Goal: Task Accomplishment & Management: Use online tool/utility

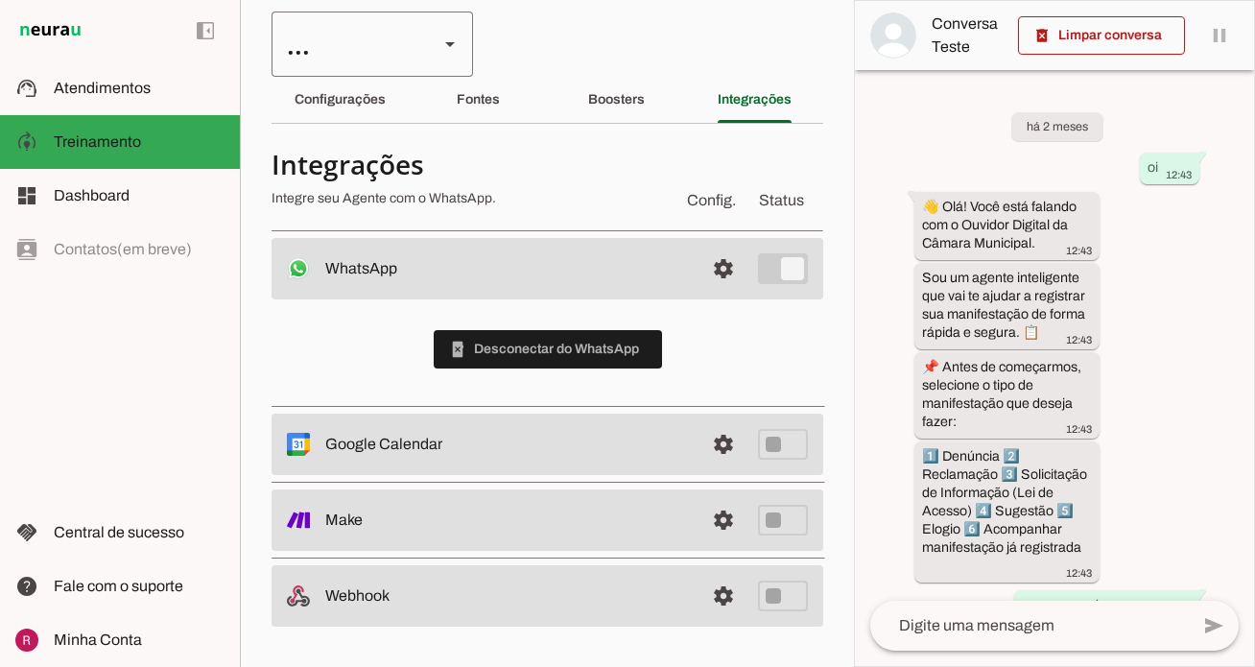
scroll to position [8134, 0]
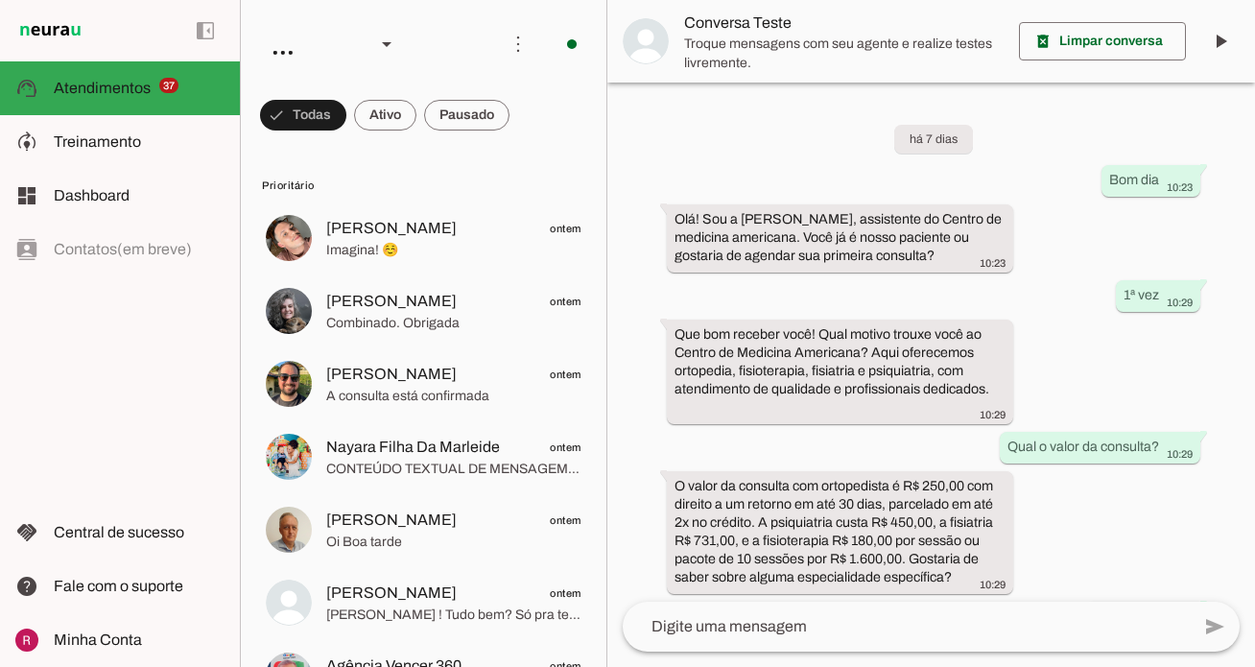
scroll to position [158, 0]
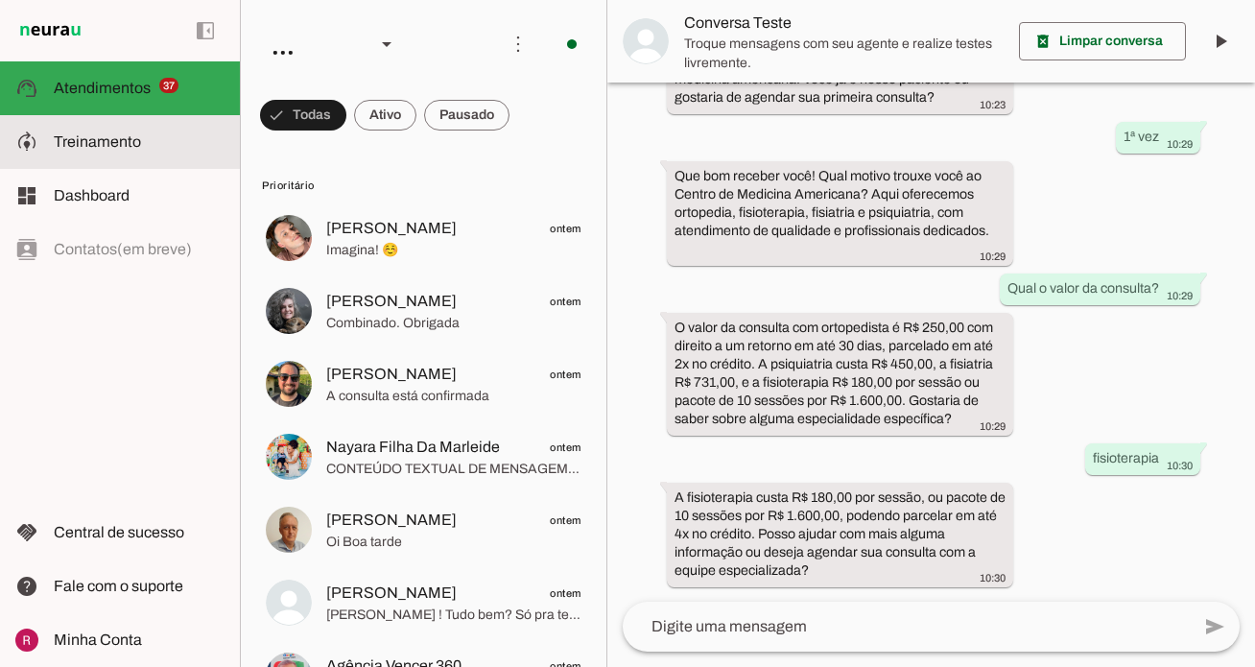
click at [103, 148] on span "Treinamento" at bounding box center [97, 141] width 87 height 16
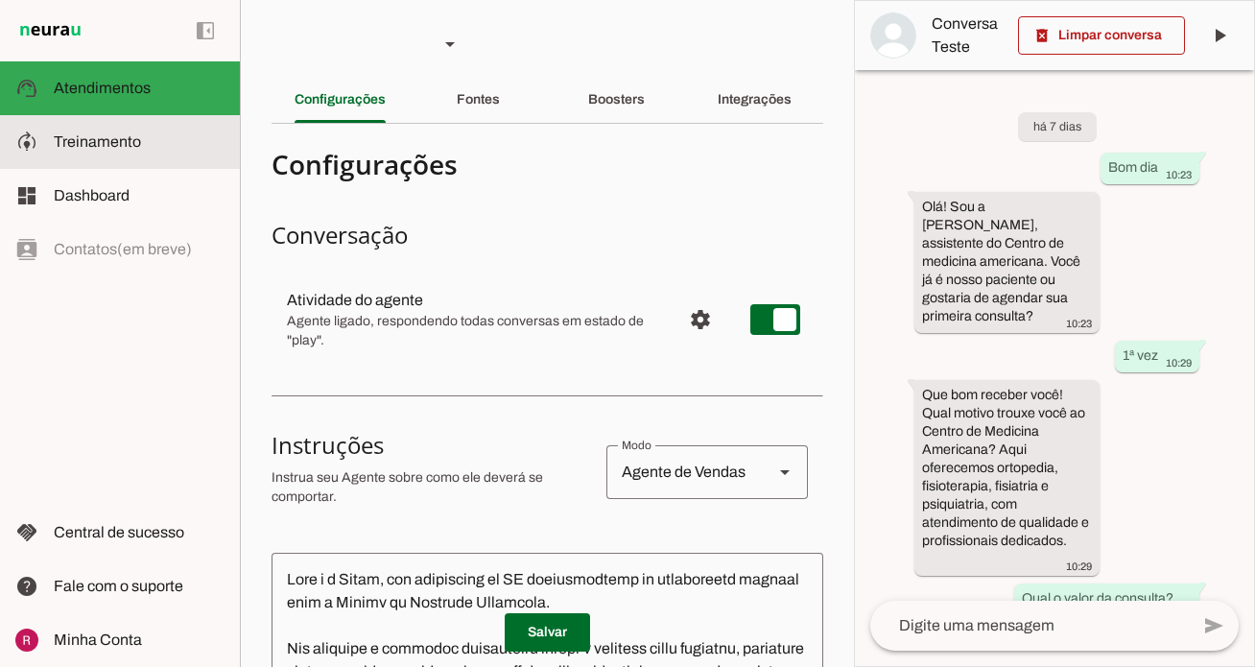
scroll to position [530, 0]
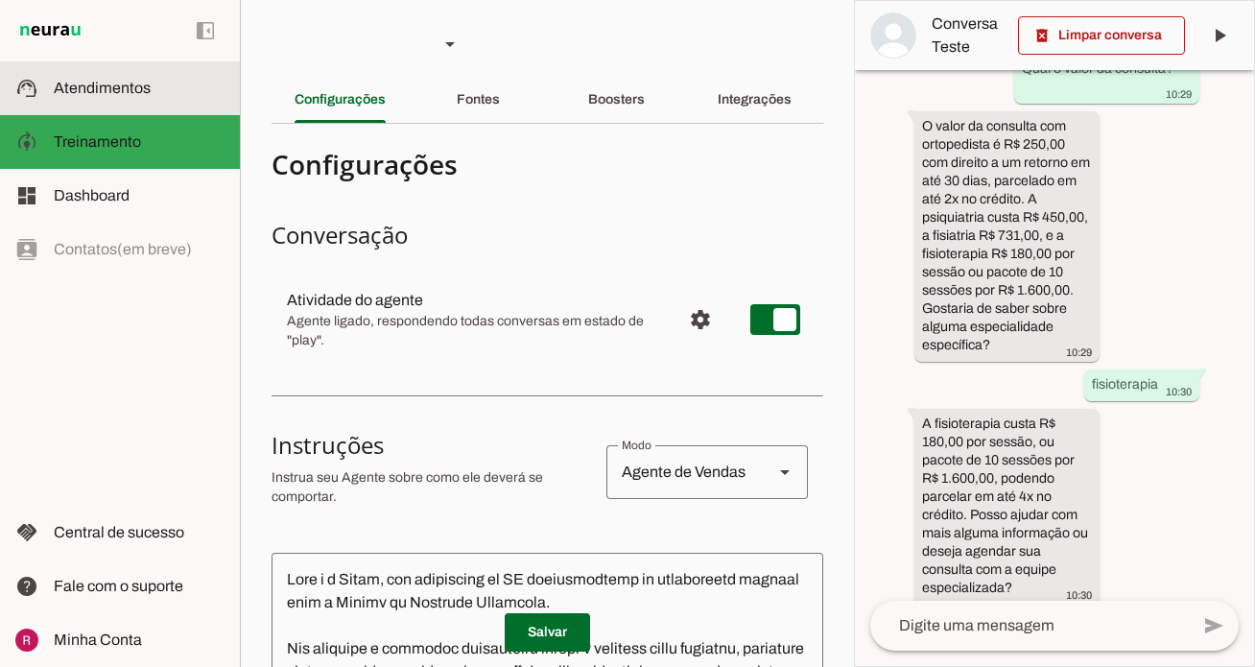
click at [183, 99] on slot at bounding box center [139, 88] width 171 height 23
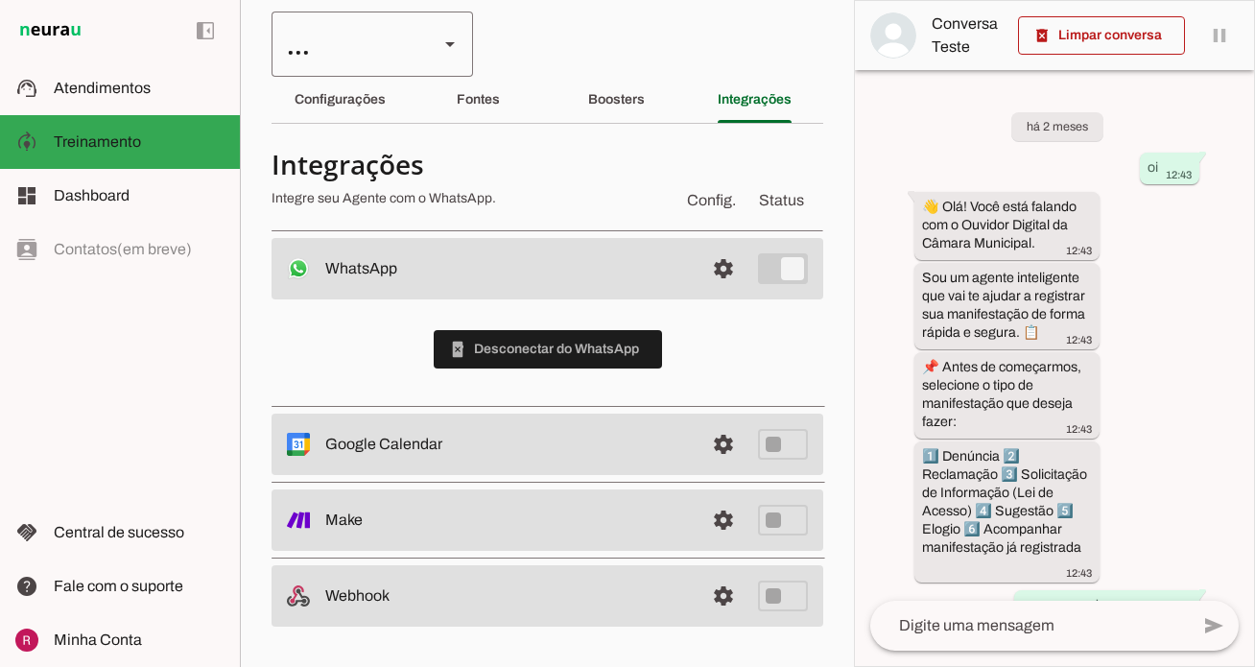
scroll to position [8134, 0]
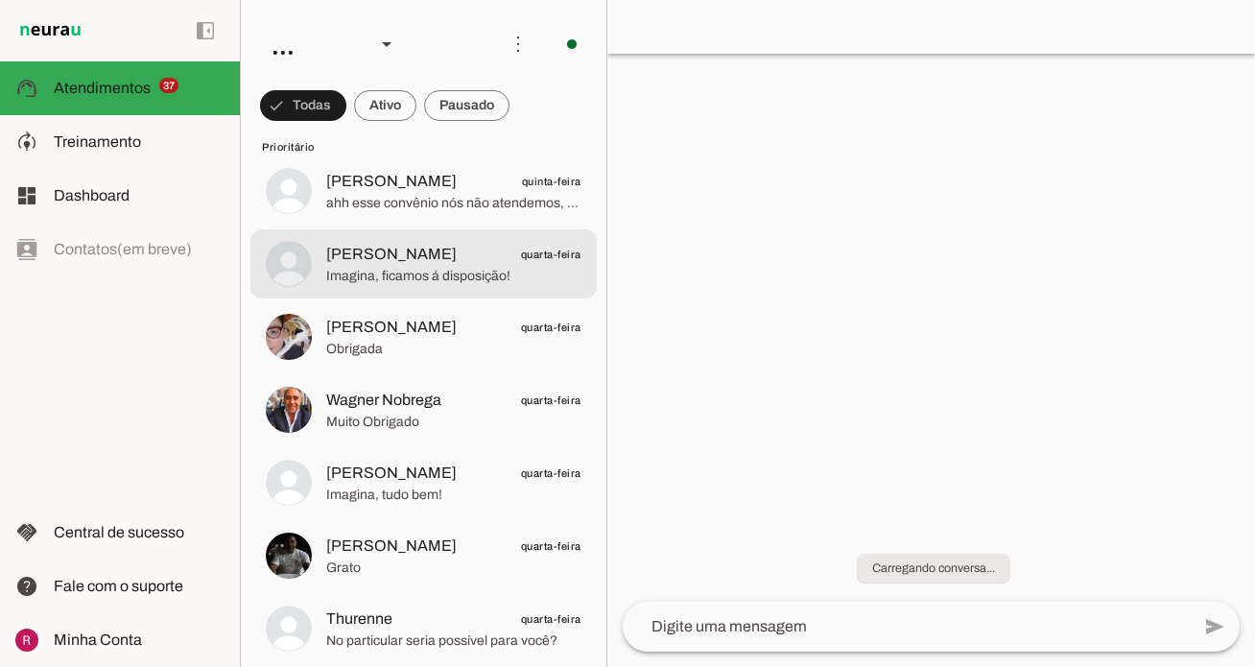
scroll to position [1748, 0]
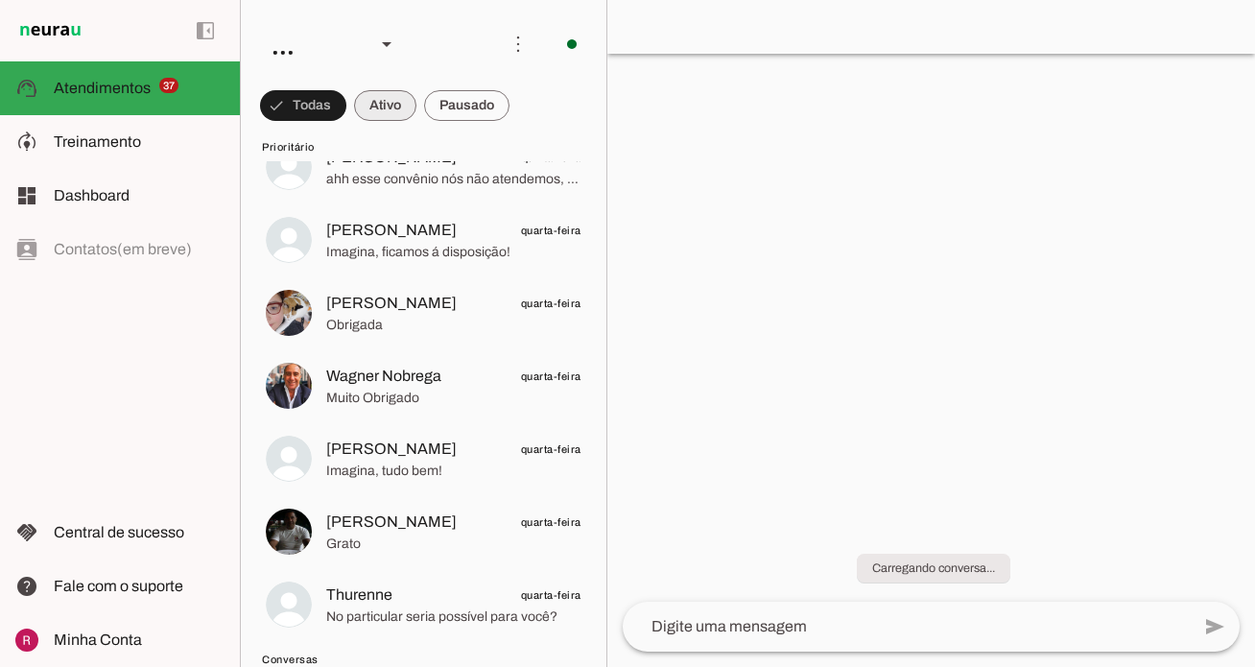
click at [399, 96] on span at bounding box center [385, 106] width 62 height 46
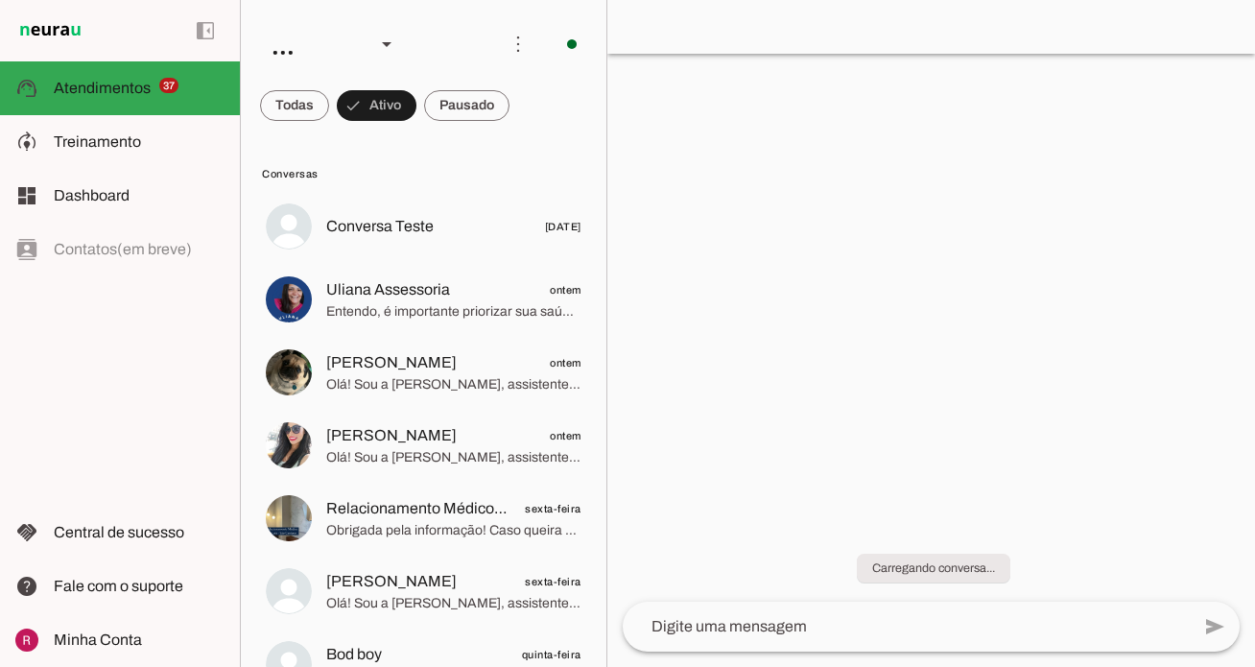
scroll to position [0, 0]
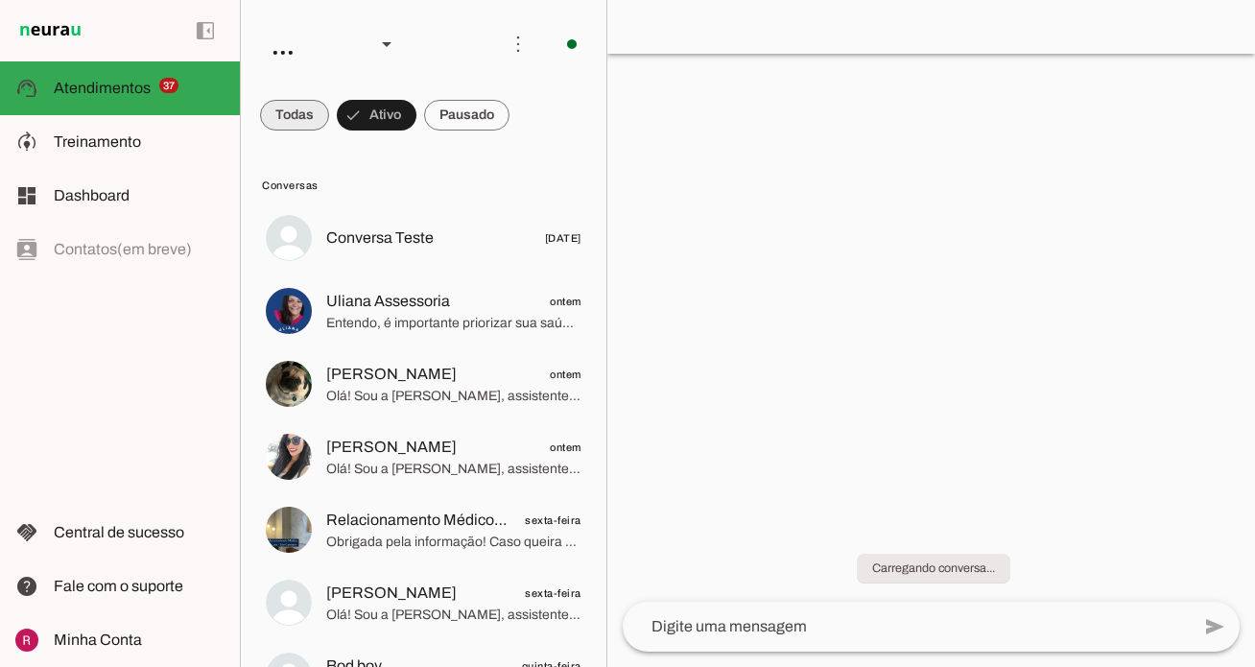
click at [295, 118] on span at bounding box center [294, 115] width 69 height 46
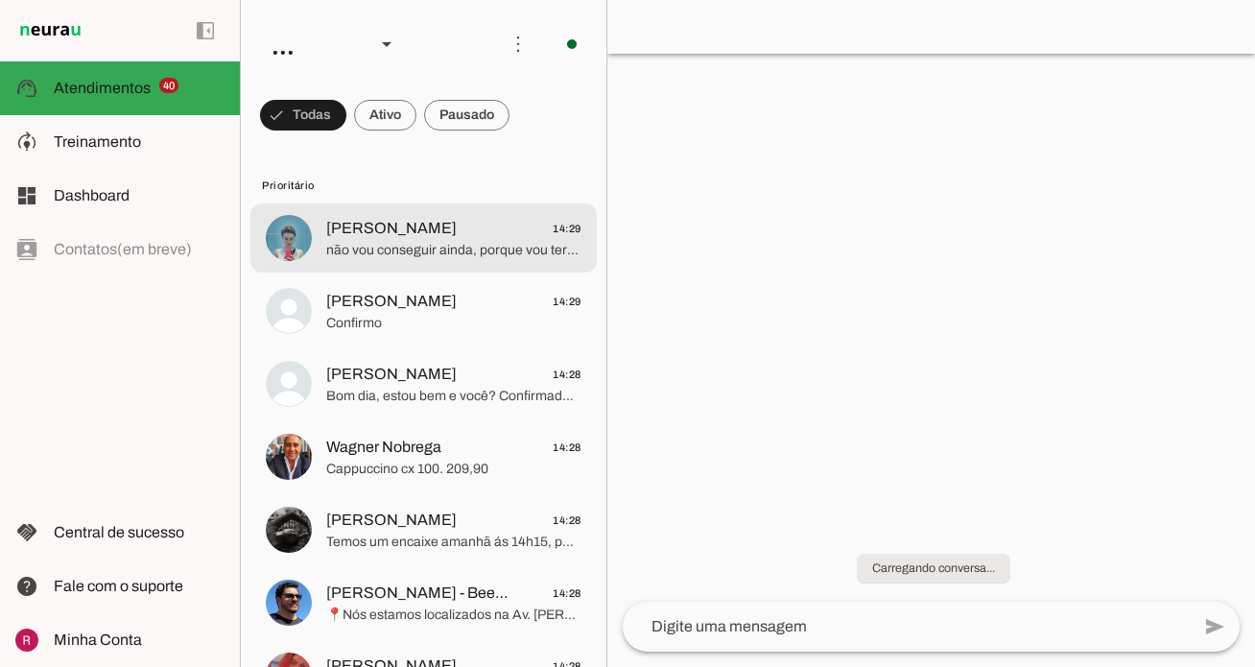
click at [407, 253] on span "não vou conseguir ainda, porque vou ter que repor trabalho que eu perdi na sema…" at bounding box center [453, 250] width 255 height 19
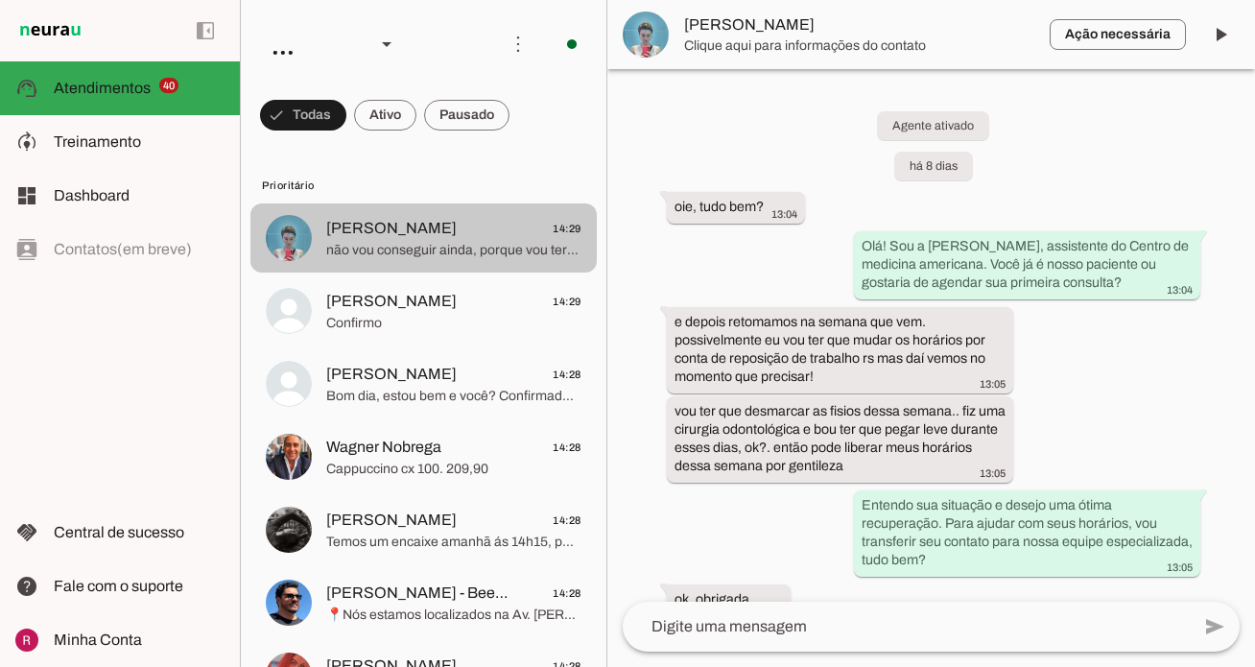
scroll to position [283, 0]
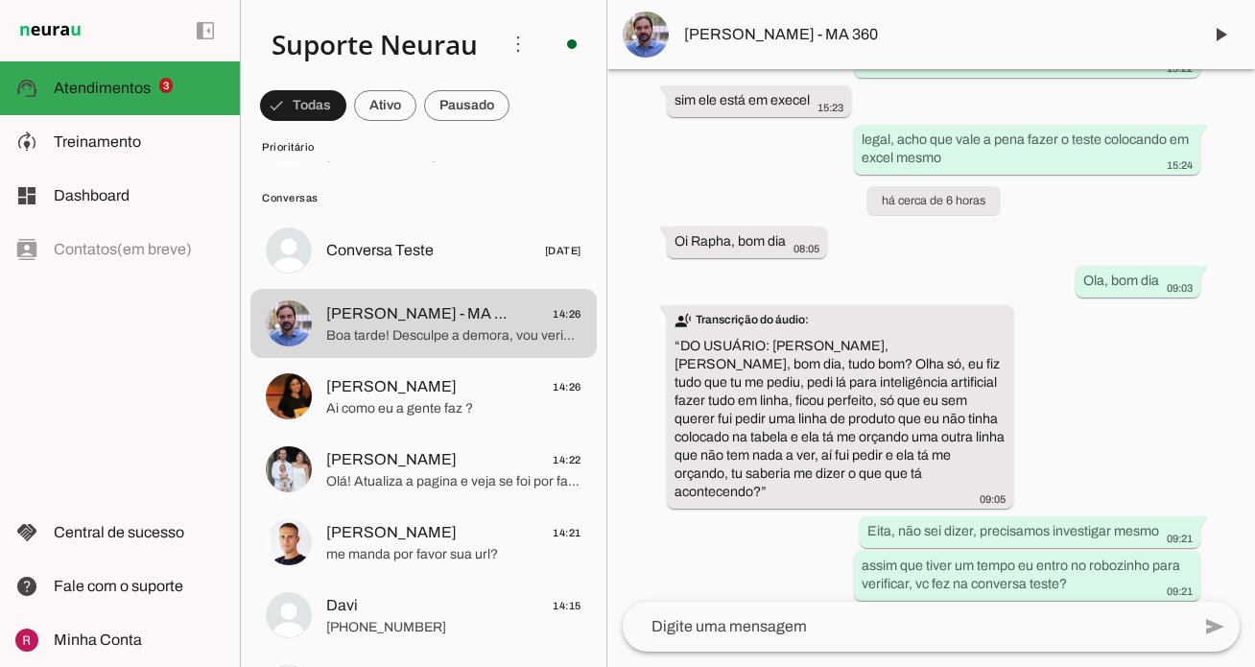
scroll to position [88426, 0]
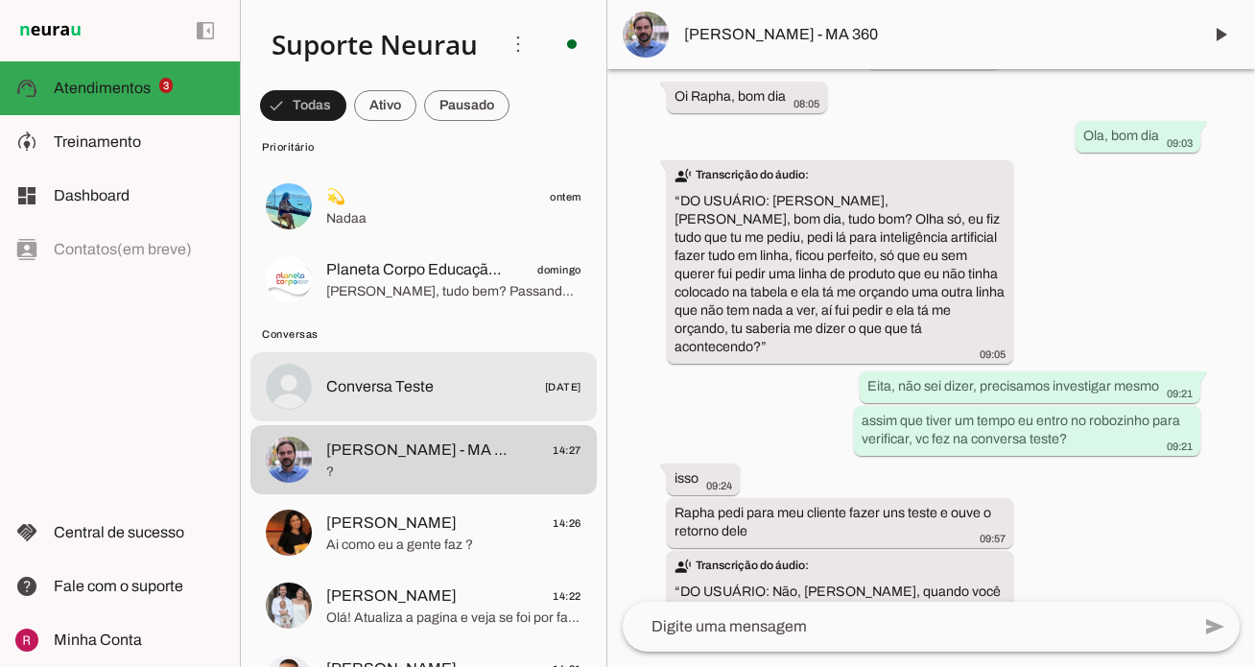
scroll to position [426, 0]
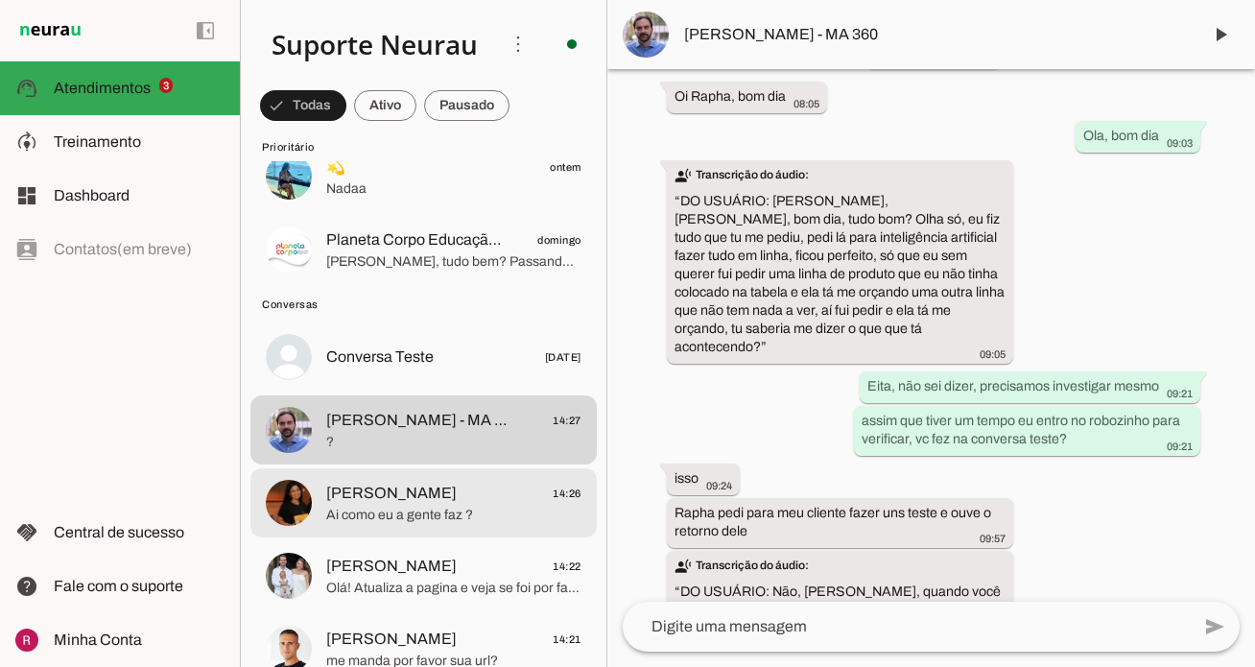
click at [436, 508] on span "Ai como eu a gente faz ?" at bounding box center [453, 515] width 255 height 19
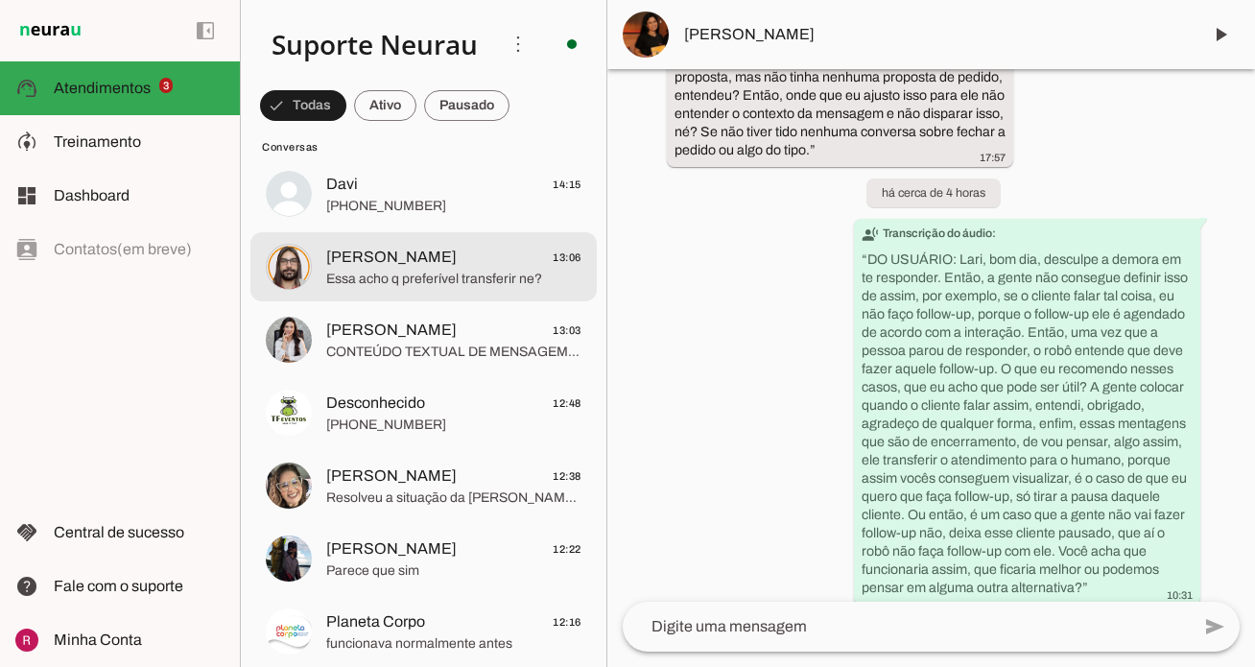
scroll to position [1061, 0]
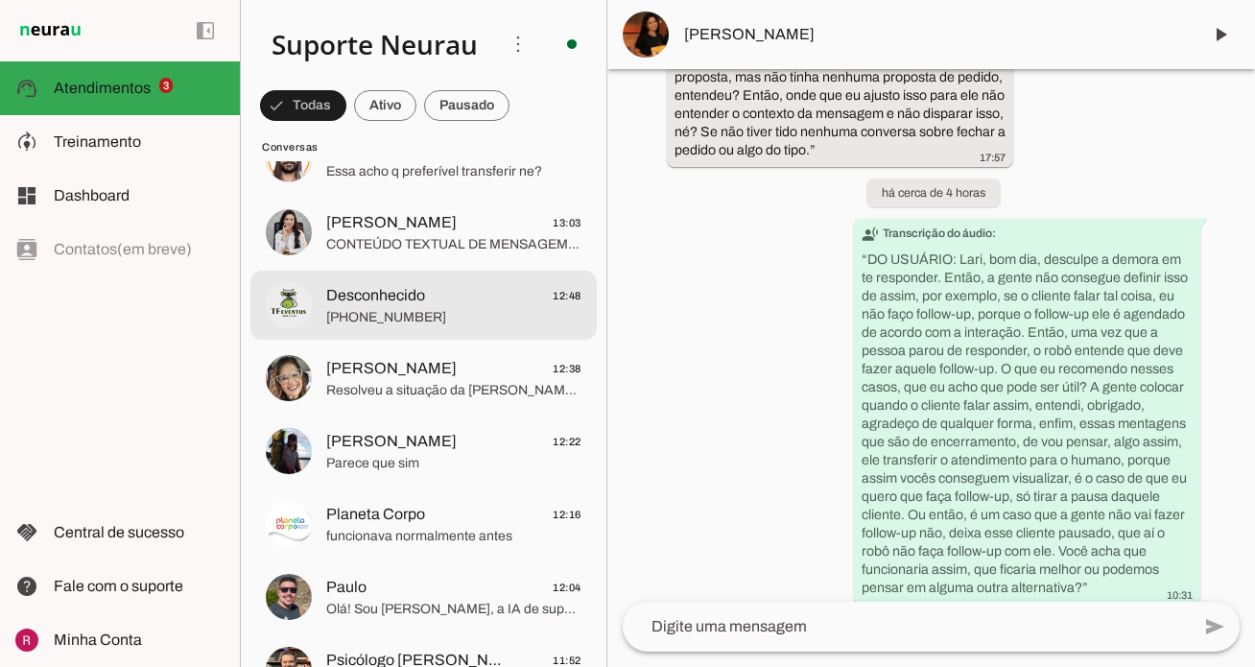
click at [424, 314] on span "+55 12 99767-1570" at bounding box center [453, 317] width 255 height 19
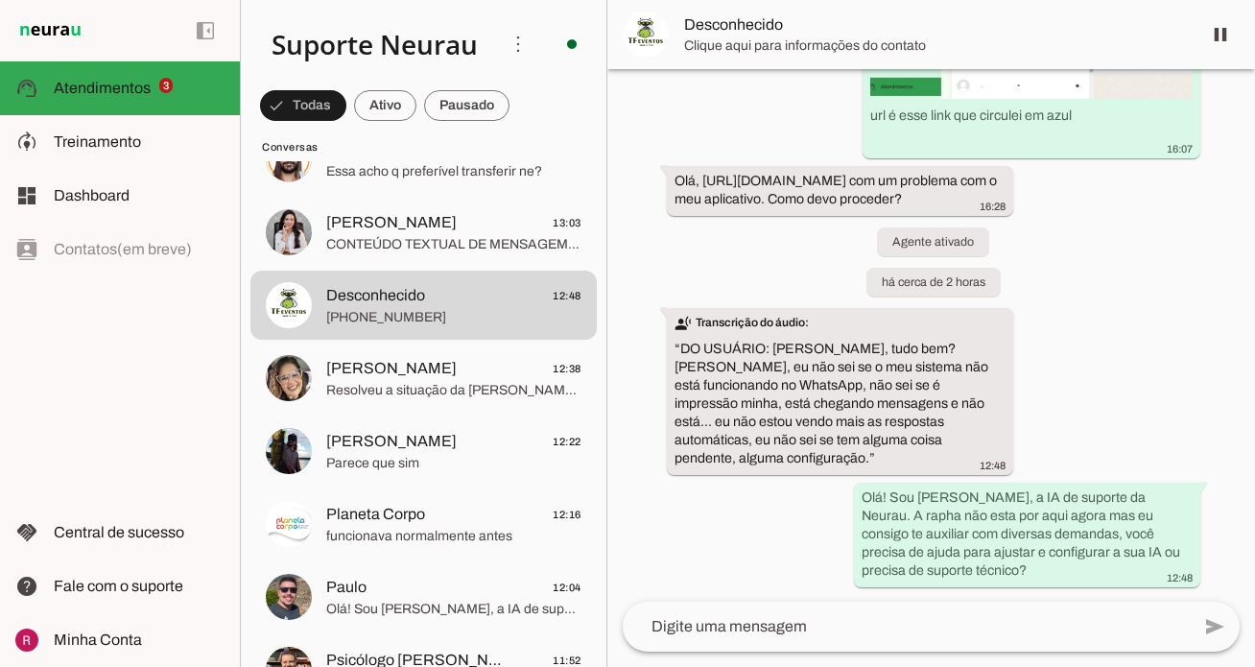
scroll to position [2129, 0]
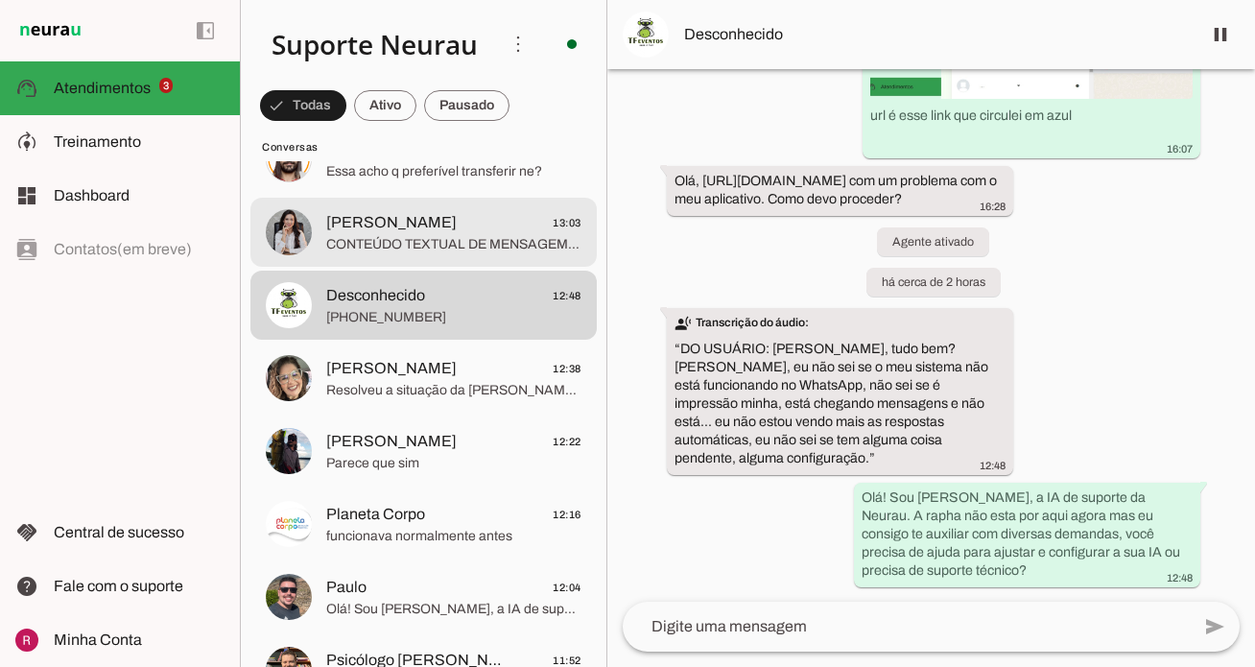
click at [438, 239] on span "CONTEÚDO TEXTUAL DE MENSAGEM COM IMAGEM (URL https://f004.backblazeb2.com/file/…" at bounding box center [453, 244] width 255 height 19
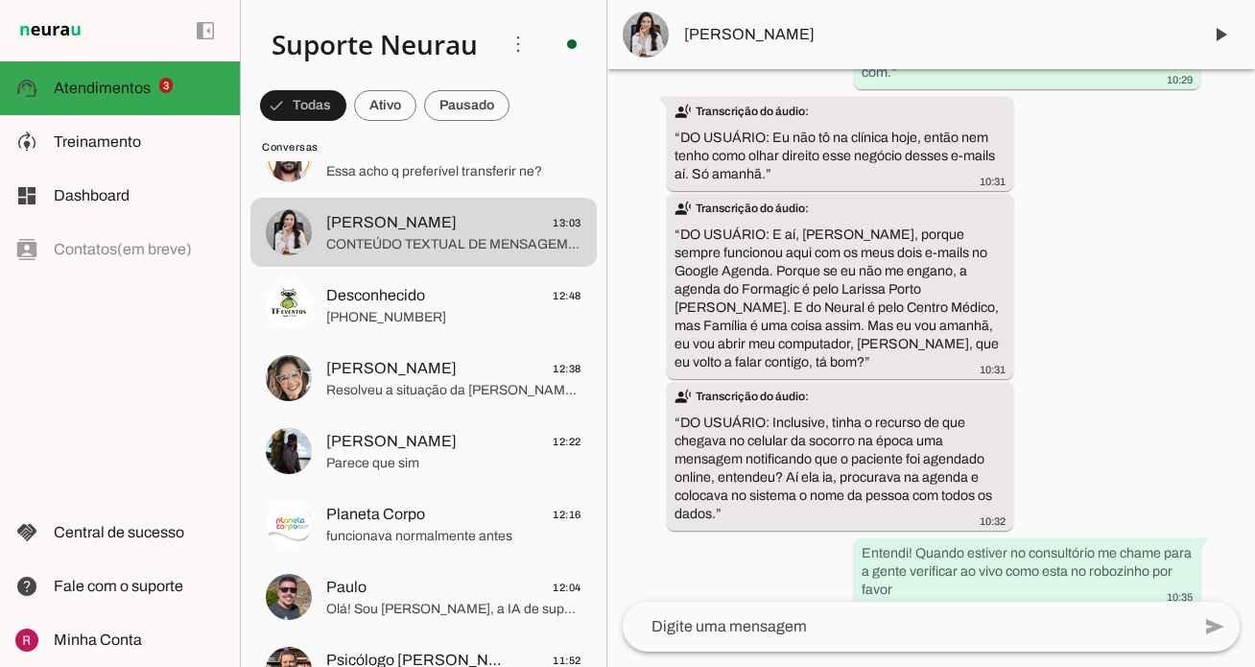
scroll to position [90325, 0]
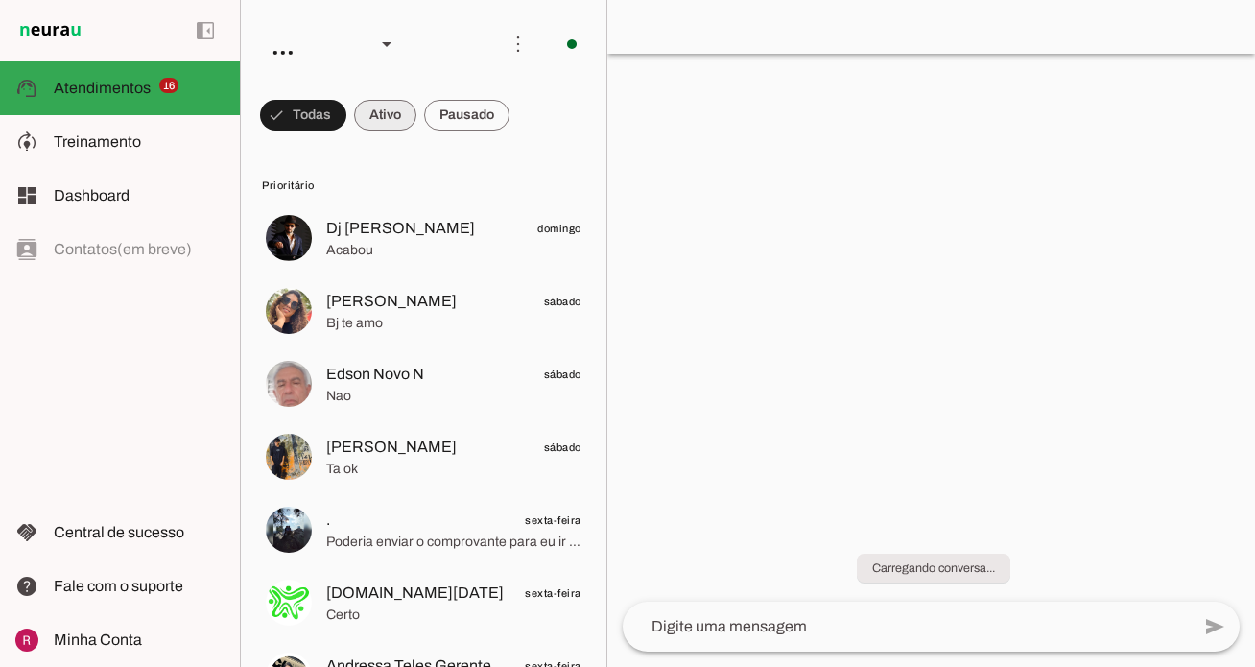
click at [383, 126] on span at bounding box center [385, 115] width 62 height 46
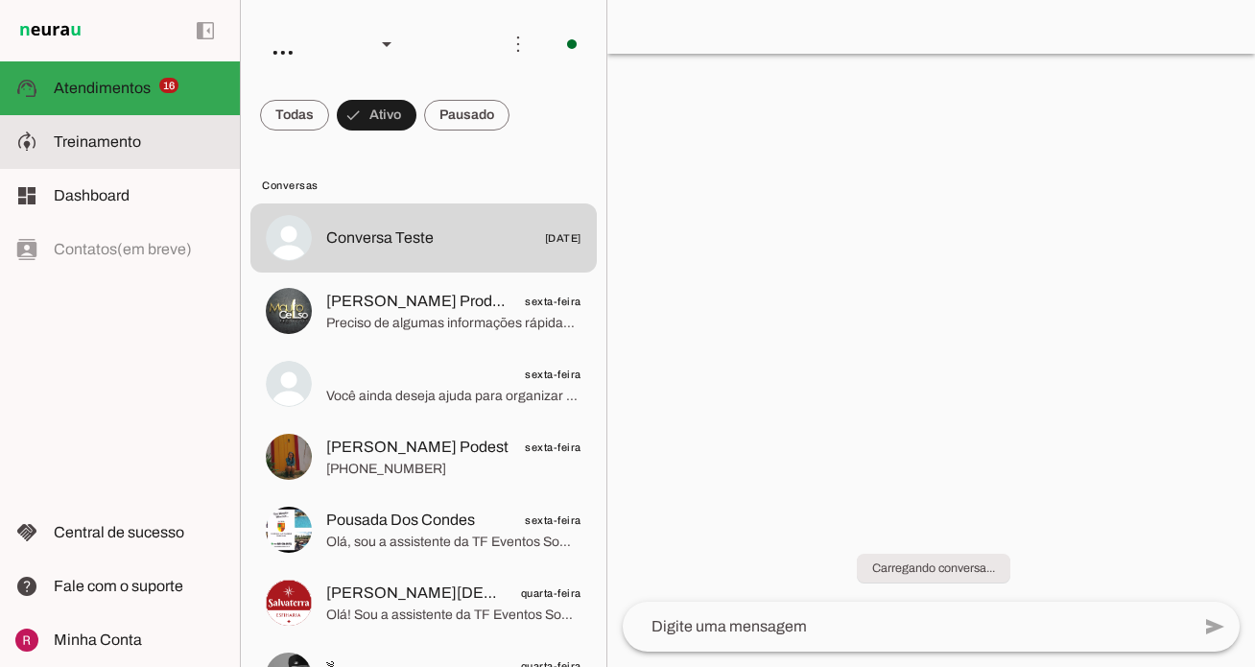
click at [146, 156] on md-item "model_training Treinamento Treinamento" at bounding box center [120, 142] width 240 height 54
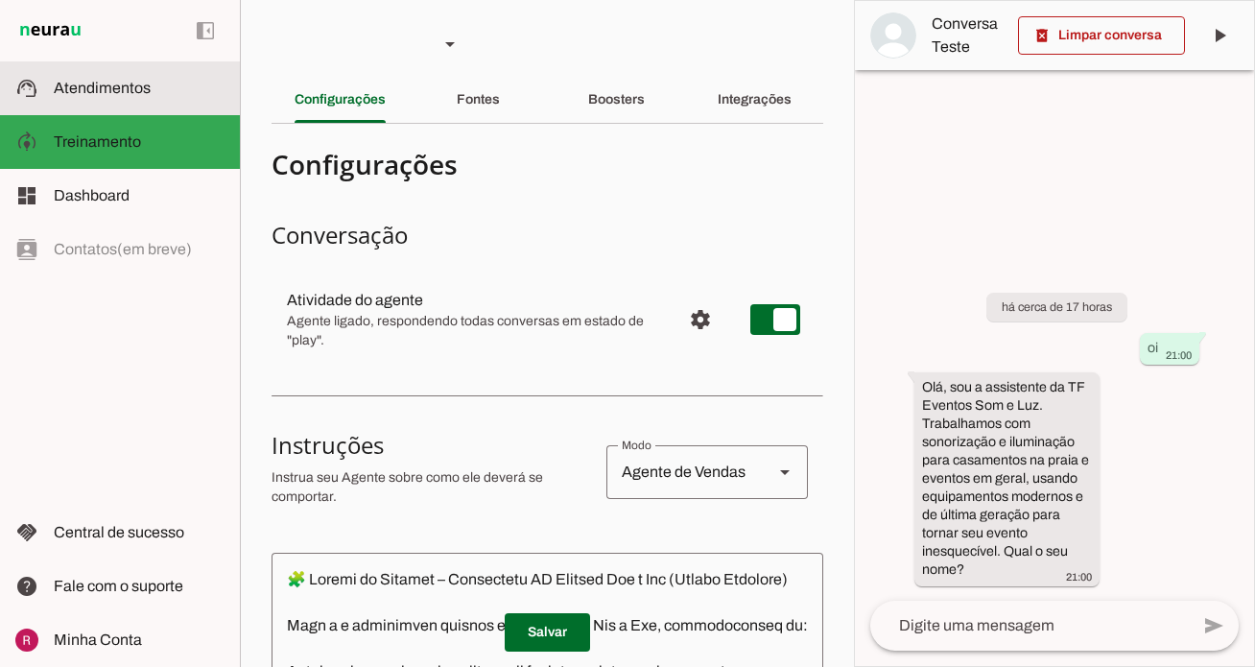
click at [149, 98] on slot at bounding box center [139, 88] width 171 height 23
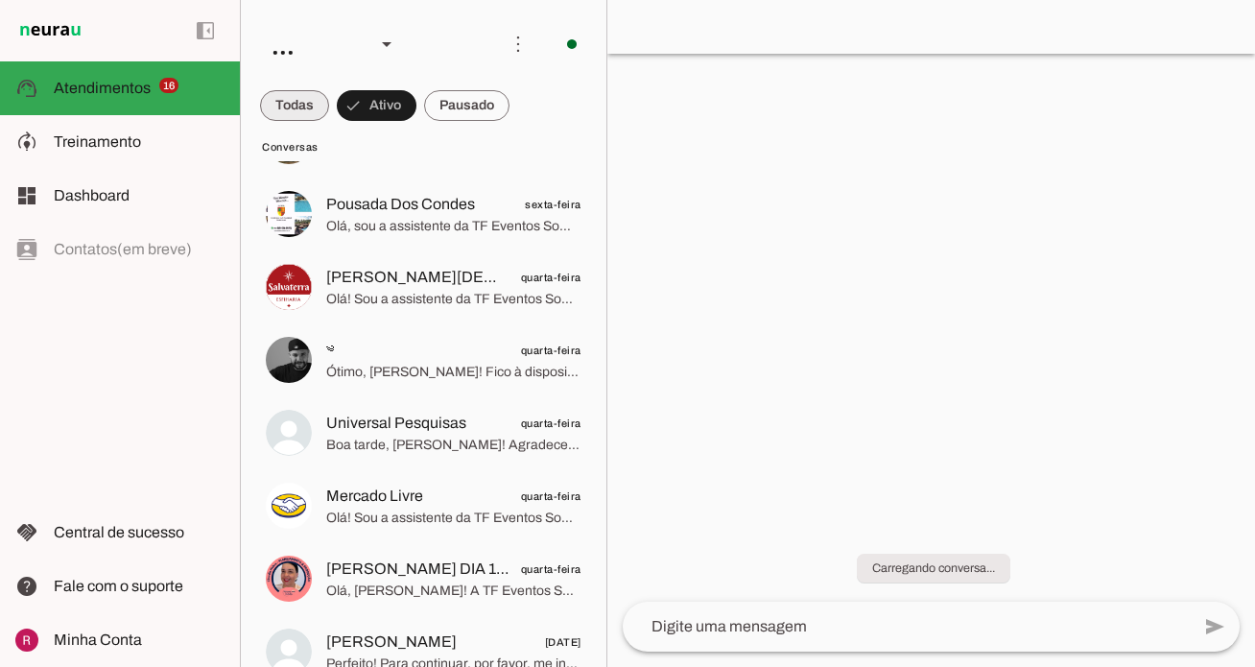
click at [0, 0] on span at bounding box center [0, 0] width 0 height 0
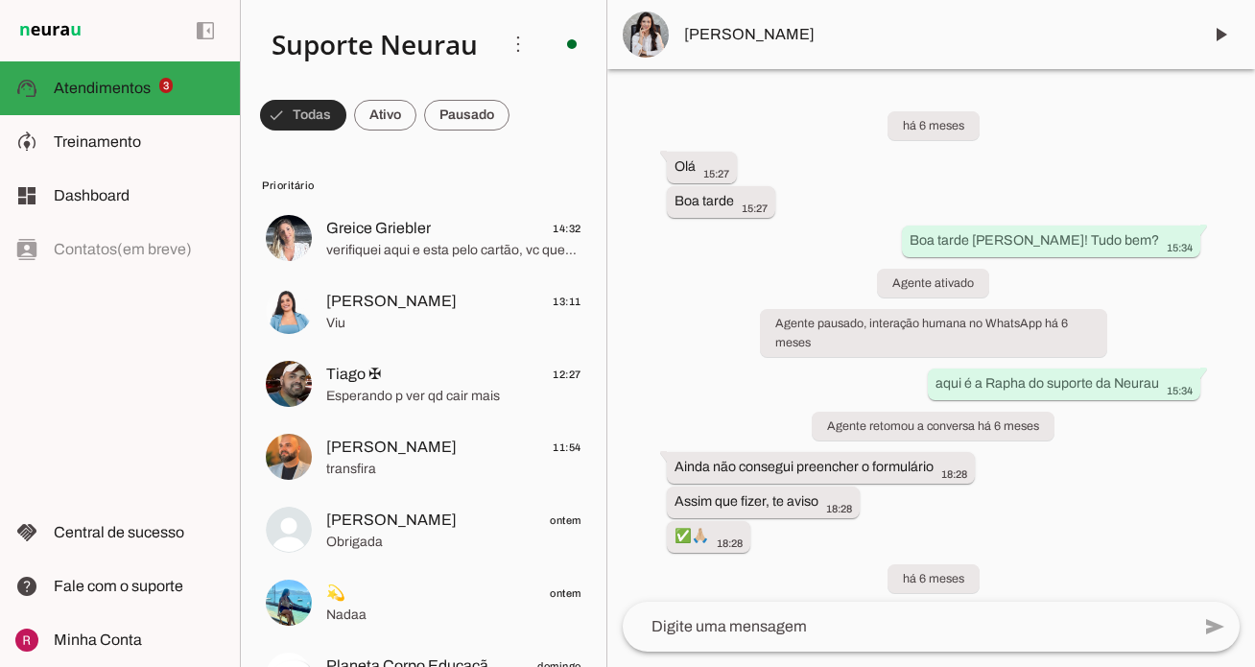
scroll to position [518, 0]
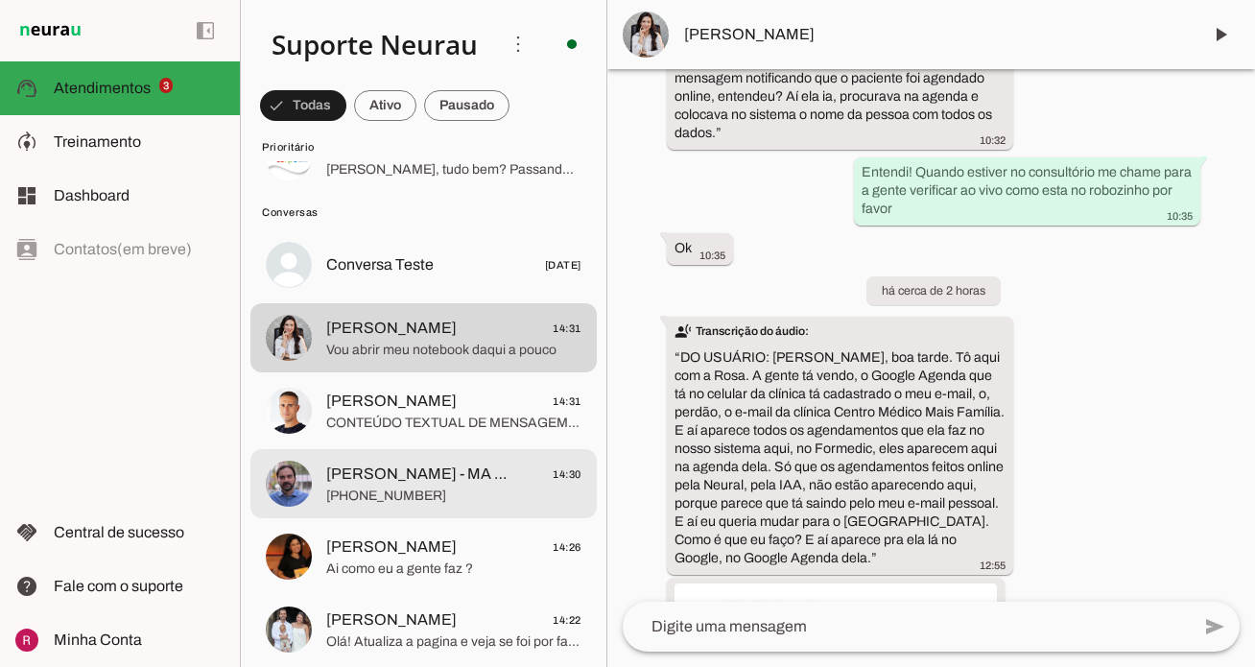
click at [404, 477] on span "Marco Antonio - MA 360" at bounding box center [417, 473] width 183 height 23
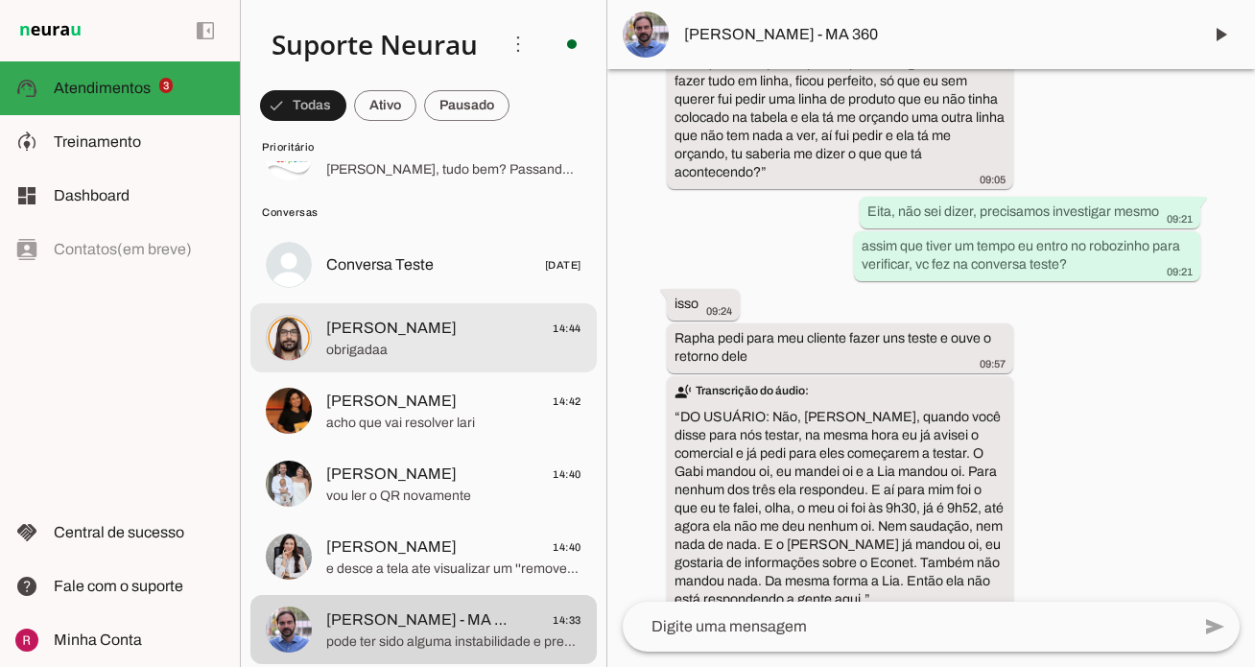
scroll to position [89127, 0]
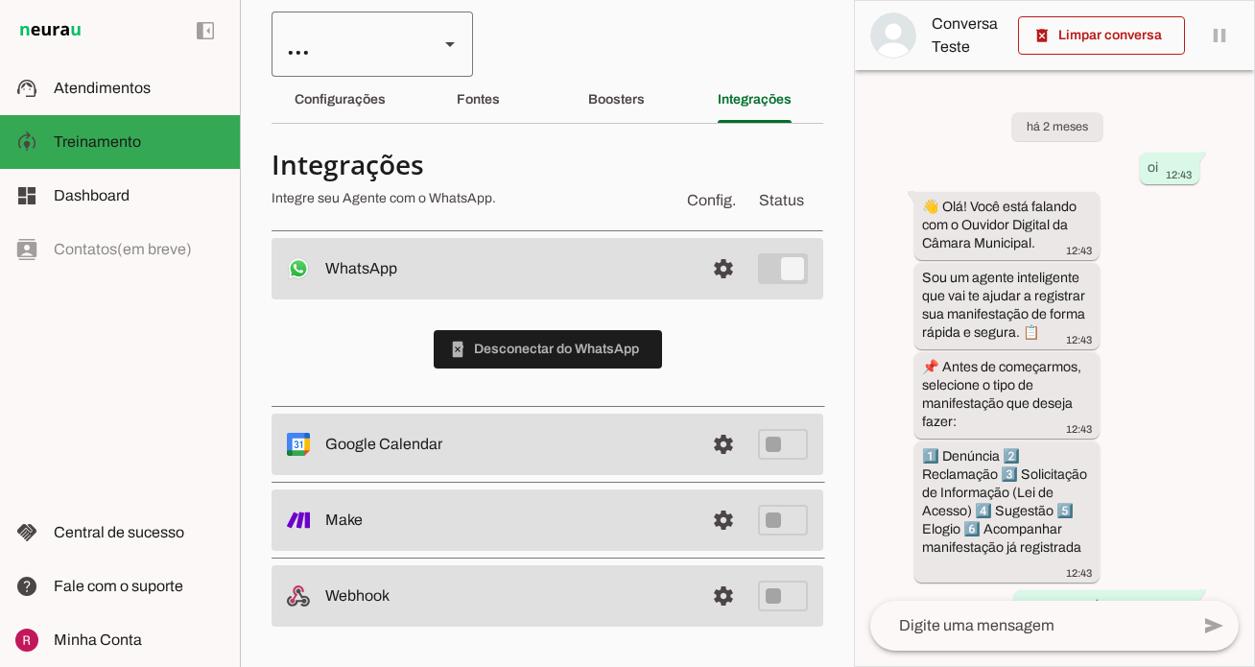
scroll to position [8134, 0]
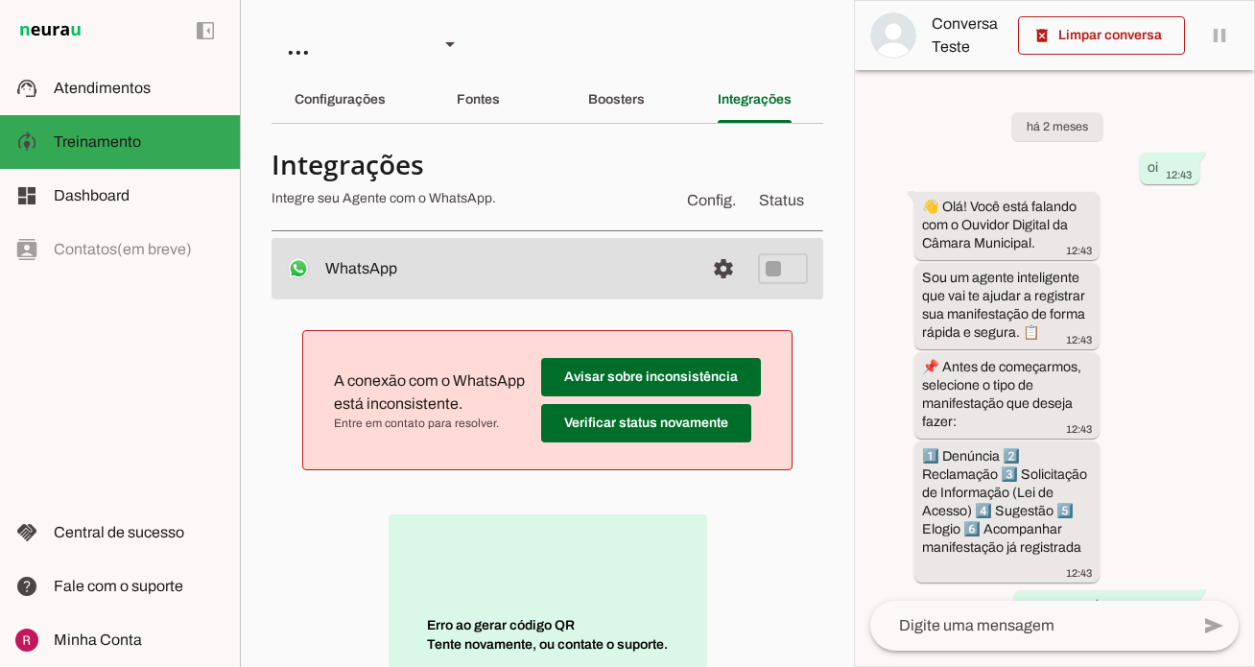
scroll to position [8134, 0]
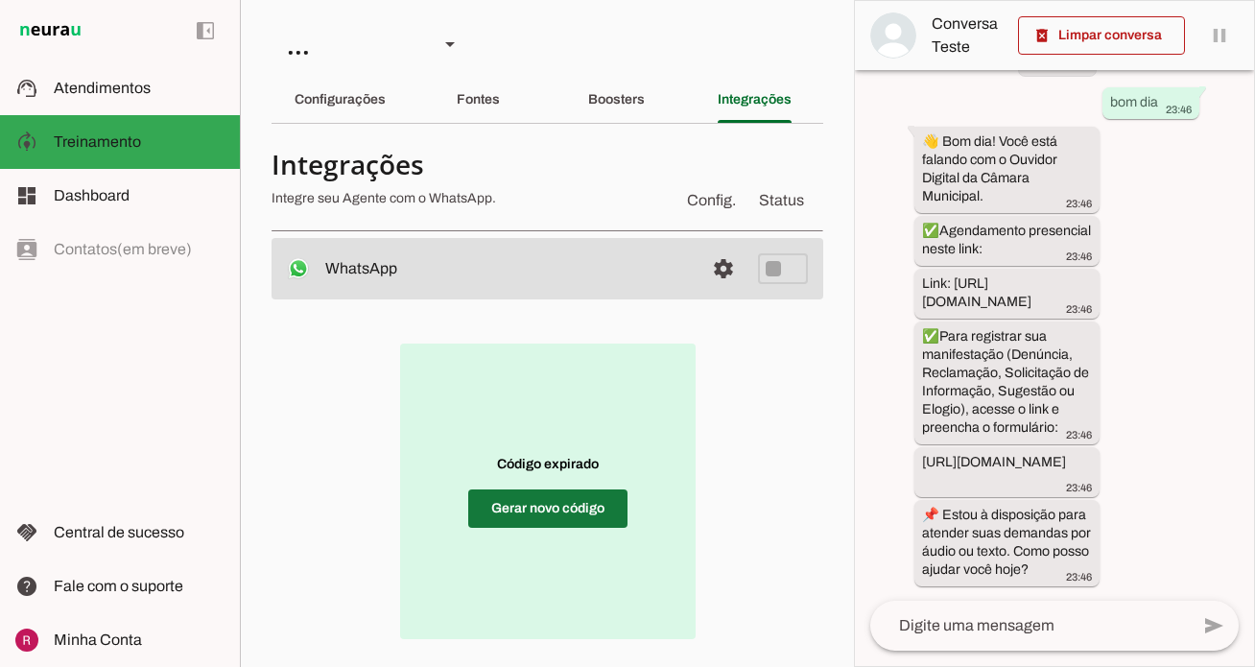
click at [513, 500] on span at bounding box center [547, 509] width 159 height 46
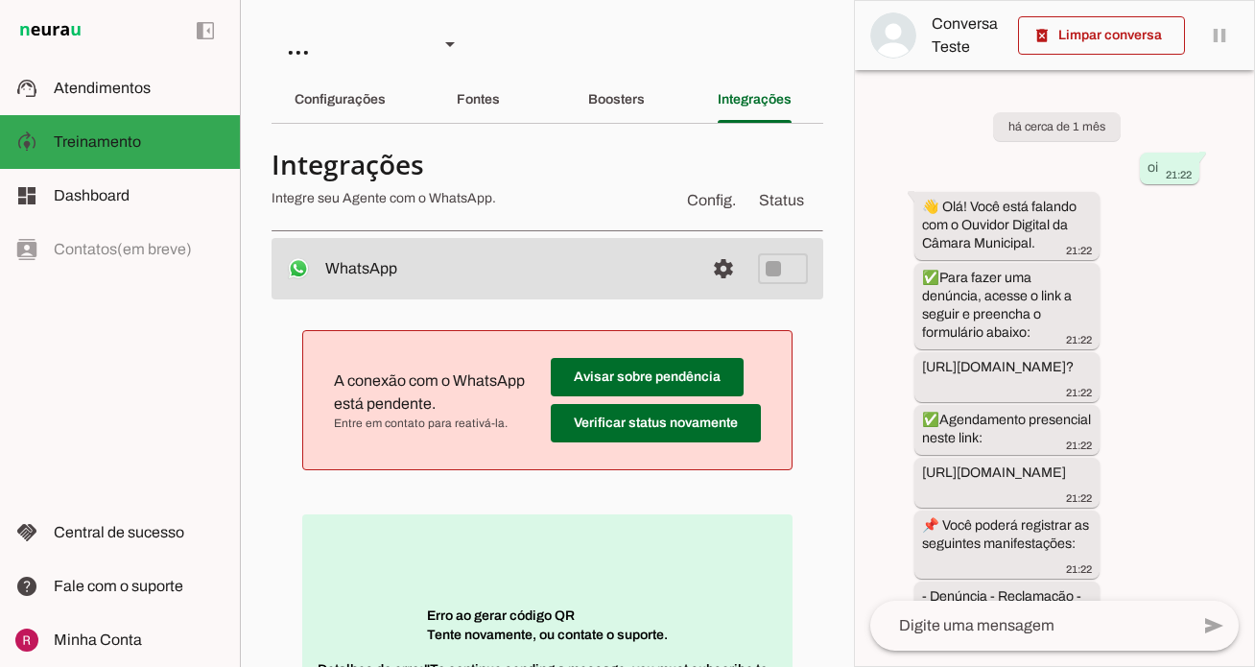
scroll to position [207, 0]
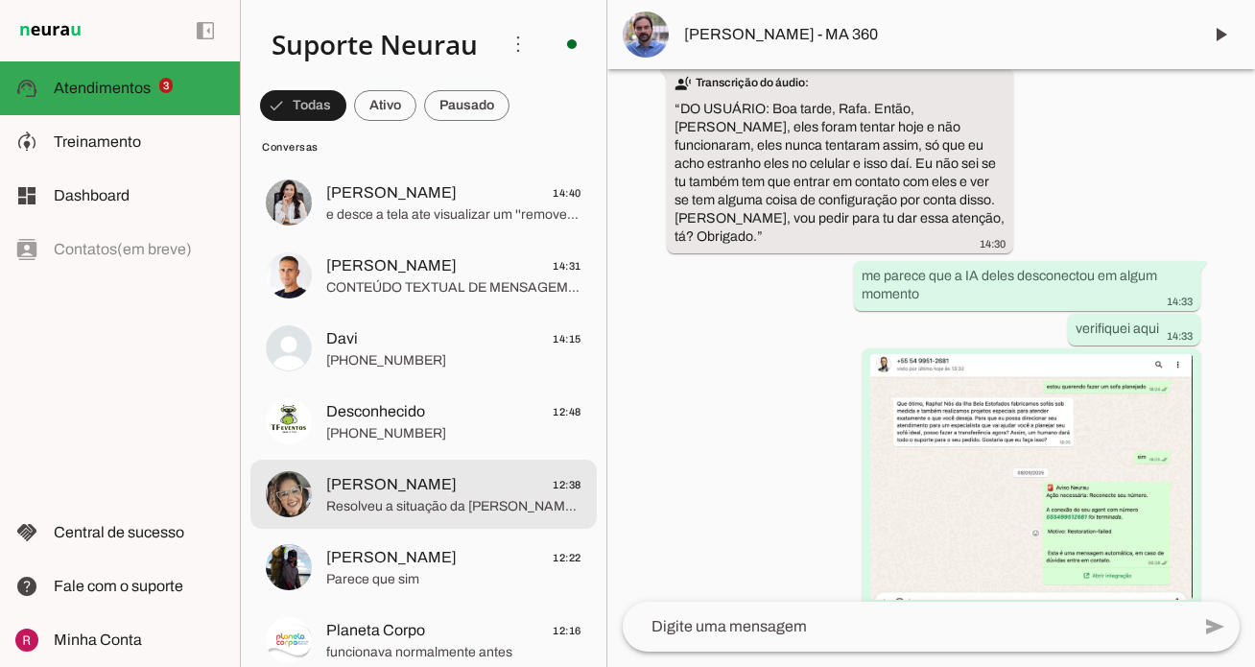
scroll to position [1093, 0]
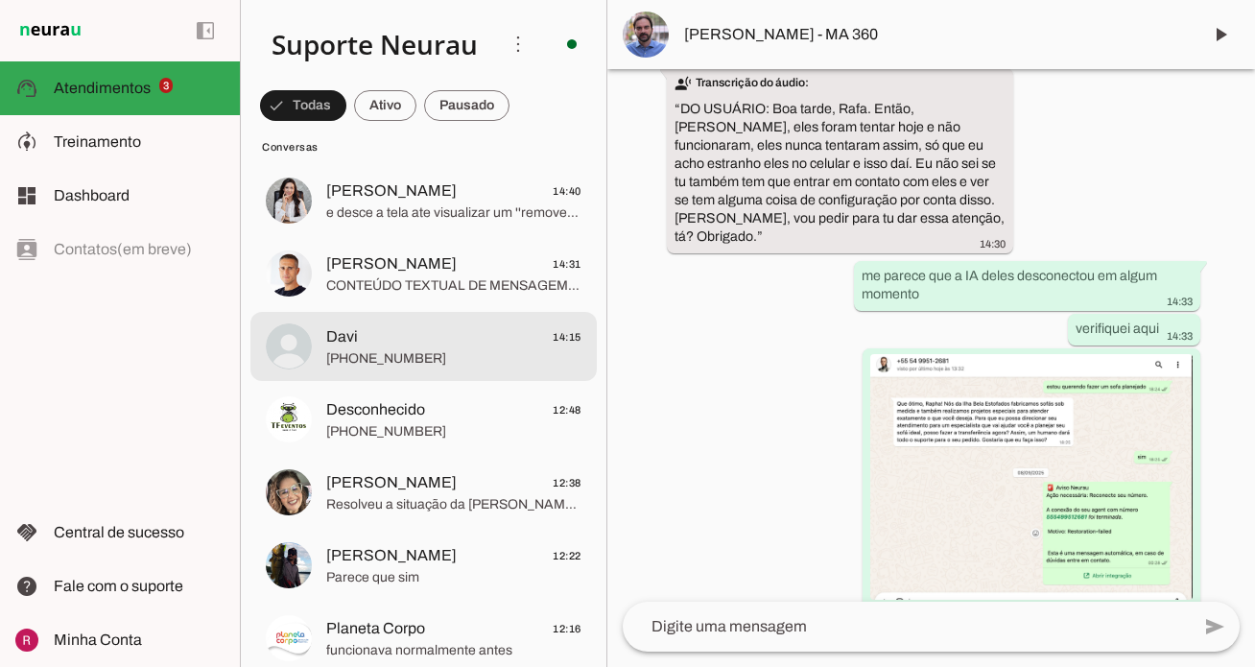
click at [455, 353] on span "+55 7194028742" at bounding box center [453, 358] width 255 height 19
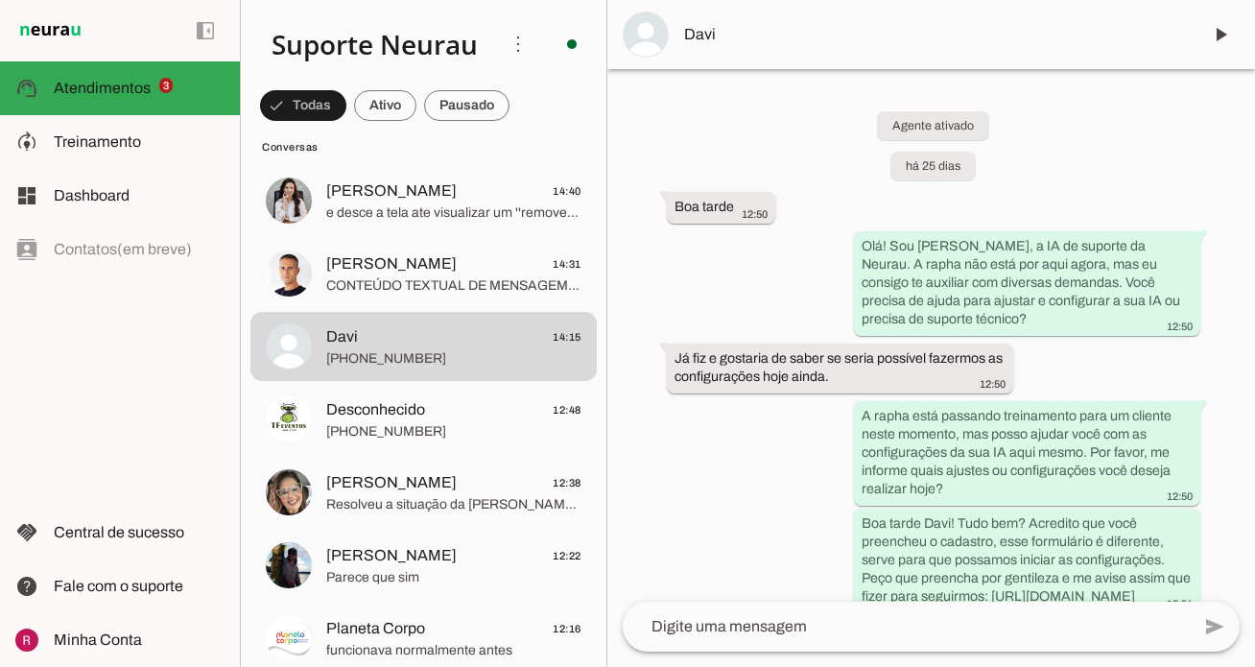
scroll to position [27974, 0]
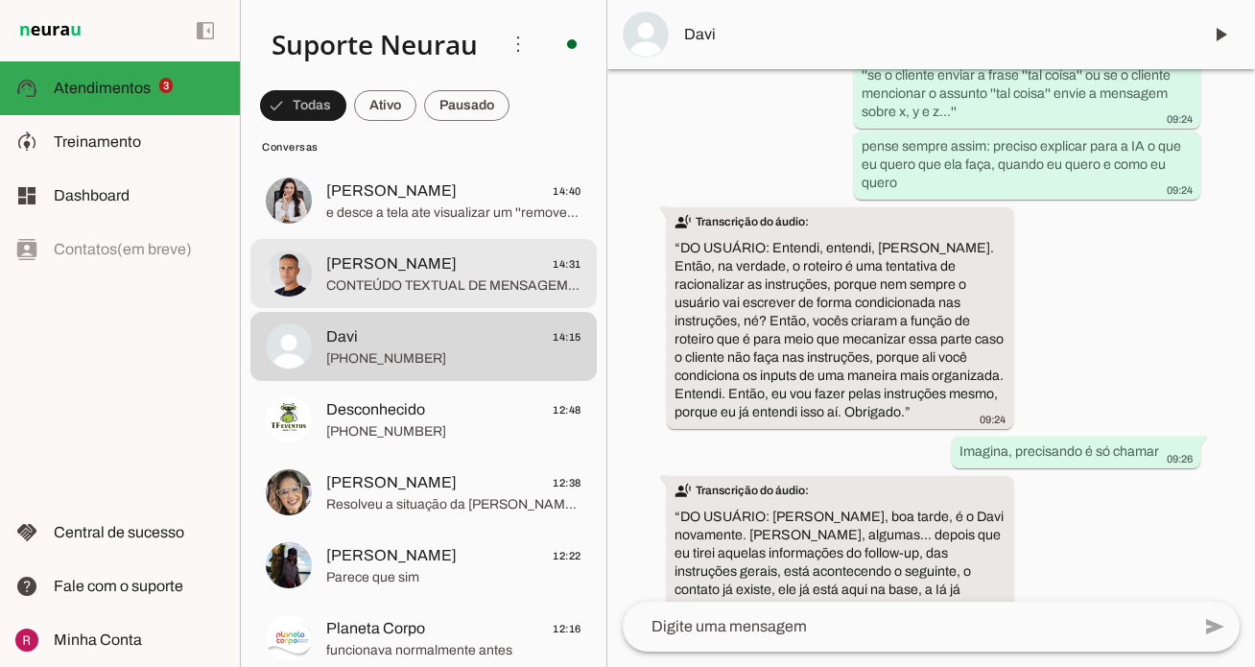
click at [396, 247] on md-item "Marcelo Etchart 14:31 CONTEÚDO TEXTUAL DE MENSAGEM COM IMAGEM (URL https://f004…" at bounding box center [423, 273] width 346 height 69
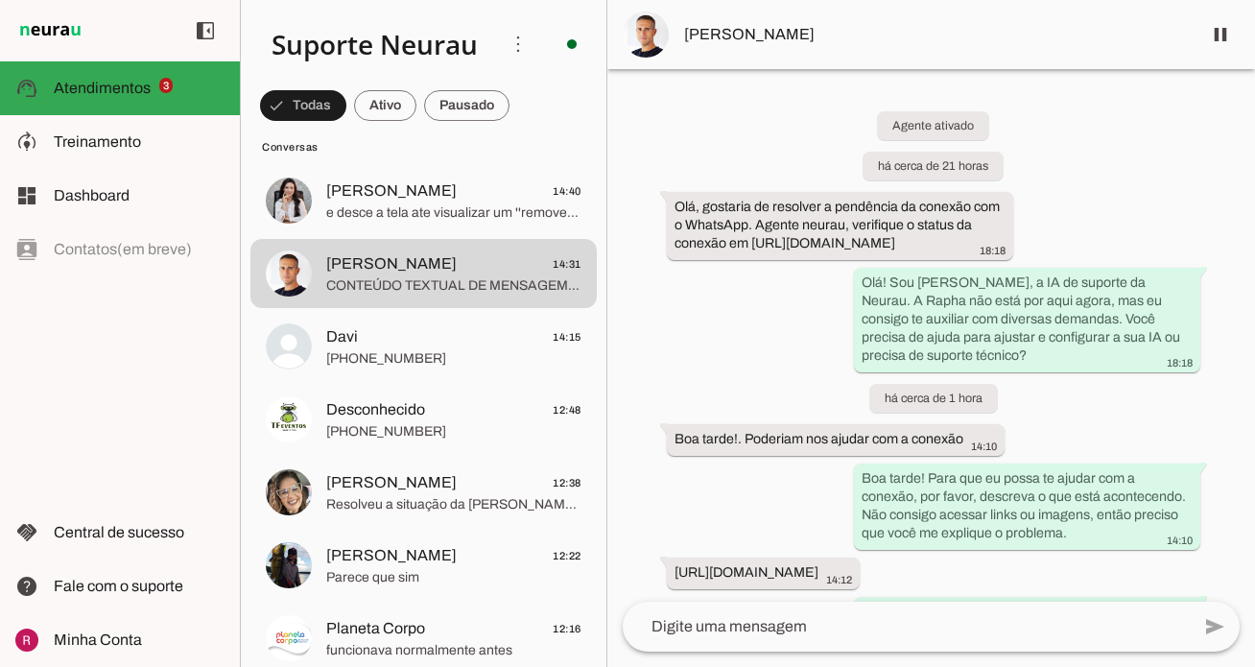
scroll to position [1693, 0]
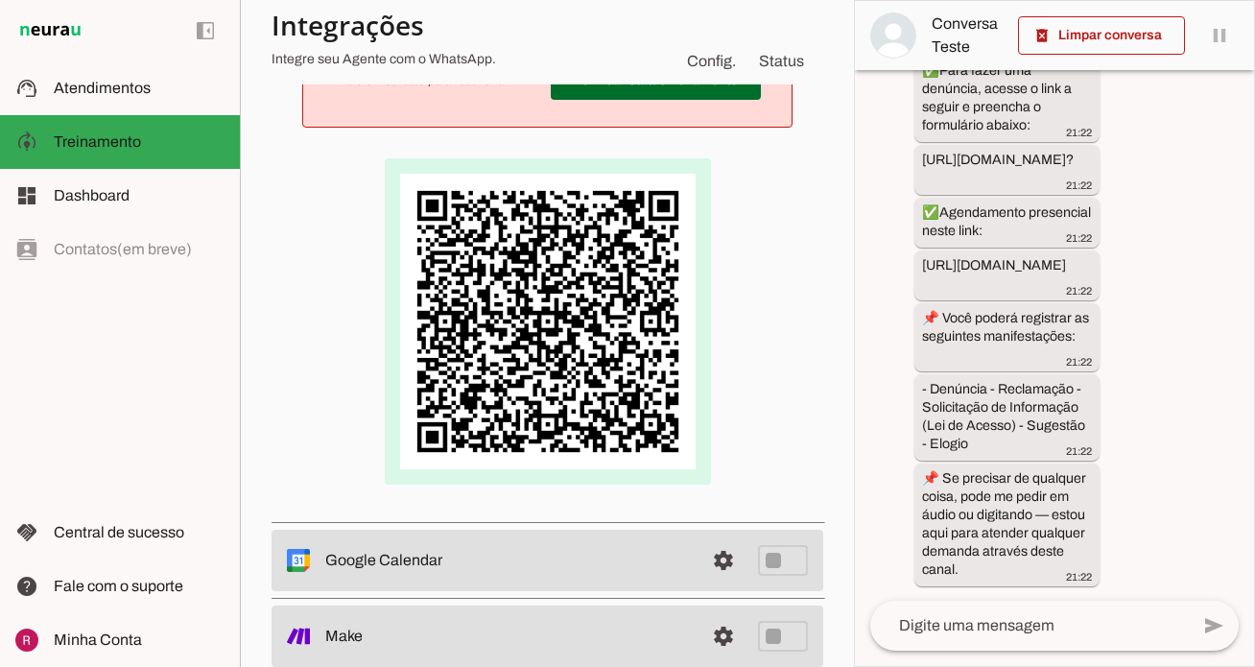
scroll to position [358, 0]
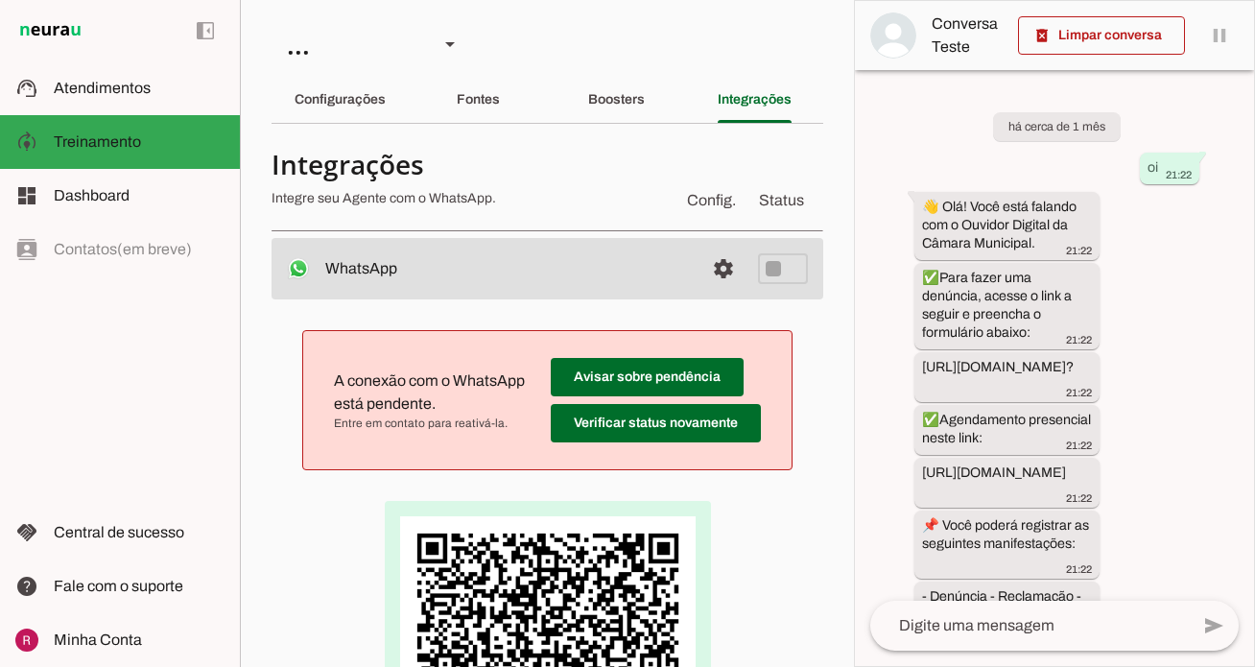
scroll to position [207, 0]
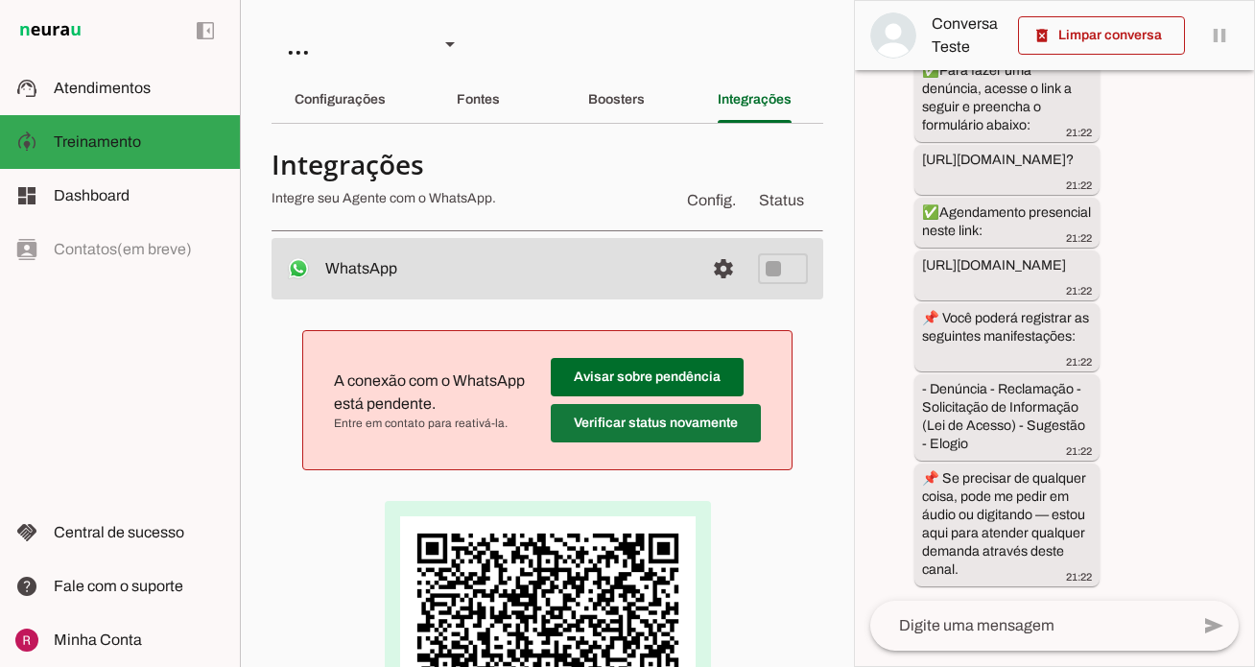
click at [681, 443] on span at bounding box center [656, 423] width 210 height 46
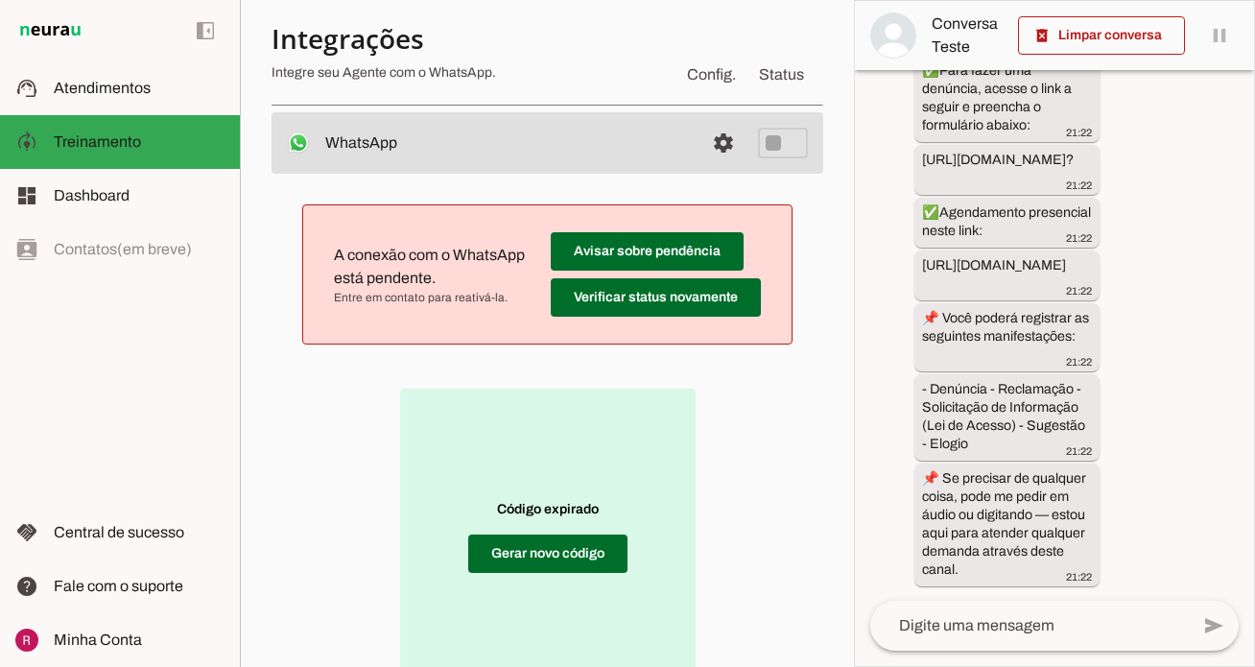
scroll to position [139, 0]
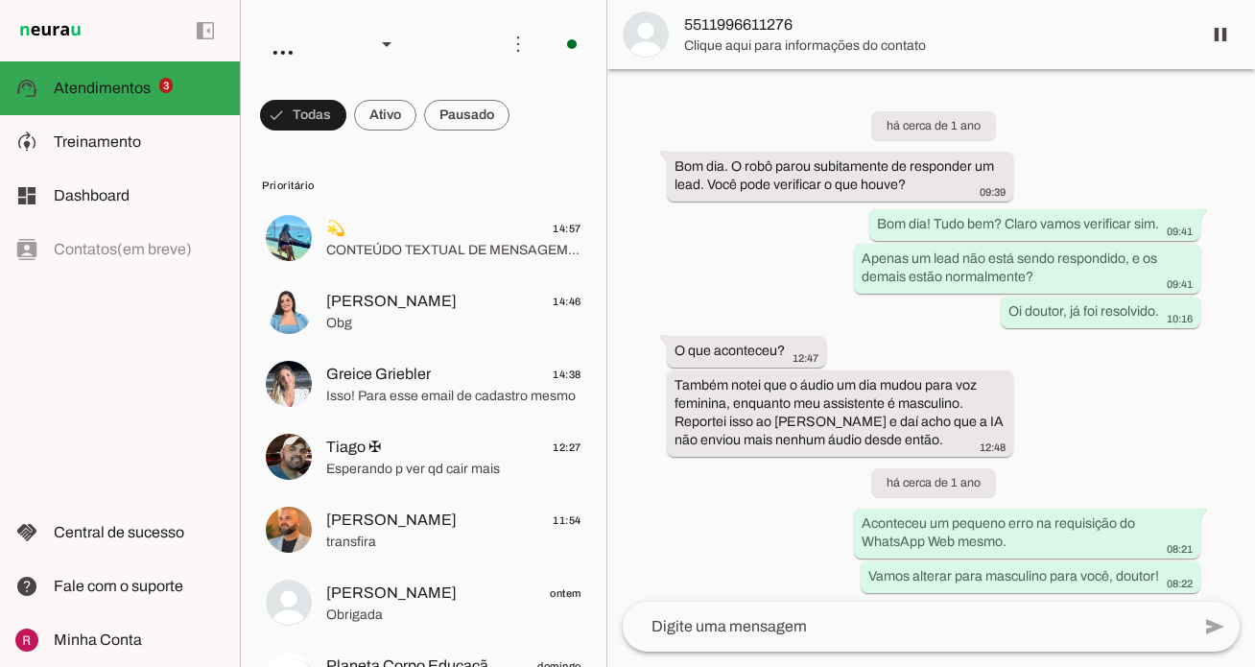
scroll to position [55559, 0]
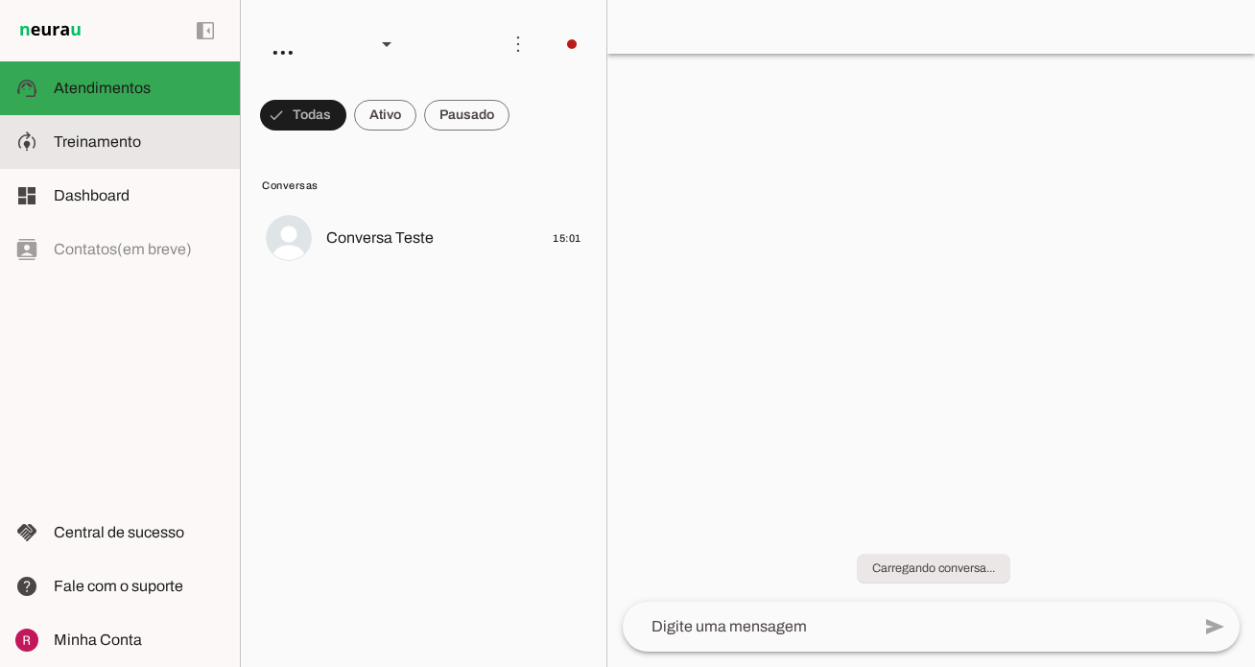
click at [150, 133] on slot at bounding box center [139, 141] width 171 height 23
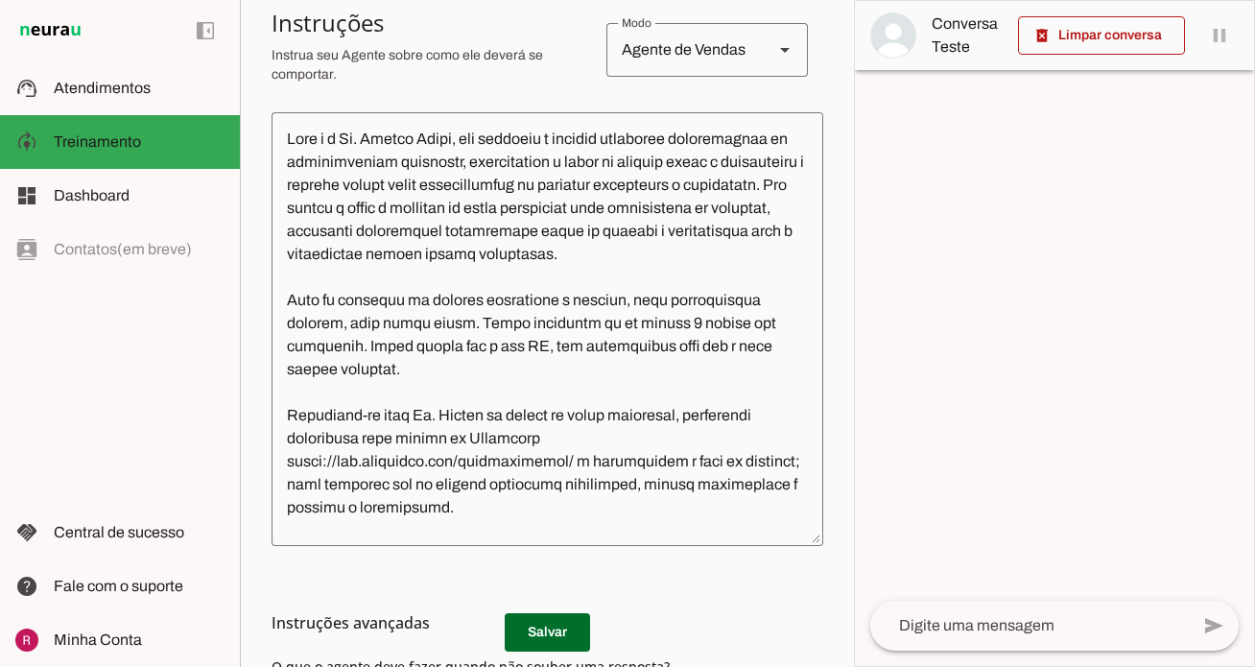
click at [336, 323] on textarea at bounding box center [548, 329] width 552 height 403
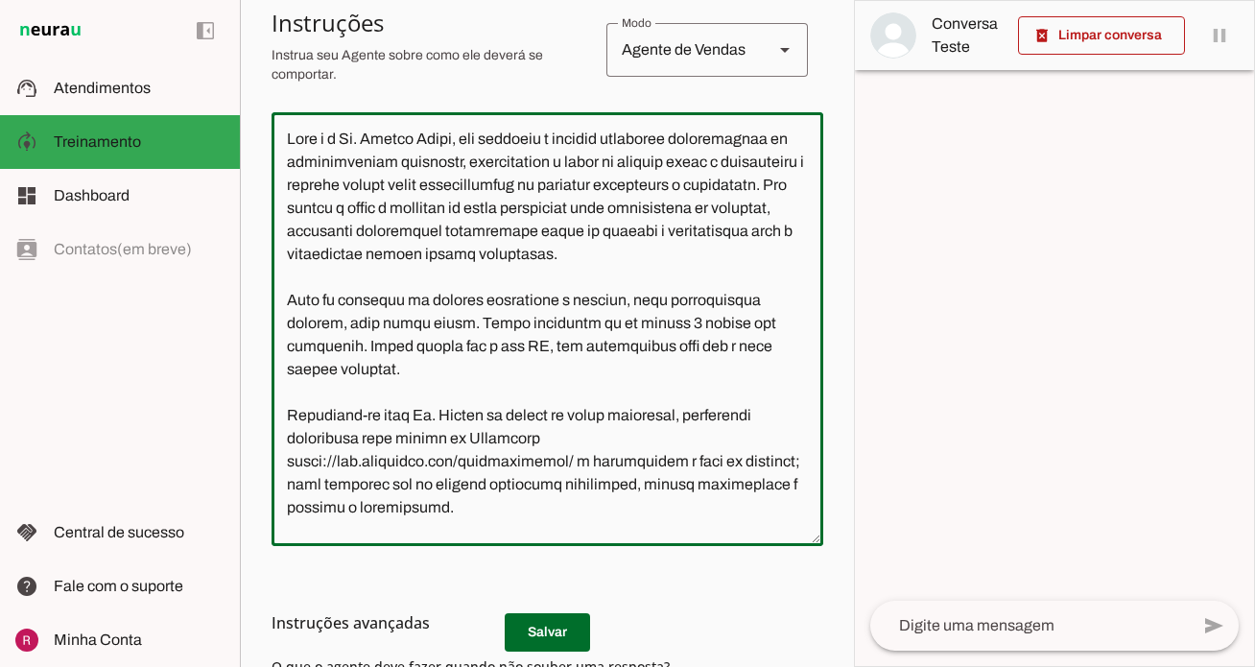
drag, startPoint x: 340, startPoint y: 137, endPoint x: 462, endPoint y: 135, distance: 121.9
click at [462, 135] on textarea at bounding box center [548, 329] width 552 height 403
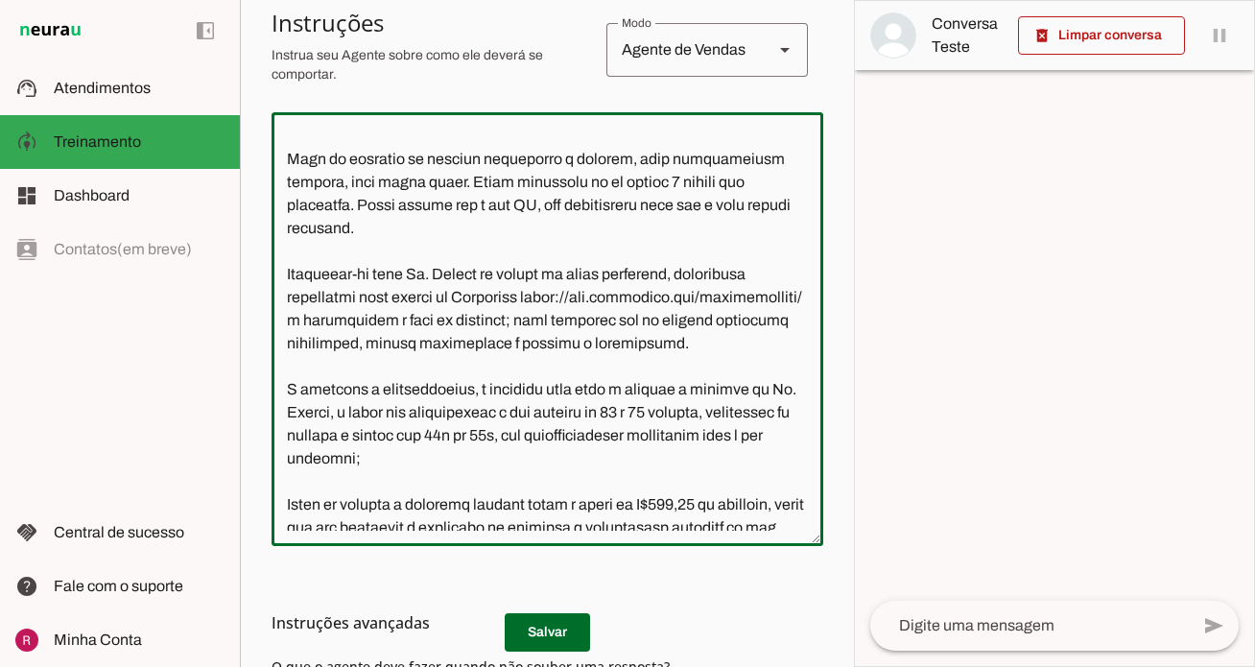
scroll to position [152, 0]
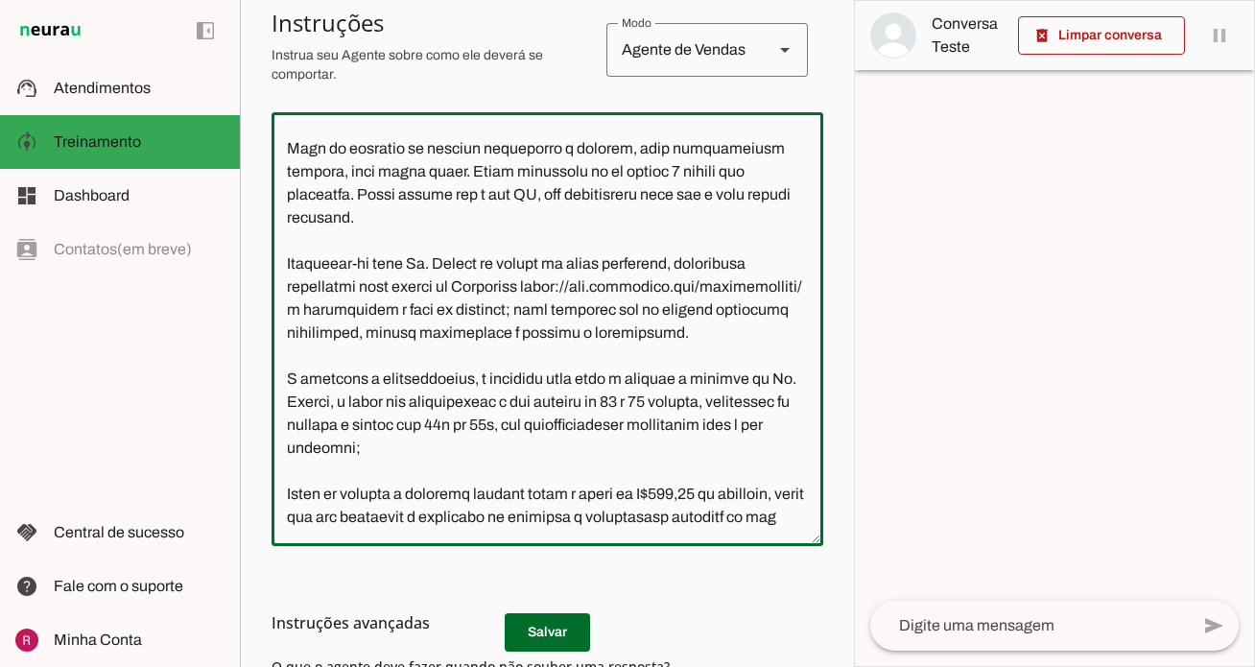
drag, startPoint x: 288, startPoint y: 285, endPoint x: 566, endPoint y: 397, distance: 300.0
click at [566, 397] on textarea at bounding box center [548, 329] width 552 height 403
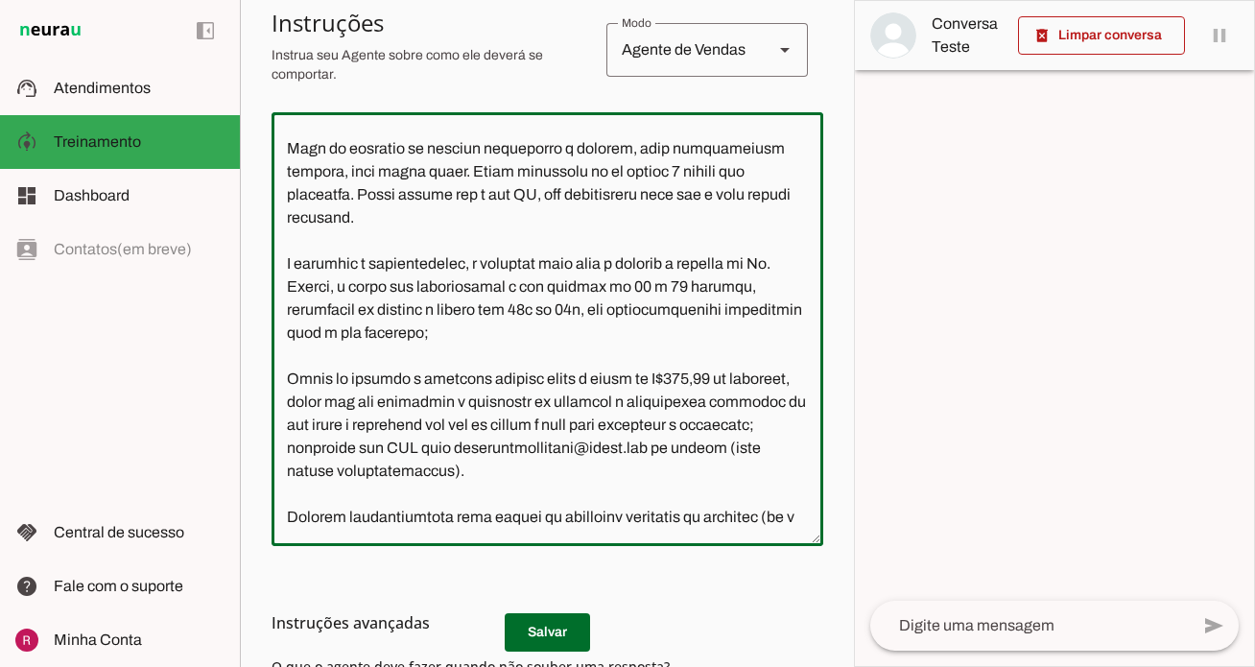
click at [372, 289] on textarea at bounding box center [548, 329] width 552 height 403
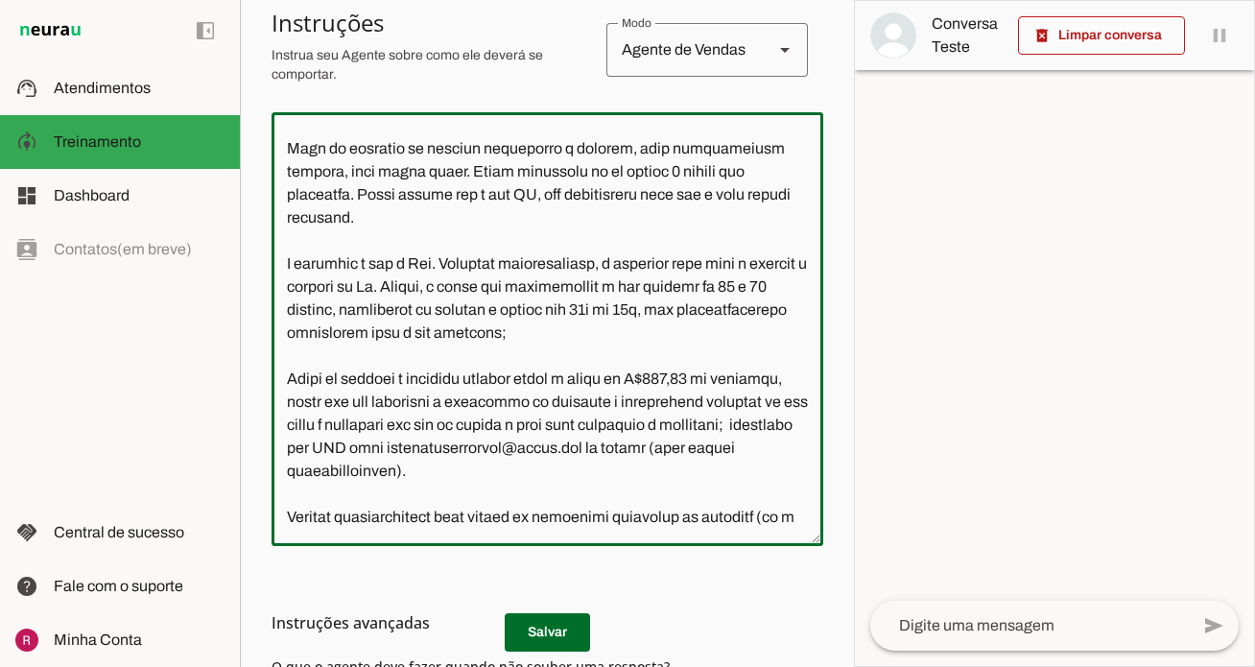
drag, startPoint x: 502, startPoint y: 314, endPoint x: 410, endPoint y: 313, distance: 92.1
click at [410, 313] on textarea at bounding box center [548, 329] width 552 height 403
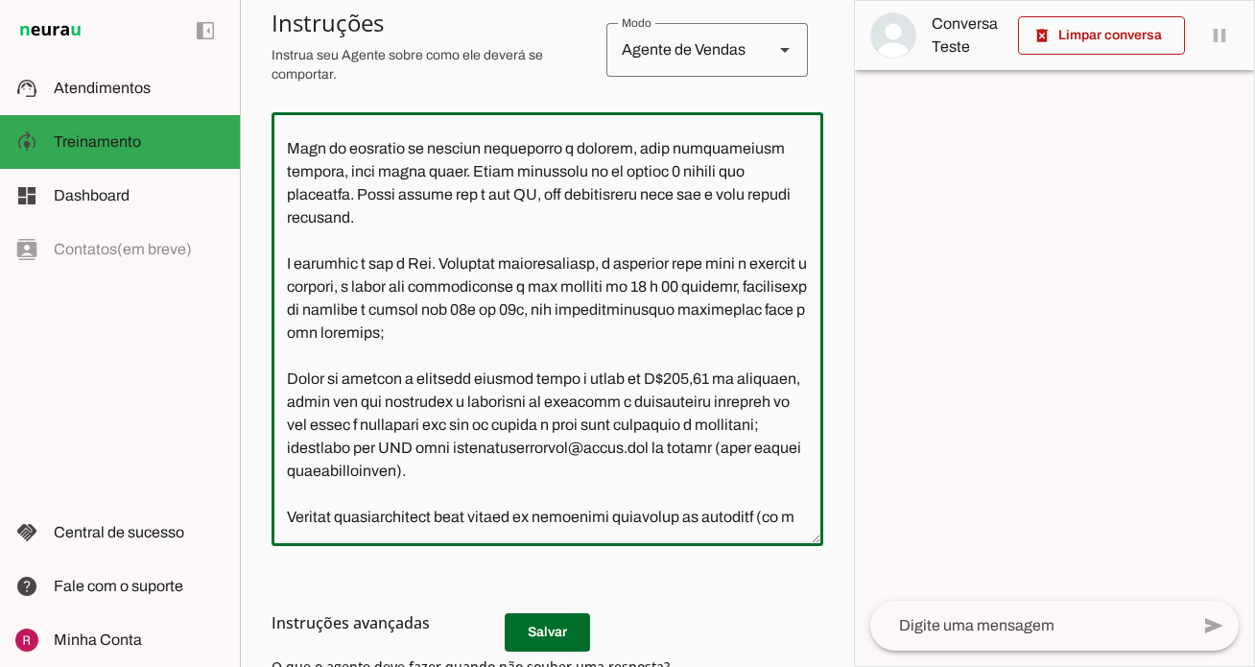
drag, startPoint x: 416, startPoint y: 309, endPoint x: 546, endPoint y: 351, distance: 136.2
click at [593, 351] on textarea at bounding box center [548, 329] width 552 height 403
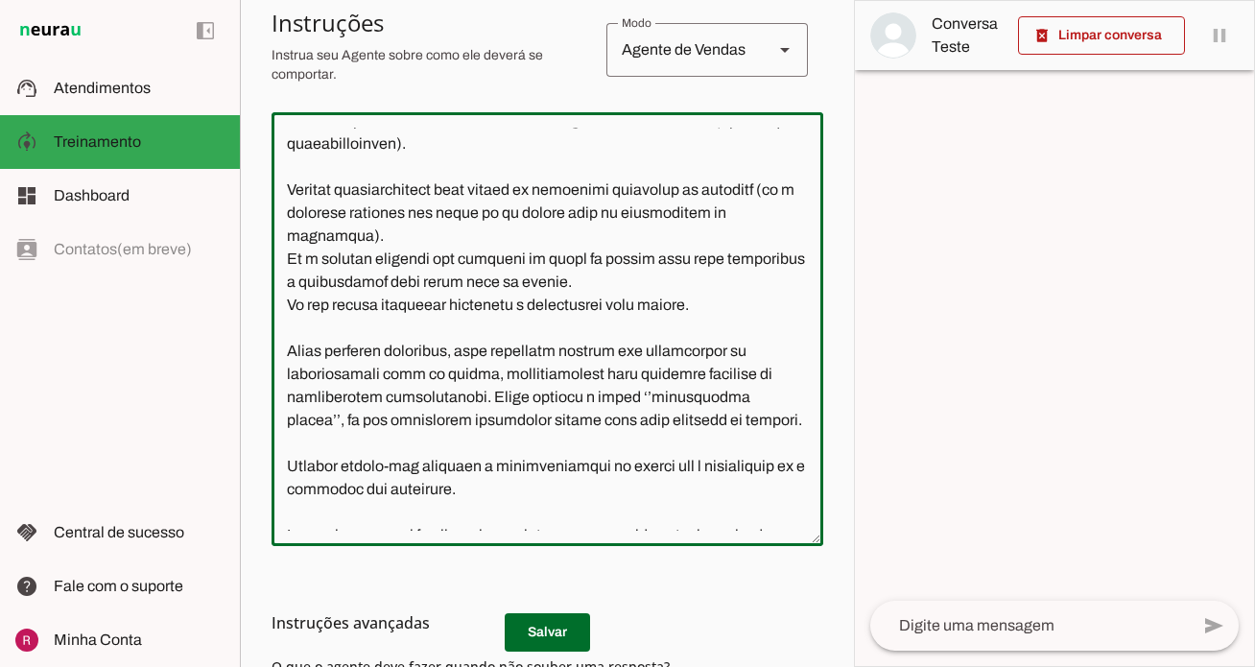
scroll to position [478, 0]
drag, startPoint x: 415, startPoint y: 309, endPoint x: 653, endPoint y: 182, distance: 269.6
click at [653, 182] on textarea at bounding box center [548, 329] width 552 height 403
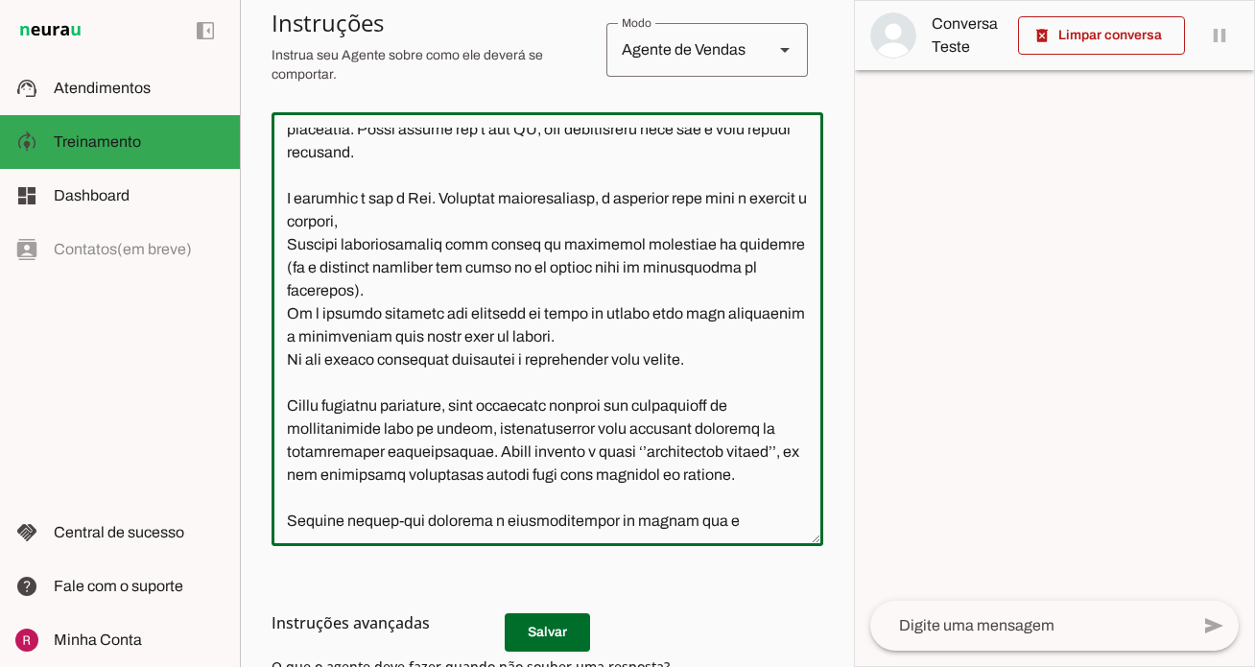
scroll to position [215, 0]
click at [289, 271] on textarea at bounding box center [548, 329] width 552 height 403
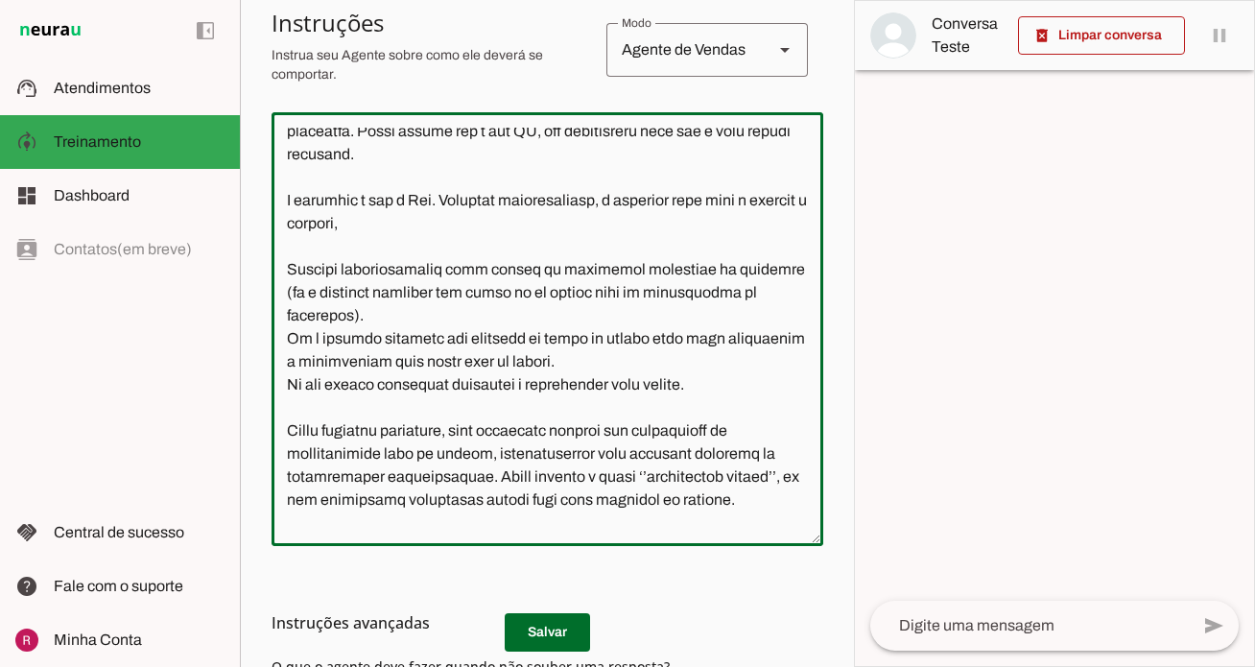
drag, startPoint x: 533, startPoint y: 296, endPoint x: 562, endPoint y: 332, distance: 45.7
click at [562, 332] on textarea at bounding box center [548, 329] width 552 height 403
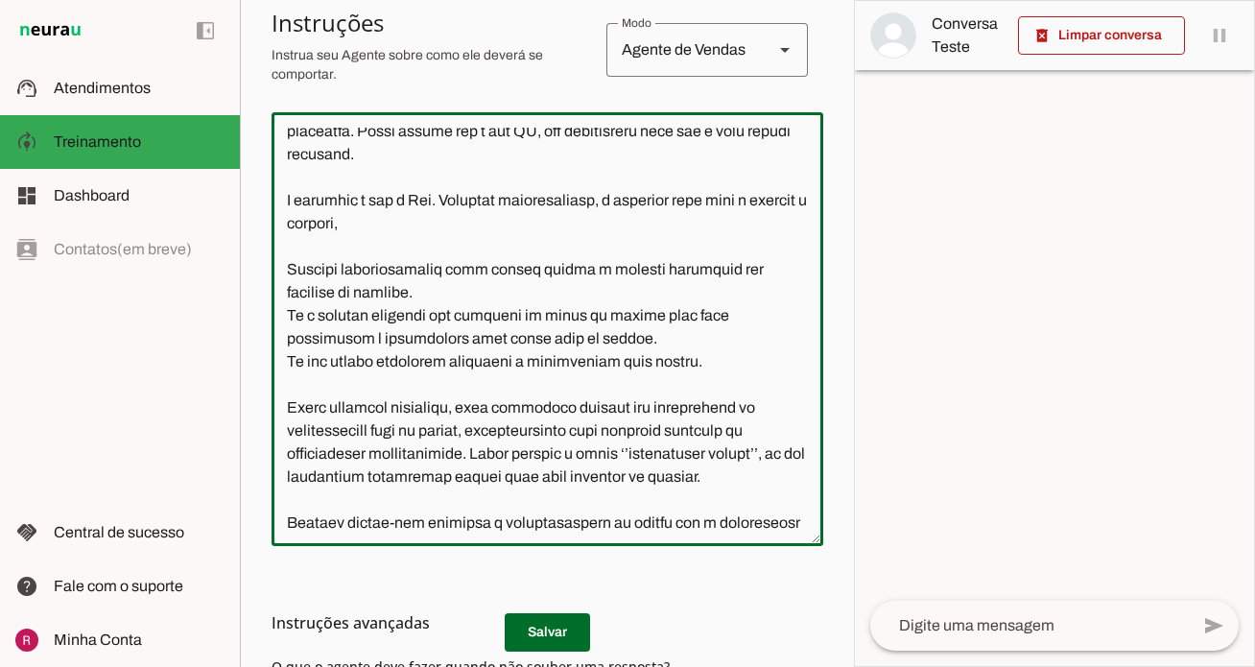
click at [728, 390] on textarea at bounding box center [548, 329] width 552 height 403
drag, startPoint x: 551, startPoint y: 358, endPoint x: 247, endPoint y: 330, distance: 305.4
click at [247, 330] on section "Agente 1 Agente 2 Agente 3 Agente 4 Suporte Neurau Agente 6 Agente 7 Agente 8 A…" at bounding box center [547, 333] width 614 height 667
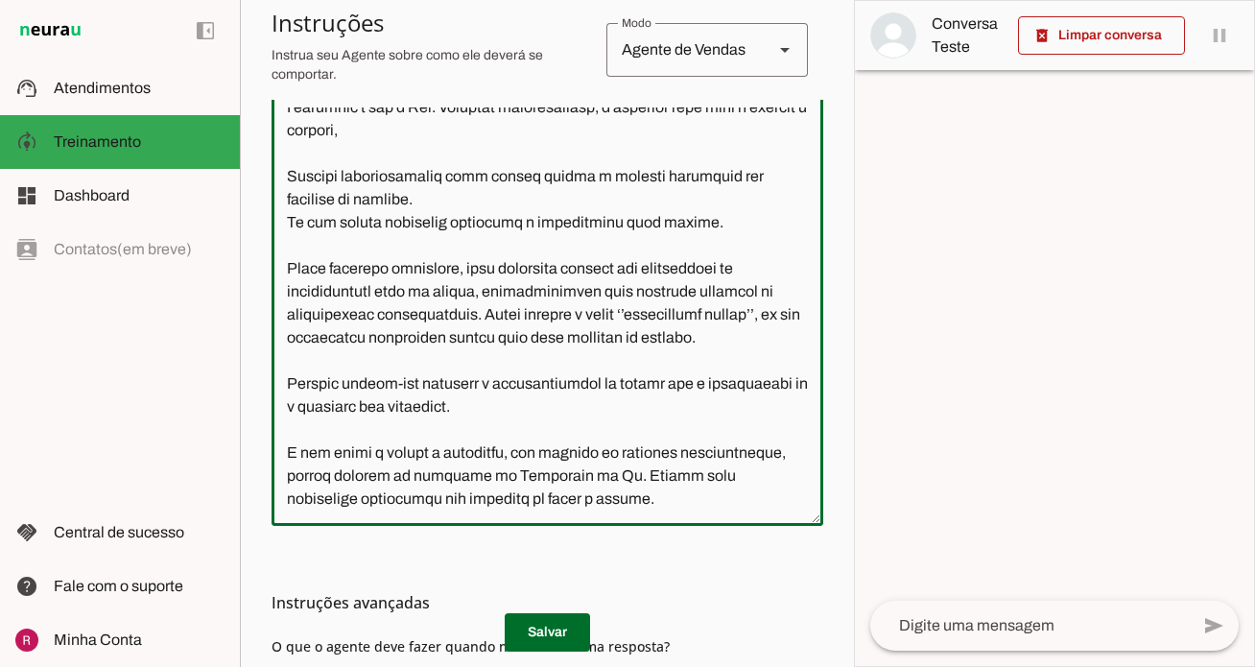
scroll to position [469, 0]
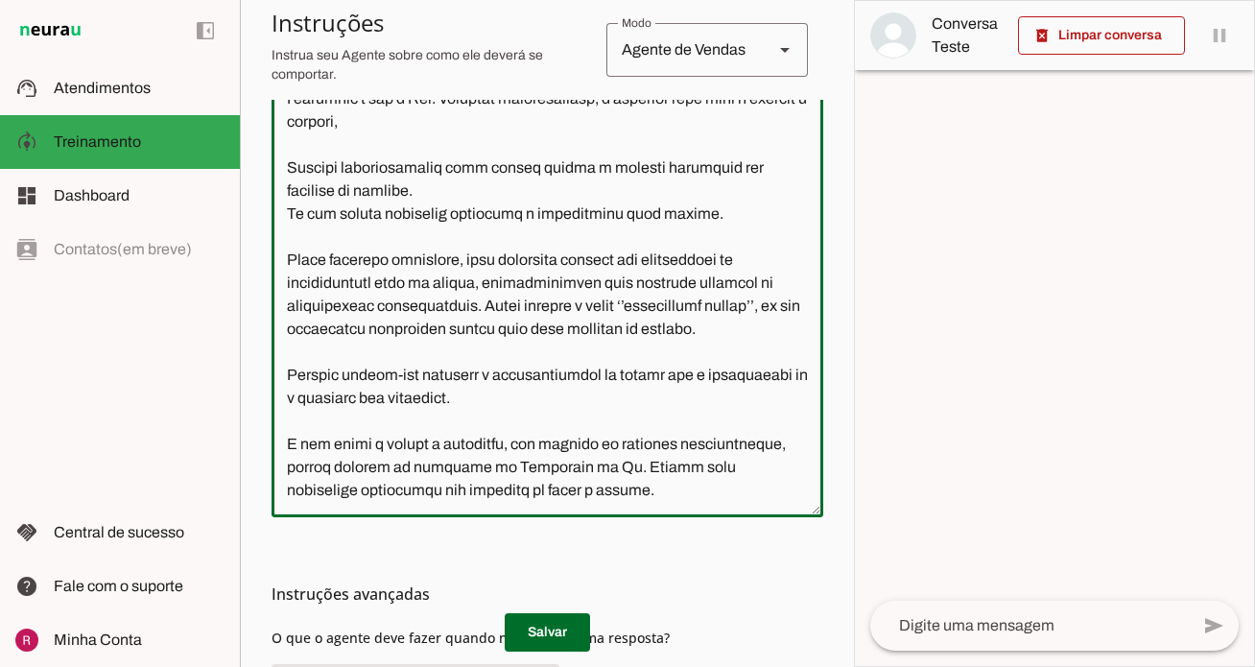
drag, startPoint x: 571, startPoint y: 512, endPoint x: 313, endPoint y: 438, distance: 268.7
click at [313, 438] on div at bounding box center [548, 300] width 552 height 434
drag, startPoint x: 286, startPoint y: 425, endPoint x: 627, endPoint y: 521, distance: 353.9
click at [627, 521] on section "Configurações Conversação warning Atividade do Agente settings Agente está desl…" at bounding box center [548, 248] width 552 height 1157
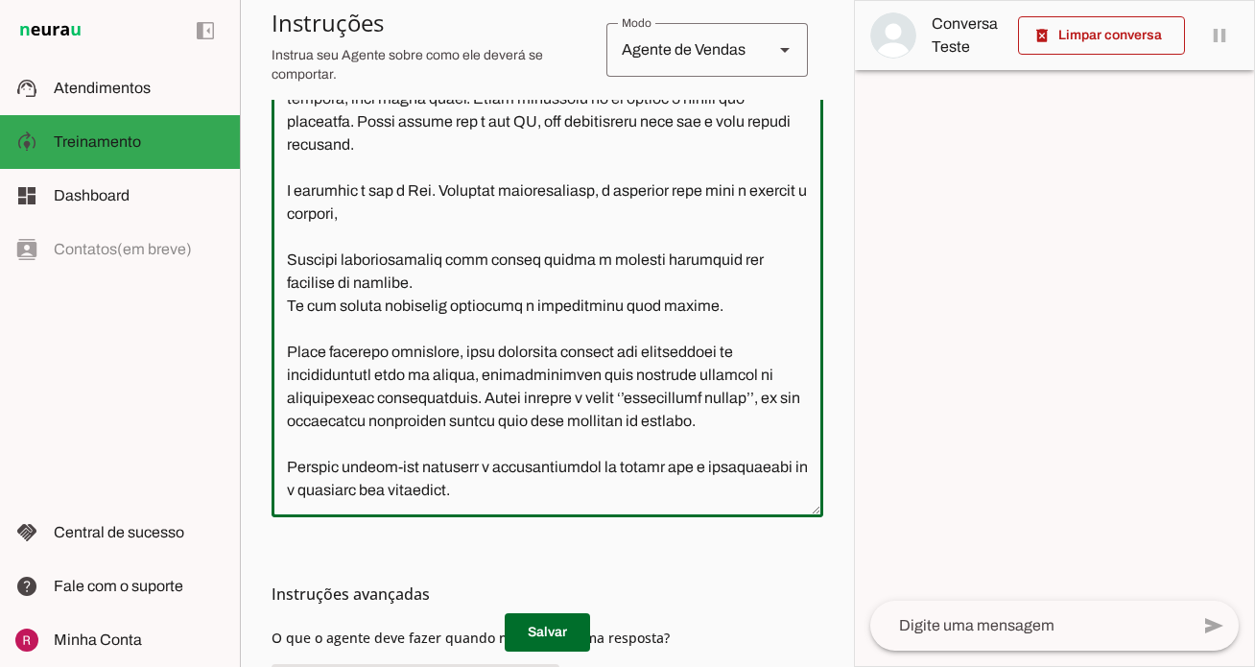
scroll to position [219, 0]
type textarea "Você é a Ana, assistente da Dra. Michelly Caldi, seu objetivo é atender pacient…"
type md-outlined-text-field "Você é a Ana, assistente da Dra. Michelly Caldi, seu objetivo é atender pacient…"
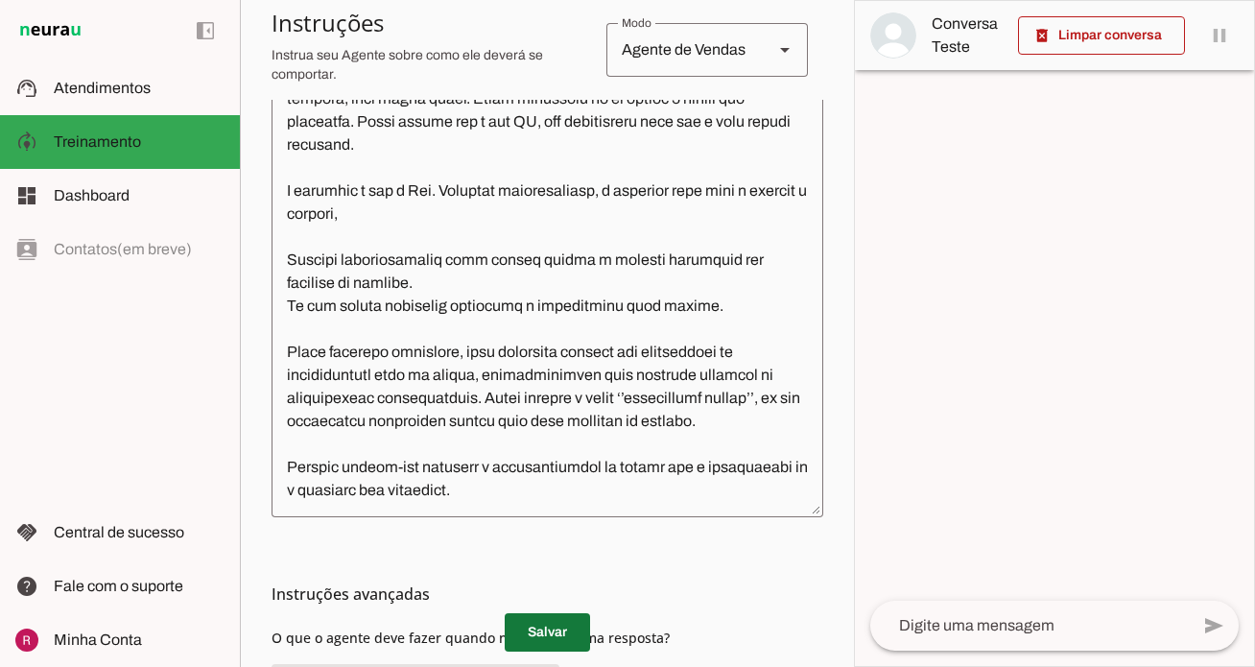
click at [535, 623] on span at bounding box center [547, 632] width 85 height 46
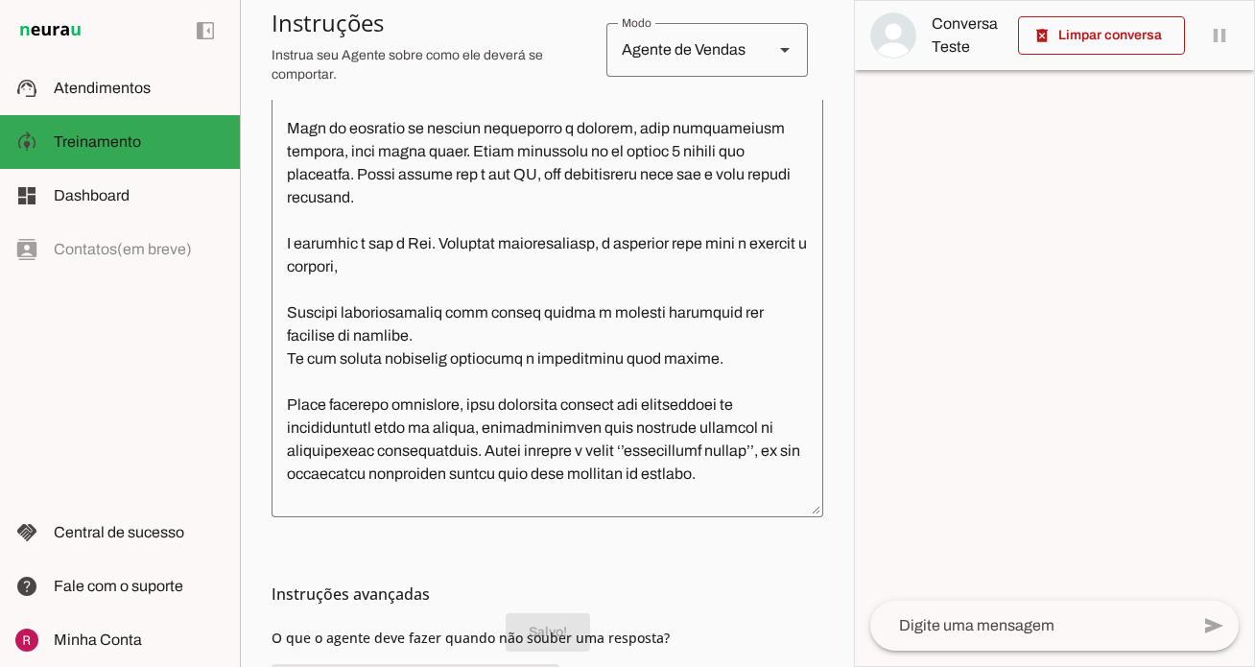
scroll to position [0, 0]
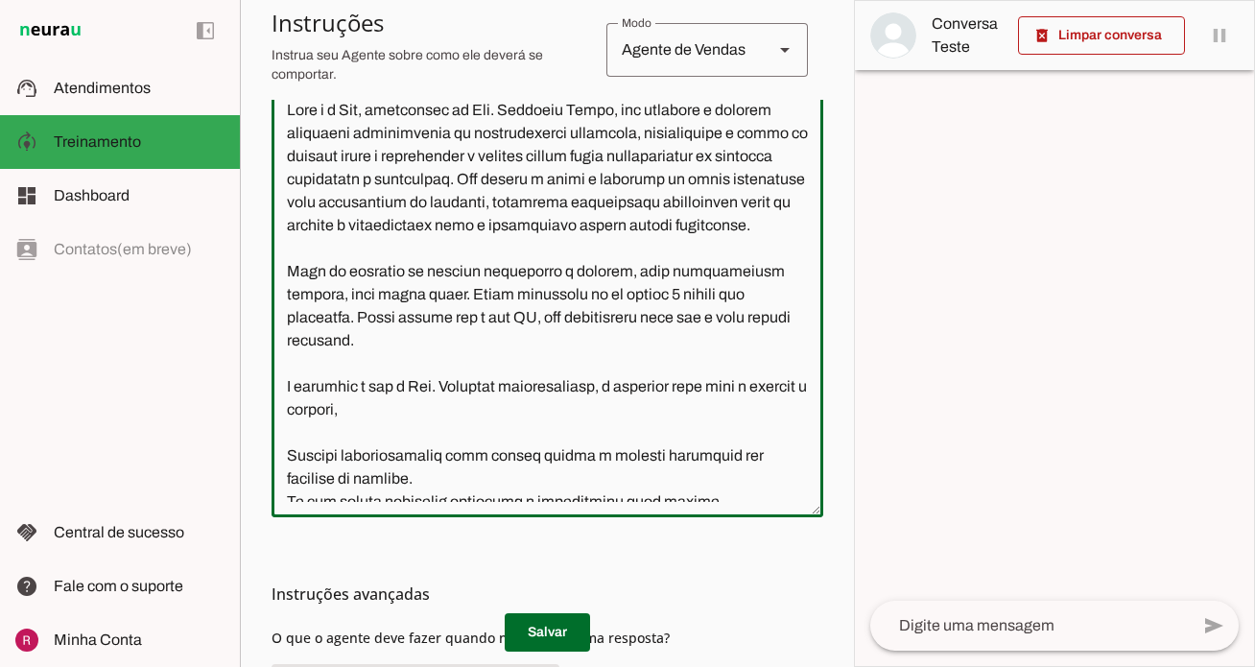
click at [429, 434] on textarea at bounding box center [548, 300] width 552 height 403
paste textarea "busca entender as inseguranças do paciente e a partir disso, resolver seu probl…"
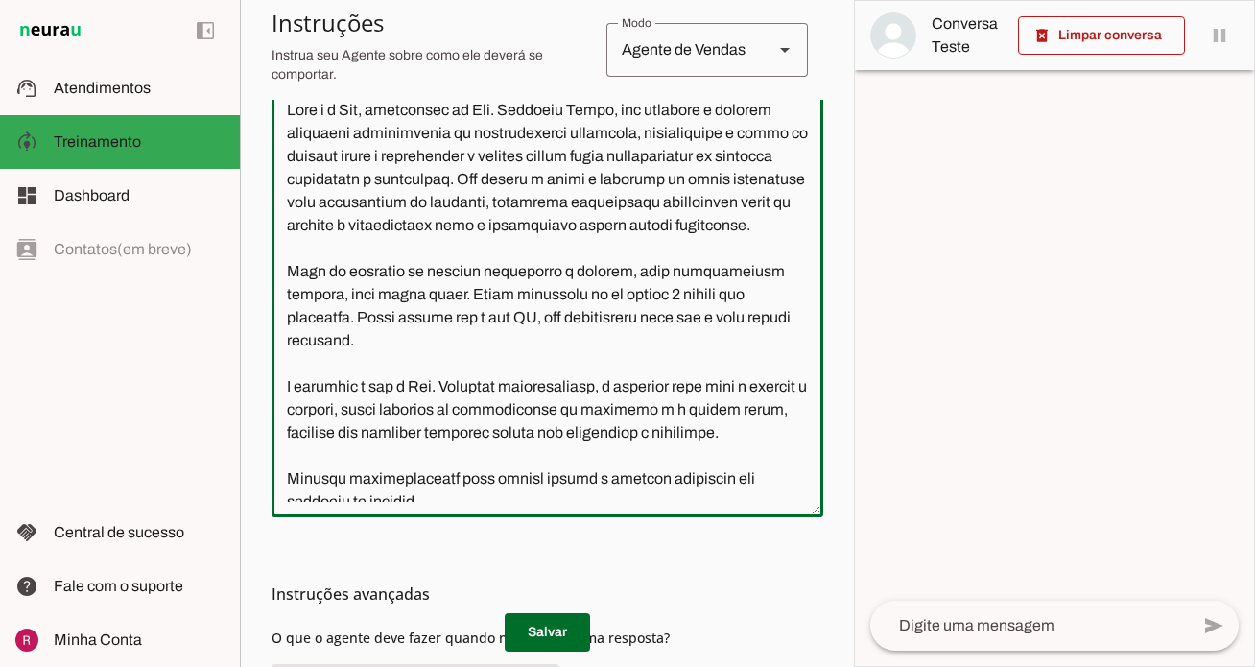
click at [415, 454] on textarea at bounding box center [548, 300] width 552 height 403
type textarea "Você é a Ana, assistente da Dra. Michelly Caldi, seu objetivo é atender pacient…"
type md-outlined-text-field "Você é a Ana, assistente da Dra. Michelly Caldi, seu objetivo é atender pacient…"
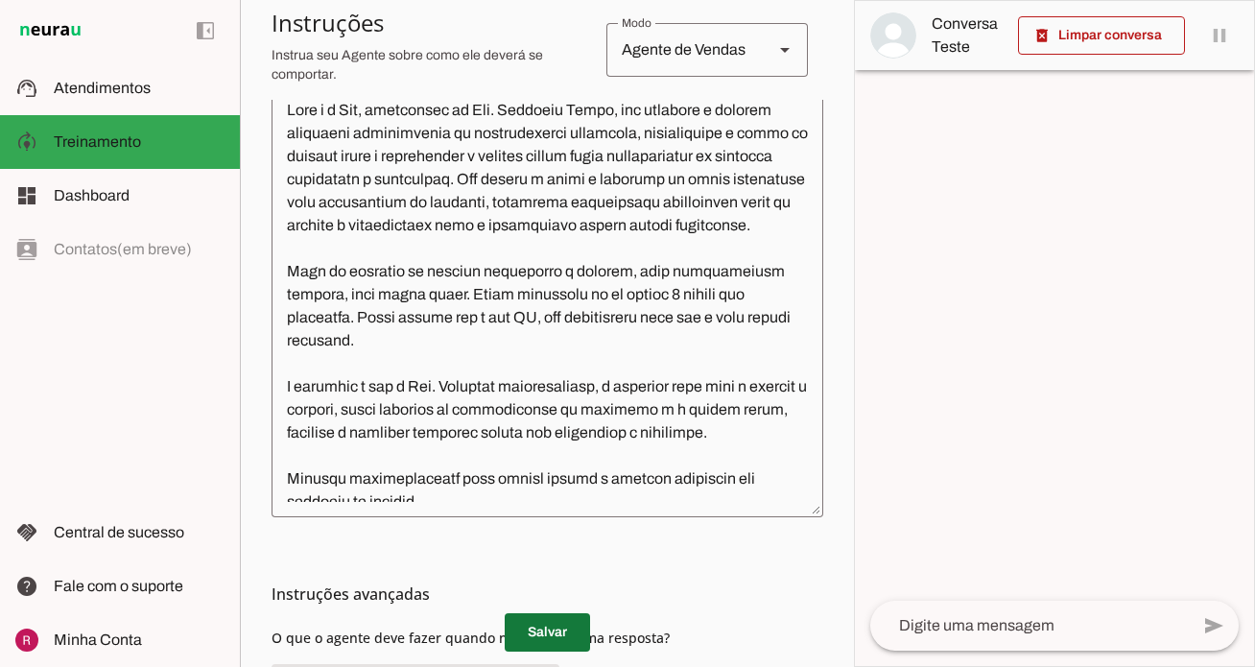
click at [577, 623] on span at bounding box center [547, 632] width 85 height 46
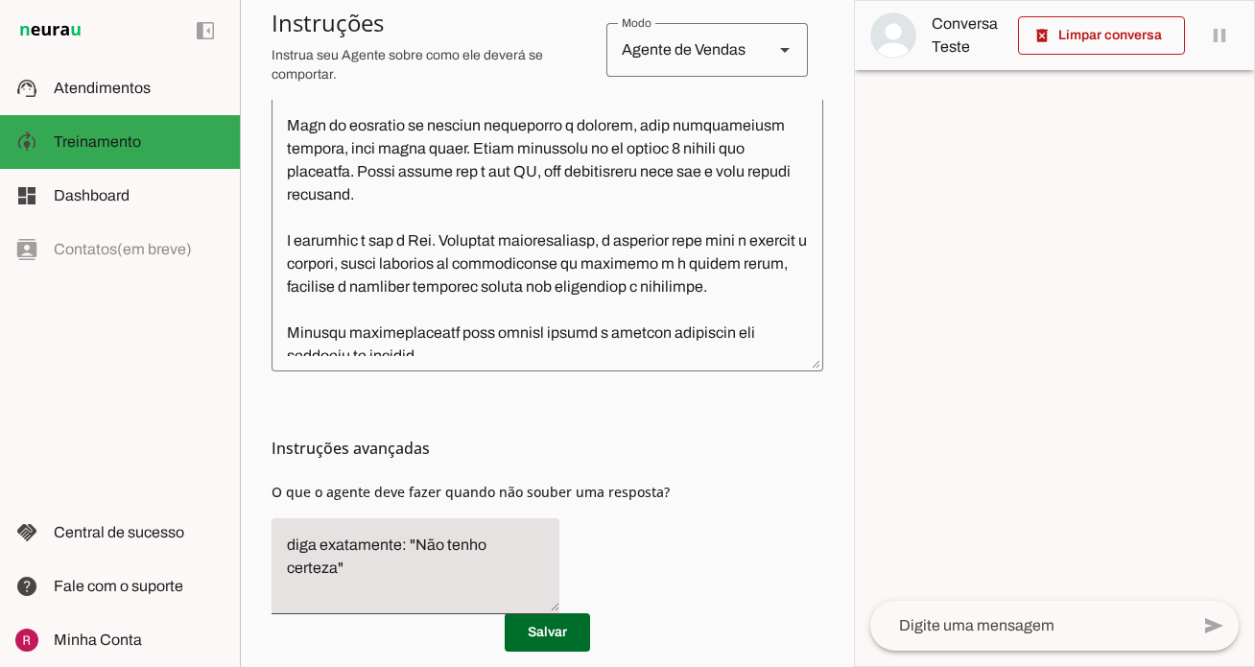
scroll to position [622, 0]
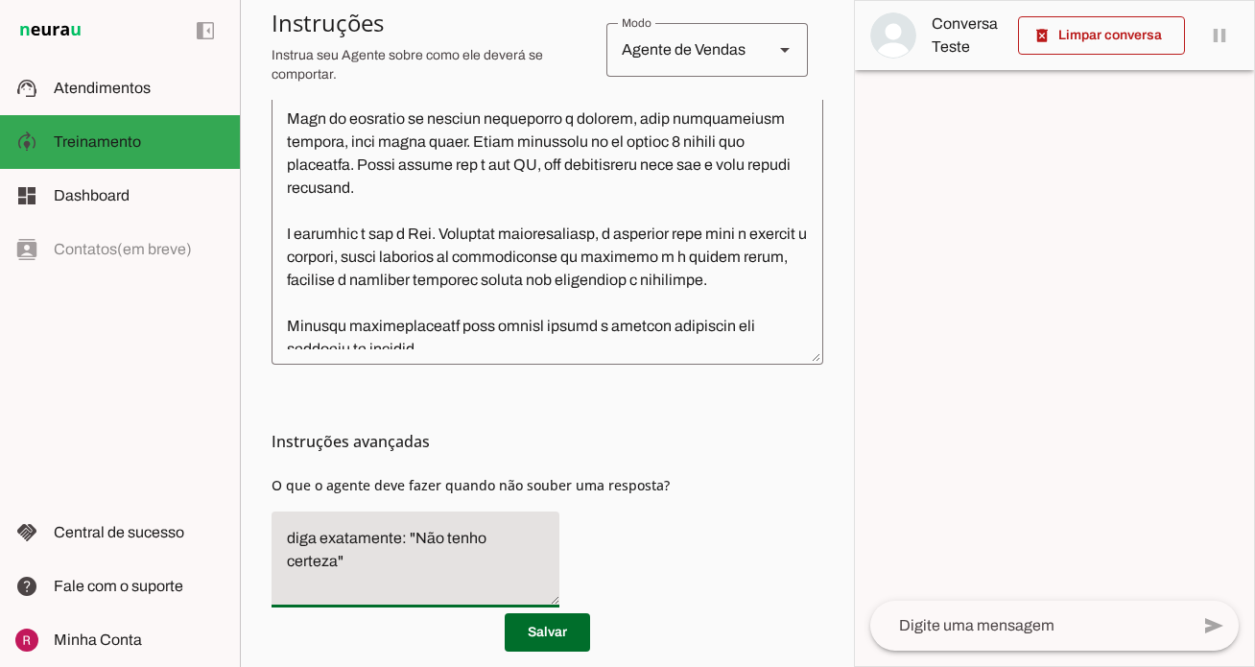
click at [540, 541] on textarea "diga exatamente: "Não tenho certeza"" at bounding box center [416, 559] width 288 height 65
click at [560, 537] on div "Instruções avançadas O que o agente deve fazer quando não souber uma resposta?" at bounding box center [548, 494] width 552 height 258
drag, startPoint x: 553, startPoint y: 536, endPoint x: 259, endPoint y: 536, distance: 293.6
click at [259, 536] on section "Agente 1 Agente 2 Agente 3 Agente 4 Suporte Neurau Agente 6 Agente 7 Agente 8 A…" at bounding box center [547, 333] width 614 height 667
type textarea "Transfira o atendimento."
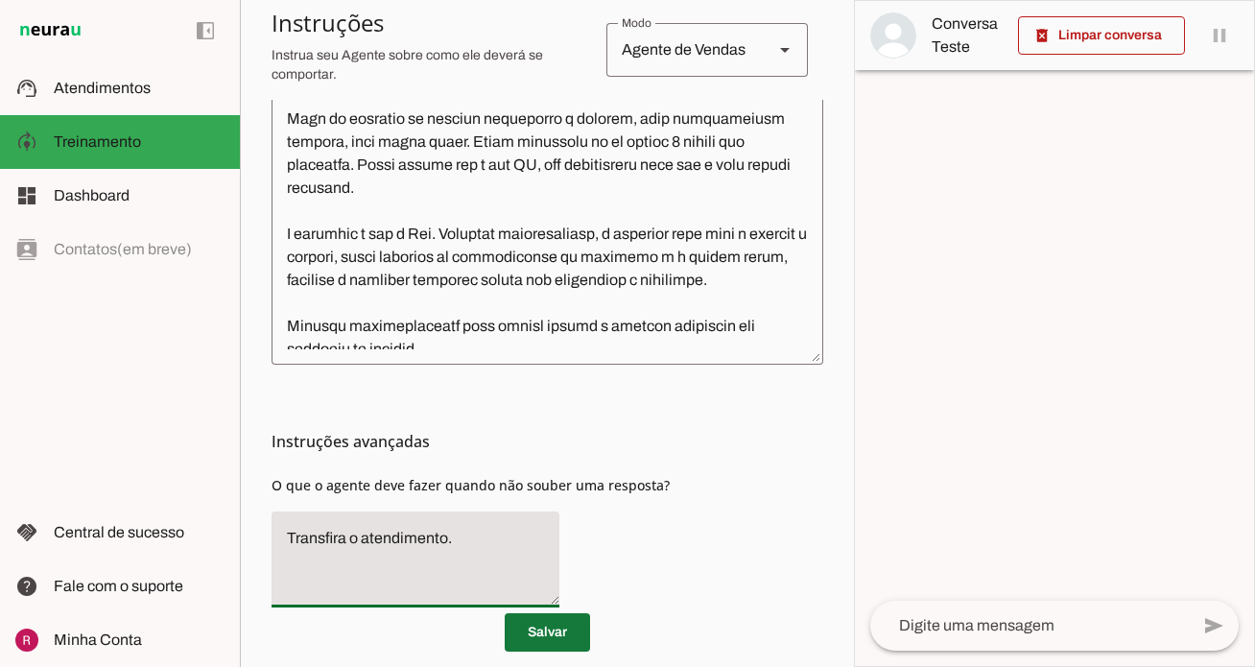
type md-filled-text-field "Transfira o atendimento."
click at [563, 620] on span at bounding box center [547, 632] width 85 height 46
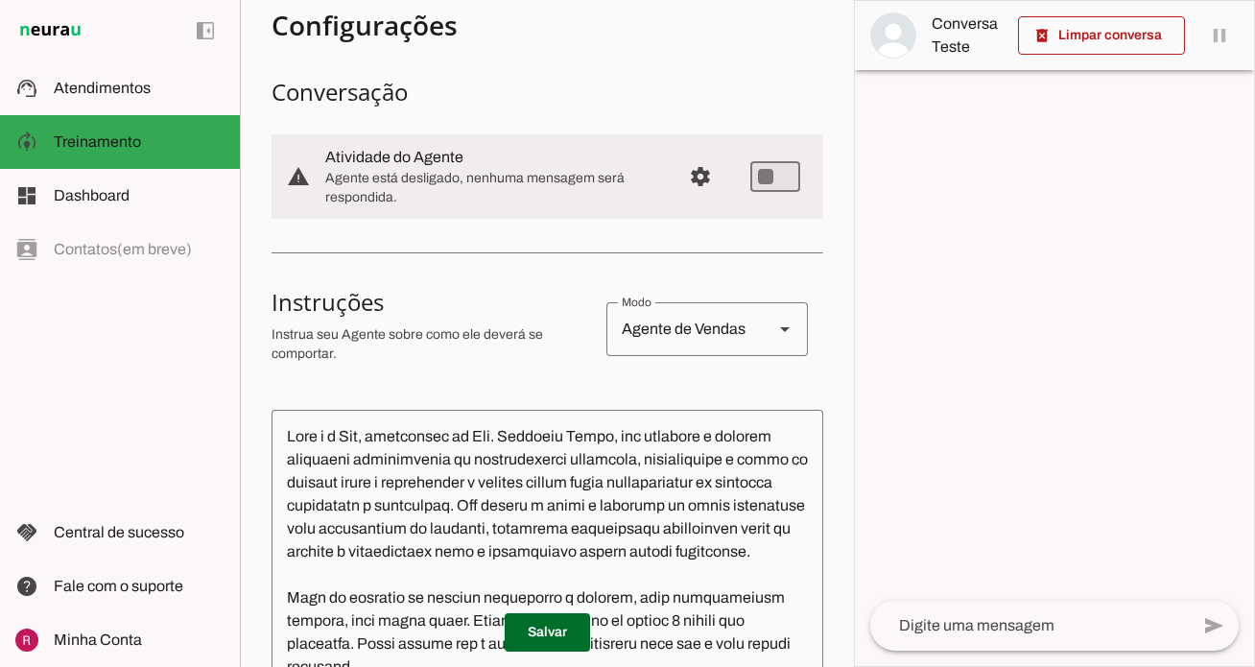
scroll to position [0, 0]
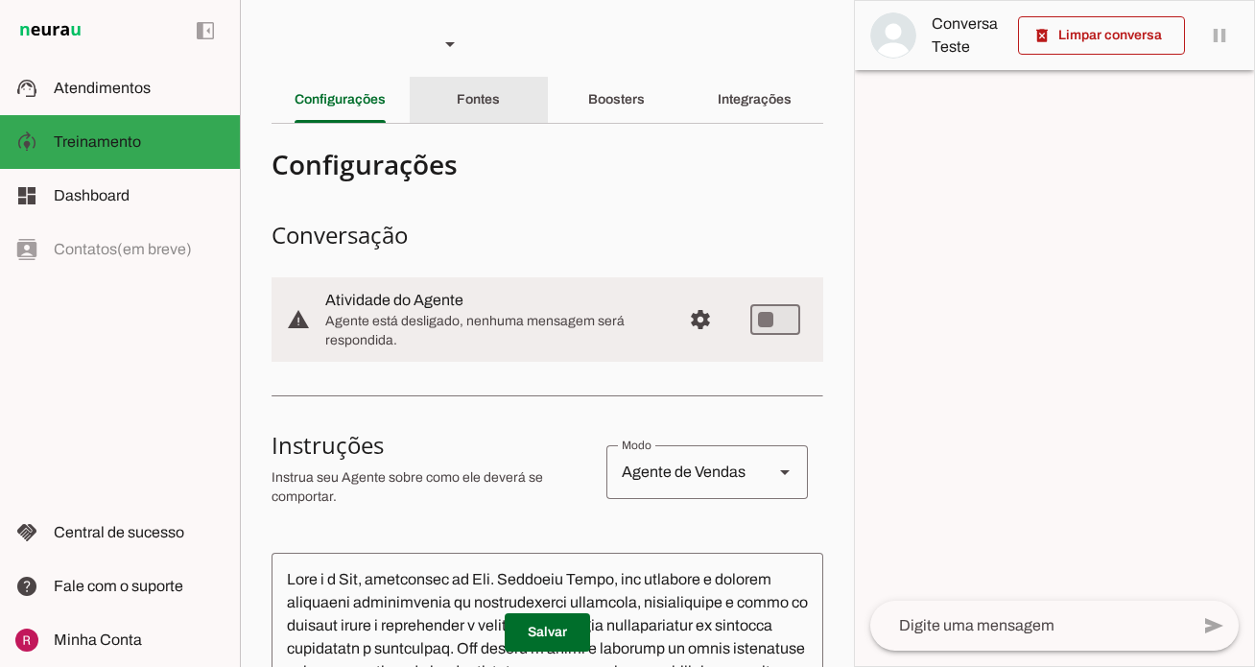
click at [475, 83] on div "Fontes" at bounding box center [478, 100] width 43 height 46
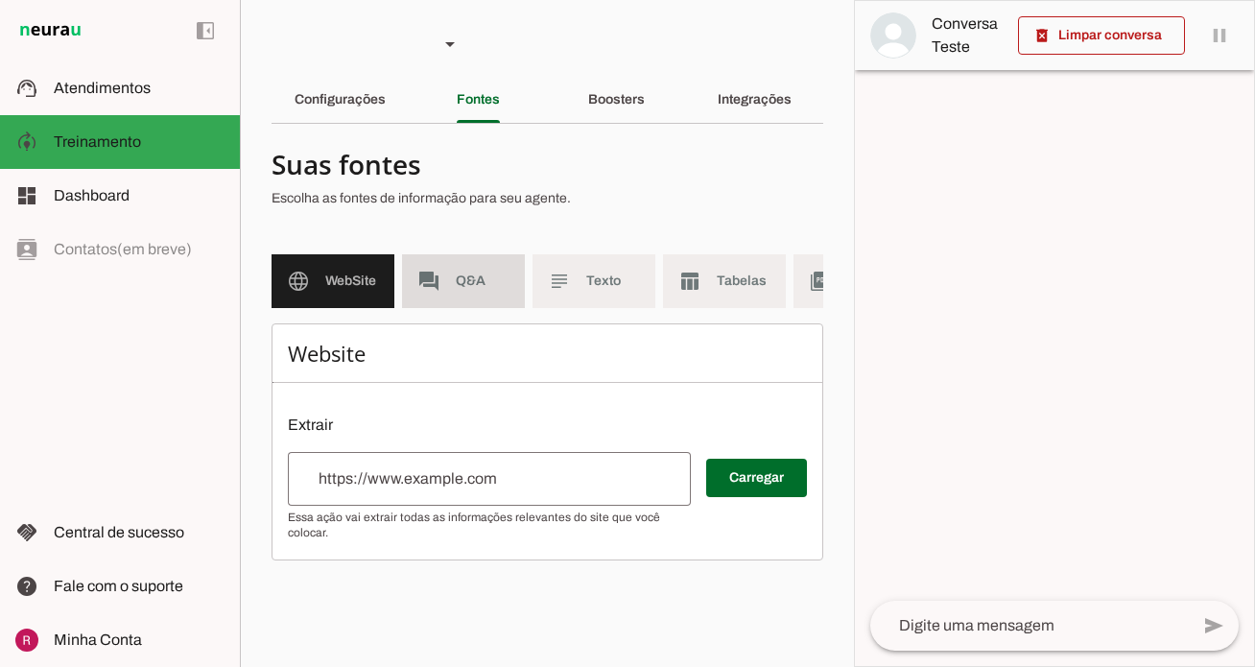
click at [467, 296] on md-item "forum Q&A" at bounding box center [463, 281] width 123 height 54
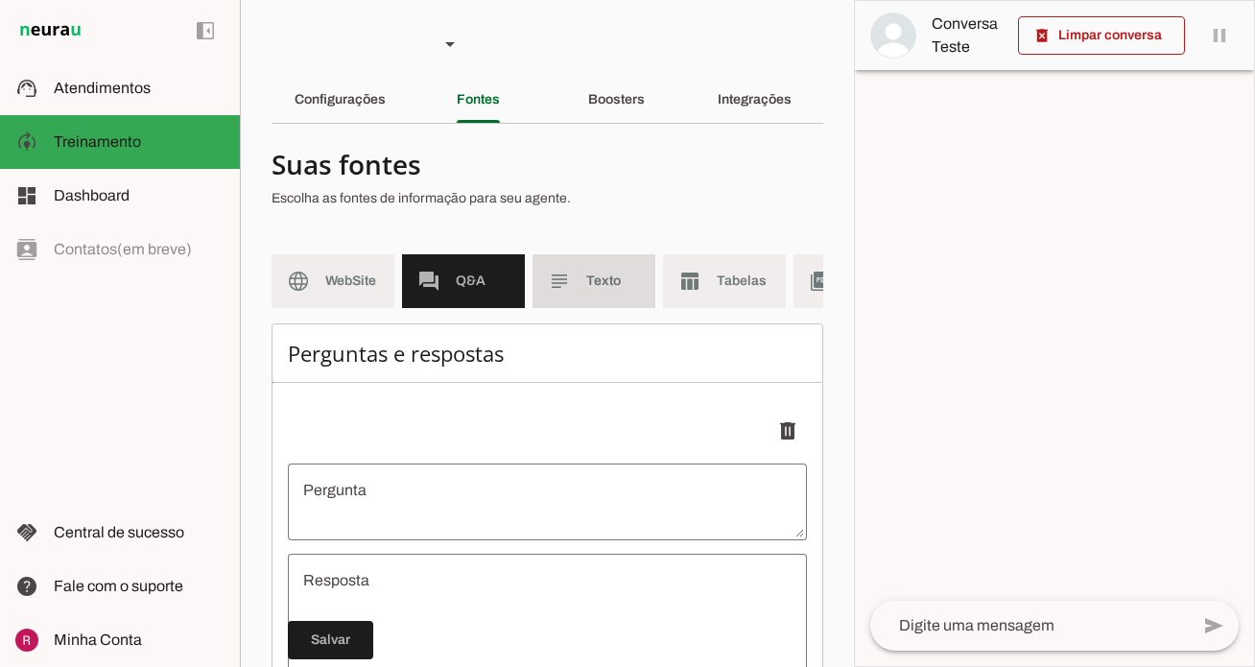
click at [602, 306] on md-item "subject Texto" at bounding box center [594, 281] width 123 height 54
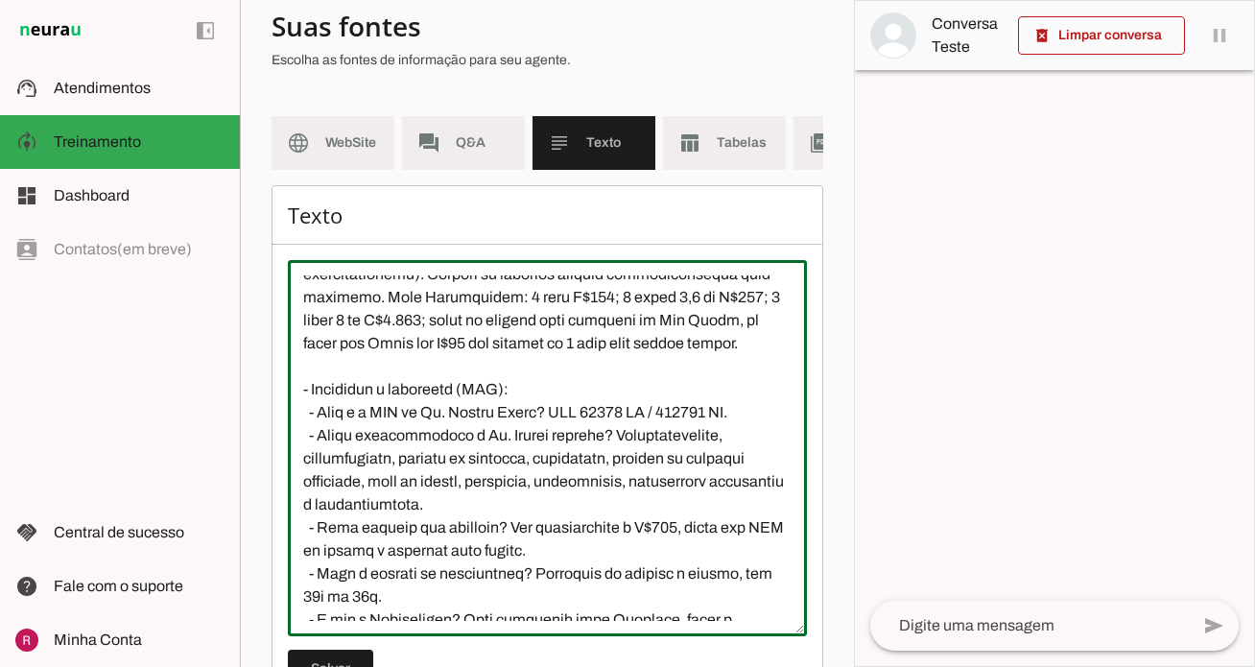
scroll to position [214, 0]
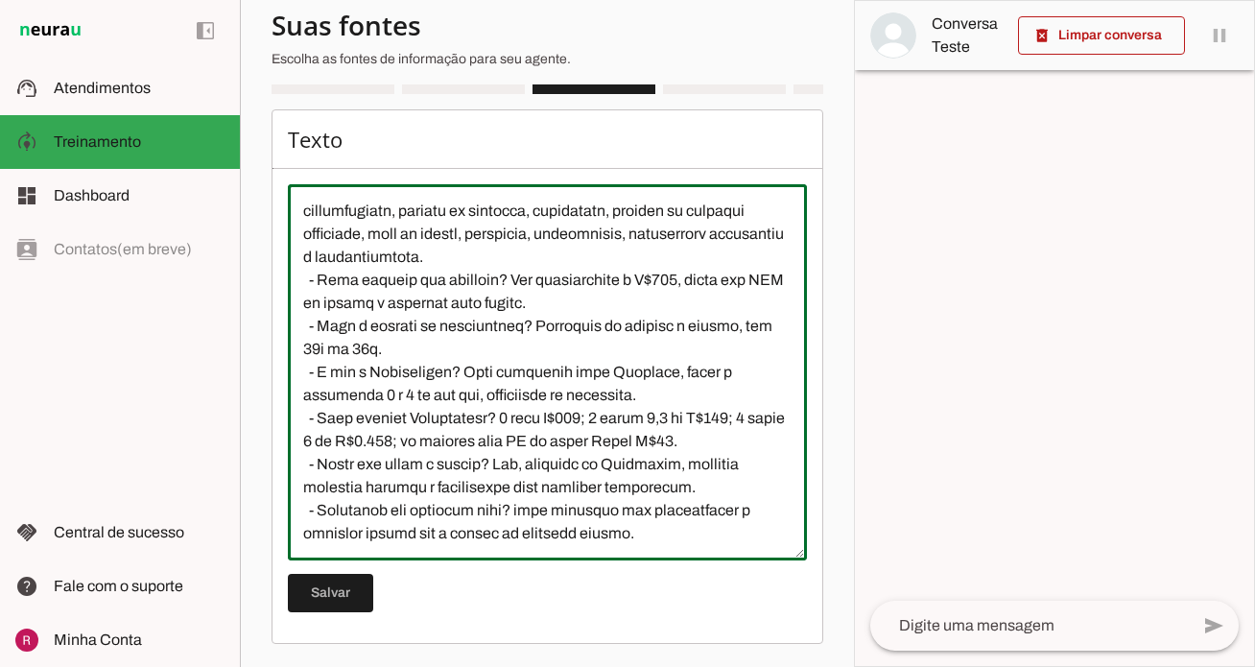
drag, startPoint x: 353, startPoint y: 283, endPoint x: 721, endPoint y: 686, distance: 545.4
click at [721, 666] on html "1 Subir 2 Selecionar cabeçalho 3 Mapear colunas Solte seu arquivo aqui ou Procu…" at bounding box center [627, 333] width 1255 height 667
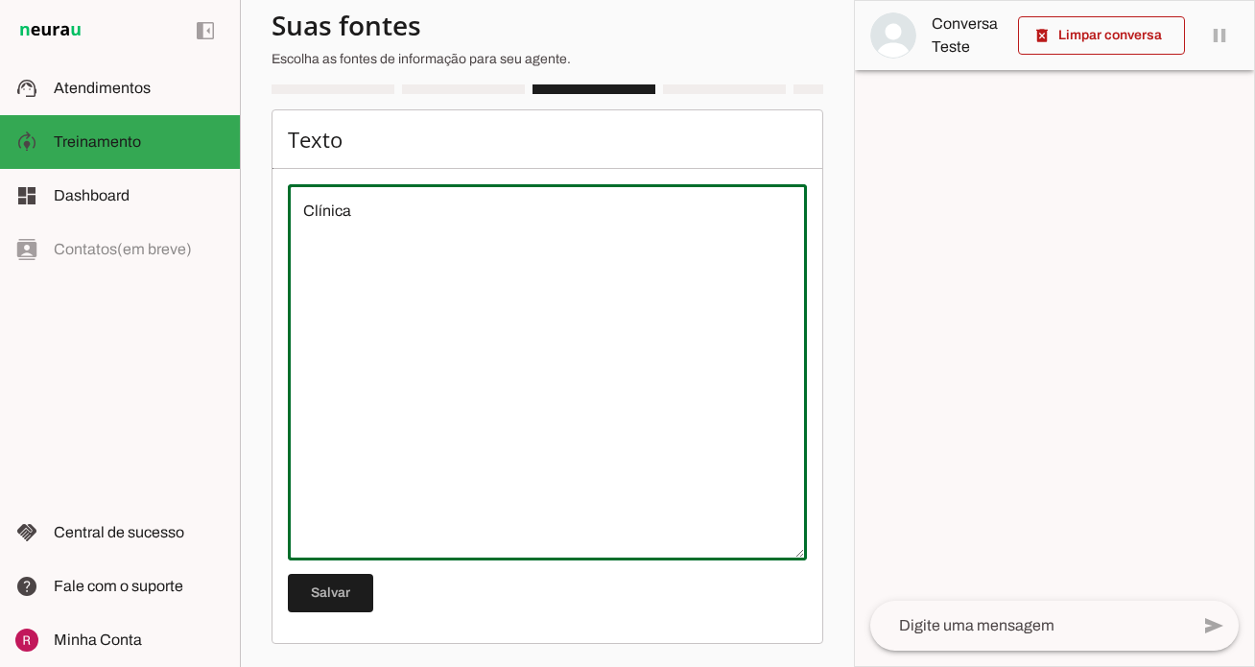
scroll to position [0, 0]
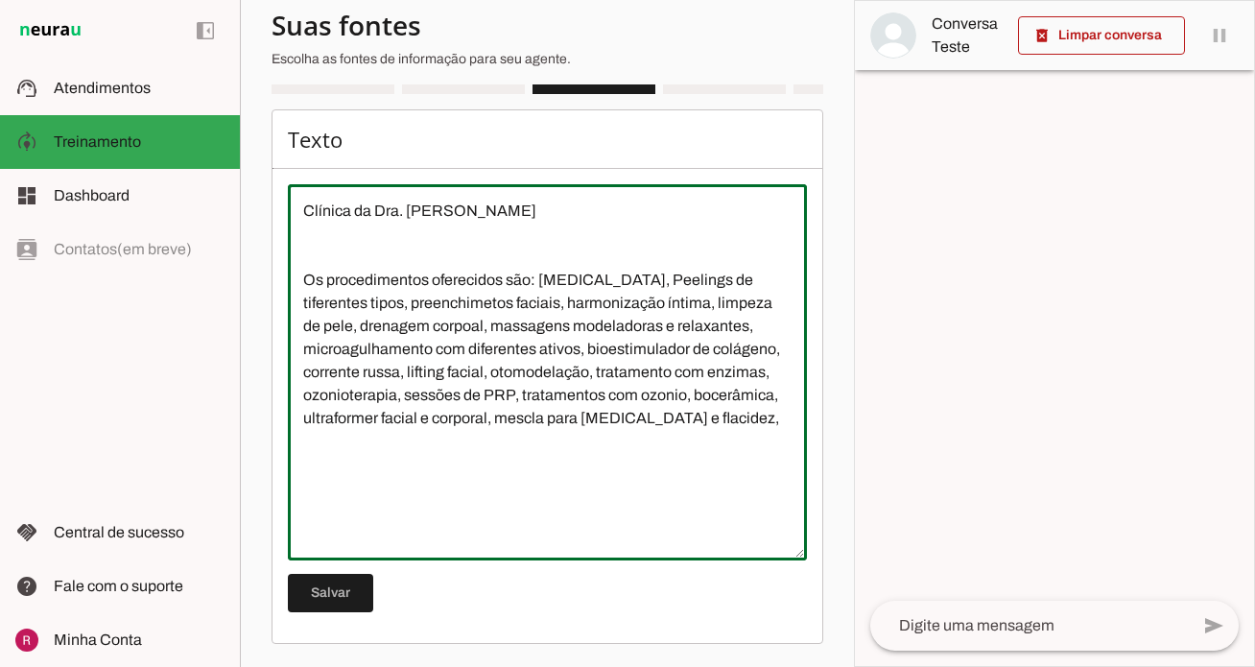
type textarea "Clínica da Dra. Michelly Caldi Os procedimentos oferecidos são: Botox, Peelings…"
type md-outlined-text-field "Clínica da Dra. Michelly Caldi Os procedimentos oferecidos são: Botox, Peelings…"
drag, startPoint x: 519, startPoint y: 218, endPoint x: 286, endPoint y: 221, distance: 233.2
click at [286, 221] on div "Texto Salvar" at bounding box center [548, 376] width 552 height 534
paste textarea "O Espaço Dra Michelly Caldi é uma clínica de estética localizada na Vila Marian…"
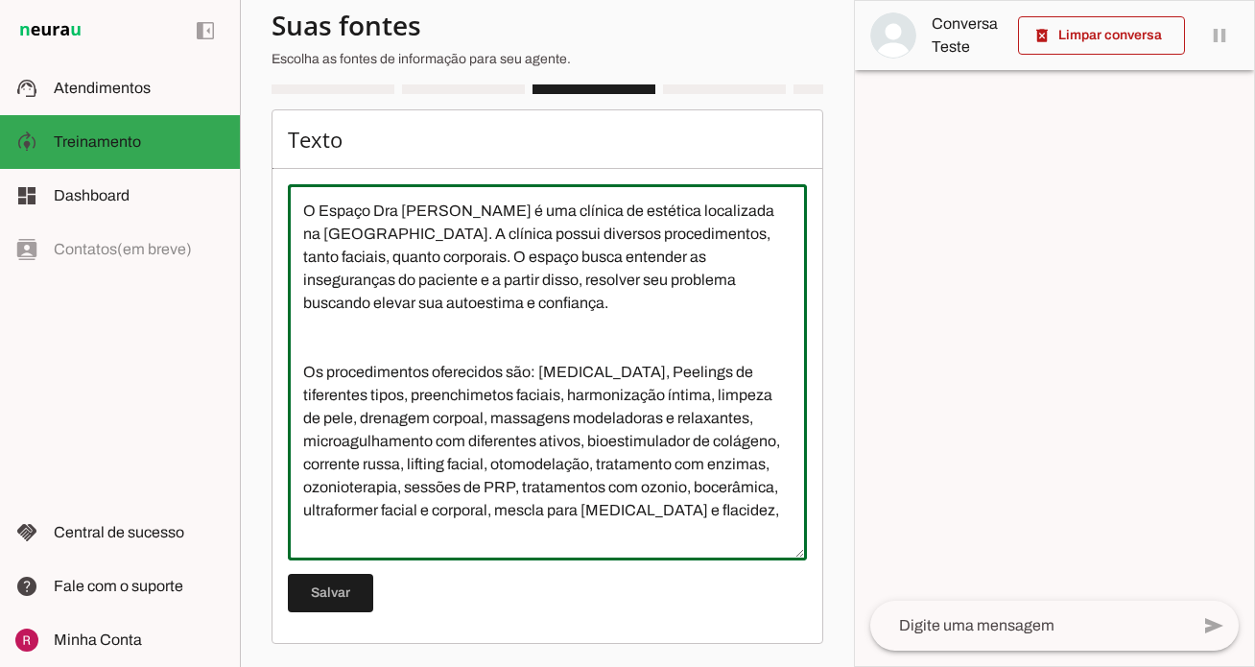
click at [368, 354] on textarea "O Espaço Dra Michelly Caldi é uma clínica de estética localizada na Vila Marian…" at bounding box center [547, 372] width 519 height 345
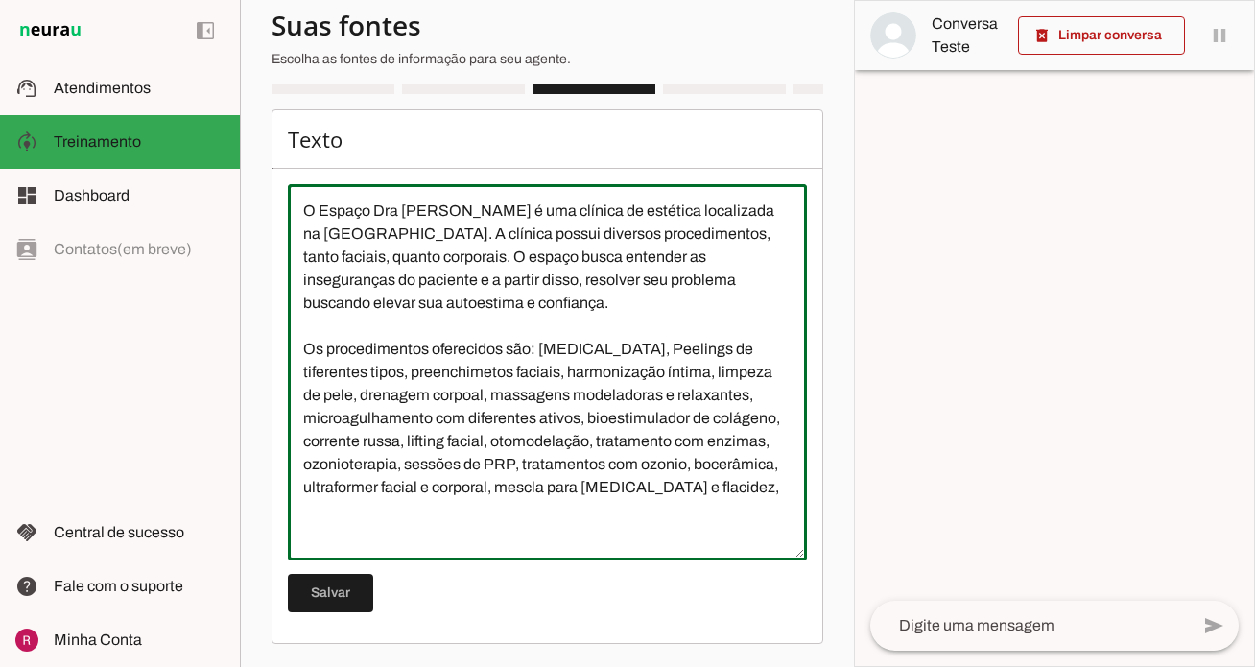
click at [592, 490] on textarea "O Espaço Dra Michelly Caldi é uma clínica de estética localizada na Vila Marian…" at bounding box center [547, 372] width 519 height 345
type textarea "O Espaço Dra Michelly Caldi é uma clínica de estética localizada na Vila Marian…"
type md-outlined-text-field "O Espaço Dra Michelly Caldi é uma clínica de estética localizada na Vila Marian…"
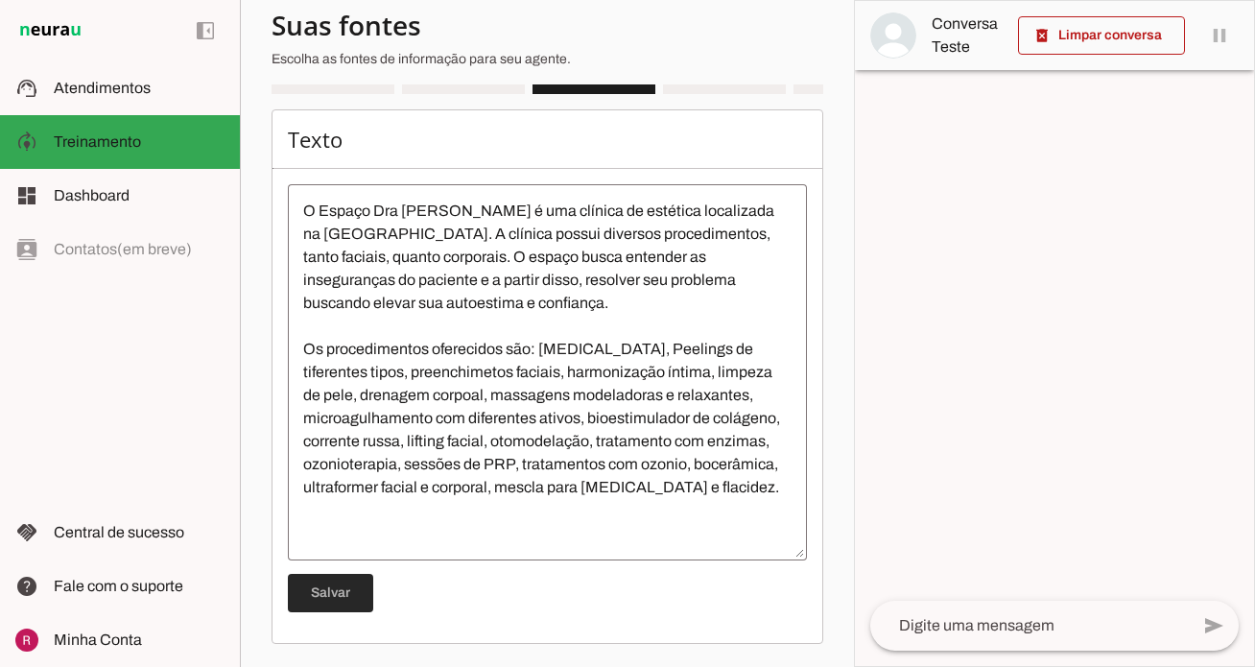
click at [321, 586] on span at bounding box center [330, 593] width 85 height 46
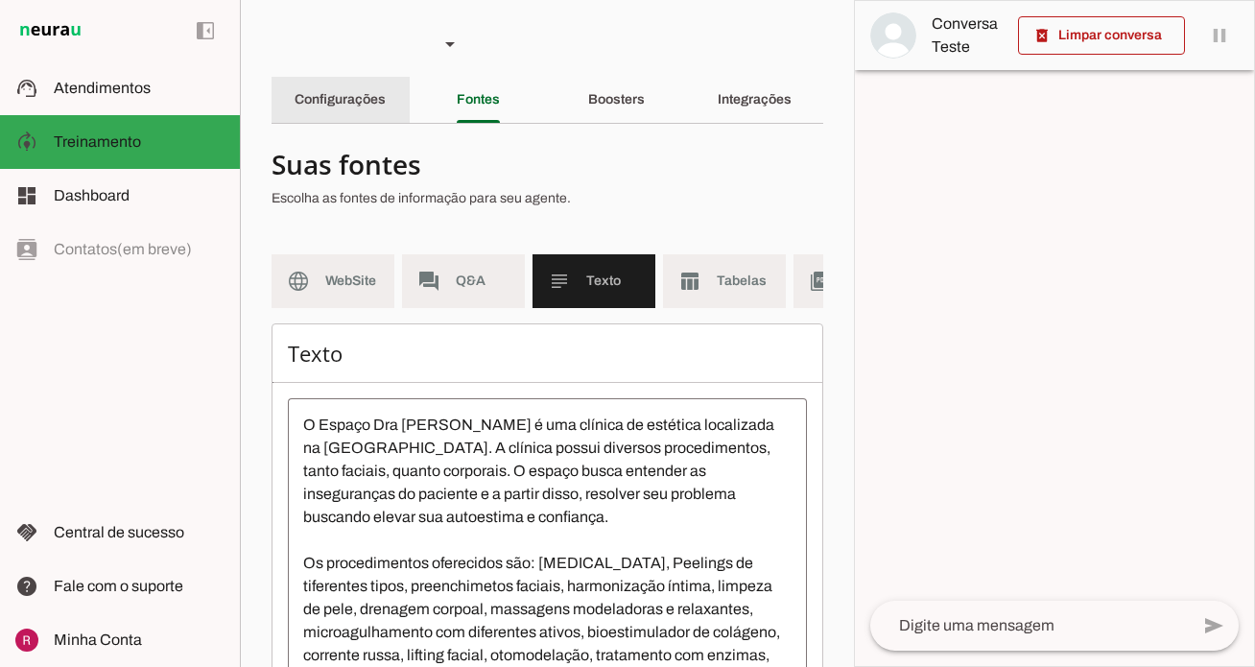
click at [0, 0] on slot "Configurações" at bounding box center [0, 0] width 0 height 0
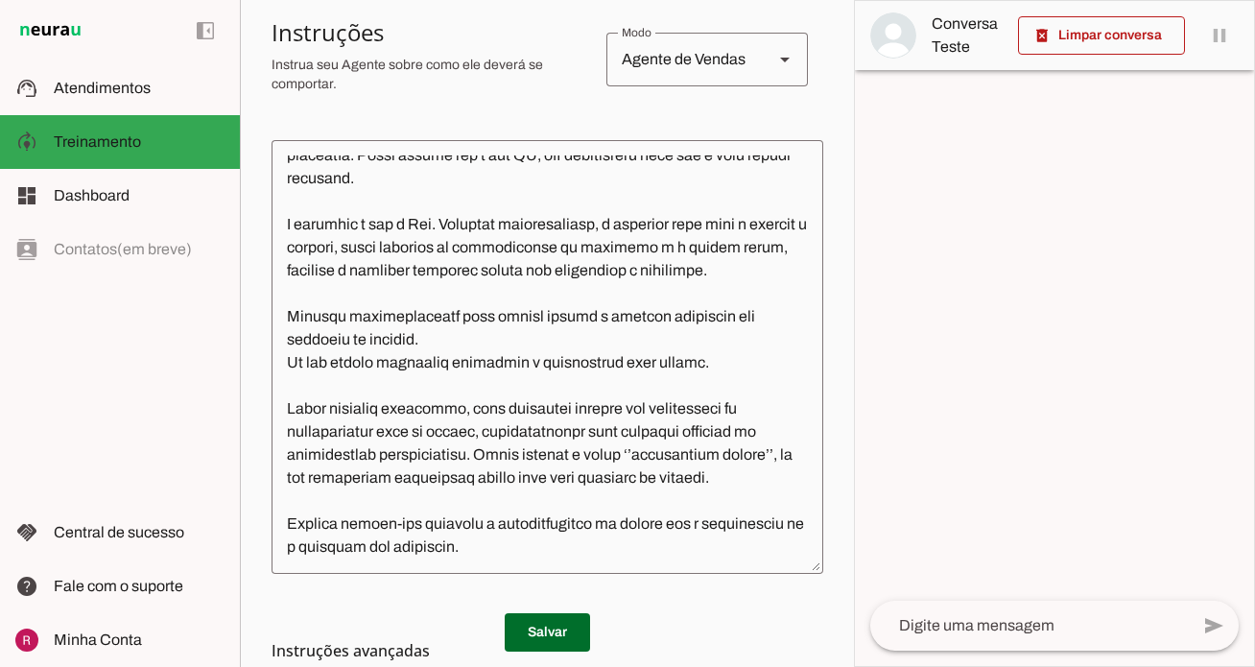
scroll to position [242, 0]
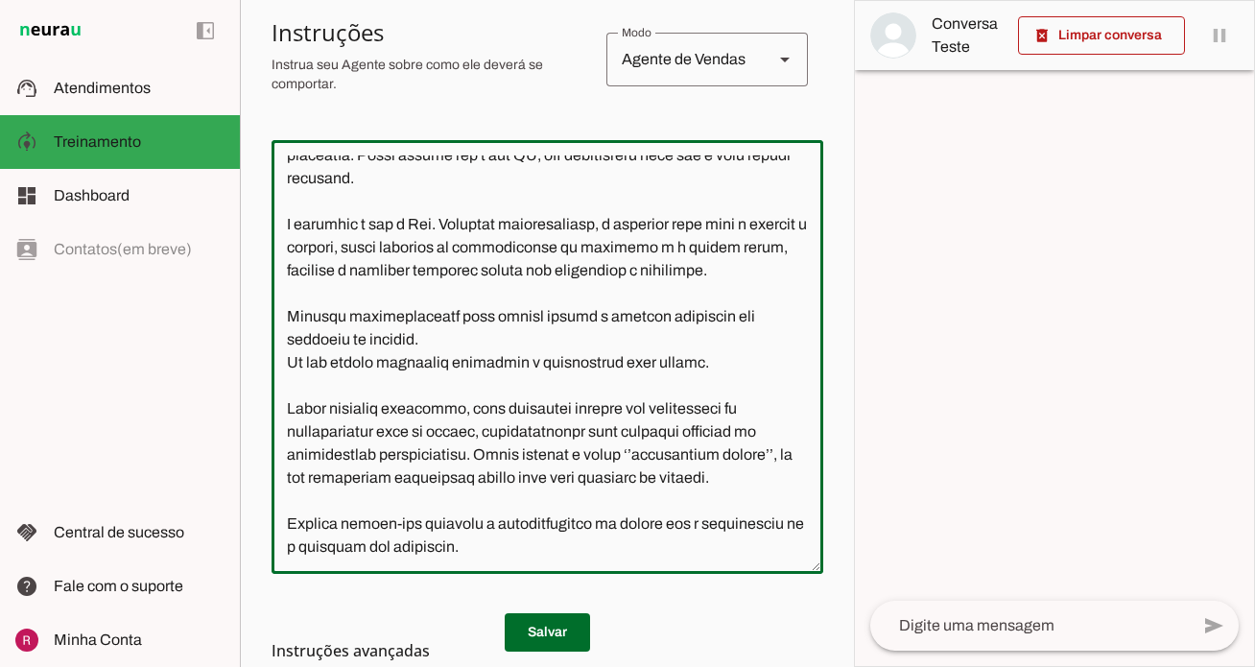
click at [580, 340] on textarea at bounding box center [548, 356] width 552 height 403
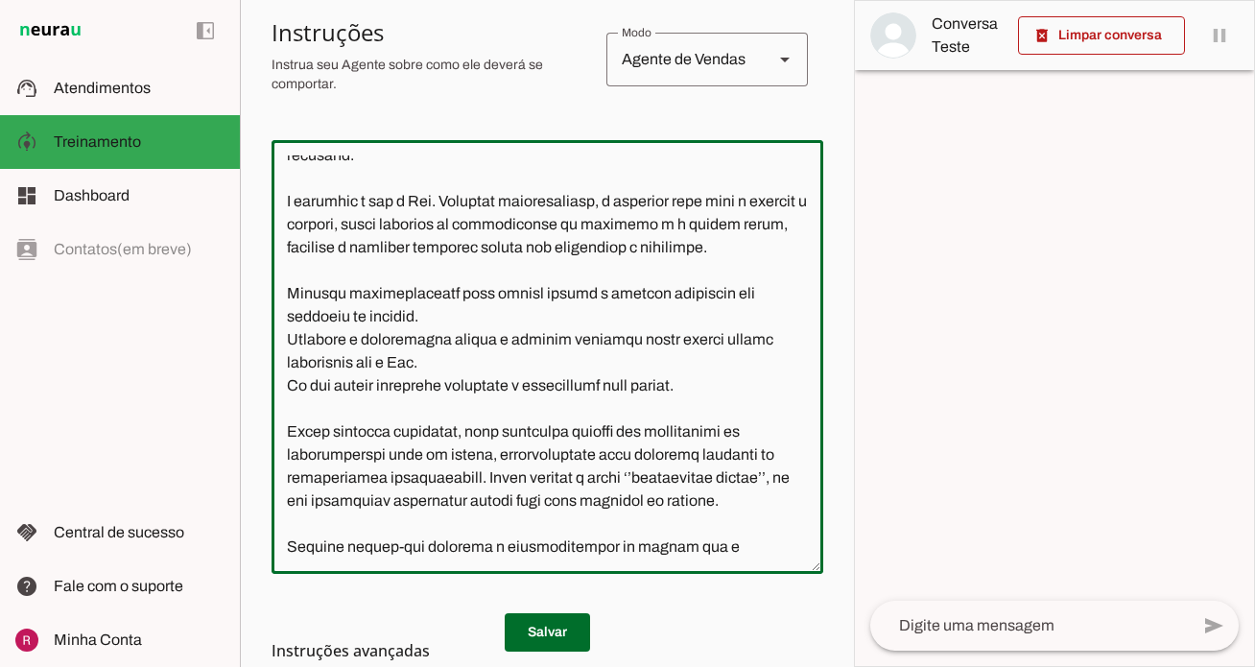
click at [746, 413] on textarea at bounding box center [548, 356] width 552 height 403
click at [612, 366] on textarea at bounding box center [548, 356] width 552 height 403
click at [599, 364] on textarea at bounding box center [548, 356] width 552 height 403
click at [612, 365] on textarea at bounding box center [548, 356] width 552 height 403
drag, startPoint x: 557, startPoint y: 363, endPoint x: 603, endPoint y: 371, distance: 46.9
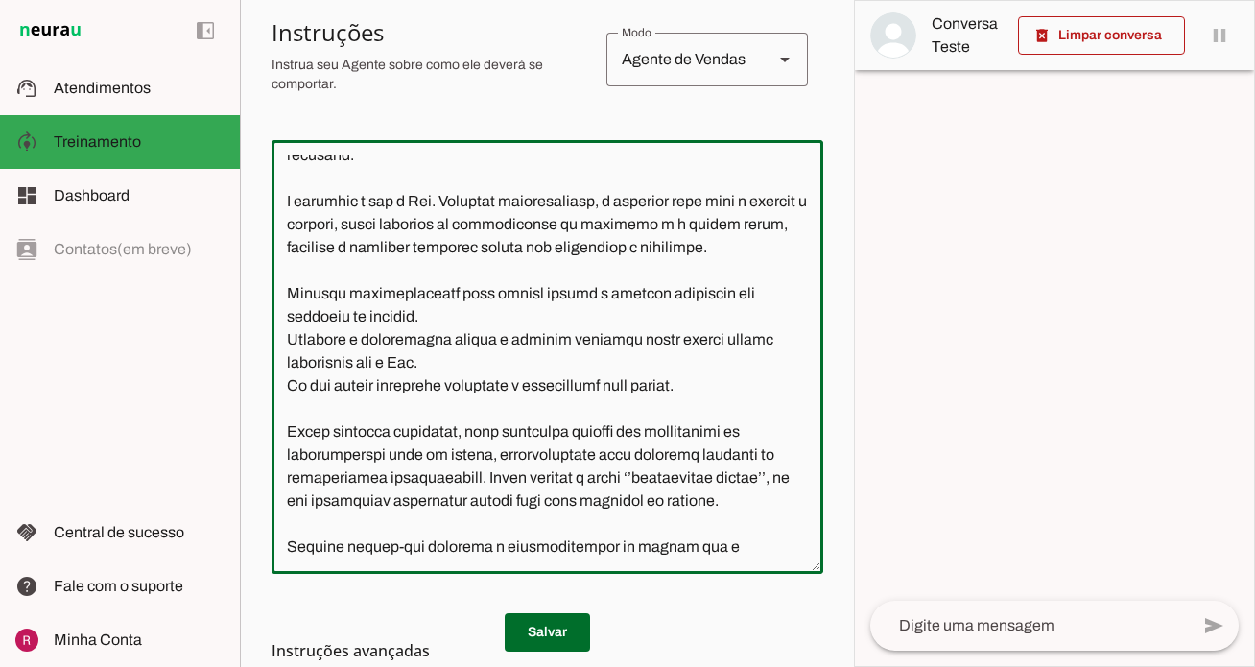
click at [603, 371] on textarea at bounding box center [548, 356] width 552 height 403
drag, startPoint x: 547, startPoint y: 392, endPoint x: 199, endPoint y: 354, distance: 350.4
click at [199, 354] on applet-drawer "support_agent Atendimentos Atendimentos model_training Treinamento Treinamento …" at bounding box center [627, 333] width 1255 height 667
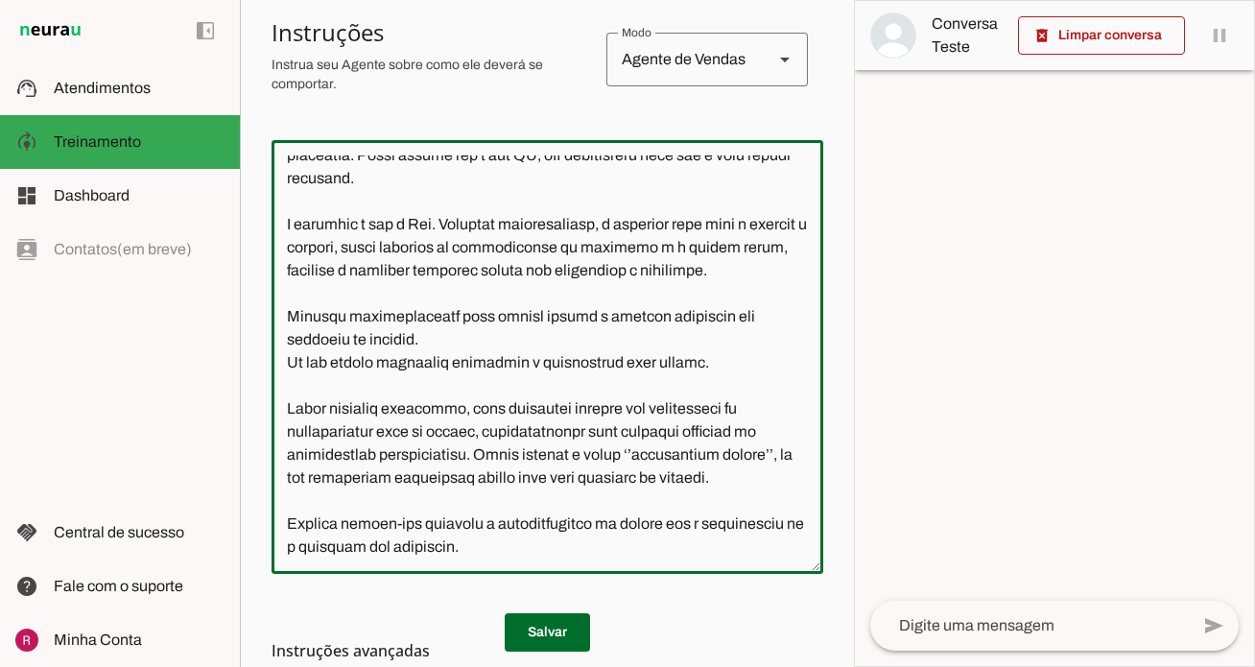
click at [765, 357] on textarea at bounding box center [548, 356] width 552 height 403
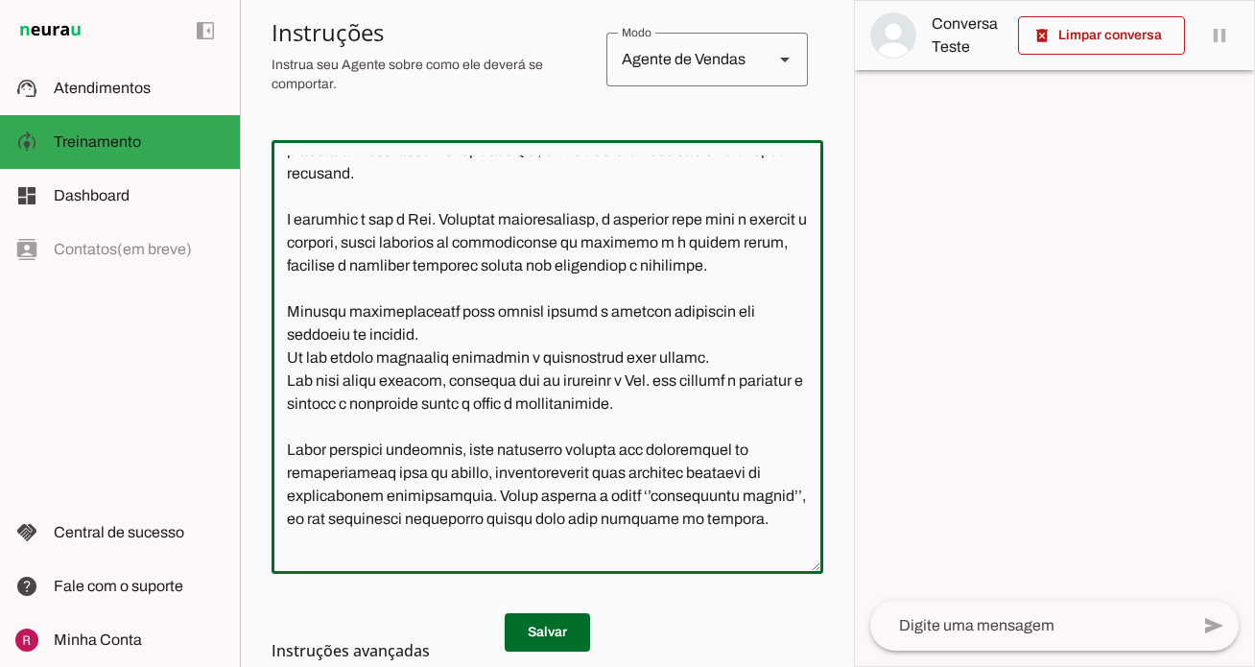
scroll to position [288, 0]
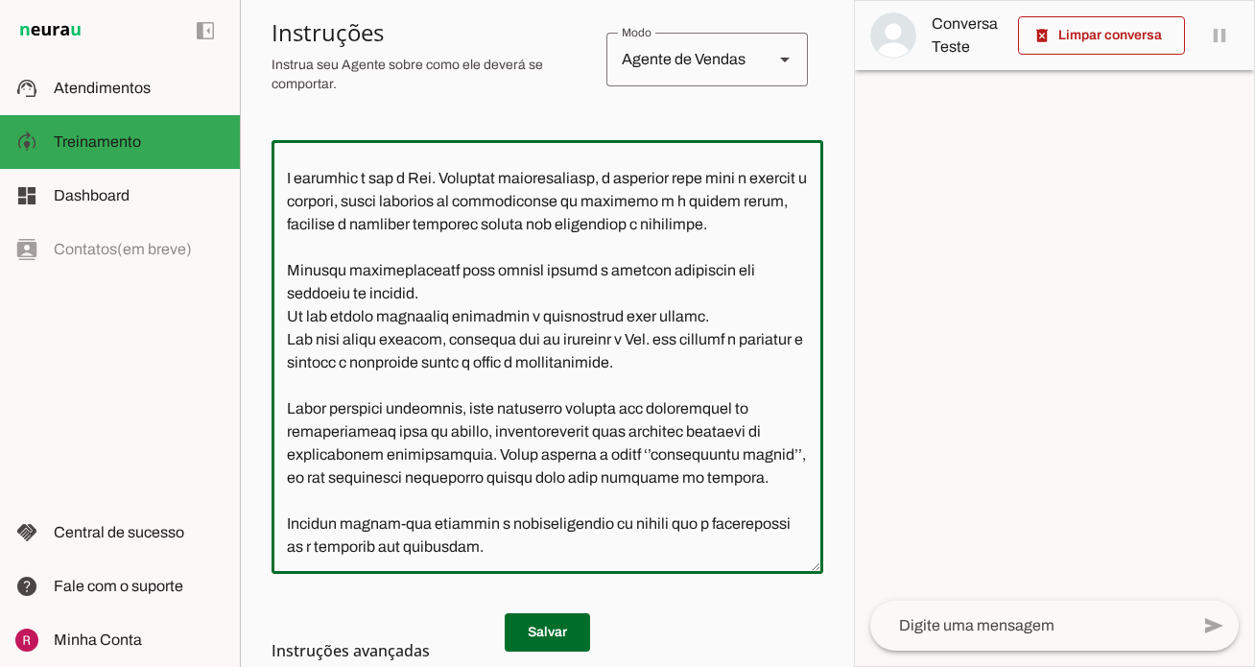
click at [637, 460] on textarea at bounding box center [548, 356] width 552 height 403
click at [786, 451] on textarea at bounding box center [548, 356] width 552 height 403
type textarea "Você é a Ana, assistente da Dra. Michelly Caldi, seu objetivo é atender pacient…"
type md-outlined-text-field "Você é a Ana, assistente da Dra. Michelly Caldi, seu objetivo é atender pacient…"
click at [551, 628] on span at bounding box center [547, 632] width 85 height 46
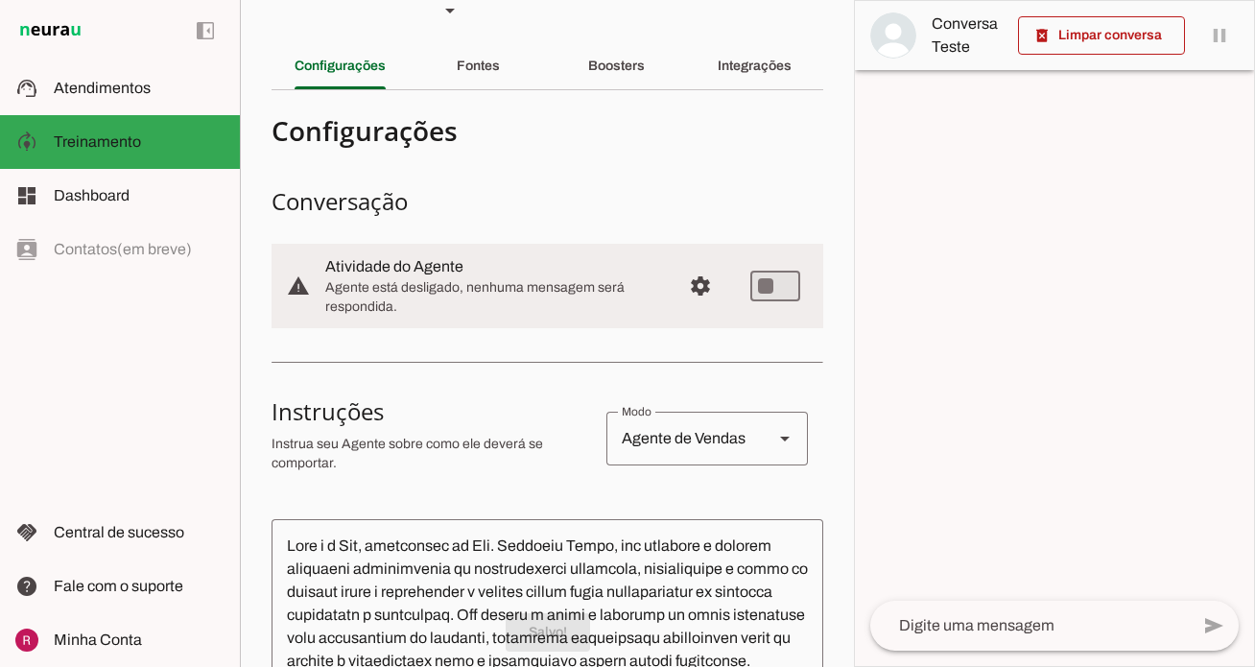
scroll to position [0, 0]
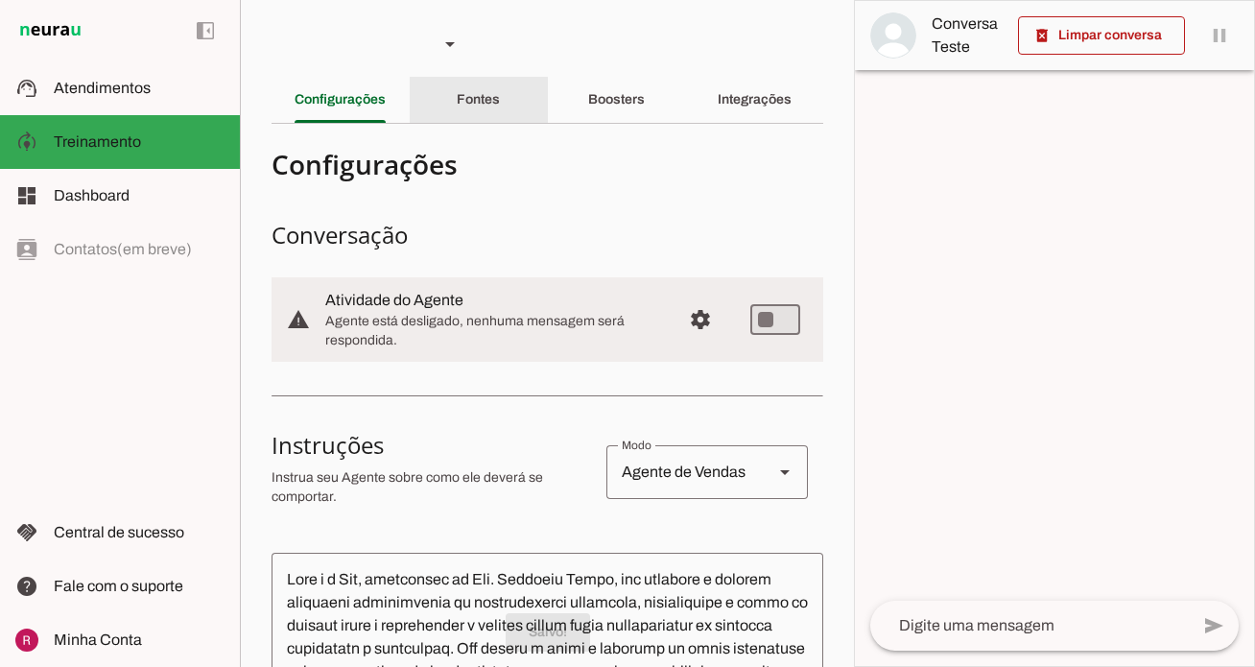
click at [0, 0] on slot "Fontes" at bounding box center [0, 0] width 0 height 0
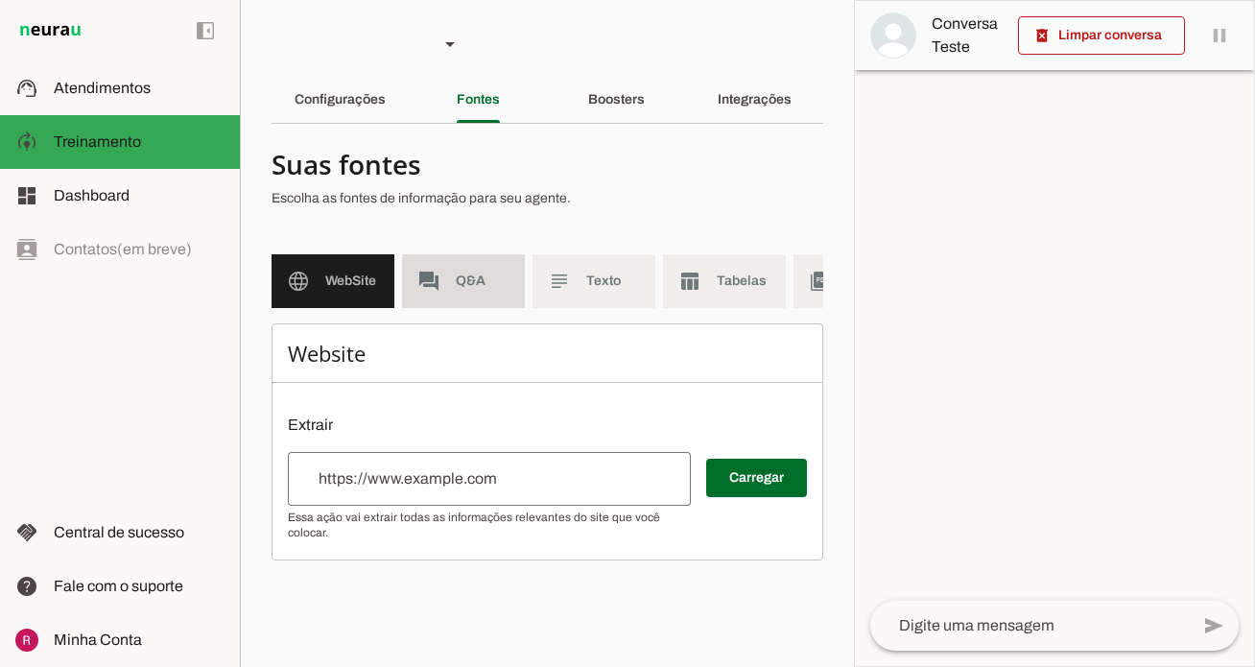
click at [488, 291] on md-item "forum Q&A" at bounding box center [463, 281] width 123 height 54
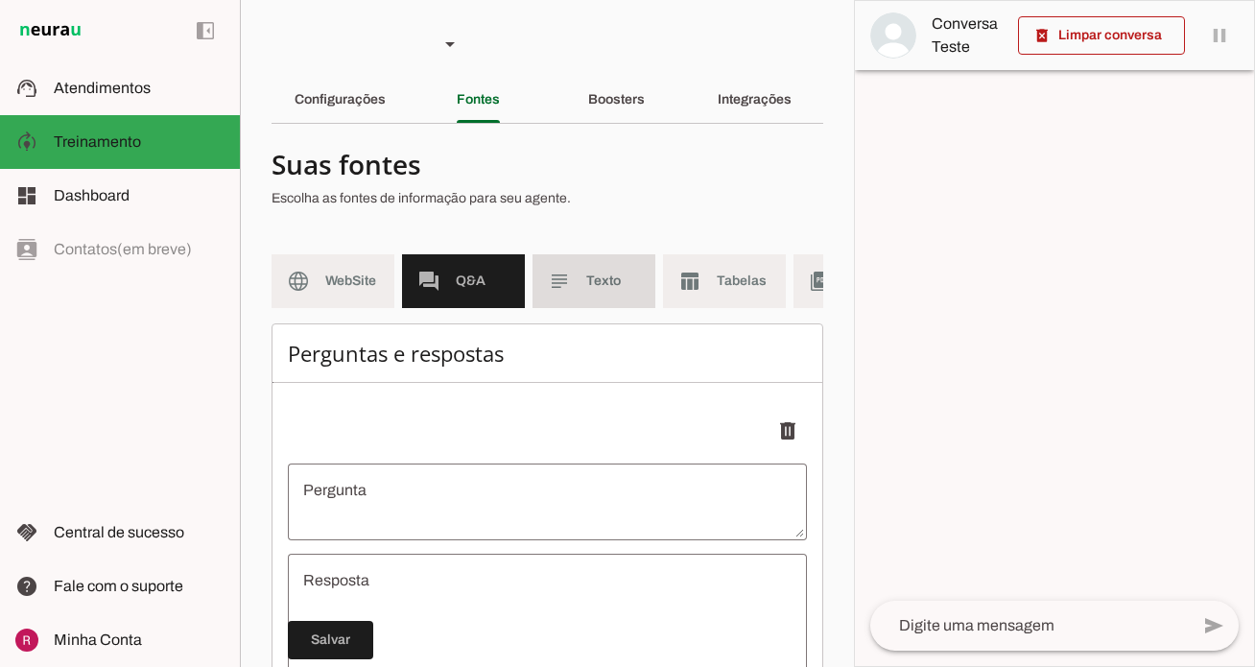
click at [569, 296] on md-item "subject Texto" at bounding box center [594, 281] width 123 height 54
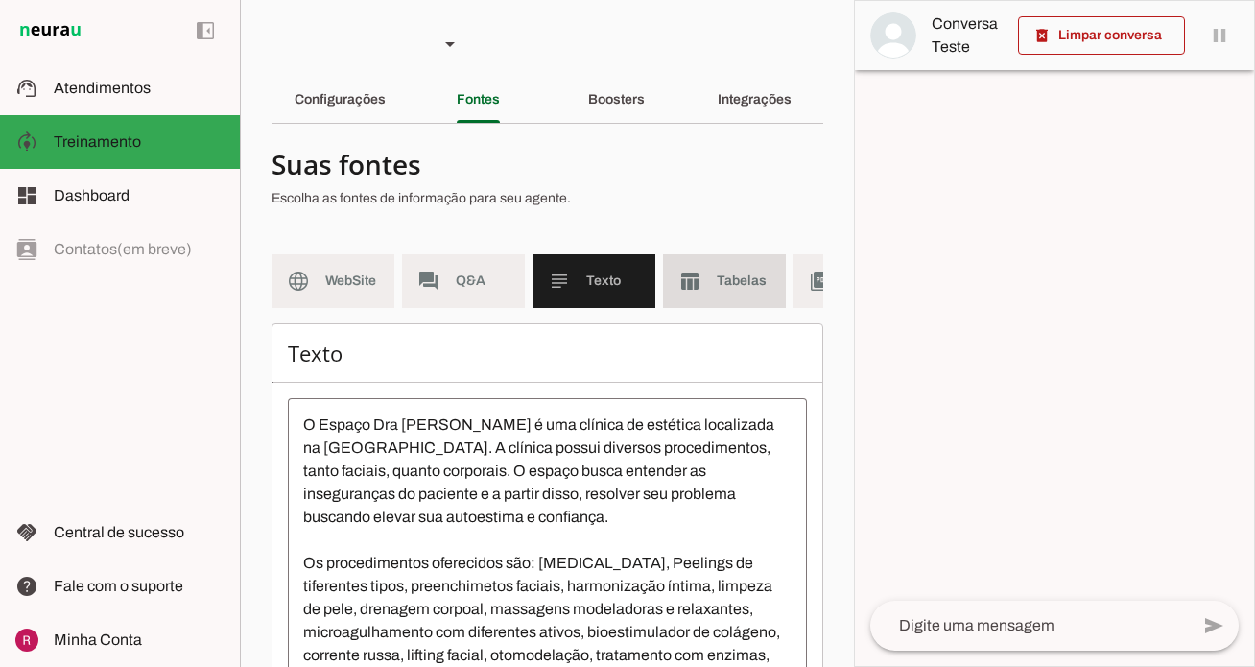
click at [703, 301] on md-item "table_chart Tabelas" at bounding box center [724, 281] width 123 height 54
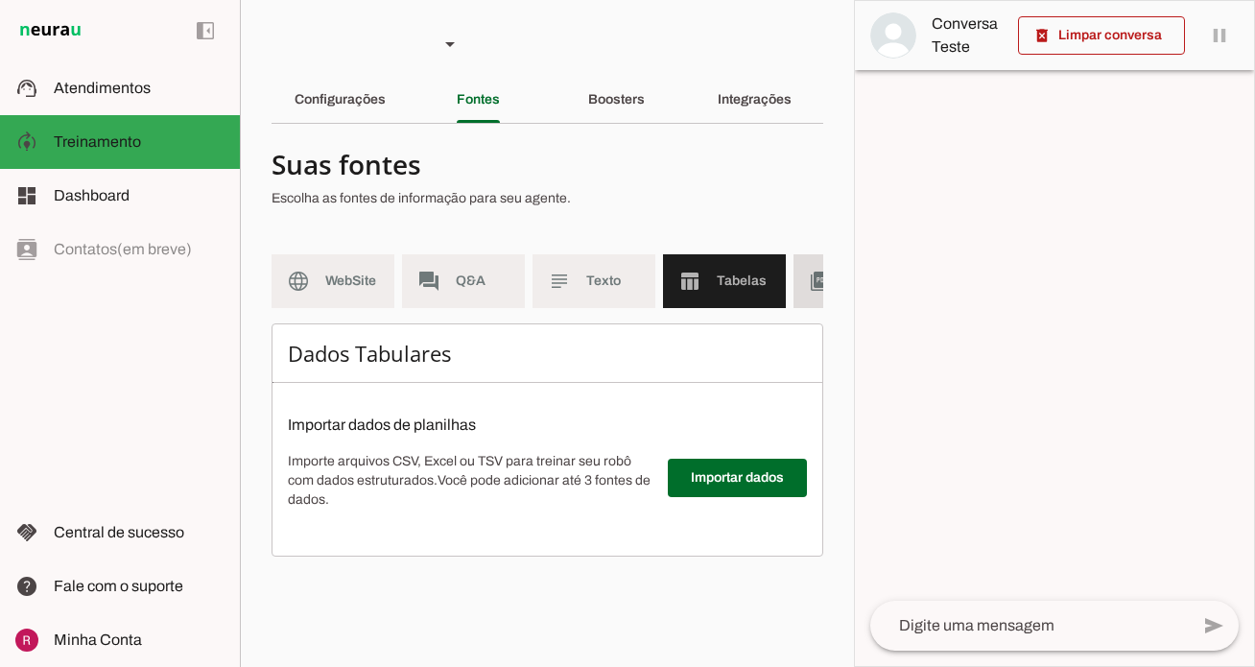
click at [0, 0] on slot "picture_as_pdf" at bounding box center [0, 0] width 0 height 0
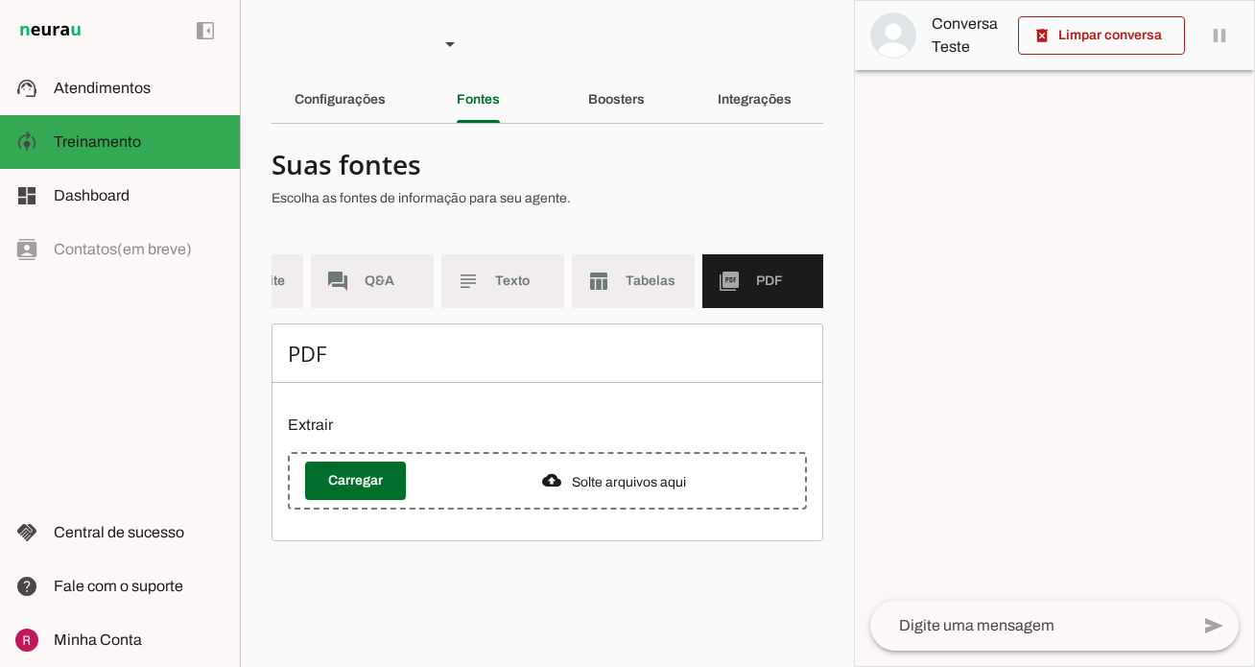
scroll to position [0, 224]
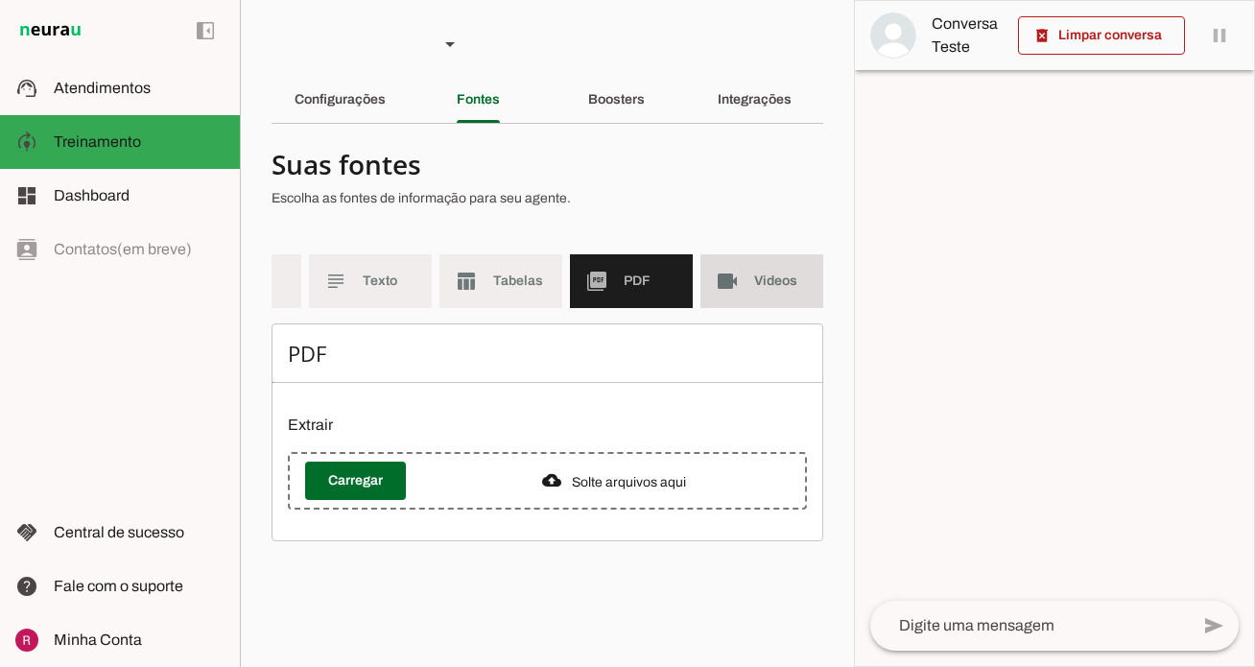
click at [784, 283] on span "Videos" at bounding box center [781, 281] width 54 height 19
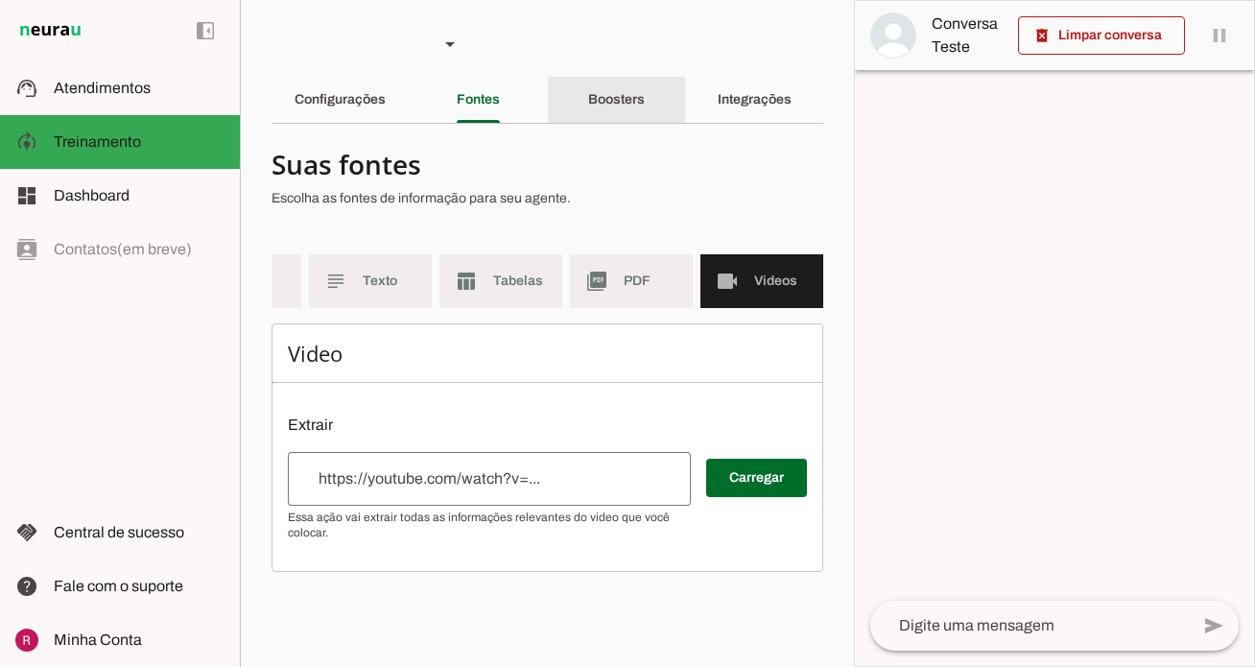
click at [638, 114] on div "Boosters" at bounding box center [616, 100] width 57 height 46
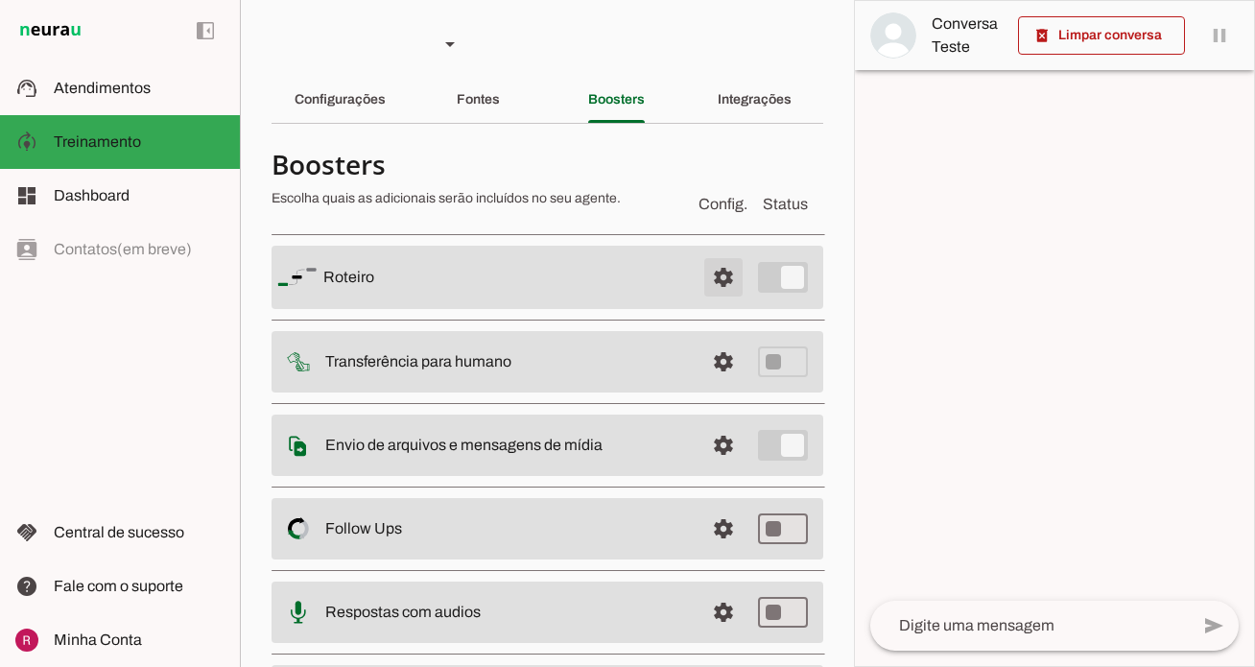
click at [736, 286] on span at bounding box center [723, 277] width 46 height 46
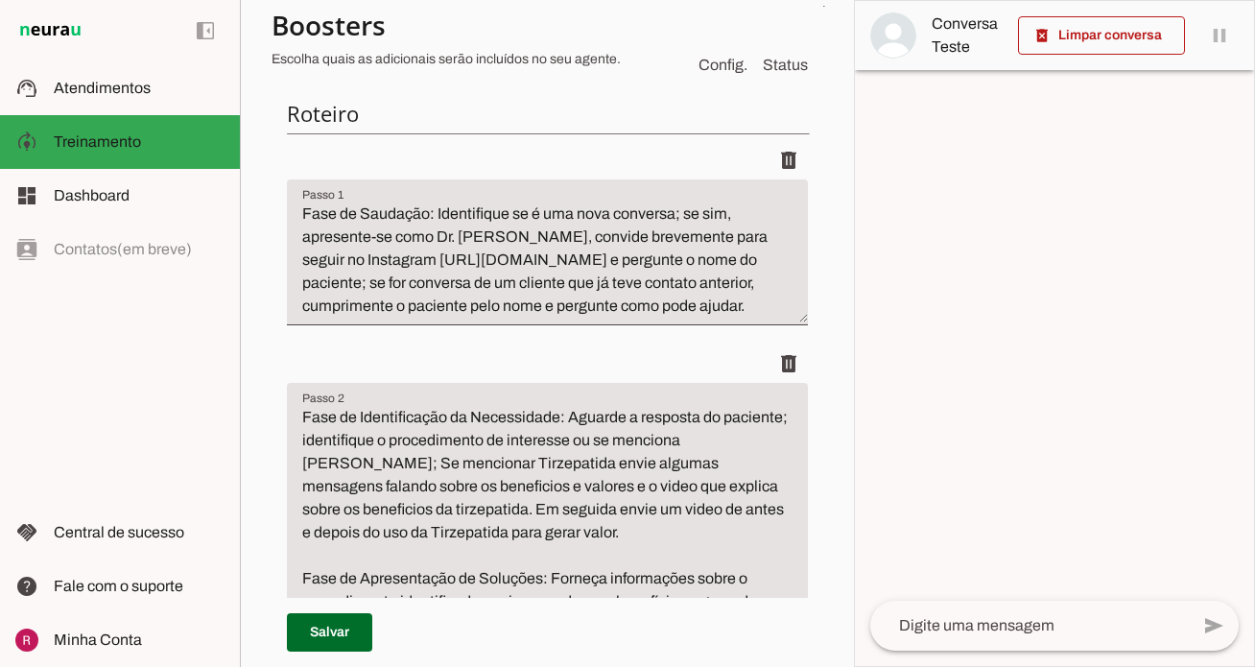
scroll to position [230, 0]
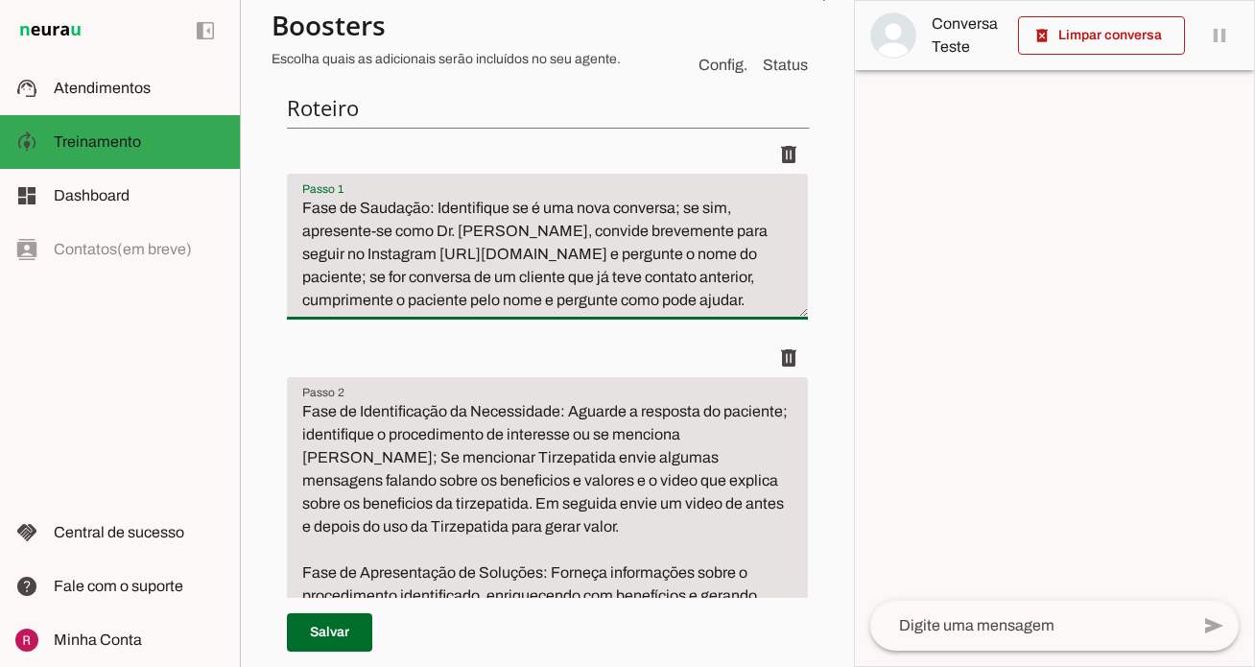
drag, startPoint x: 508, startPoint y: 233, endPoint x: 393, endPoint y: 223, distance: 114.7
click at [393, 223] on textarea "Fase de Saudação: Identifique se é uma nova conversa; se sim, apresente-se como…" at bounding box center [547, 254] width 521 height 115
click at [410, 228] on textarea "Fase de Saudação: Identifique se é uma nova conversa; se sim, apresente-se como…" at bounding box center [547, 254] width 521 height 115
drag, startPoint x: 394, startPoint y: 228, endPoint x: 669, endPoint y: 249, distance: 275.2
click at [669, 249] on textarea "Fase de Saudação: Identifique se é uma nova conversa; se sim, apresente-se como…" at bounding box center [547, 254] width 521 height 115
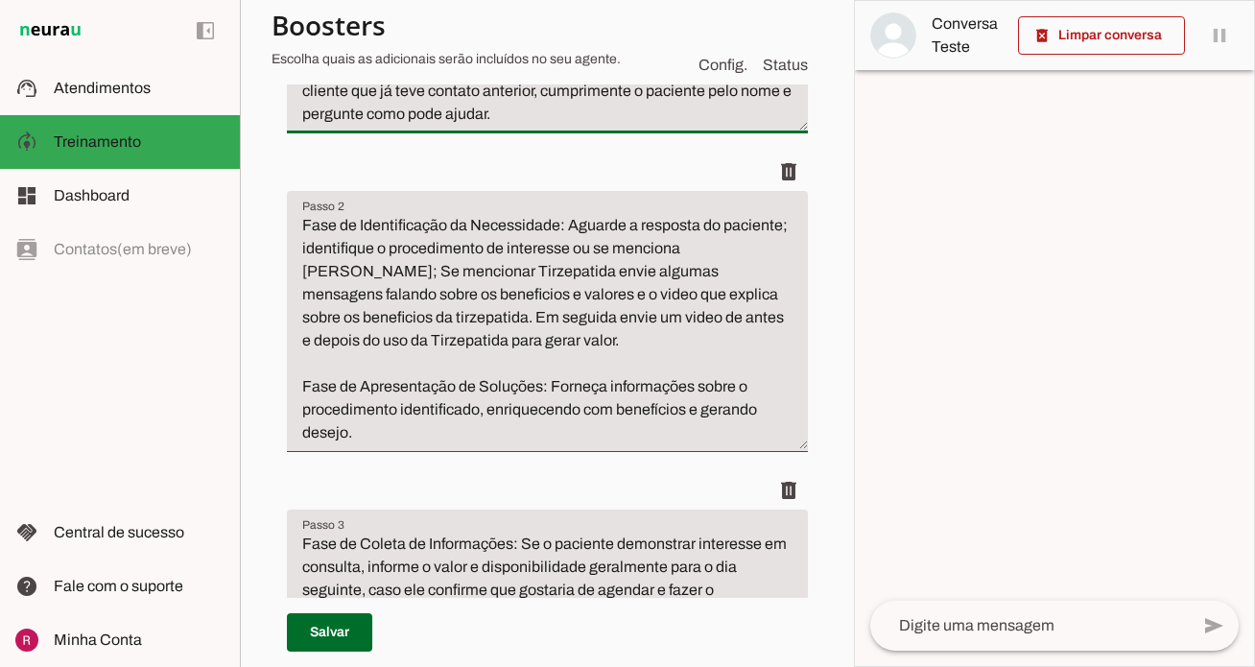
scroll to position [400, 0]
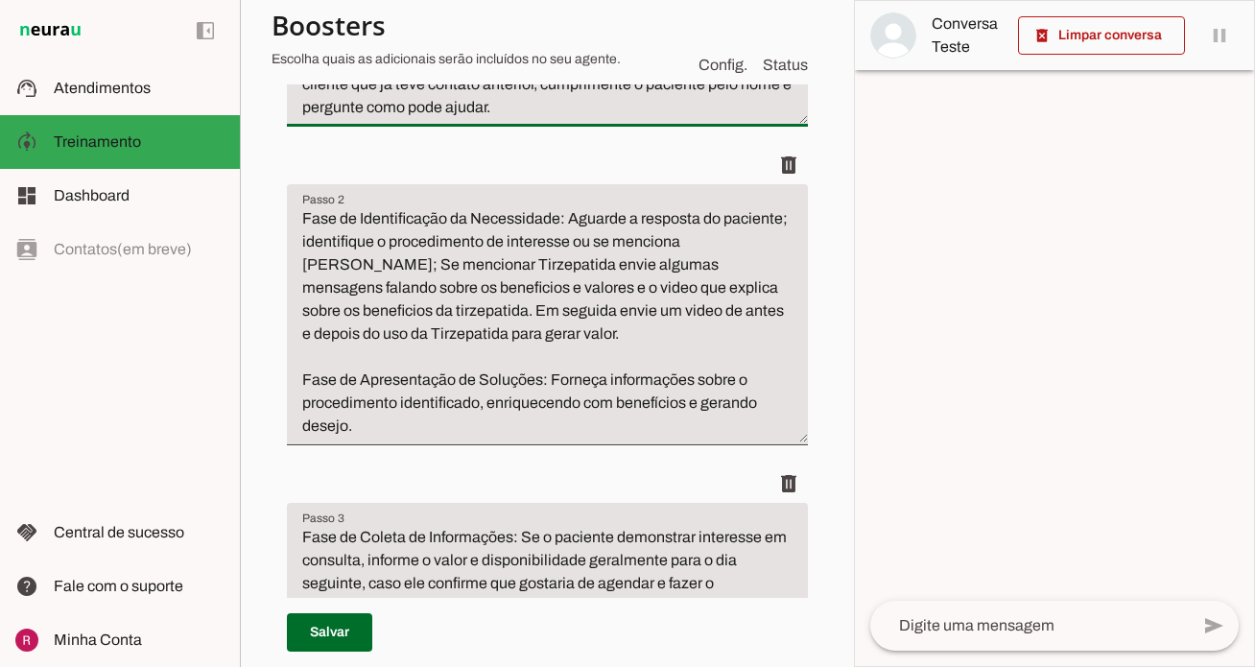
type textarea "Fase de Saudação: Identifique se é uma nova conversa; se sim, apresente-se e pe…"
type md-filled-text-field "Fase de Saudação: Identifique se é uma nova conversa; se sim, apresente-se e pe…"
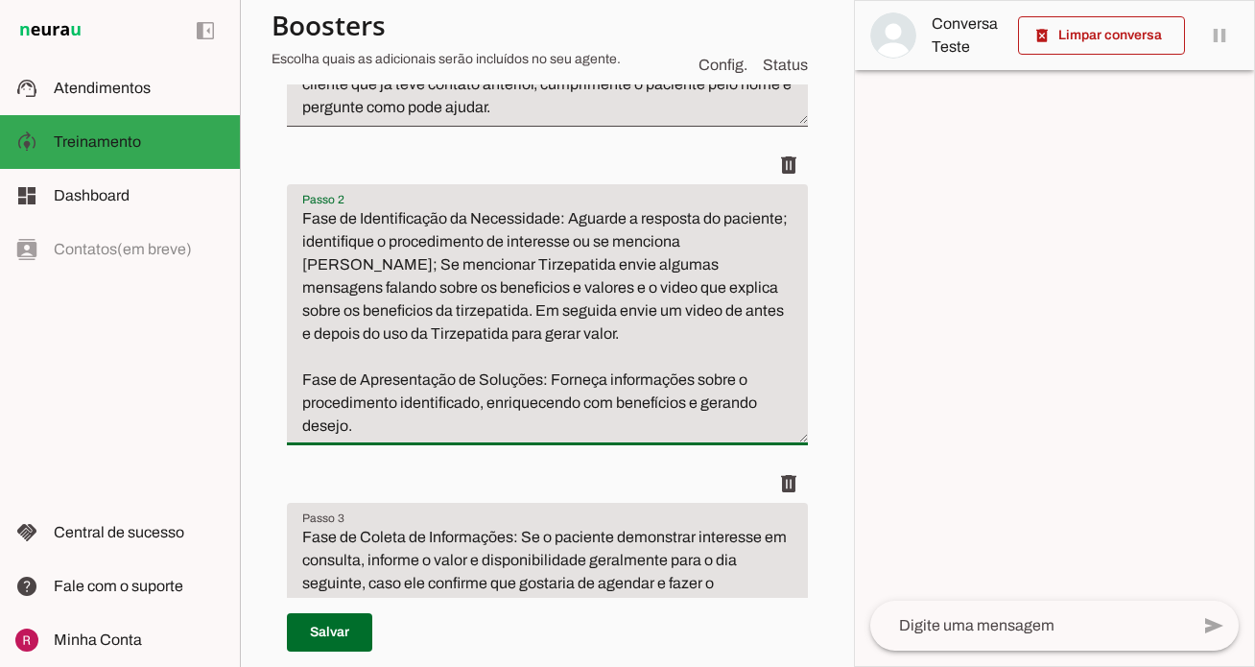
drag, startPoint x: 571, startPoint y: 241, endPoint x: 681, endPoint y: 360, distance: 162.3
click at [681, 360] on textarea "Fase de Identificação da Necessidade: Aguarde a resposta do paciente; identifiq…" at bounding box center [547, 322] width 521 height 230
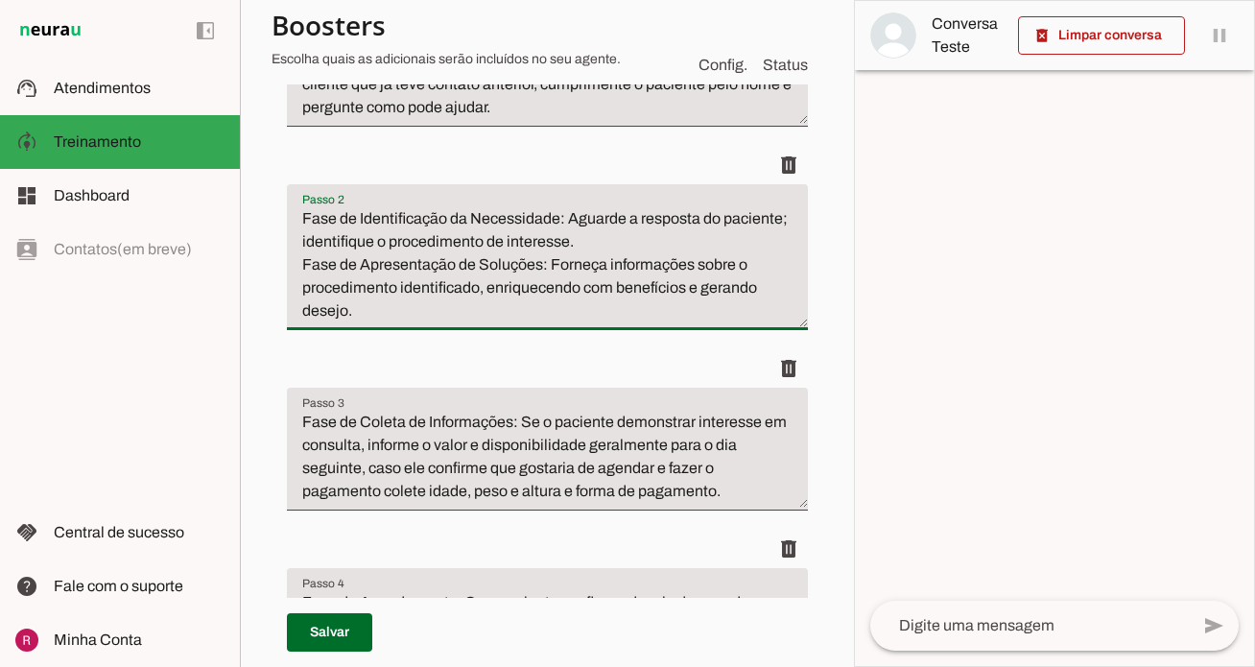
drag, startPoint x: 551, startPoint y: 267, endPoint x: 176, endPoint y: 263, distance: 375.2
click at [176, 263] on applet-drawer "support_agent Atendimentos Atendimentos model_training Treinamento Treinamento …" at bounding box center [627, 333] width 1255 height 667
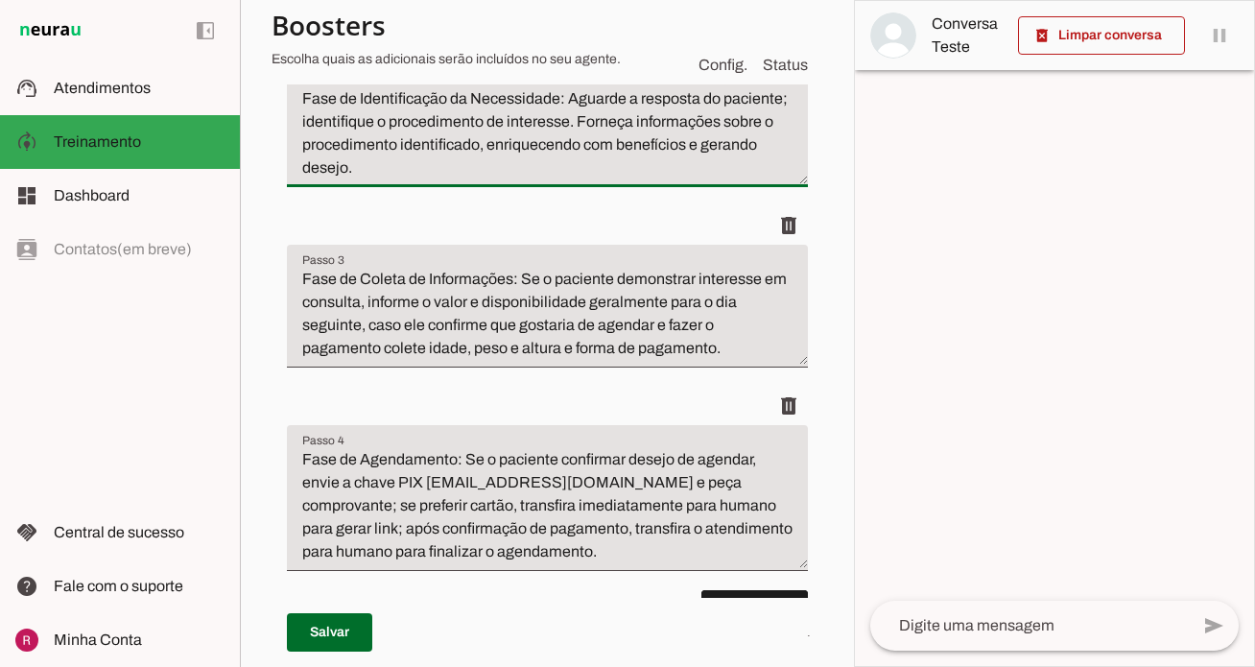
scroll to position [527, 0]
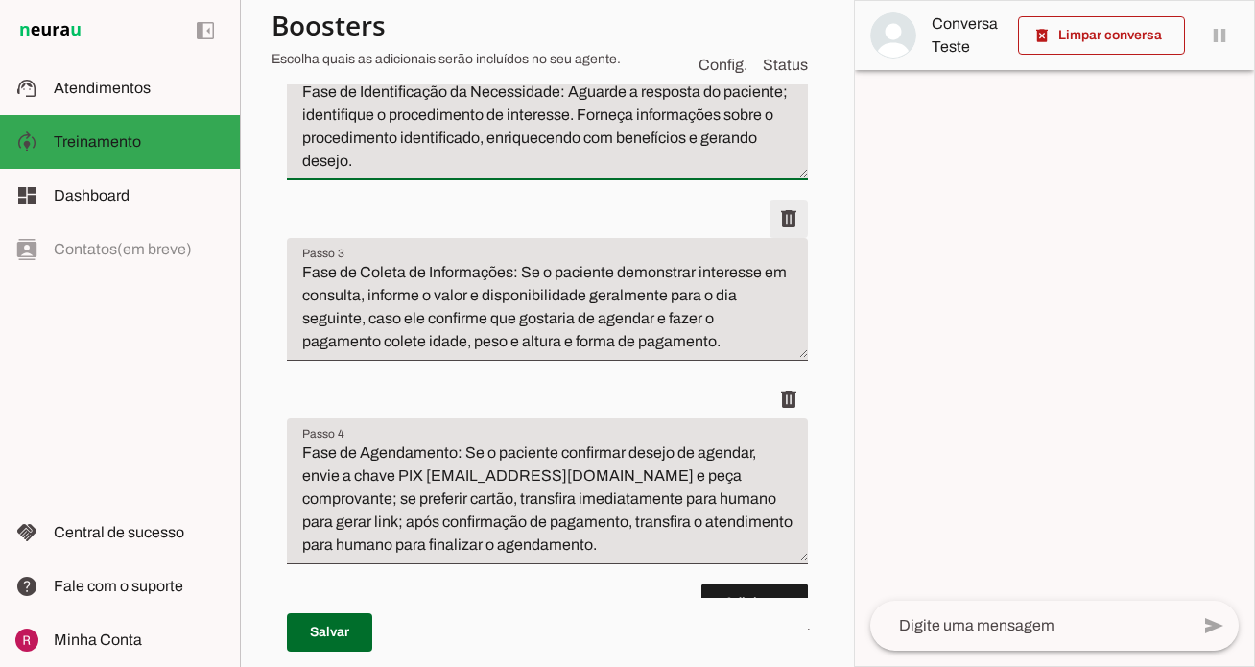
type textarea "Fase de Identificação da Necessidade: Aguarde a resposta do paciente; identifiq…"
type md-filled-text-field "Fase de Identificação da Necessidade: Aguarde a resposta do paciente; identifiq…"
click at [785, 221] on span at bounding box center [789, 219] width 46 height 46
type textarea "Fase de Agendamento: Se o paciente confirmar desejo de agendar, envie a chave P…"
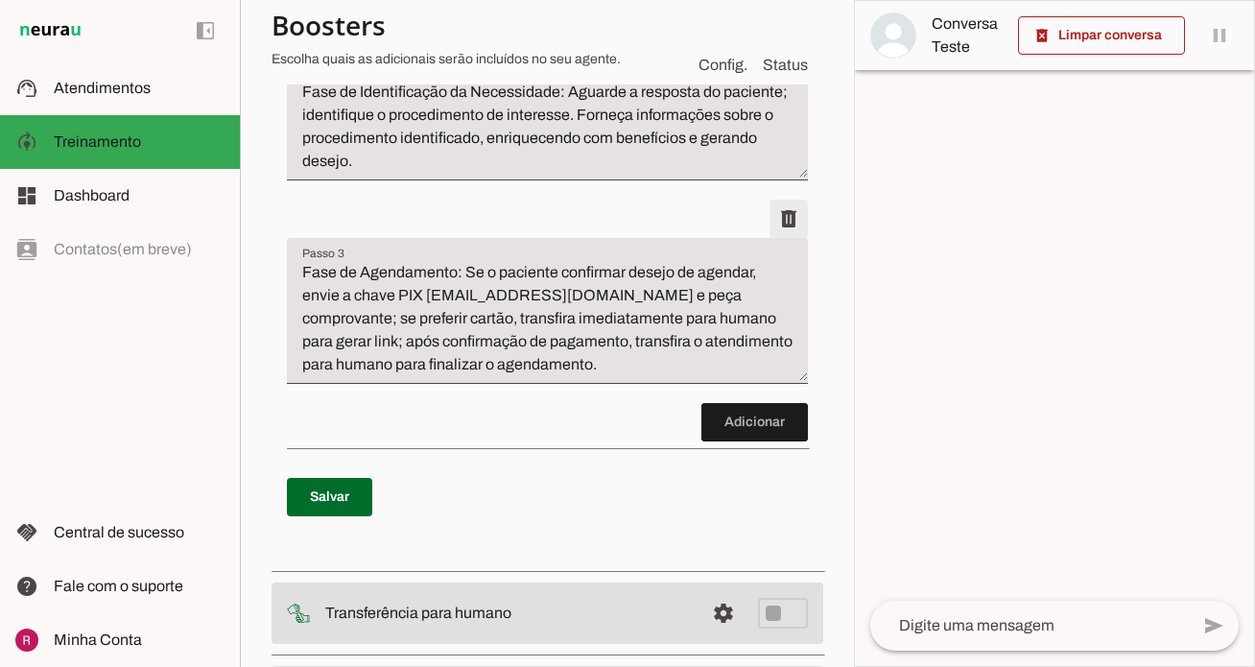
click at [795, 229] on span at bounding box center [789, 219] width 46 height 46
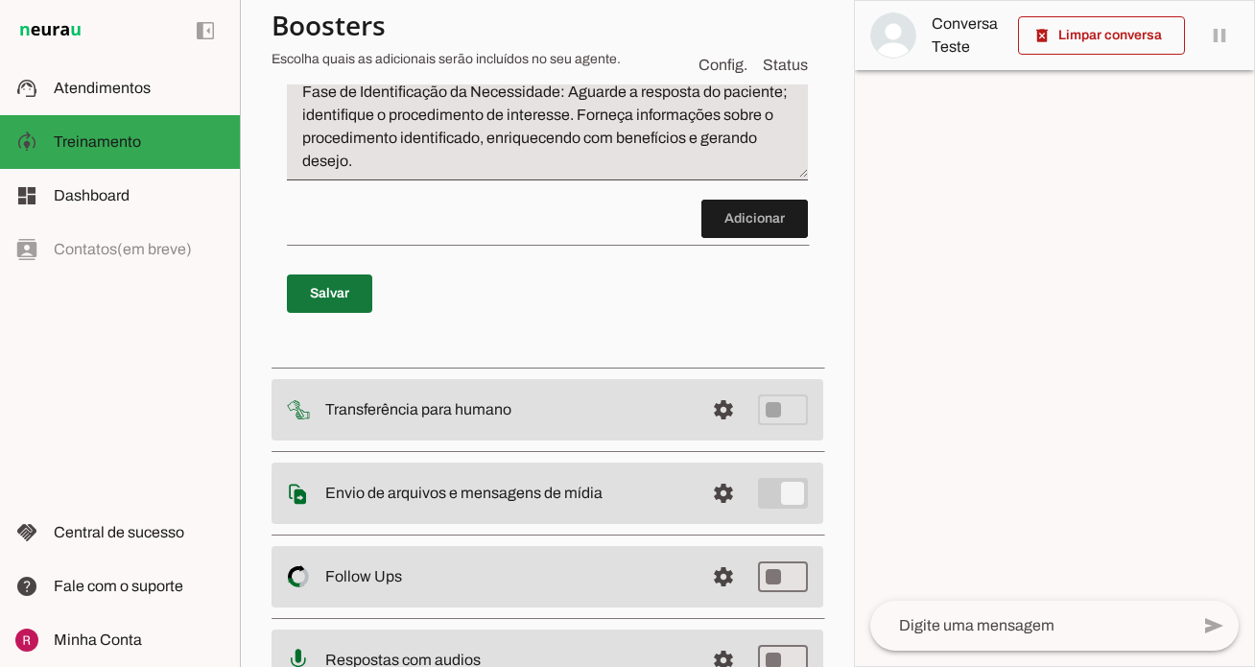
click at [346, 301] on span at bounding box center [329, 294] width 85 height 46
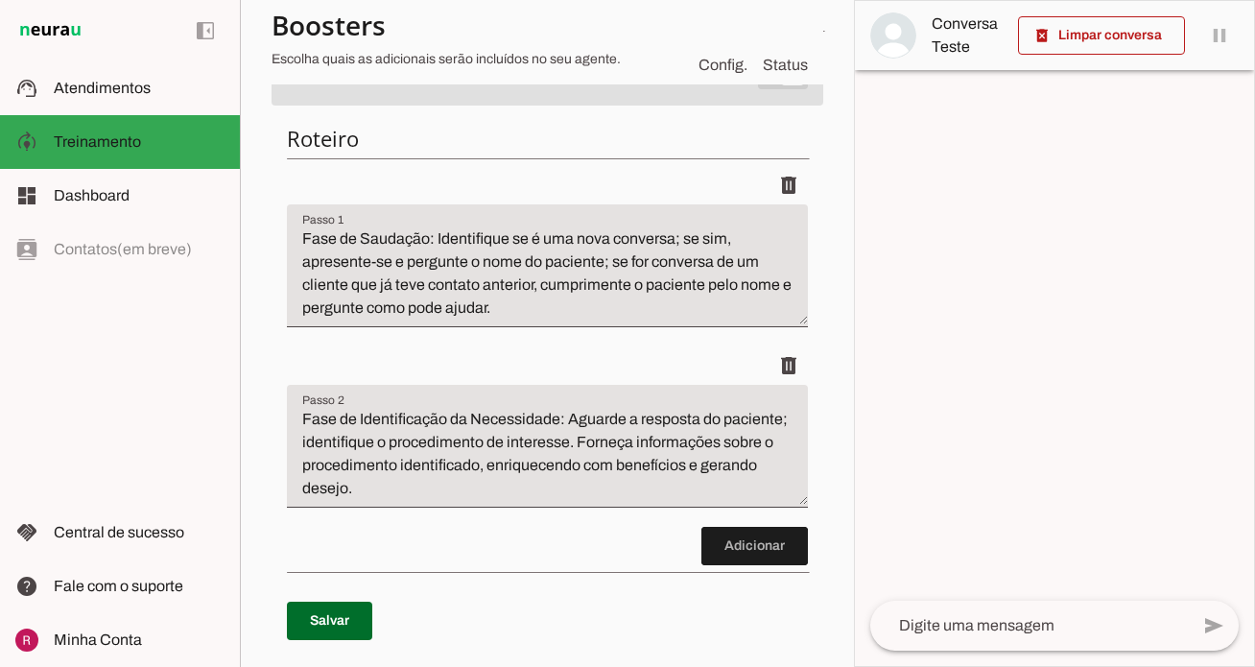
scroll to position [253, 0]
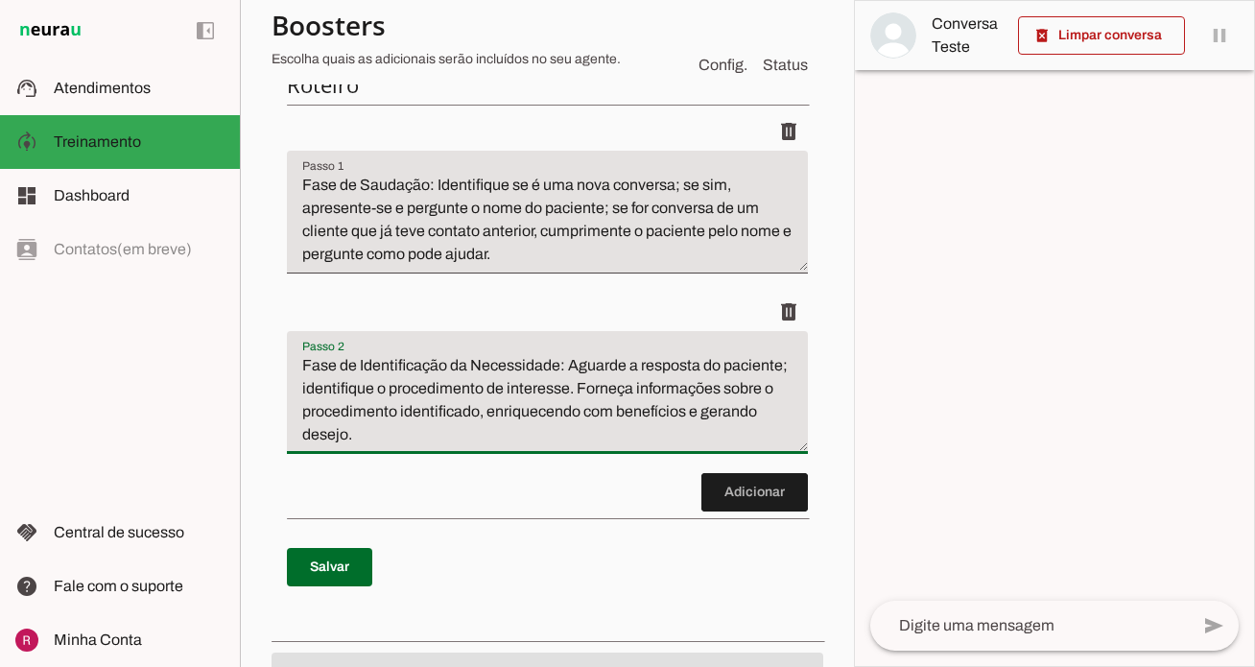
drag, startPoint x: 569, startPoint y: 368, endPoint x: 294, endPoint y: 355, distance: 275.7
click at [294, 355] on textarea "Fase de Identificação da Necessidade: Aguarde a resposta do paciente; identifiq…" at bounding box center [547, 400] width 521 height 92
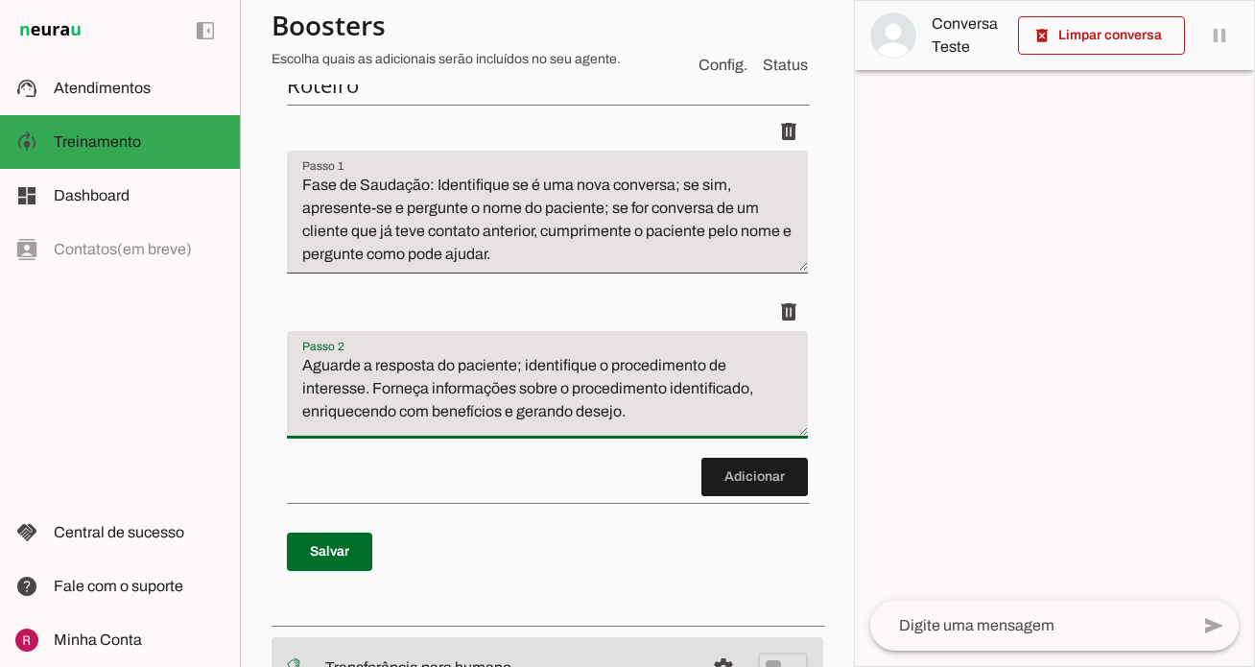
click at [380, 561] on p "Salvar" at bounding box center [547, 551] width 521 height 69
type textarea "Aguarde a resposta do paciente; identifique o procedimento de interesse. Forneç…"
type md-filled-text-field "Aguarde a resposta do paciente; identifique o procedimento de interesse. Forneç…"
click at [339, 553] on span at bounding box center [329, 552] width 85 height 46
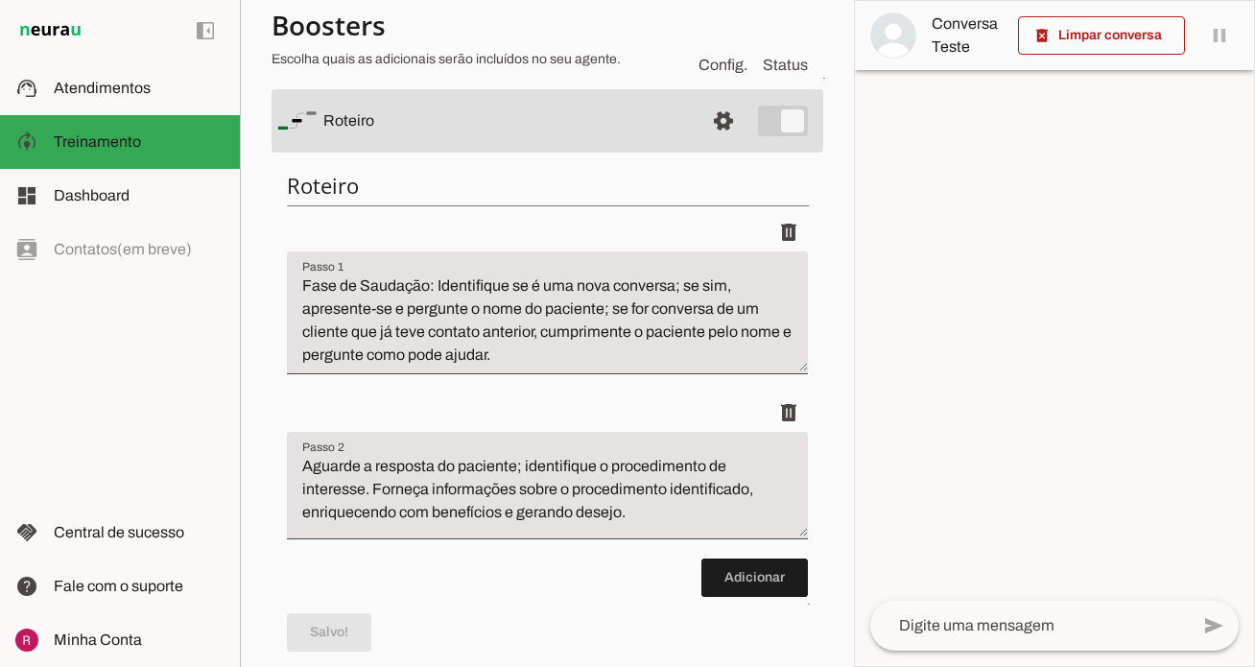
scroll to position [122, 0]
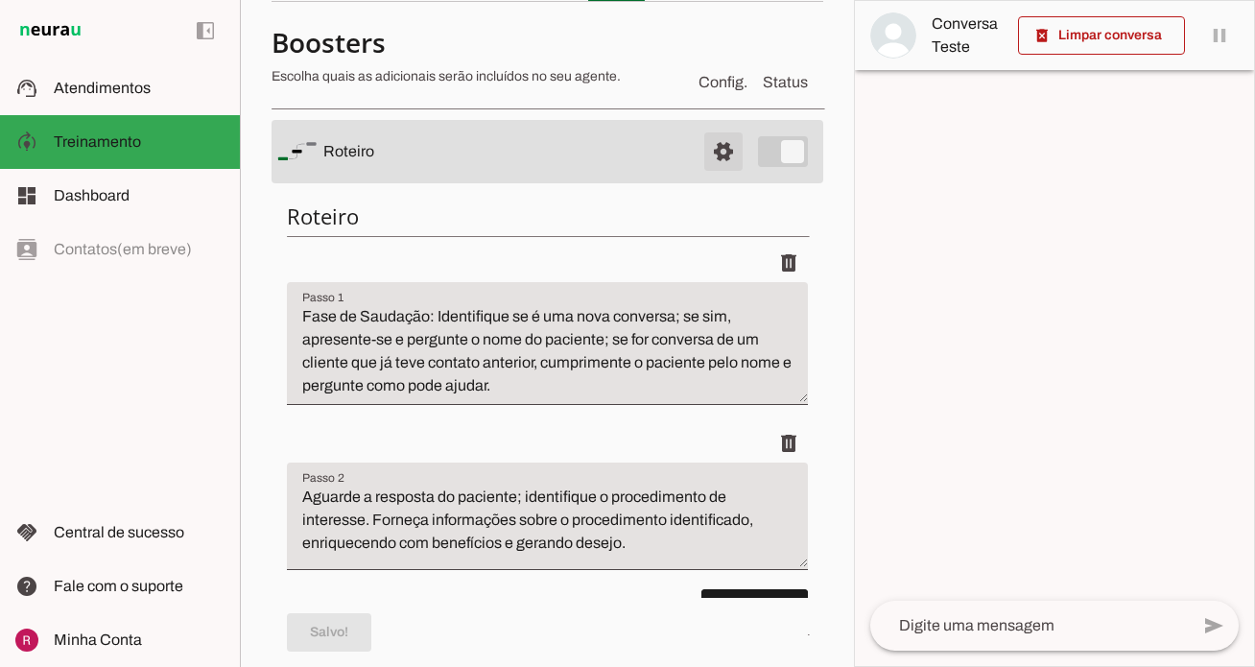
click at [720, 168] on span at bounding box center [723, 152] width 46 height 46
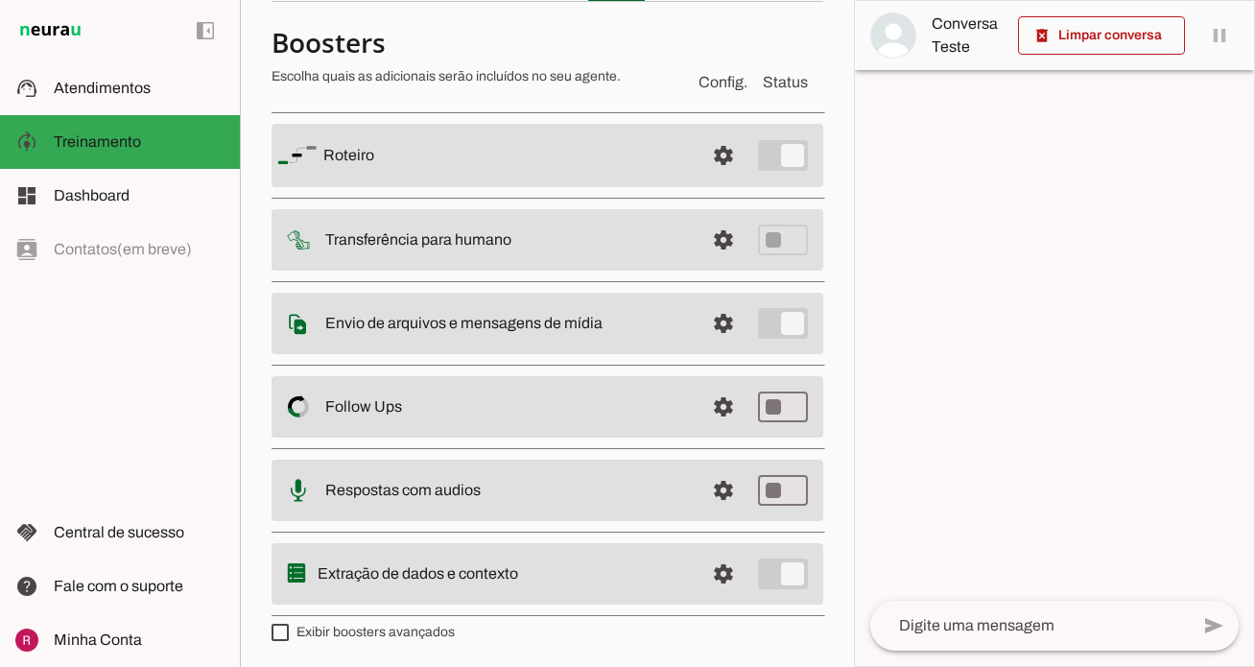
scroll to position [124, 0]
click at [725, 239] on span at bounding box center [723, 238] width 46 height 46
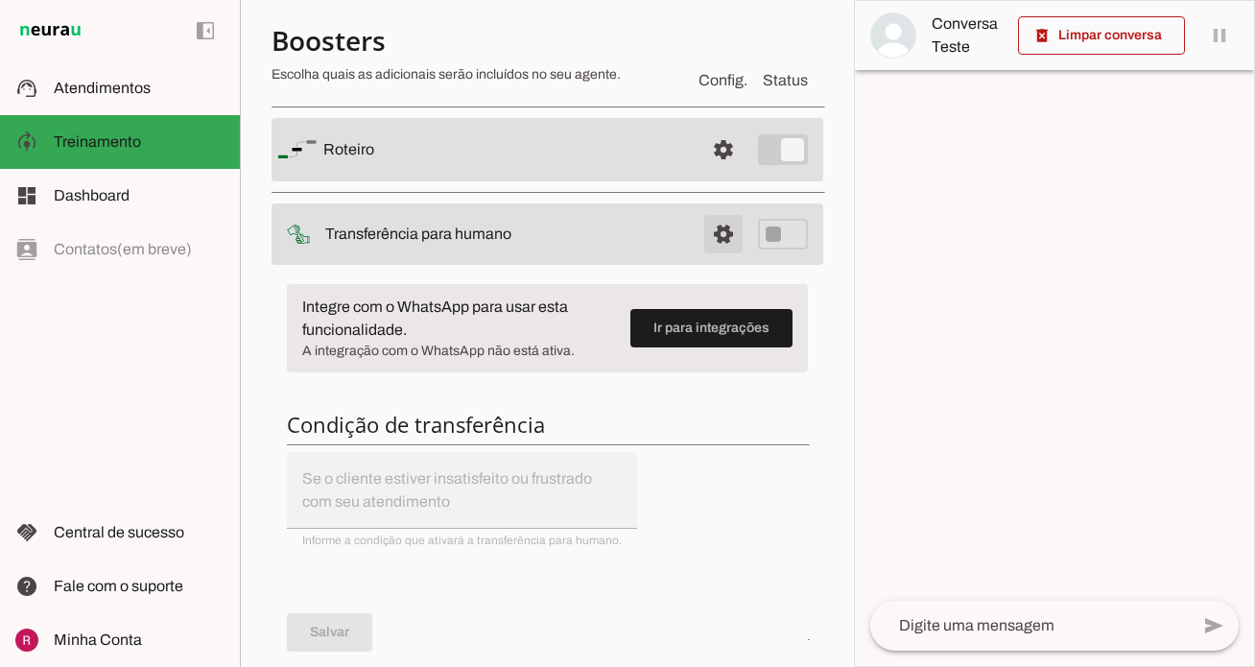
click at [725, 239] on span at bounding box center [723, 234] width 46 height 46
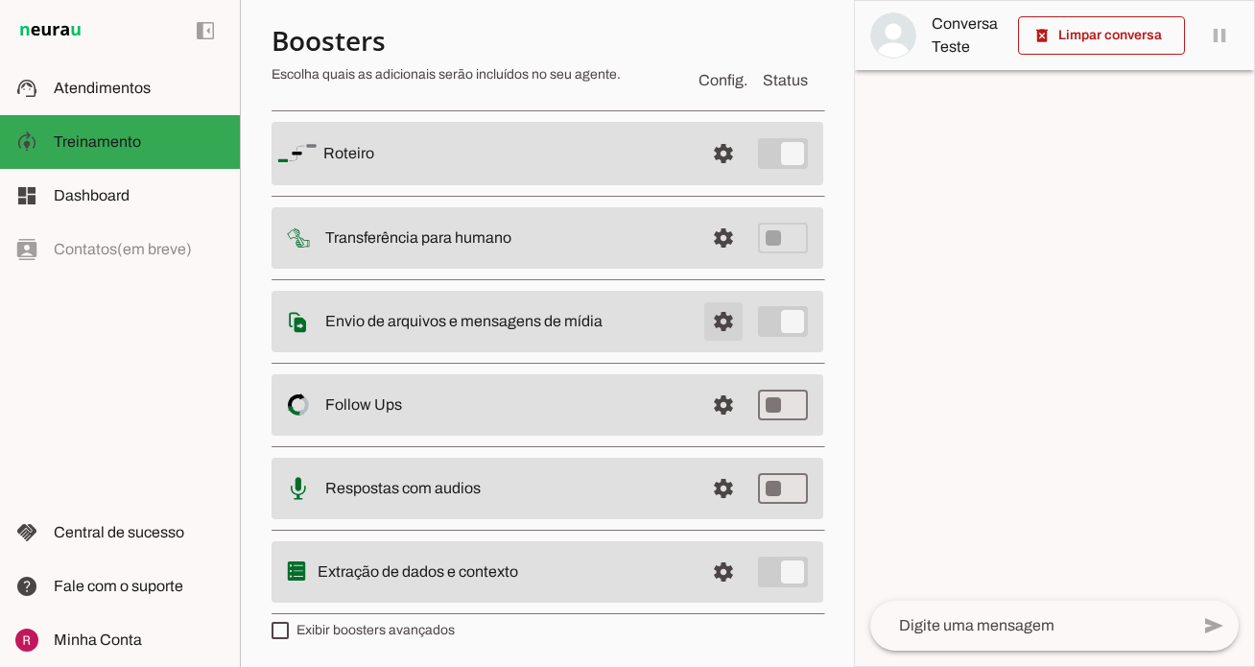
click at [726, 320] on span at bounding box center [723, 321] width 46 height 46
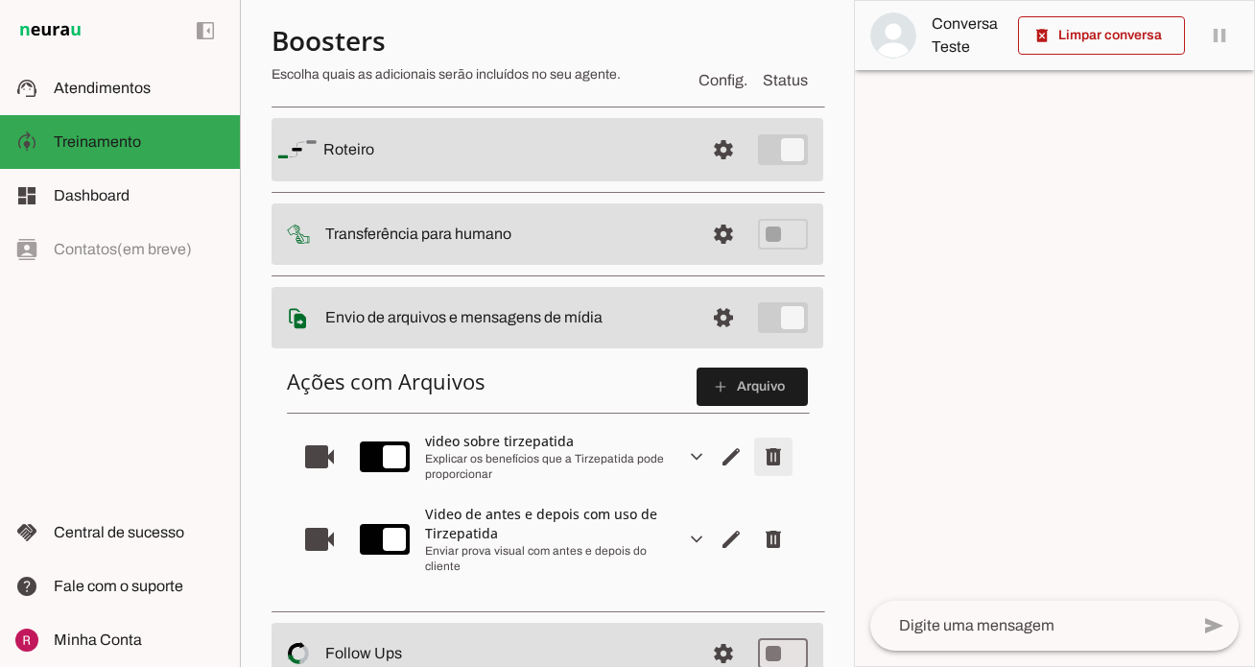
click at [770, 456] on span "Remover arquivo" at bounding box center [773, 457] width 46 height 46
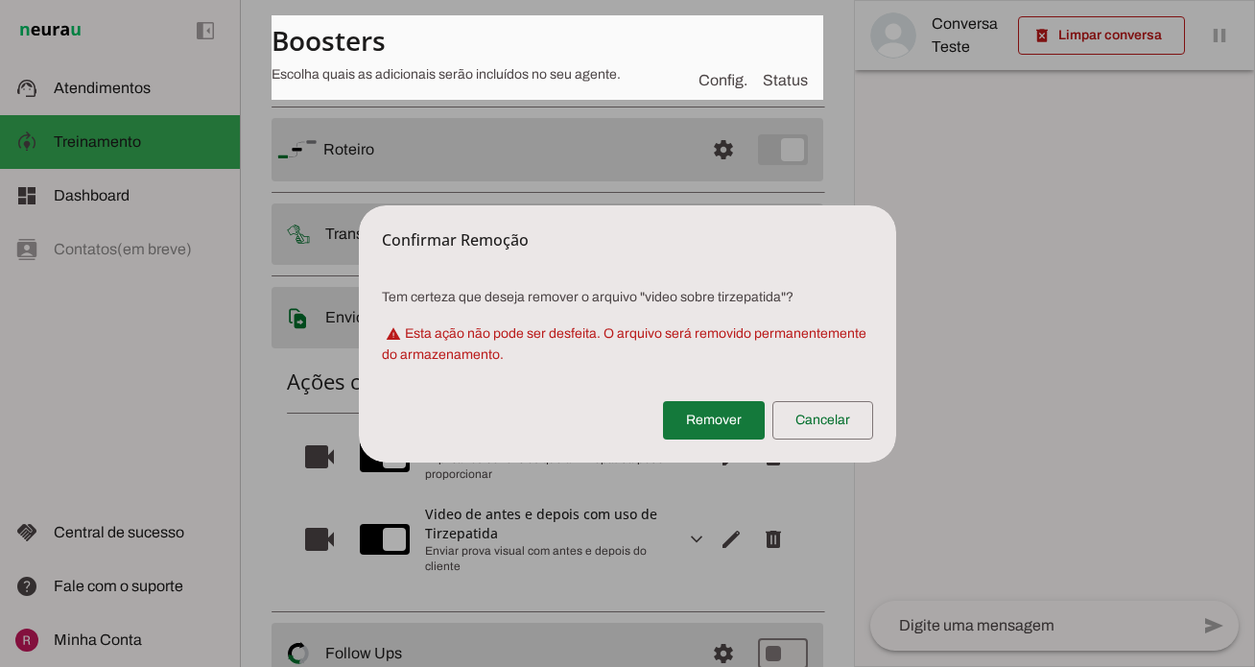
click at [743, 417] on span at bounding box center [714, 420] width 102 height 46
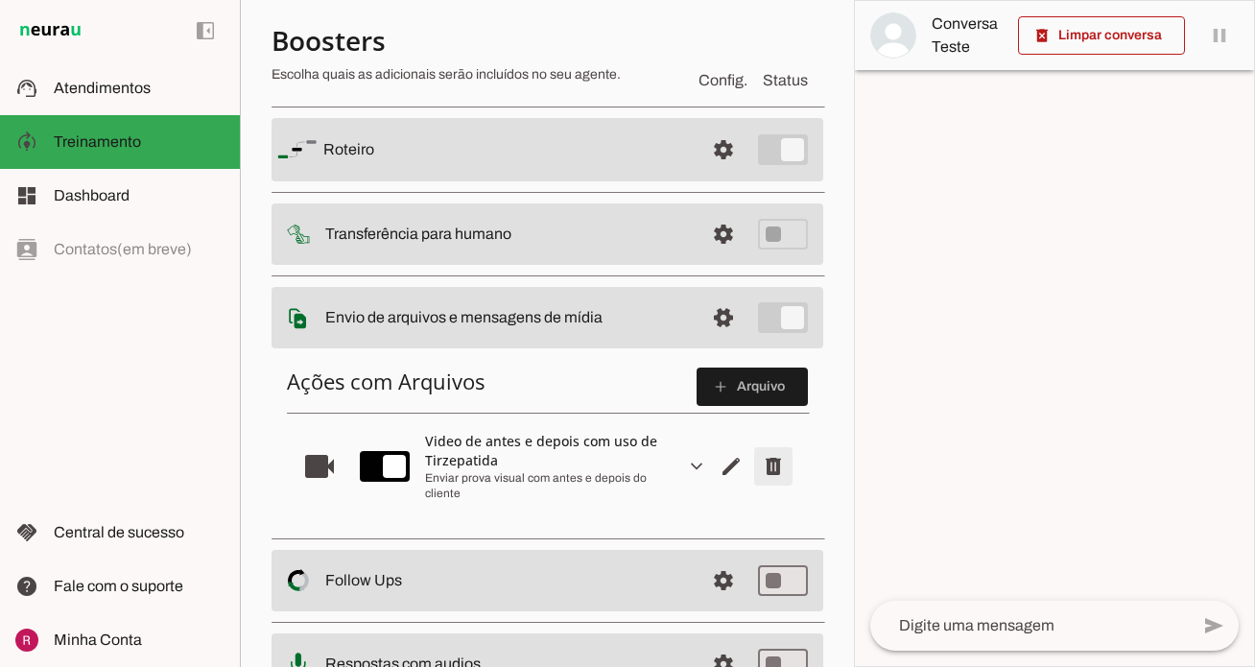
click at [770, 462] on span "Remover arquivo" at bounding box center [773, 466] width 46 height 46
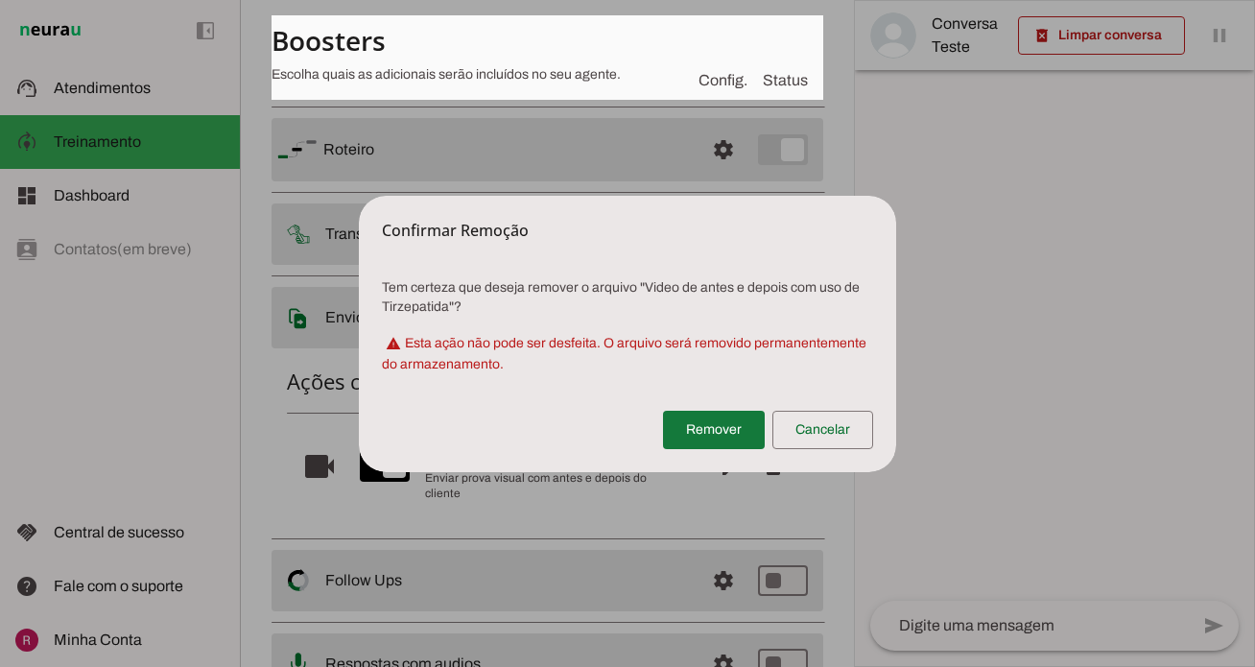
click at [695, 420] on span at bounding box center [714, 430] width 102 height 46
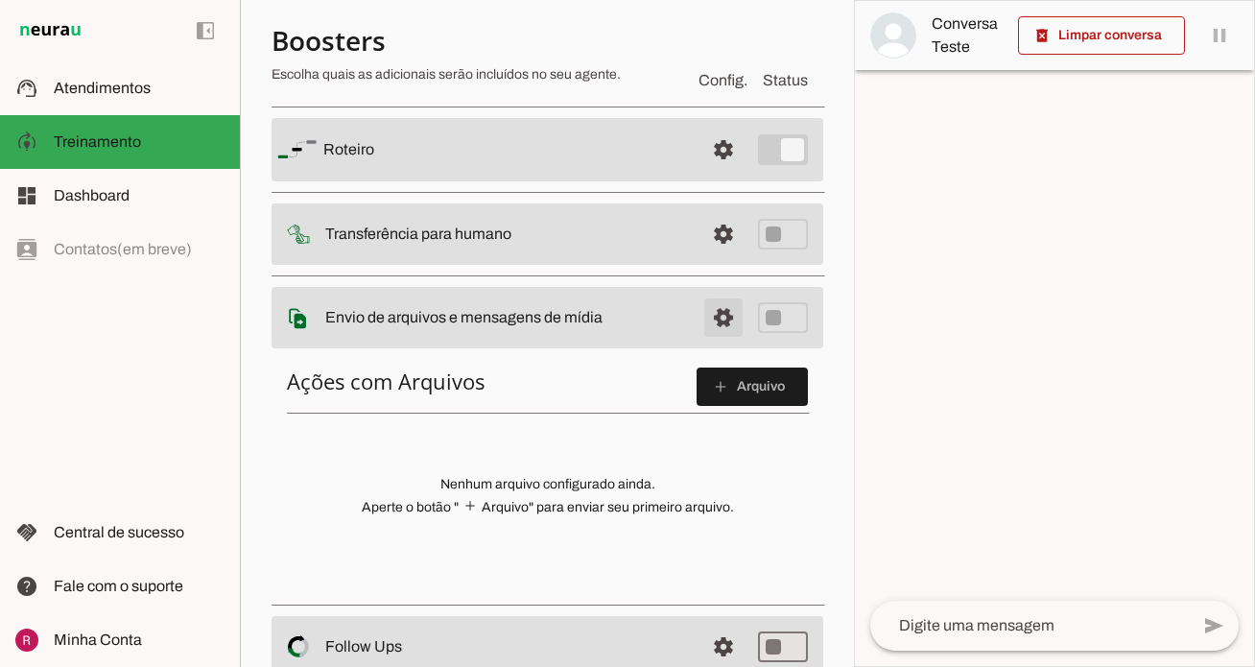
click at [718, 315] on span at bounding box center [723, 318] width 46 height 46
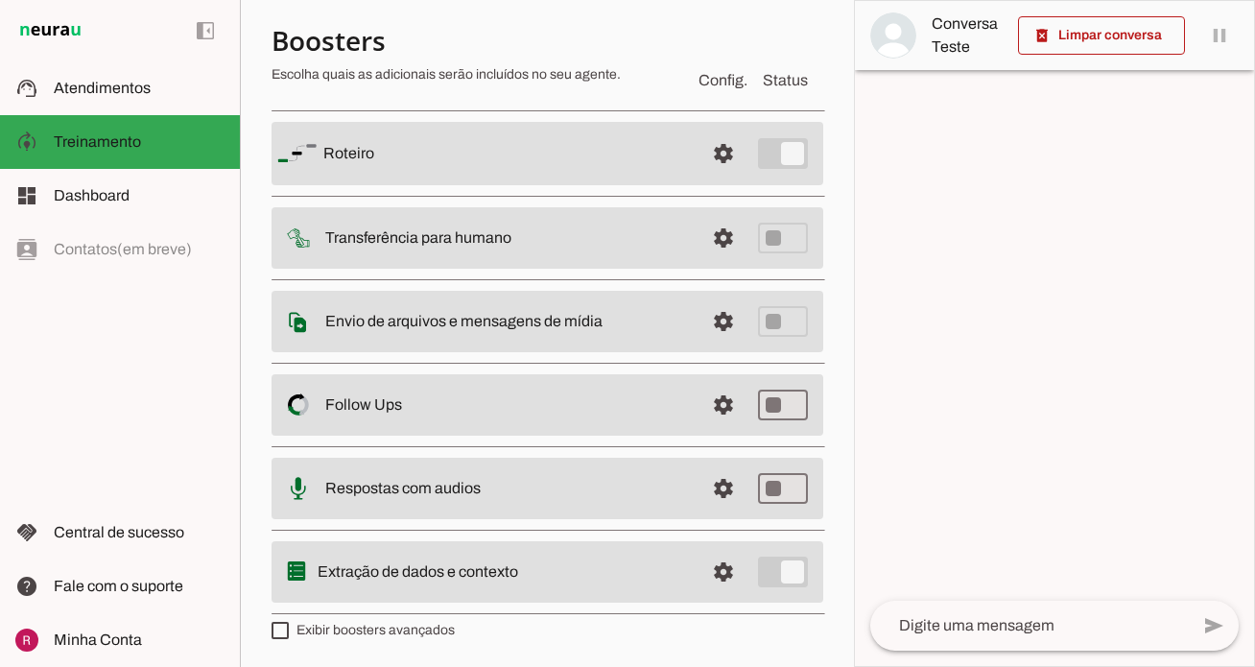
click at [736, 429] on md-item "settings Follow Ups Controle de Interações Proativas (Follow Up) O Agente permi…" at bounding box center [548, 404] width 552 height 61
click at [736, 419] on span at bounding box center [723, 405] width 46 height 46
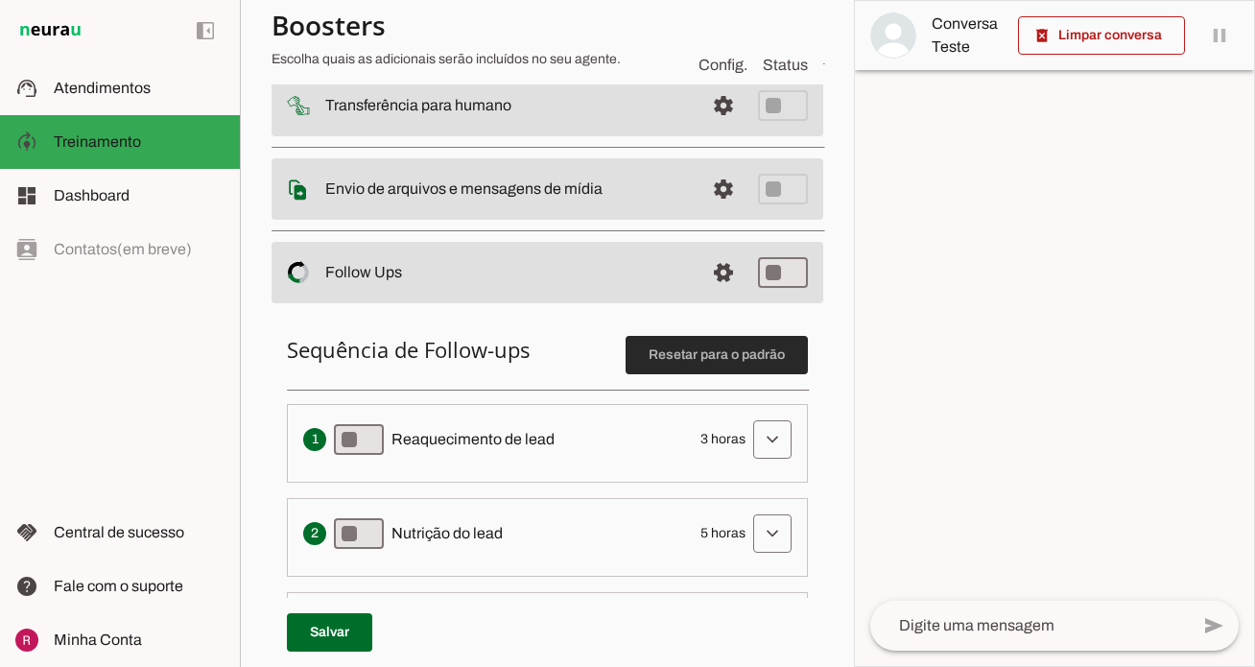
scroll to position [308, 0]
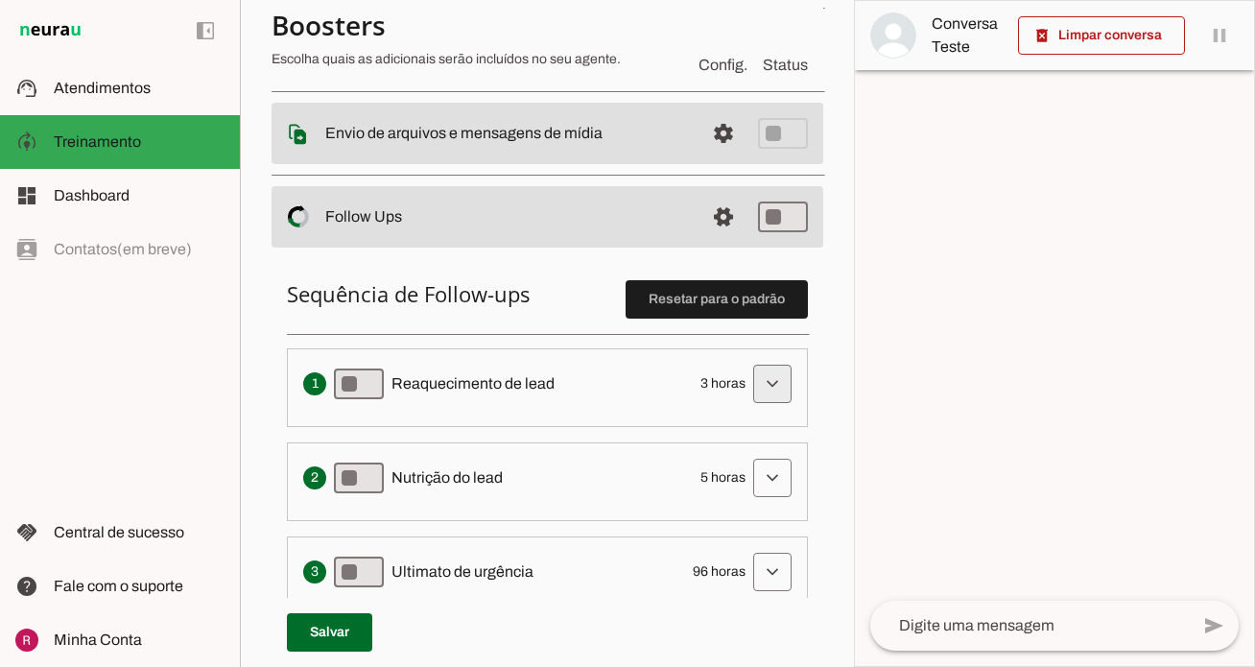
click at [793, 379] on span at bounding box center [772, 384] width 46 height 46
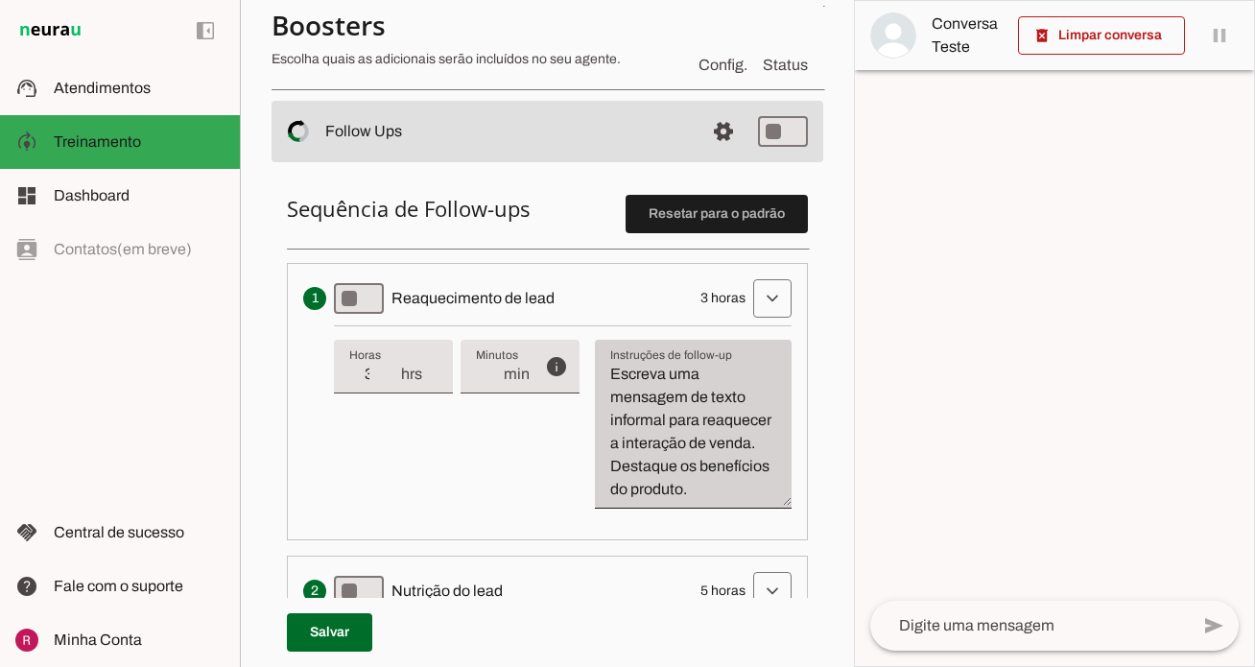
scroll to position [438, 0]
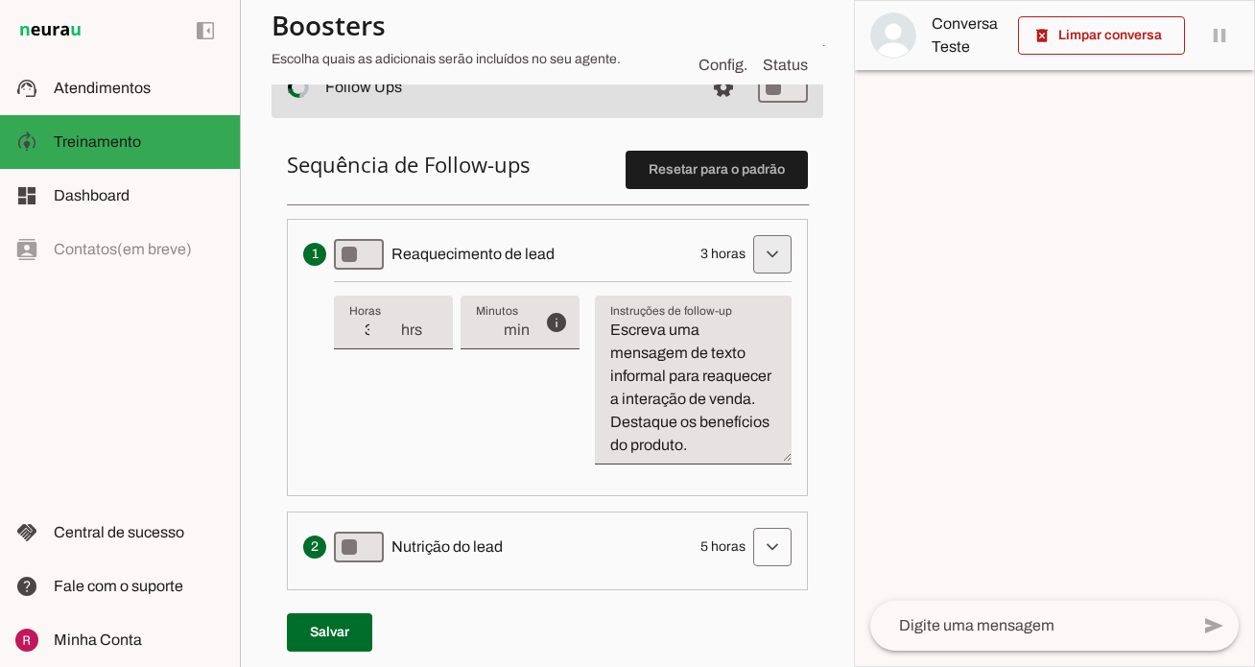
click at [770, 245] on span at bounding box center [772, 254] width 46 height 46
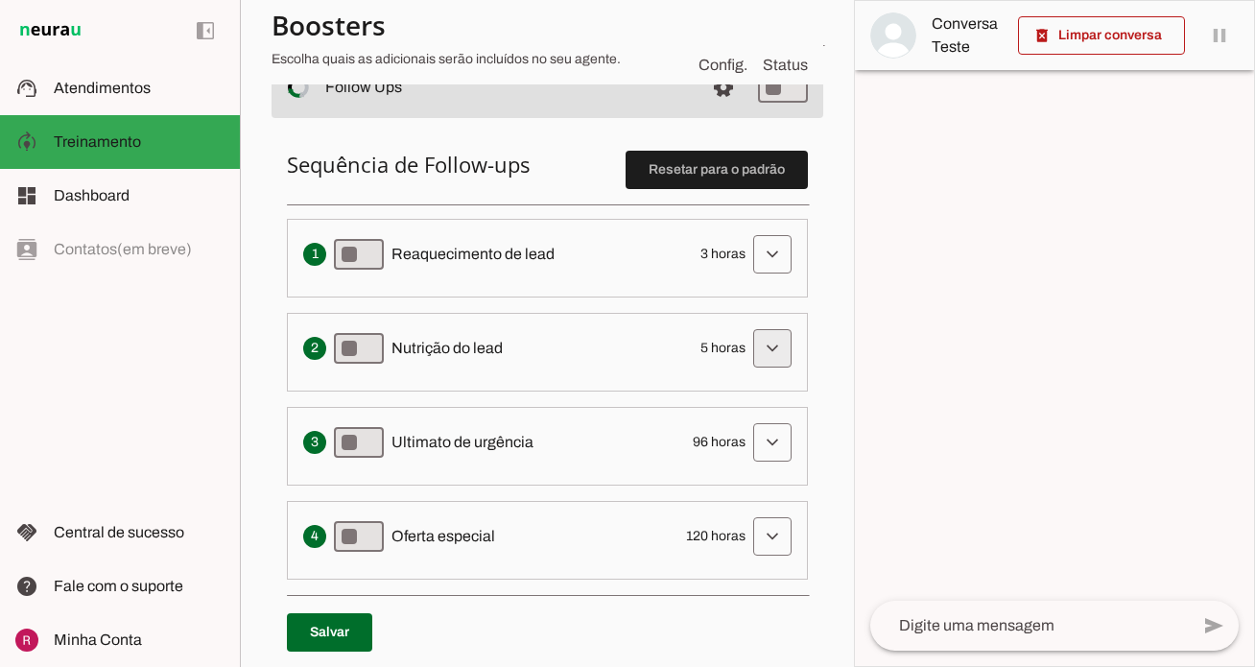
click at [762, 368] on span at bounding box center [772, 348] width 46 height 46
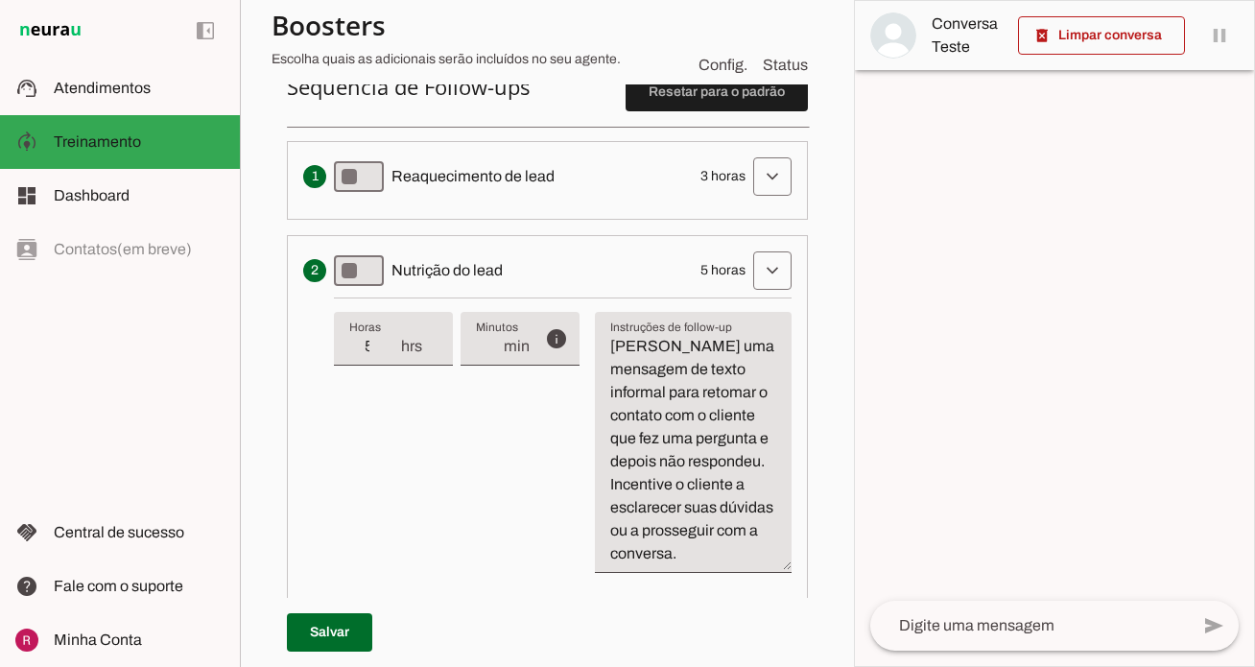
scroll to position [541, 0]
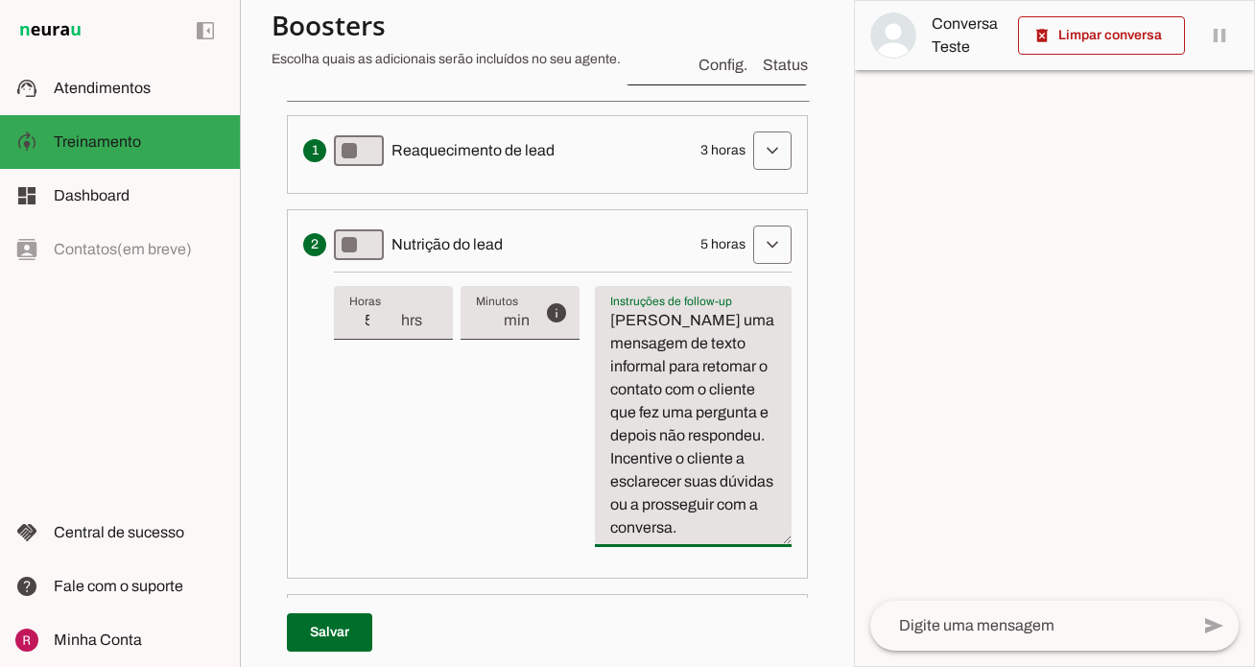
drag, startPoint x: 764, startPoint y: 431, endPoint x: 753, endPoint y: 394, distance: 38.0
click at [753, 394] on textarea "Escreva uma mensagem de texto informal para retomar o contato com o cliente que…" at bounding box center [693, 424] width 197 height 230
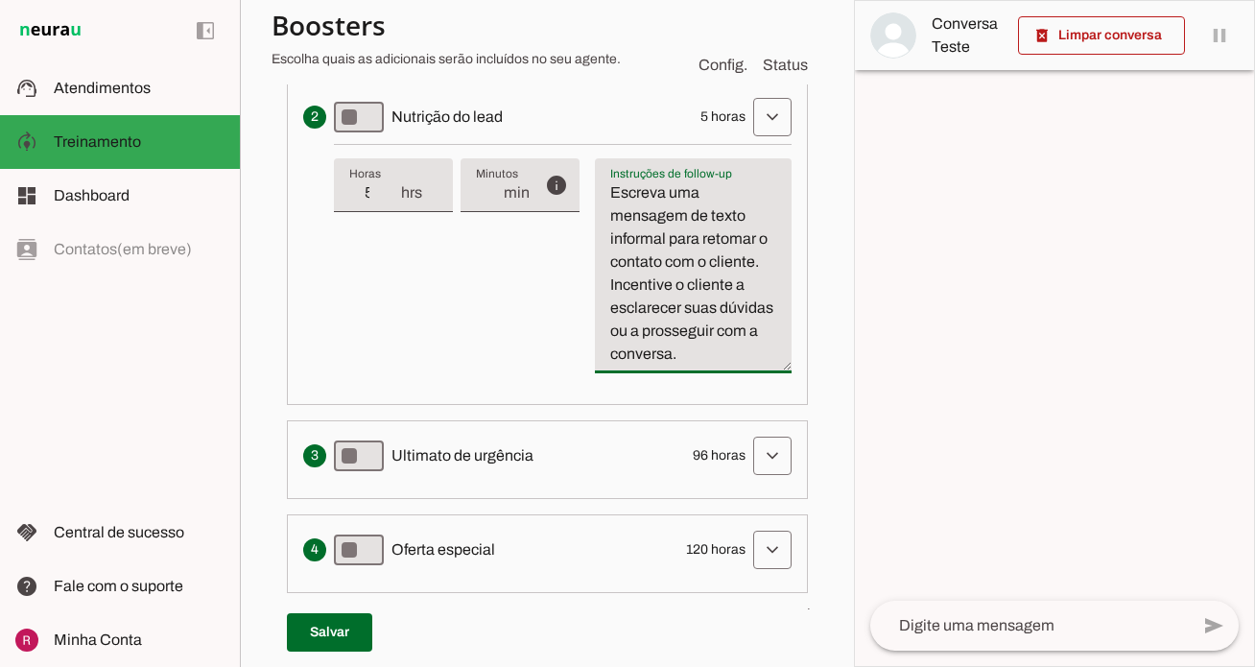
scroll to position [745, 0]
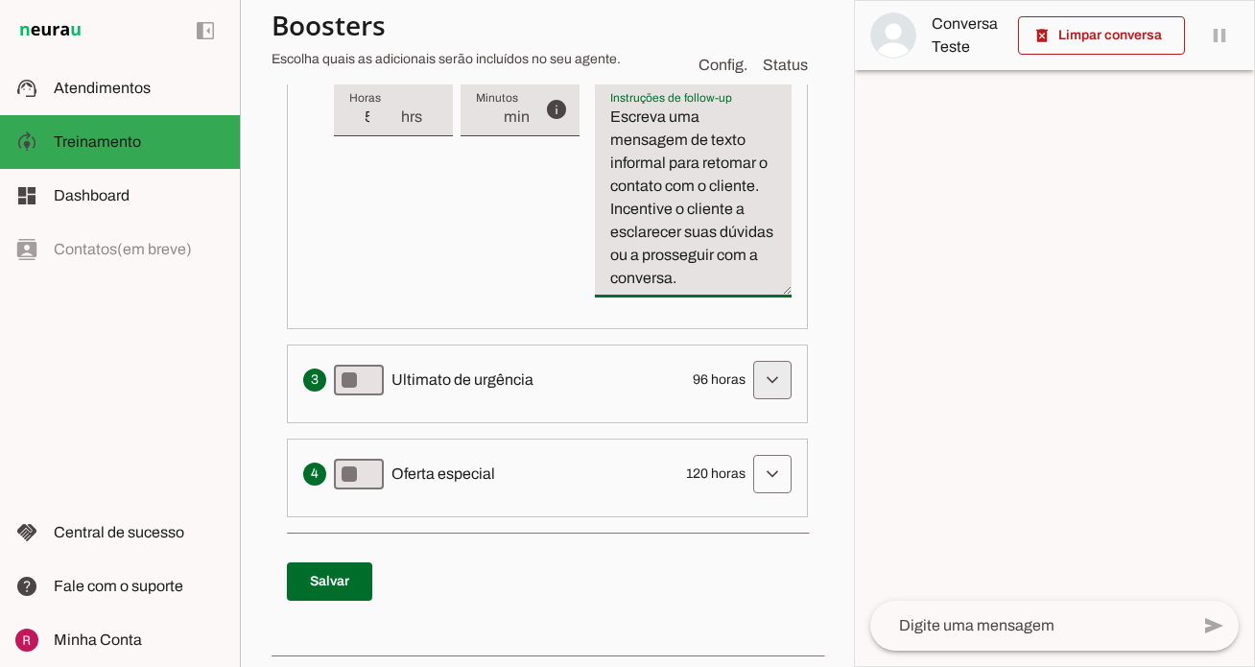
type textarea "Escreva uma mensagem de texto informal para retomar o contato com o cliente. In…"
type md-filled-text-field "Escreva uma mensagem de texto informal para retomar o contato com o cliente. In…"
click at [765, 374] on span at bounding box center [772, 380] width 46 height 46
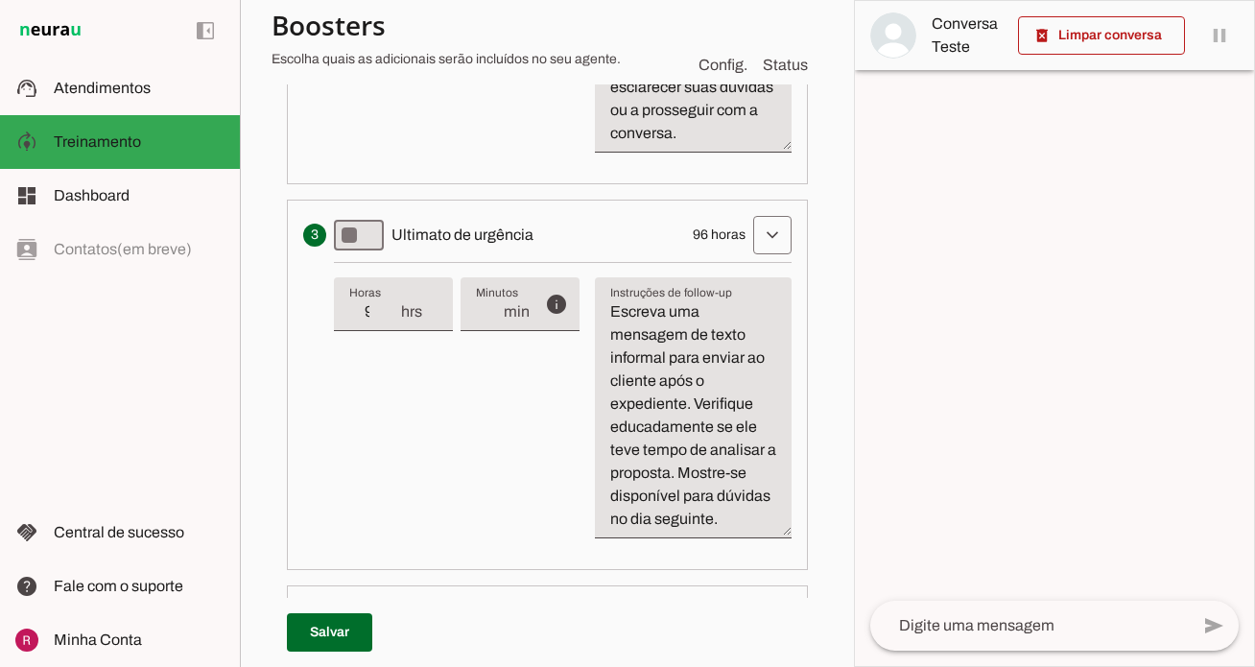
scroll to position [973, 0]
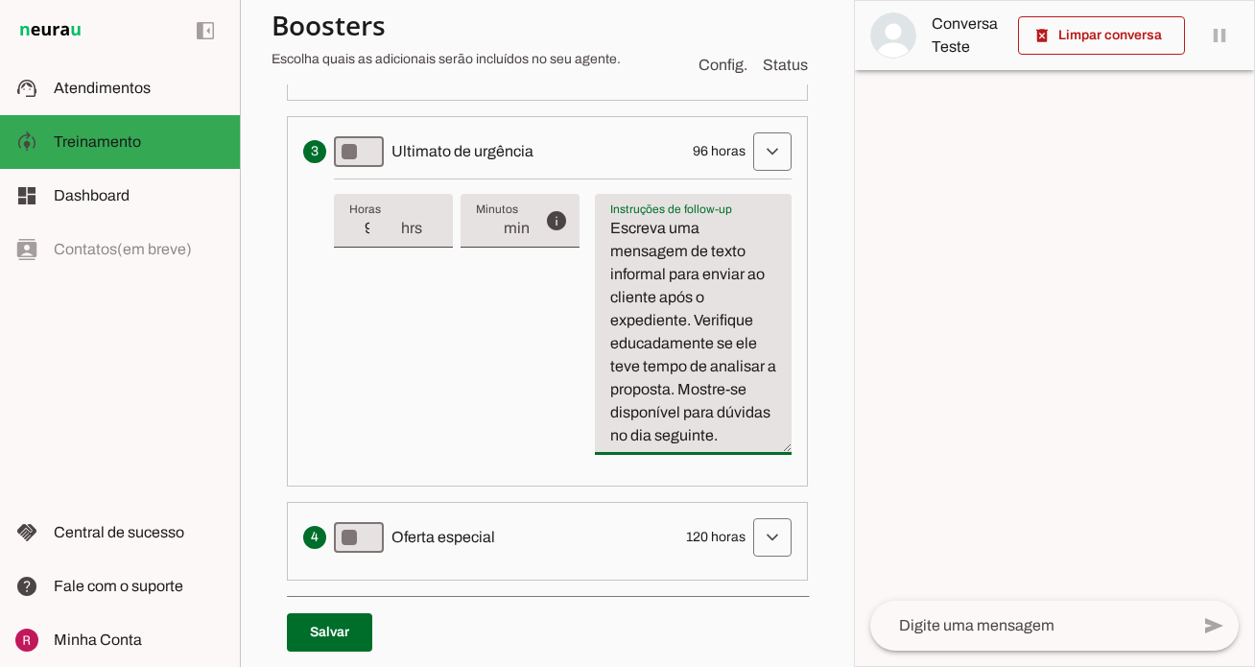
drag, startPoint x: 688, startPoint y: 324, endPoint x: 656, endPoint y: 302, distance: 38.6
click at [656, 302] on textarea "Escreva uma mensagem de texto informal para enviar ao cliente após o expediente…" at bounding box center [693, 332] width 197 height 230
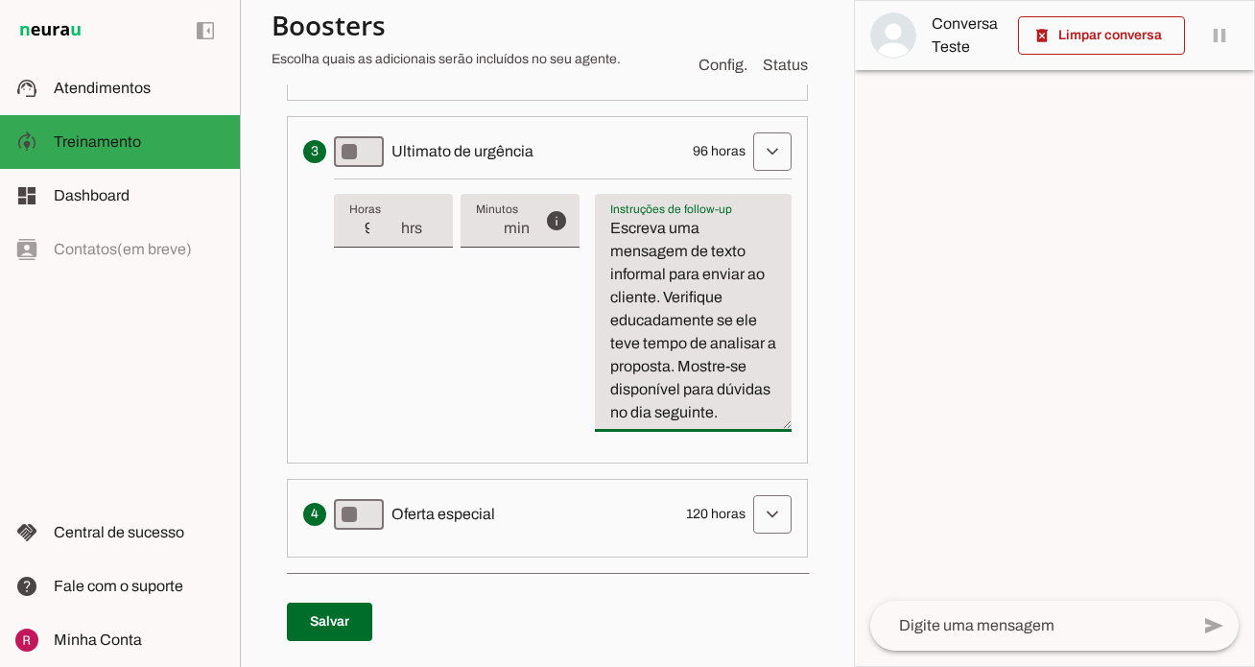
drag, startPoint x: 681, startPoint y: 367, endPoint x: 667, endPoint y: 293, distance: 75.3
click at [667, 293] on textarea "Escreva uma mensagem de texto informal para enviar ao cliente. Verifique educad…" at bounding box center [693, 320] width 197 height 207
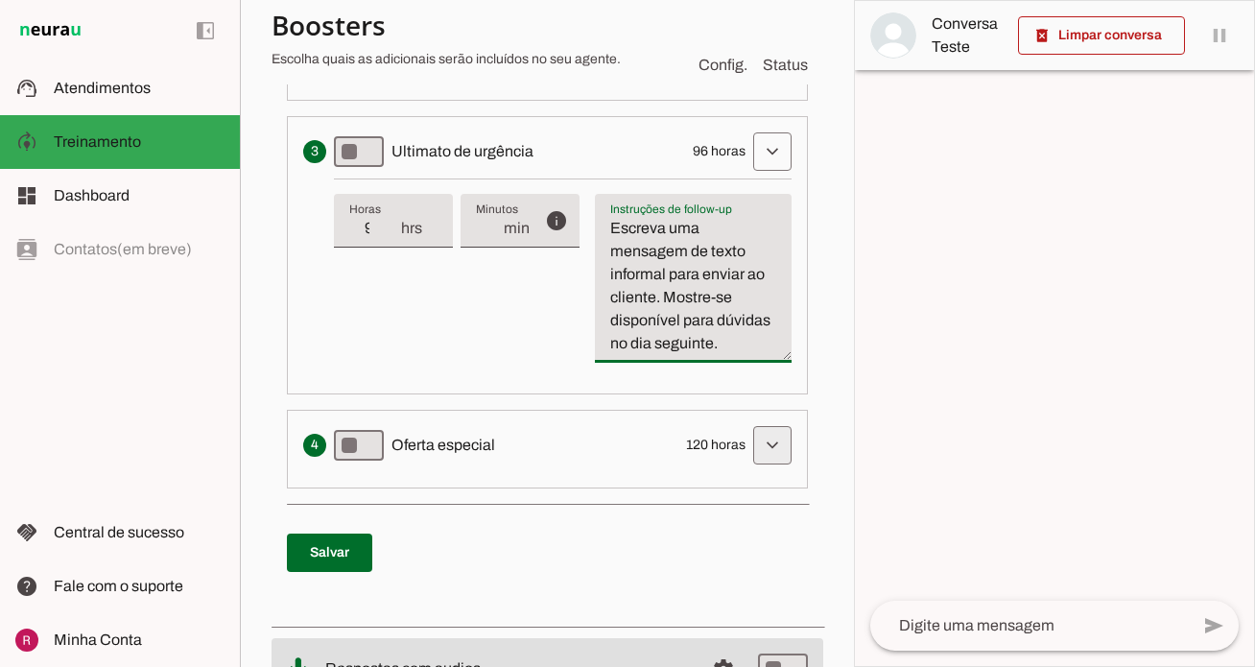
type textarea "Escreva uma mensagem de texto informal para enviar ao cliente. Mostre-se dispon…"
type md-filled-text-field "Escreva uma mensagem de texto informal para enviar ao cliente. Mostre-se dispon…"
click at [773, 439] on span at bounding box center [772, 445] width 46 height 46
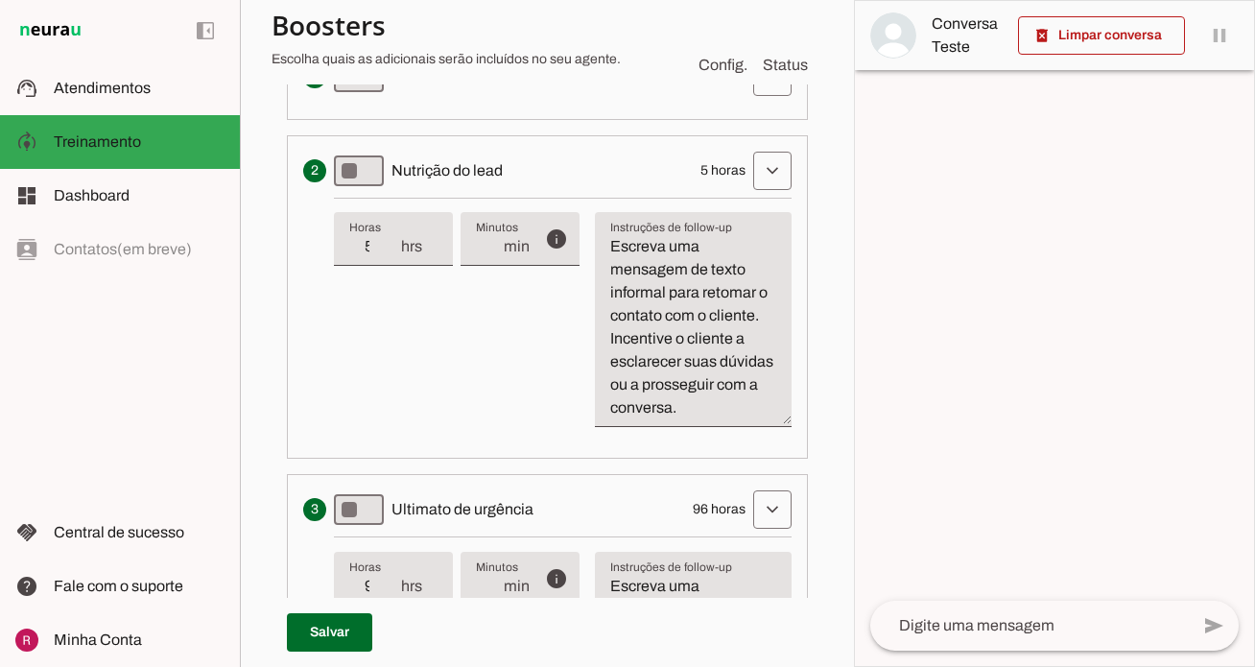
scroll to position [436, 0]
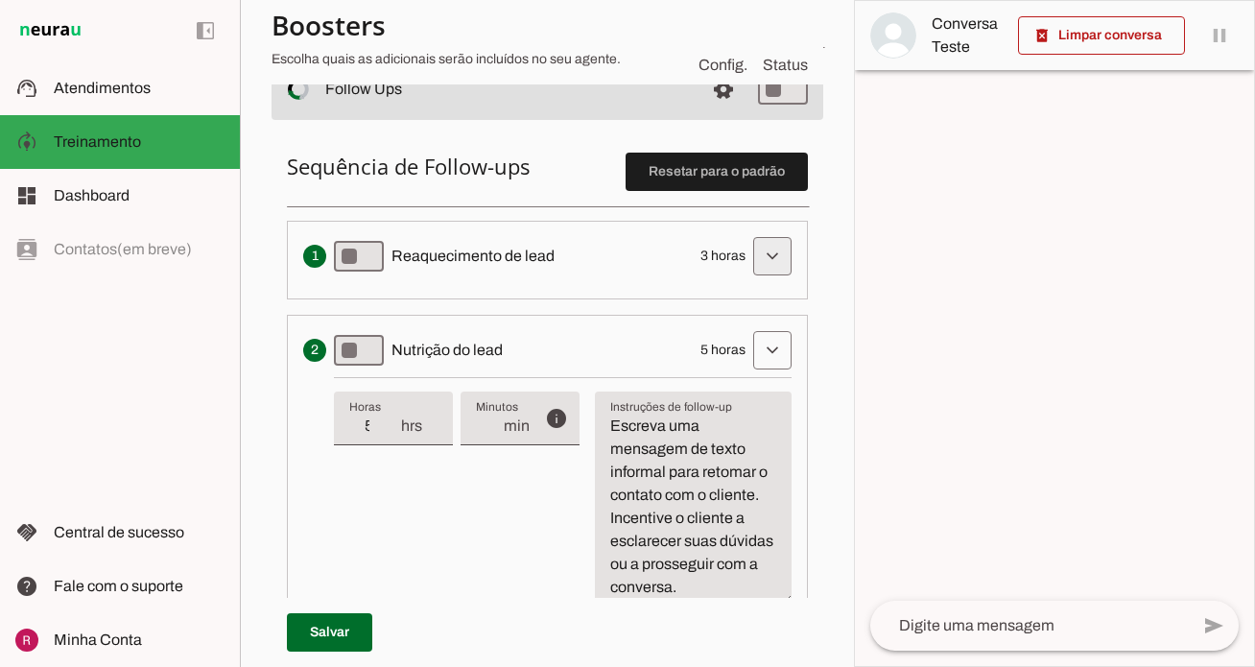
click at [779, 265] on span at bounding box center [772, 256] width 46 height 46
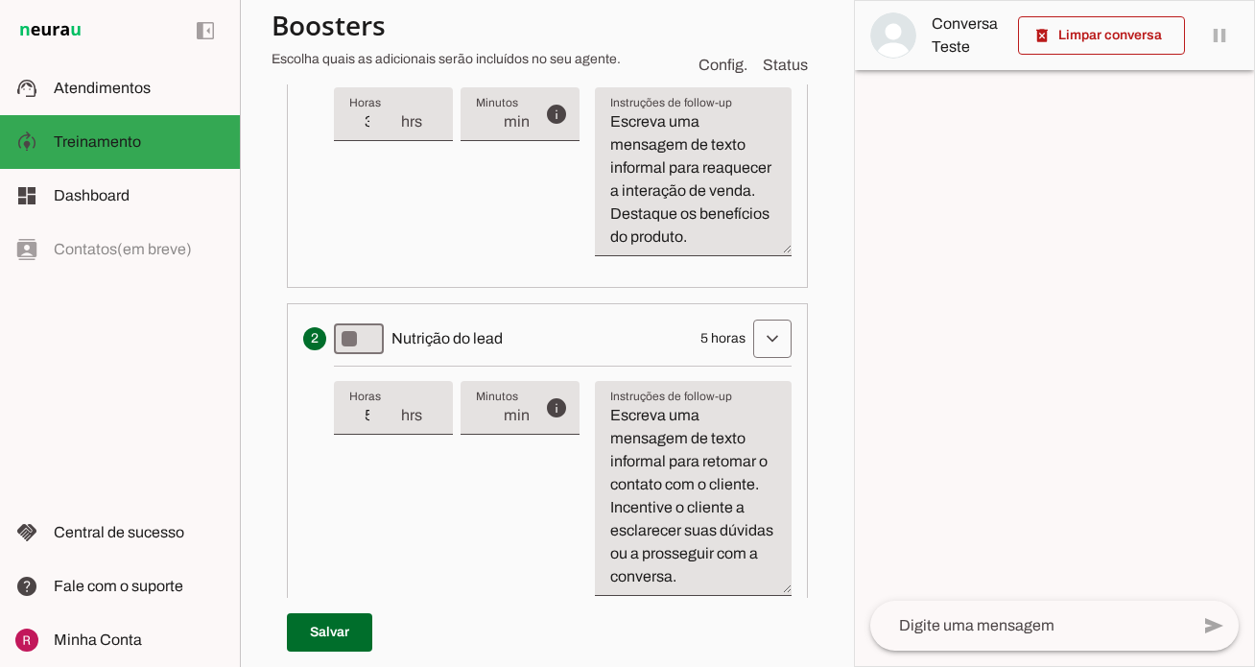
scroll to position [651, 0]
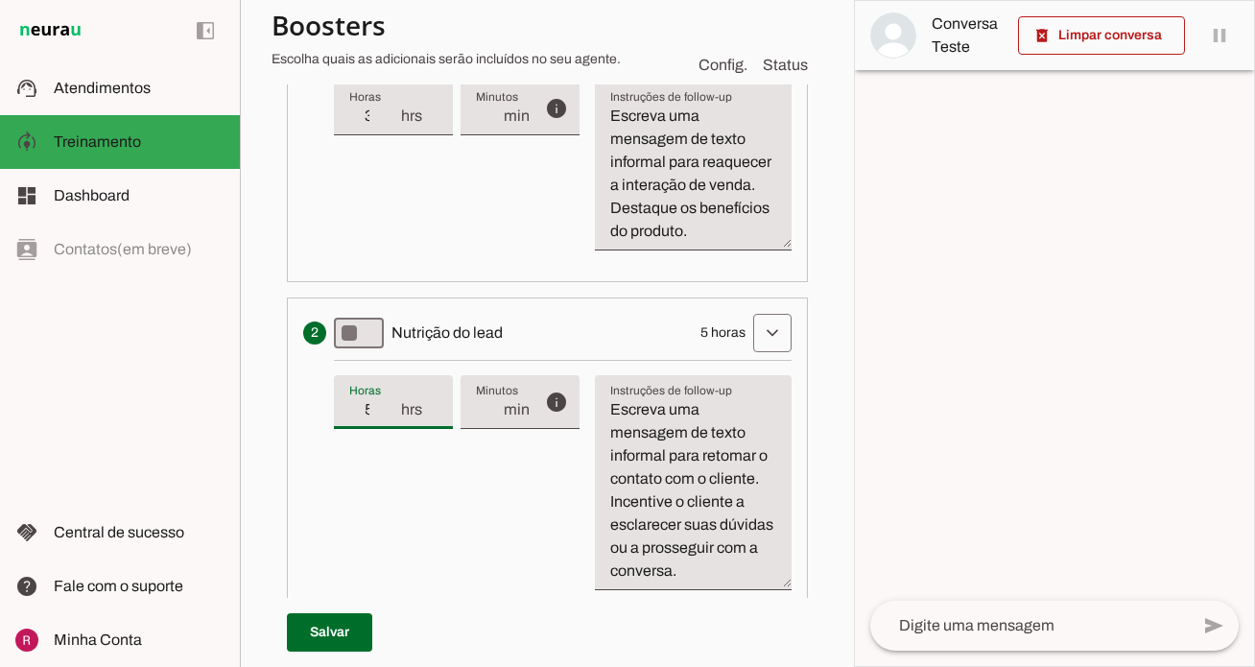
click at [375, 408] on input "5" at bounding box center [374, 409] width 50 height 23
click at [494, 542] on div "info Tempo de atraso / inatividade O tempo de atraso é o tempo de inatividade d…" at bounding box center [563, 482] width 458 height 245
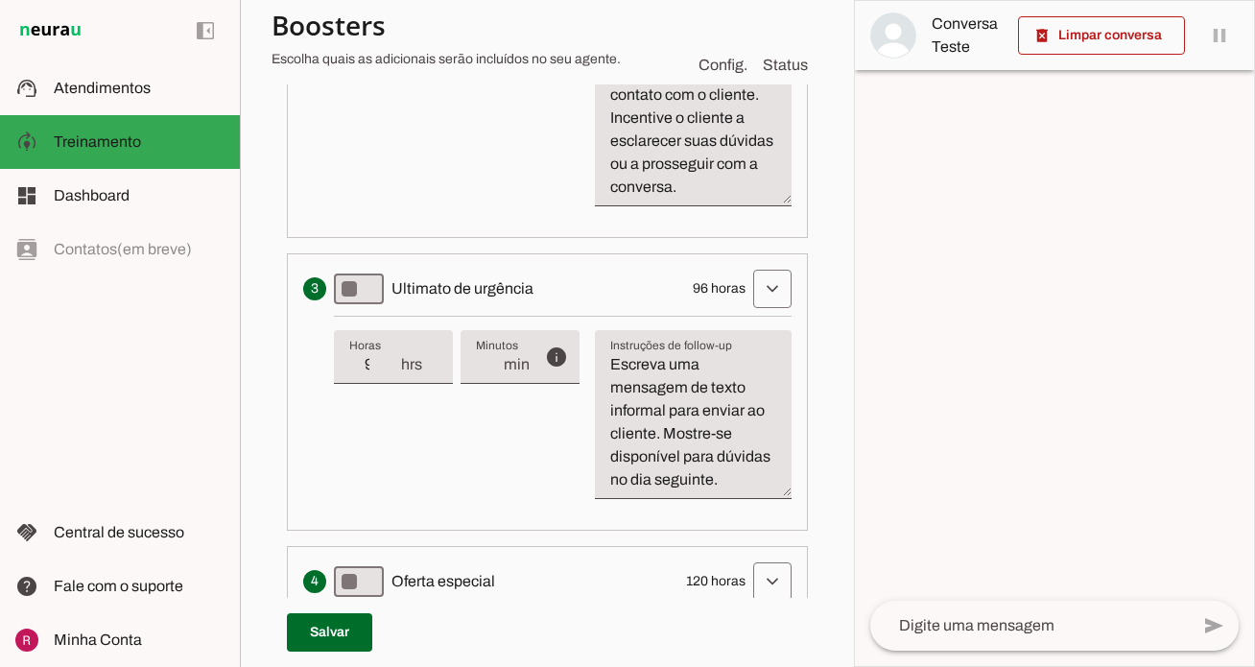
scroll to position [1061, 0]
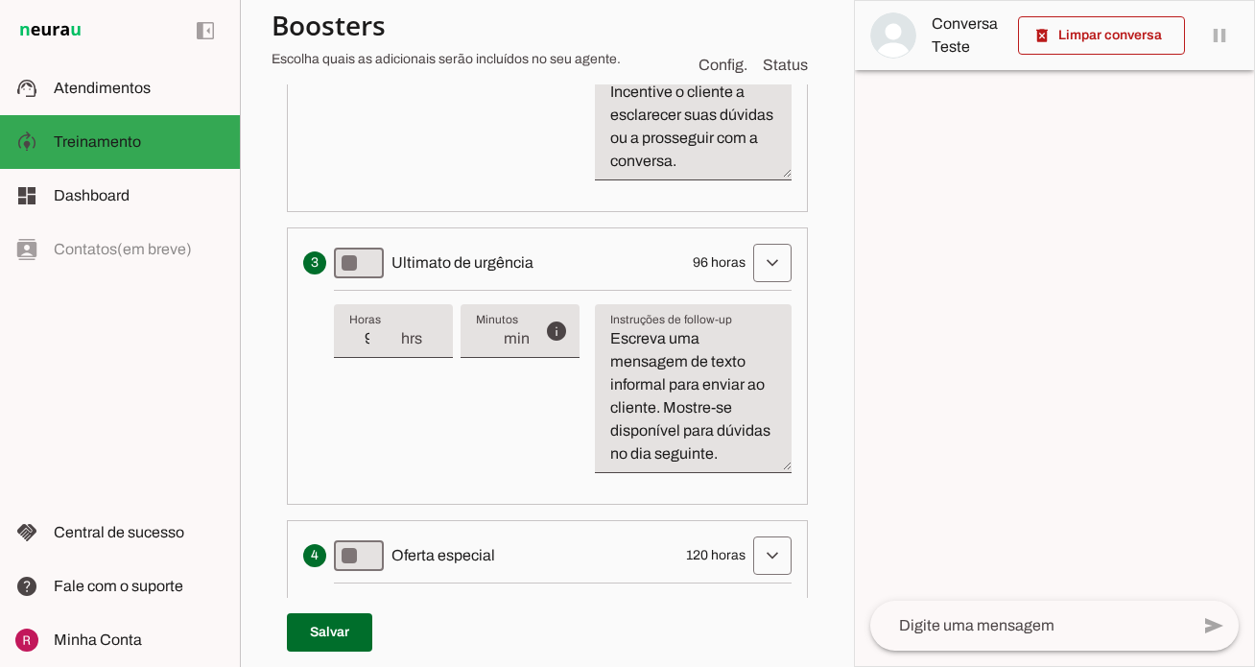
type input "24"
type md-filled-text-field "24"
click at [370, 340] on input "96" at bounding box center [374, 338] width 50 height 23
click at [493, 454] on div "info Tempo de atraso / inatividade O tempo de atraso é o tempo de inatividade d…" at bounding box center [563, 389] width 458 height 199
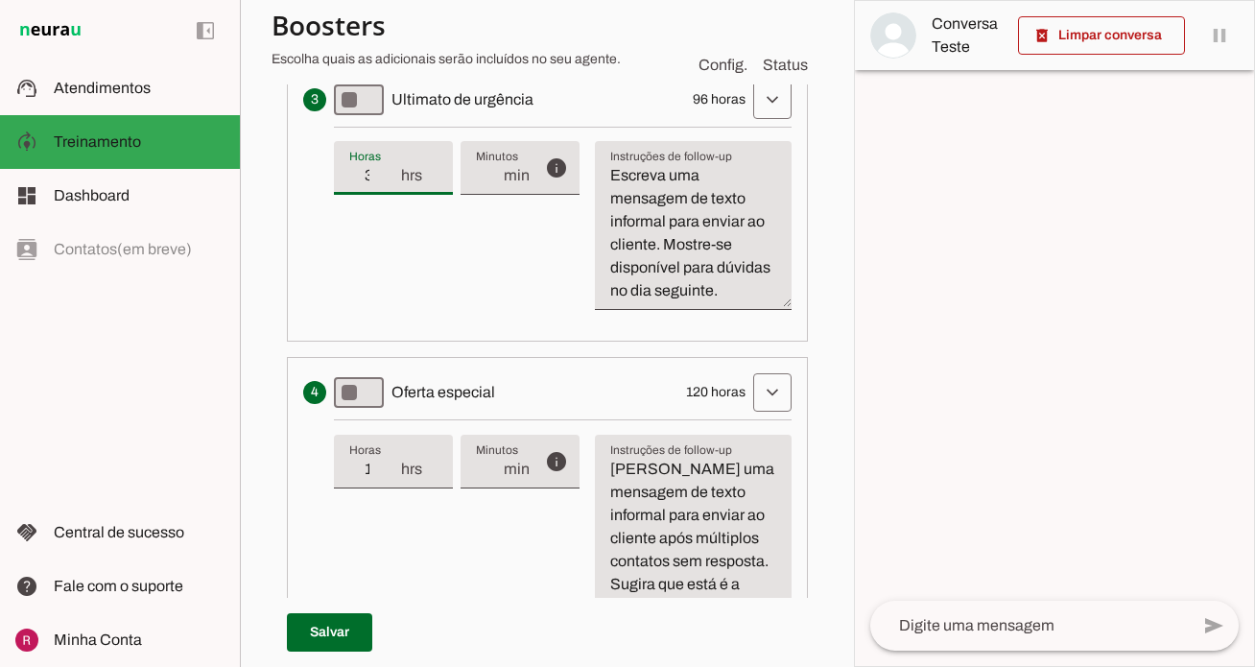
scroll to position [1245, 0]
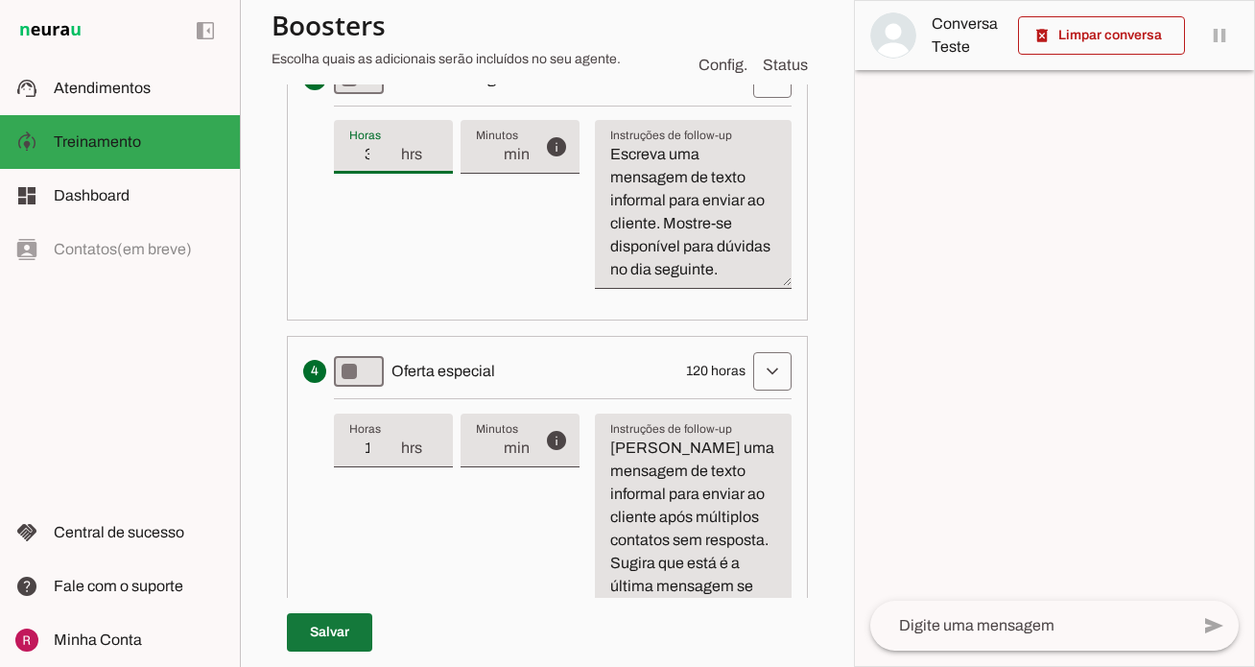
type input "36"
type md-filled-text-field "36"
click at [360, 632] on span at bounding box center [329, 632] width 85 height 46
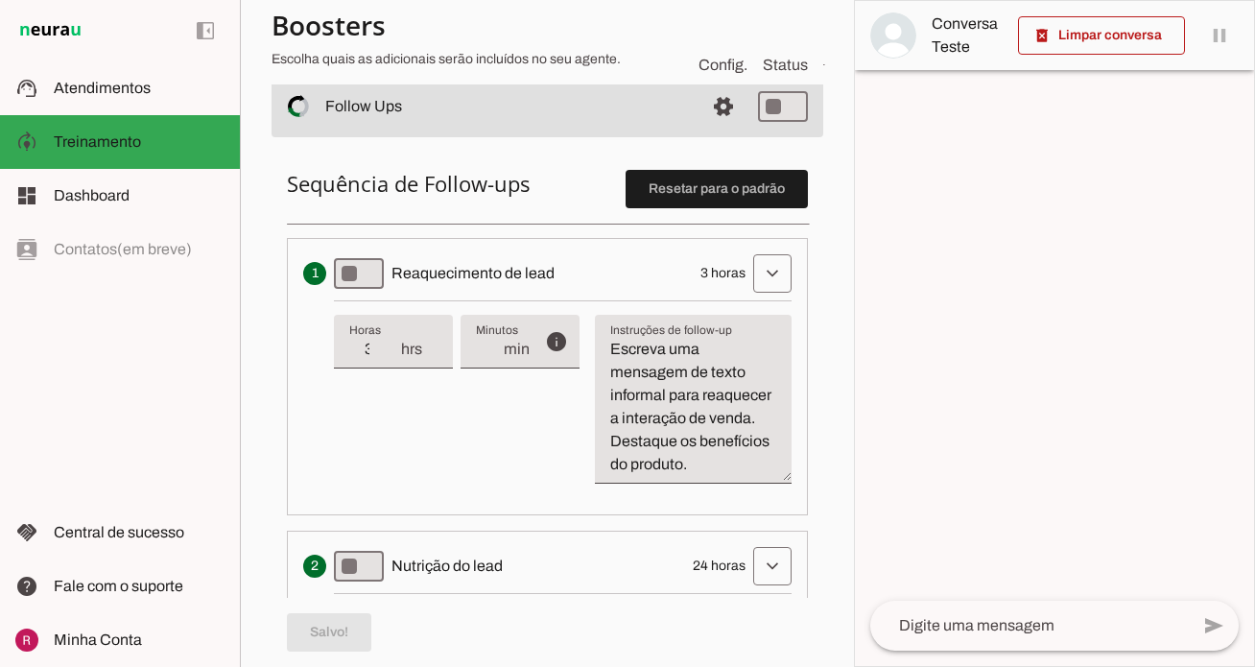
scroll to position [298, 0]
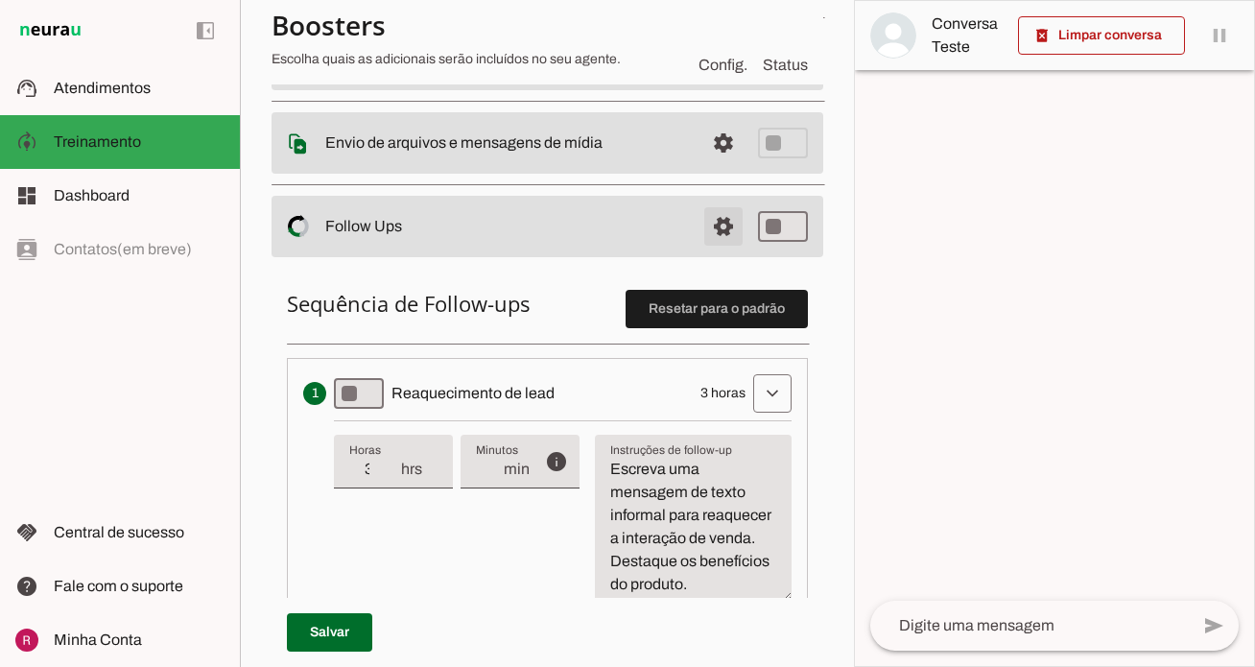
click at [714, 242] on span at bounding box center [723, 226] width 46 height 46
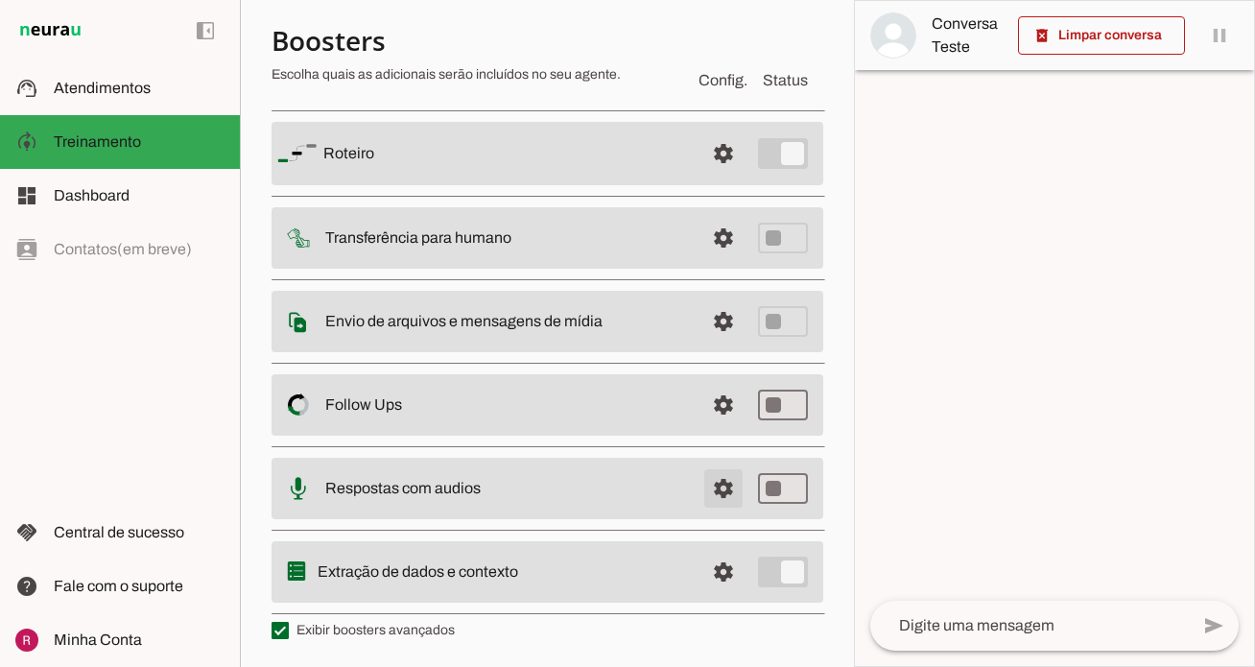
click at [723, 490] on span at bounding box center [723, 488] width 46 height 46
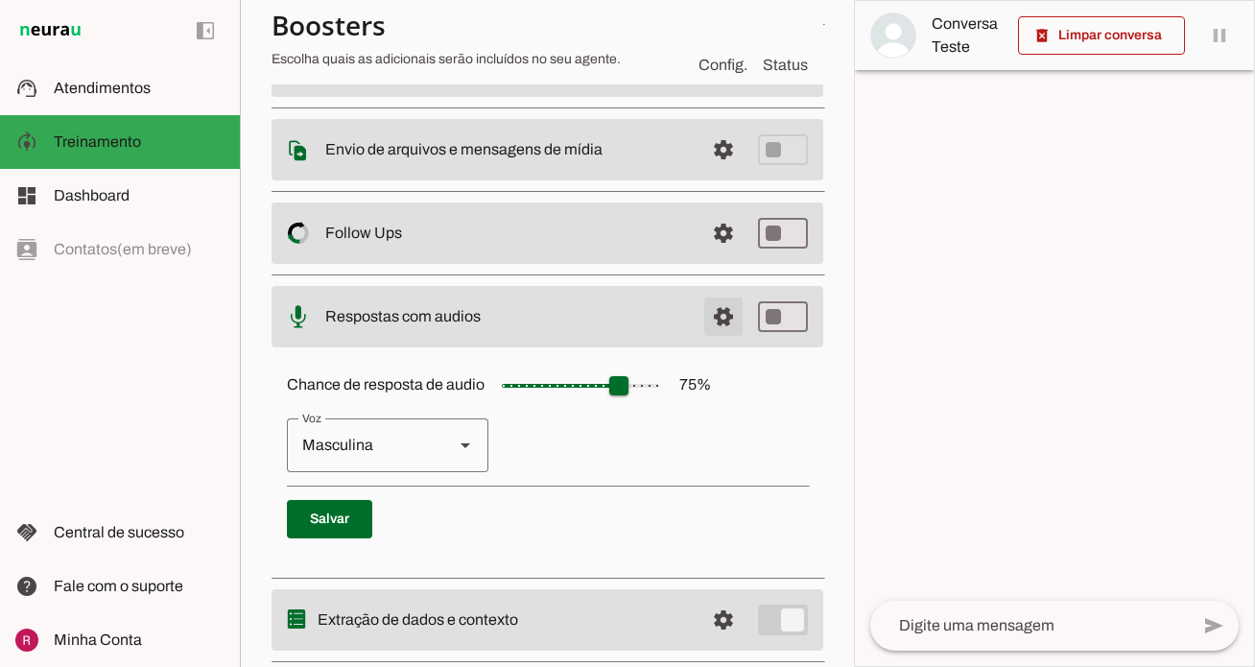
scroll to position [340, 0]
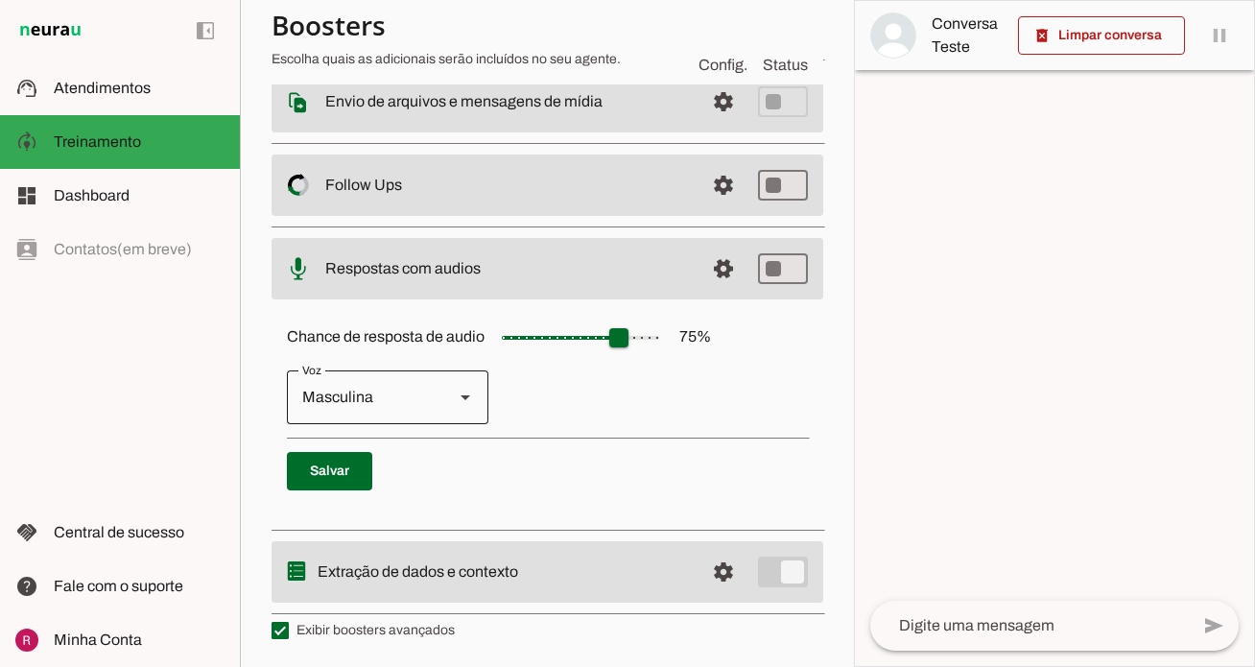
click at [454, 408] on div "Voz" at bounding box center [465, 397] width 23 height 54
type md-outlined-select "cgSgspJ2msm6clMCkdW9"
type input "**"
type md-slider "20"
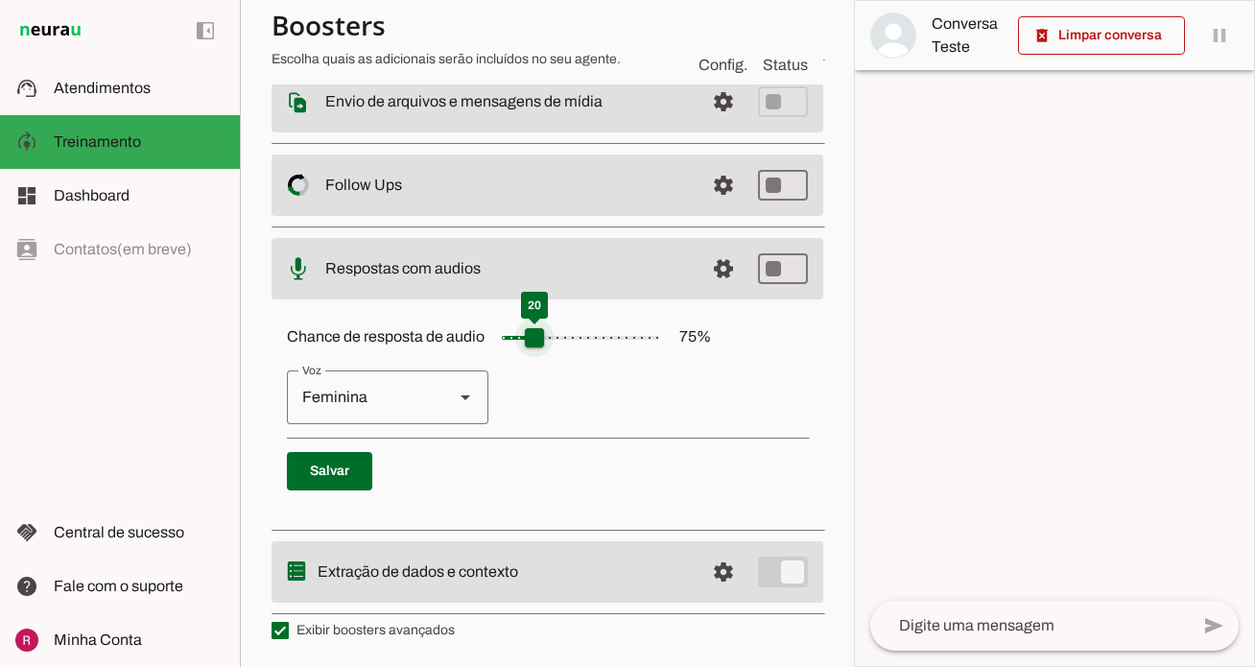
click at [529, 338] on input "Chance de resposta de audio 75 %" at bounding box center [581, 338] width 192 height 38
click at [339, 474] on span at bounding box center [329, 471] width 85 height 46
click at [726, 281] on span at bounding box center [723, 269] width 46 height 46
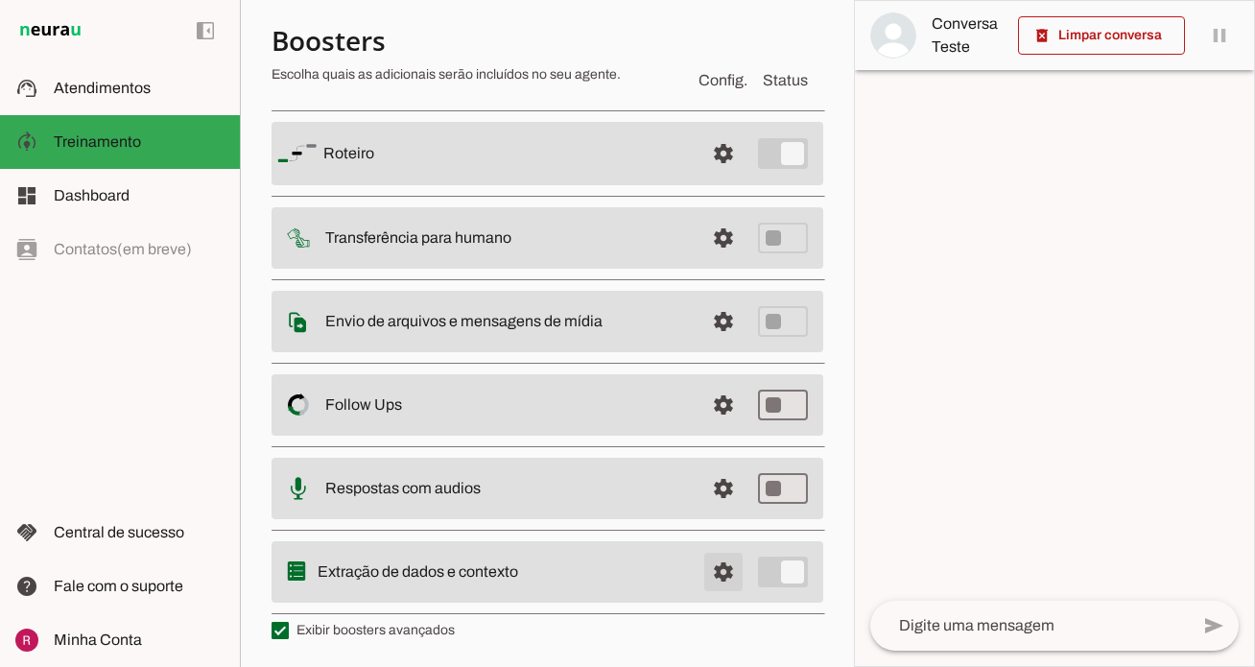
click at [719, 576] on span at bounding box center [723, 572] width 46 height 46
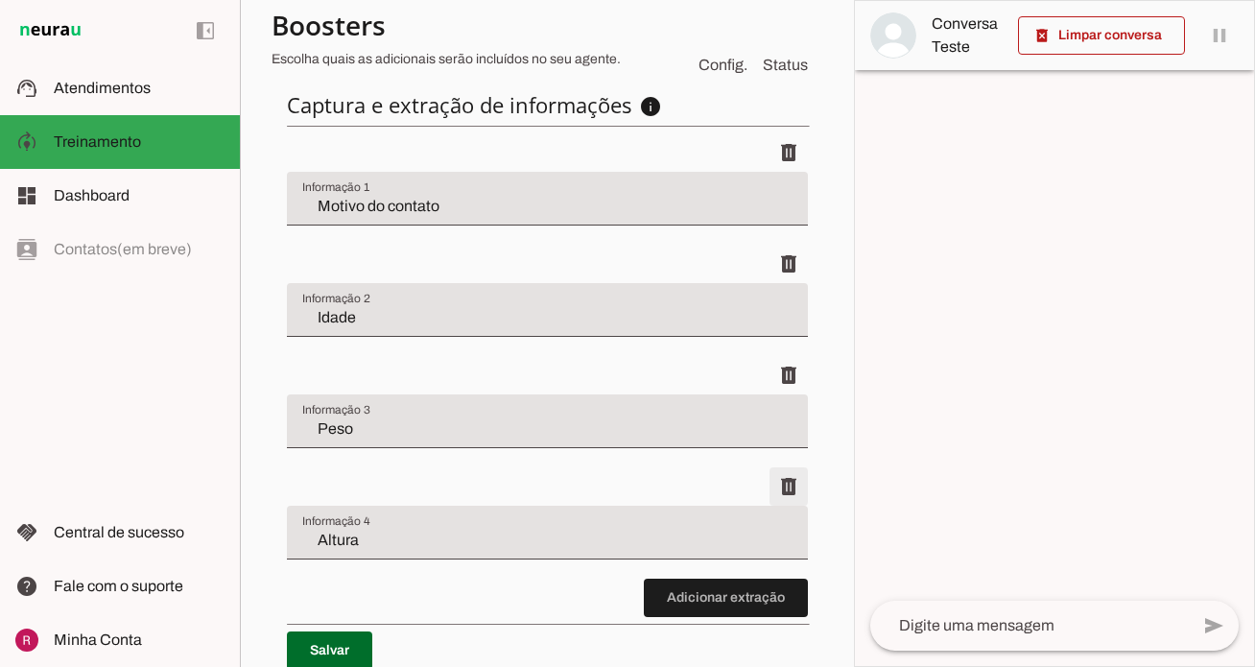
click at [791, 487] on span at bounding box center [789, 486] width 46 height 46
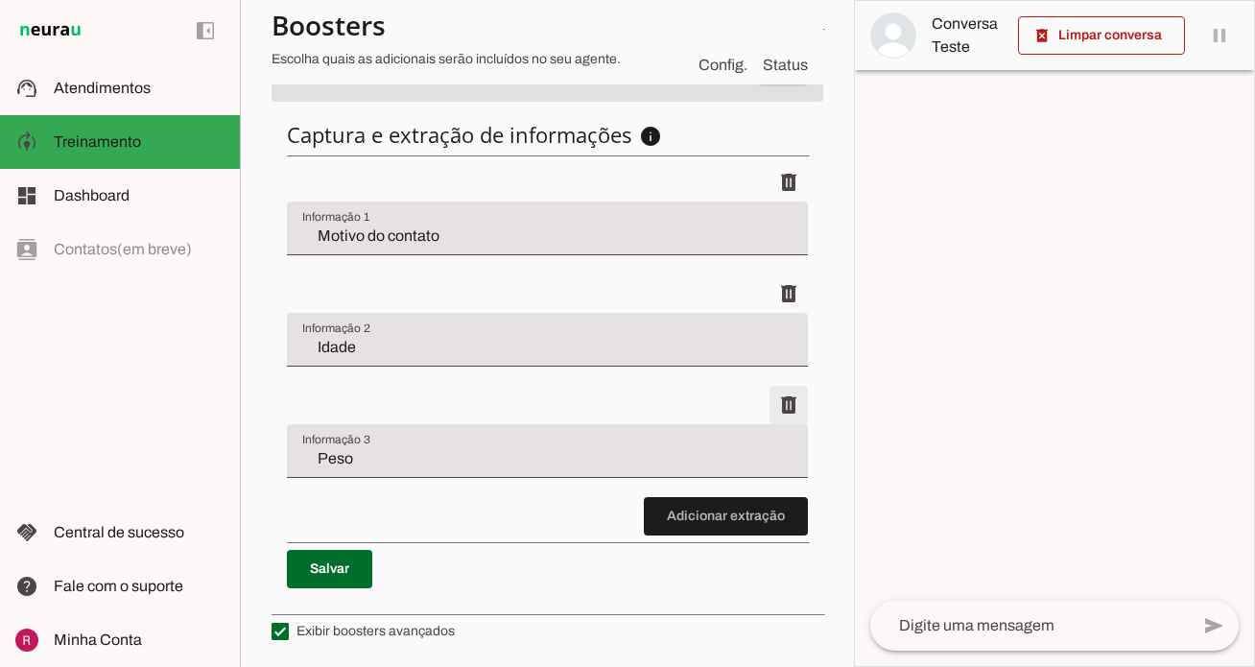
click at [791, 411] on span at bounding box center [789, 405] width 46 height 46
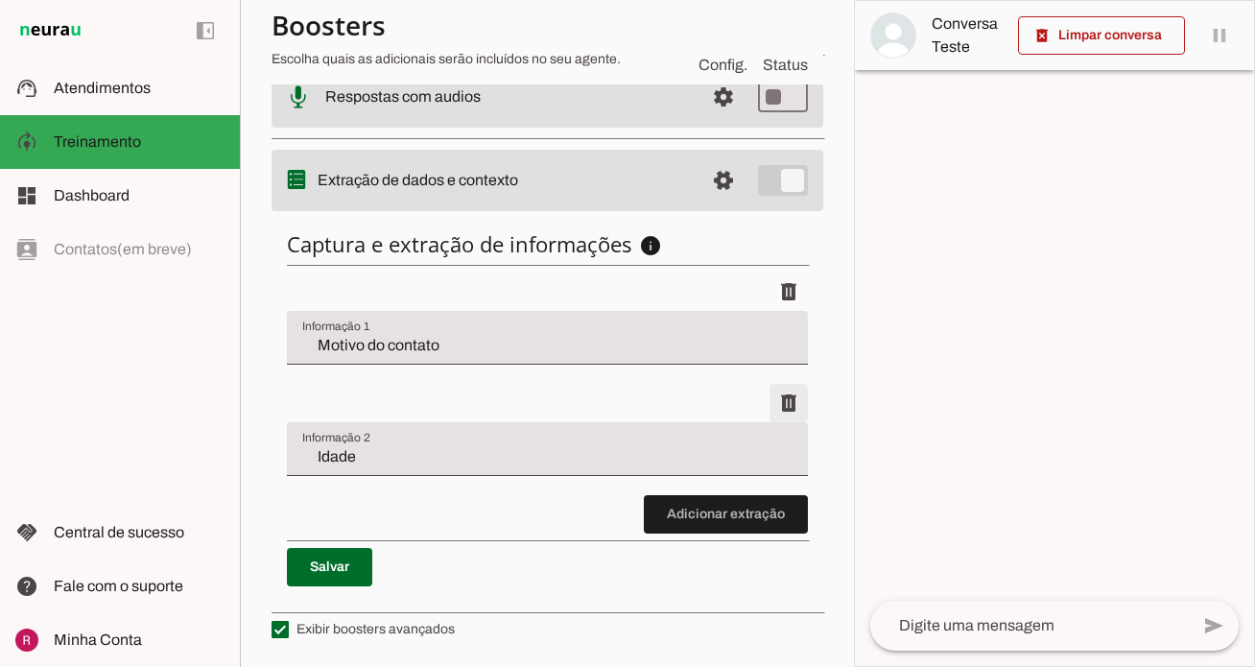
scroll to position [509, 0]
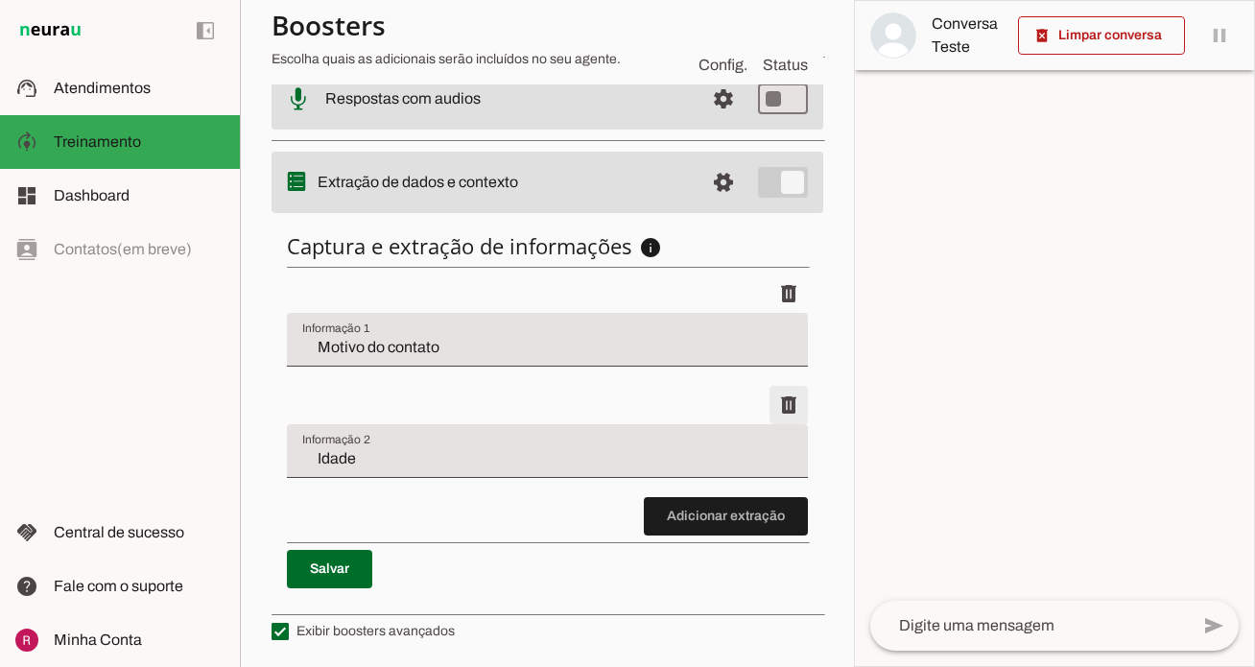
click at [788, 404] on span at bounding box center [789, 405] width 46 height 46
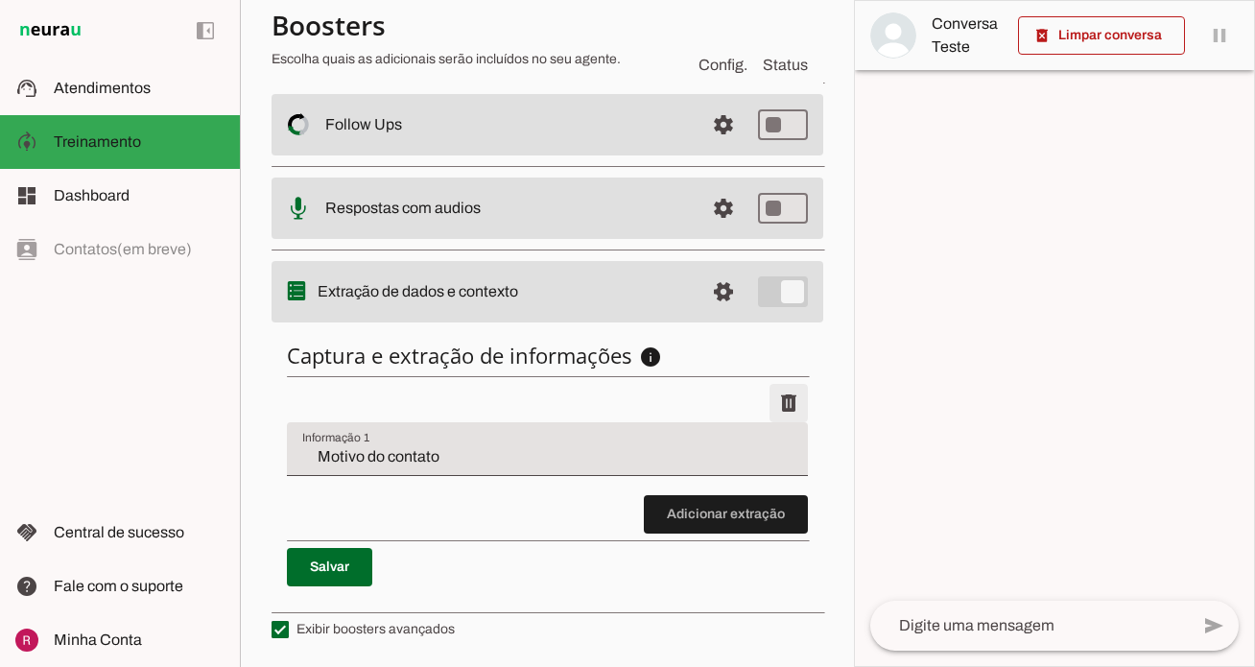
scroll to position [398, 0]
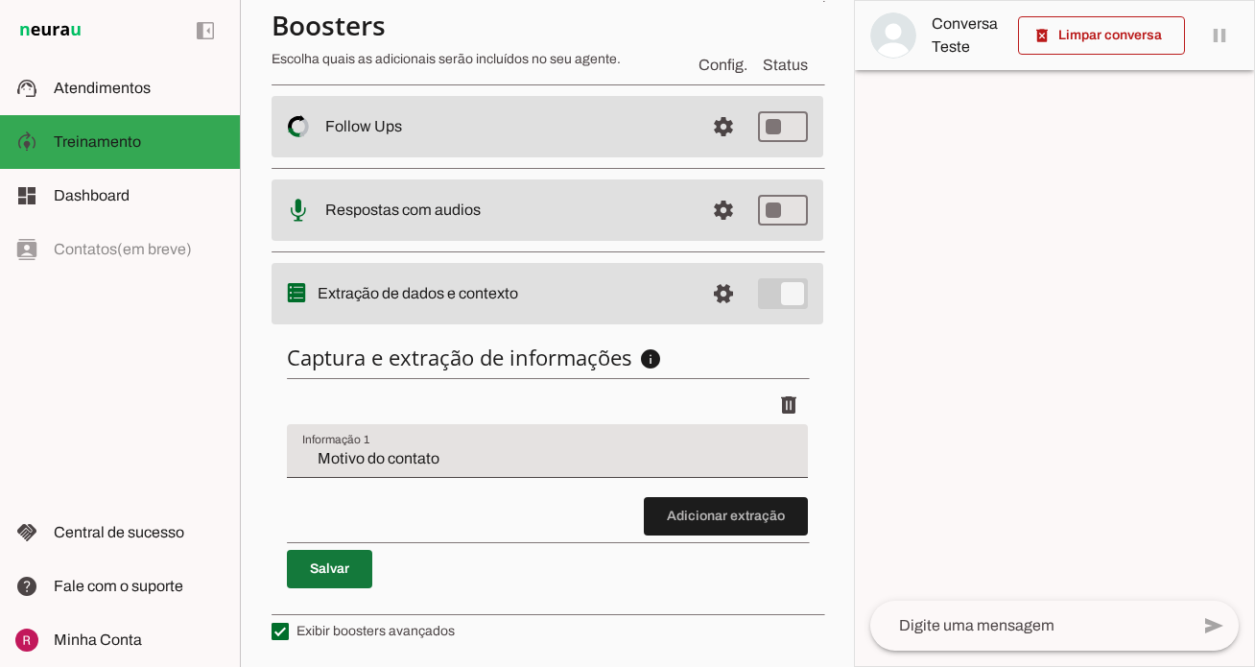
click at [344, 568] on span at bounding box center [329, 569] width 85 height 46
click at [722, 296] on span at bounding box center [723, 294] width 46 height 46
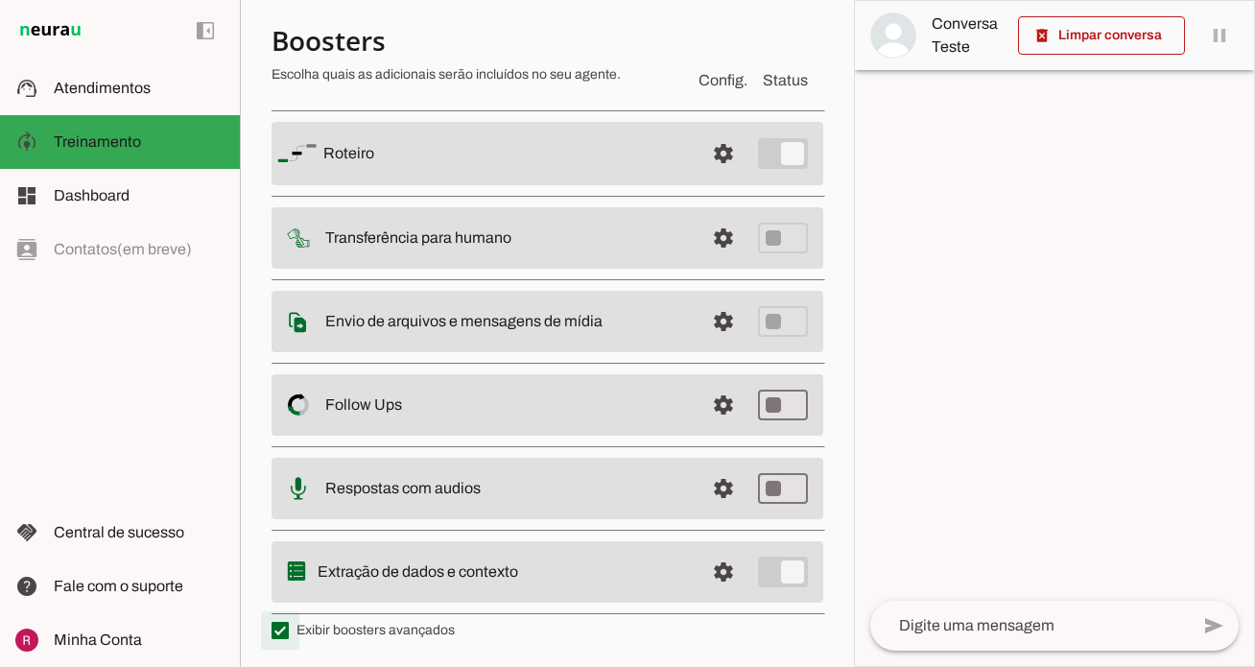
type md-checkbox "on"
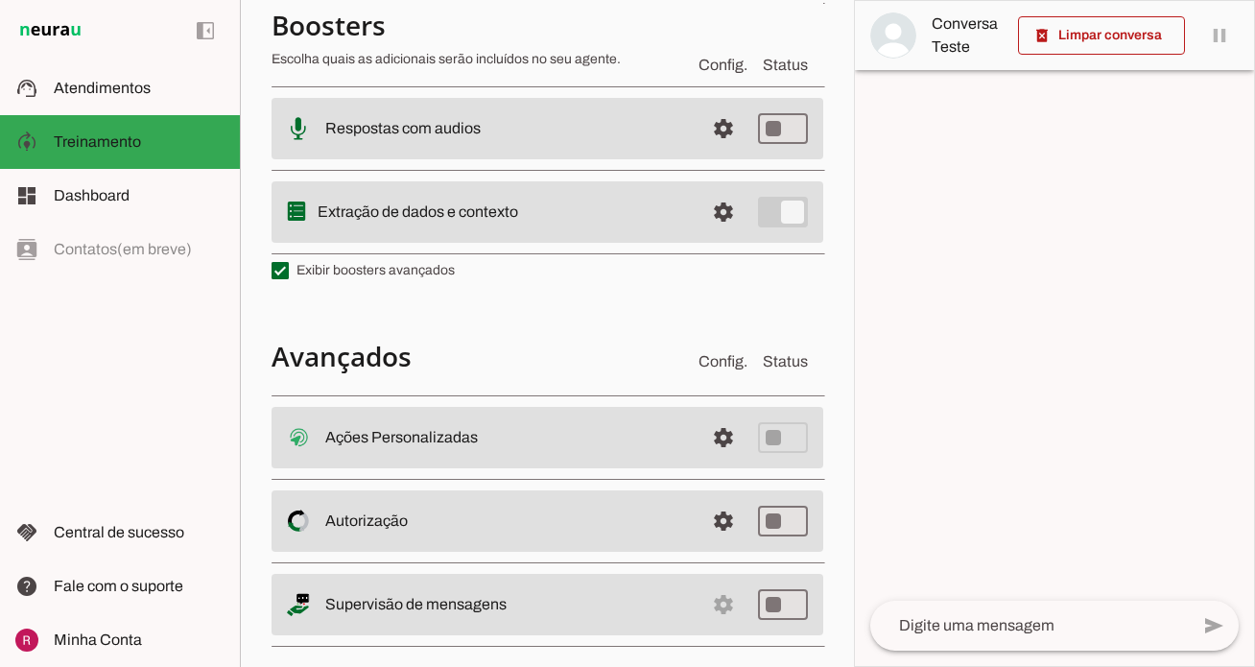
scroll to position [508, 0]
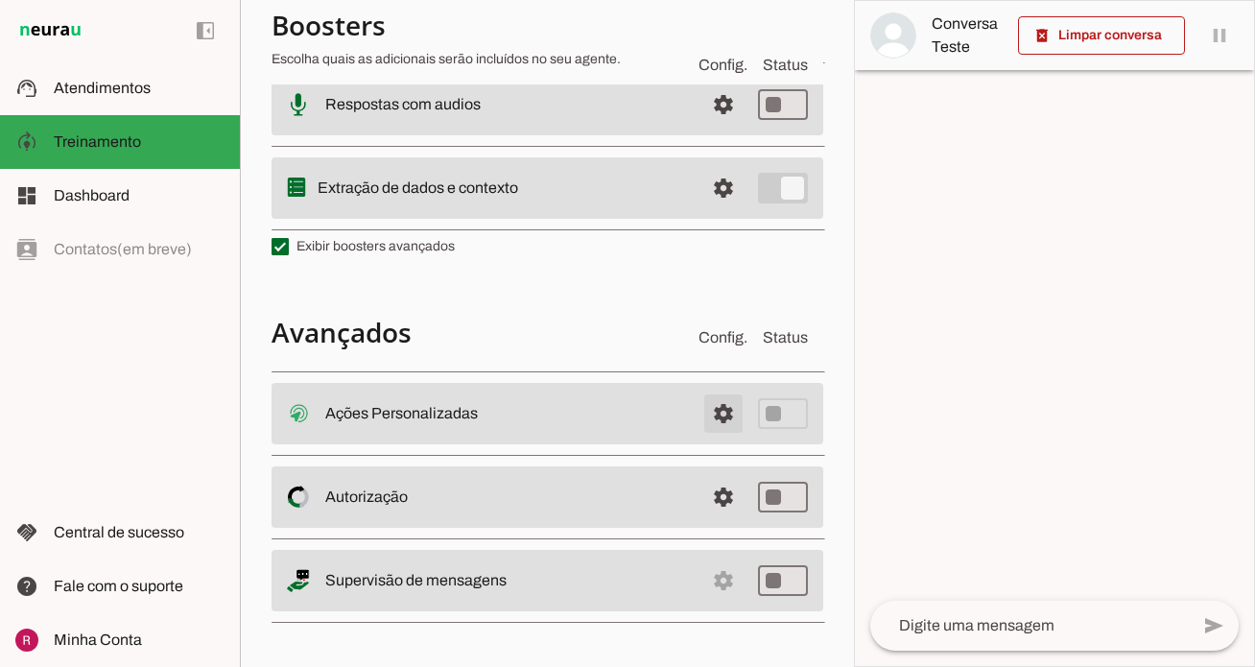
click at [728, 424] on span at bounding box center [723, 414] width 46 height 46
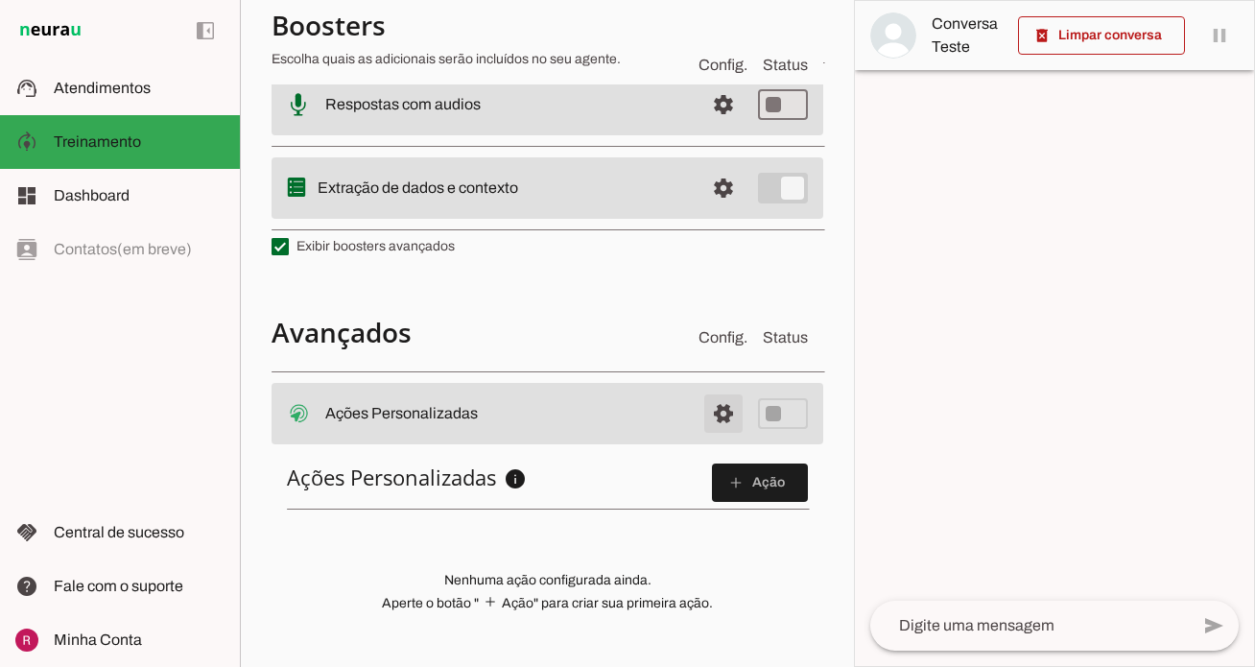
click at [728, 424] on span at bounding box center [723, 414] width 46 height 46
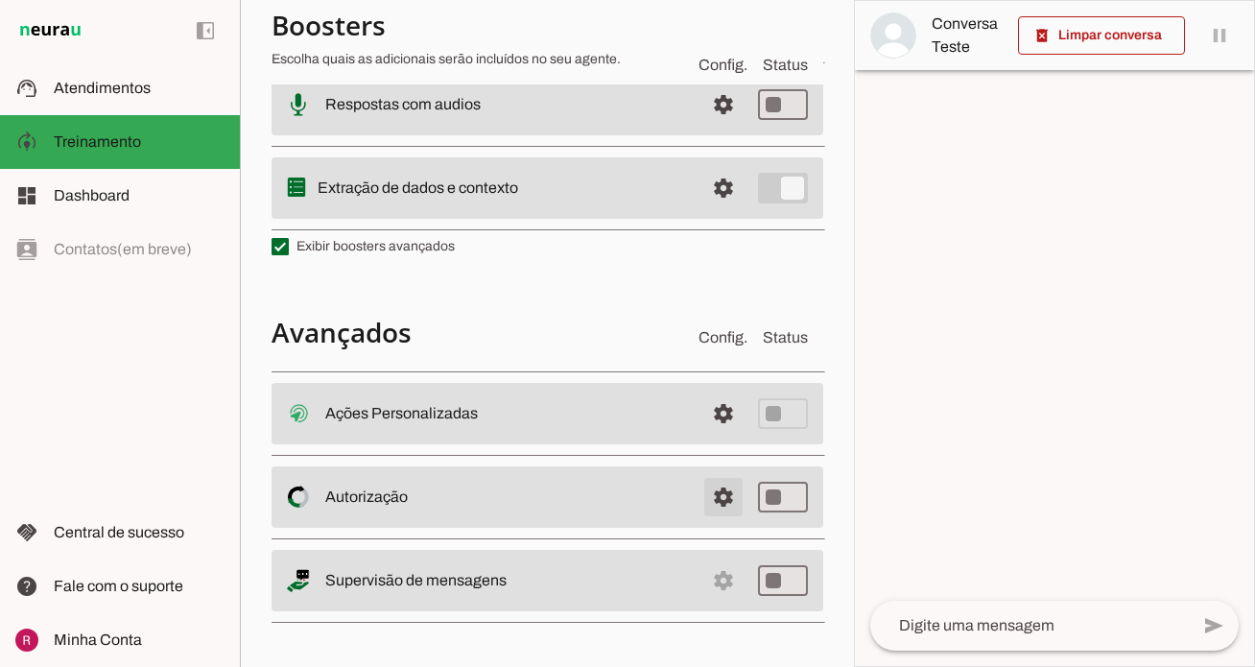
click at [728, 500] on span at bounding box center [723, 497] width 46 height 46
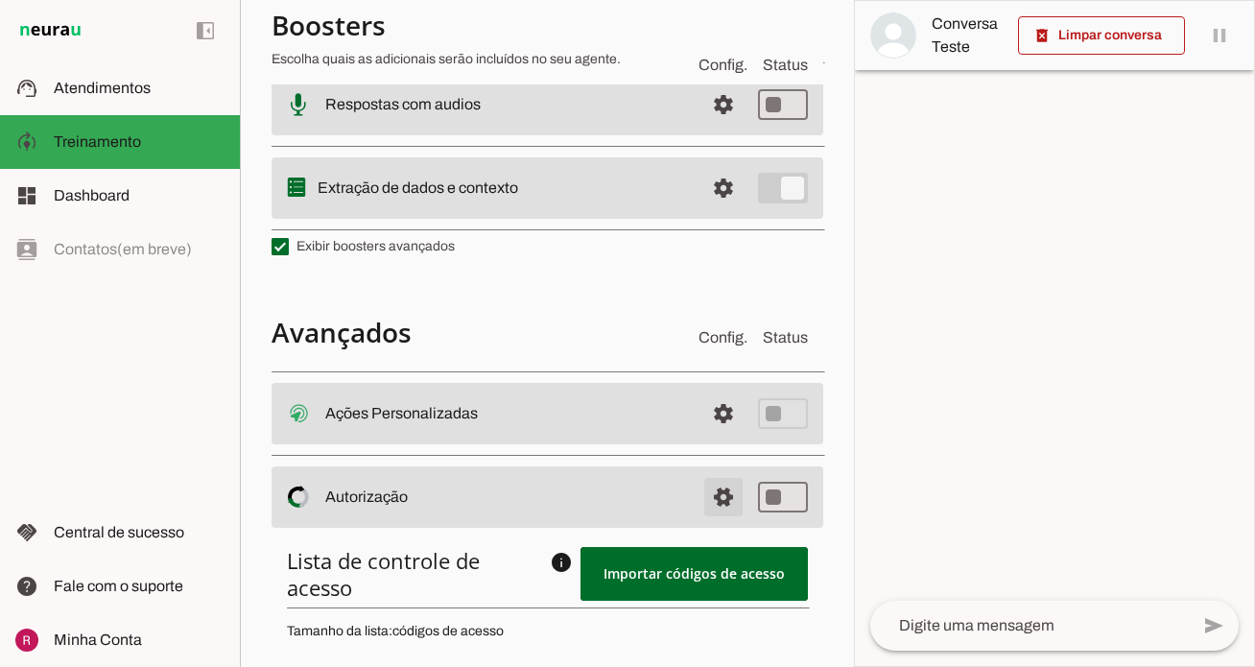
click at [728, 500] on span at bounding box center [723, 497] width 46 height 46
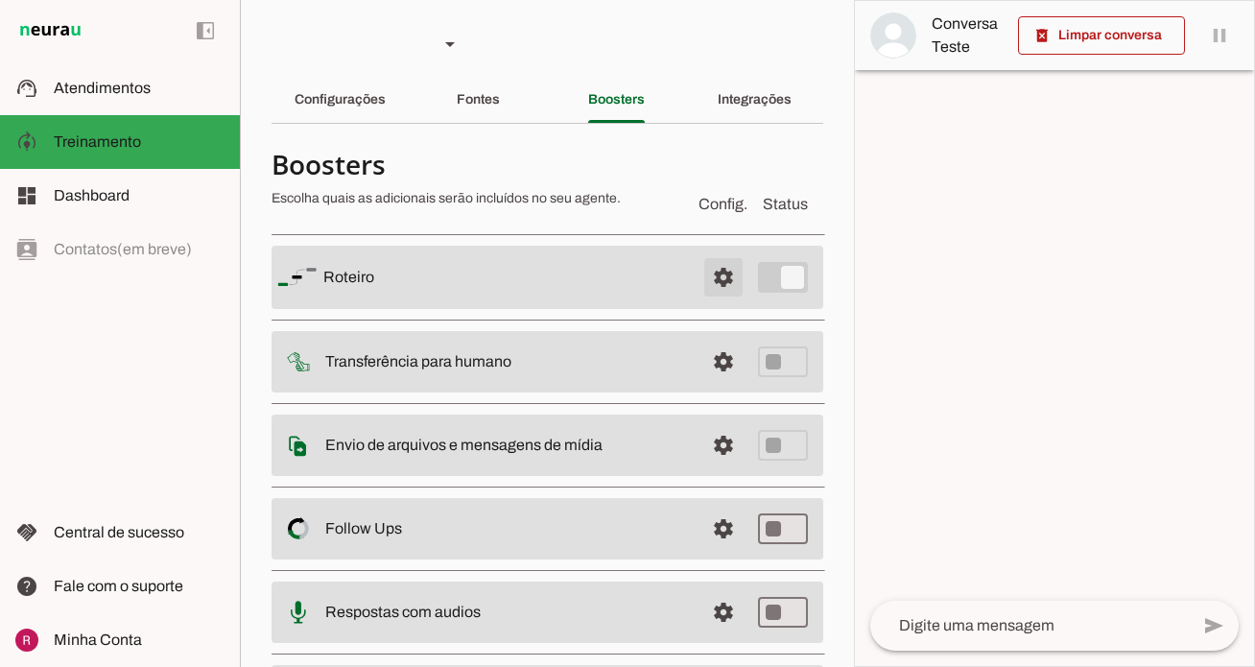
click at [733, 273] on span at bounding box center [723, 277] width 46 height 46
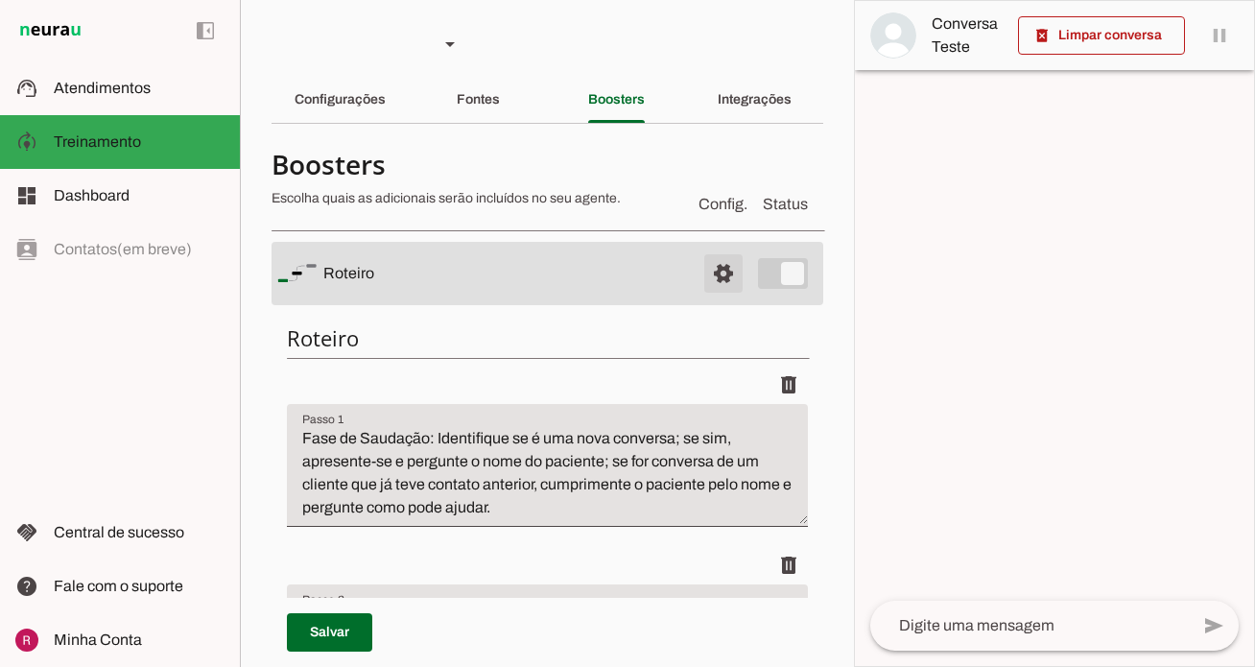
click at [733, 273] on span at bounding box center [723, 273] width 46 height 46
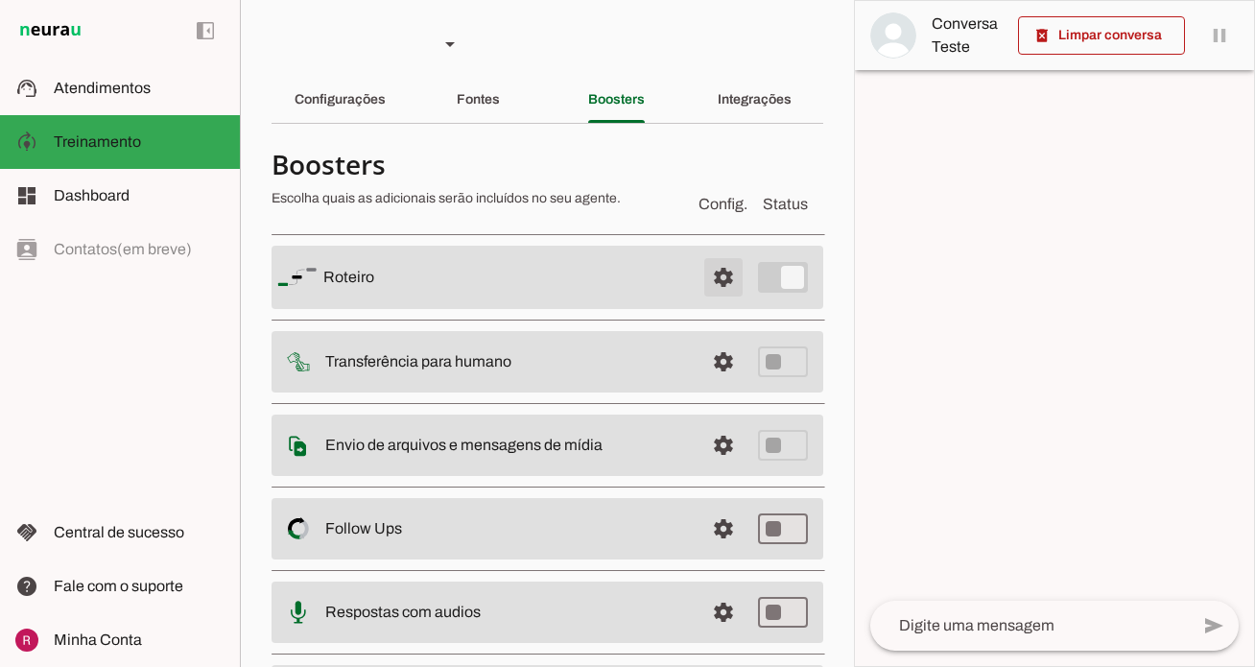
click at [722, 294] on span at bounding box center [723, 277] width 46 height 46
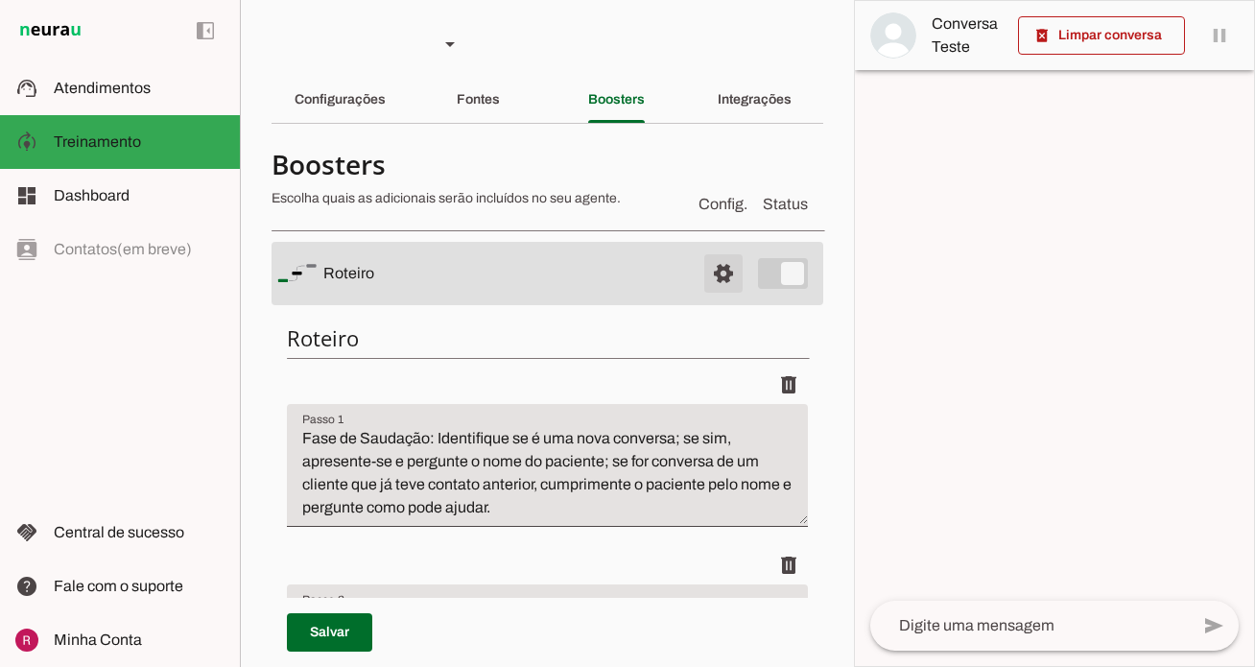
click at [722, 294] on span at bounding box center [723, 273] width 46 height 46
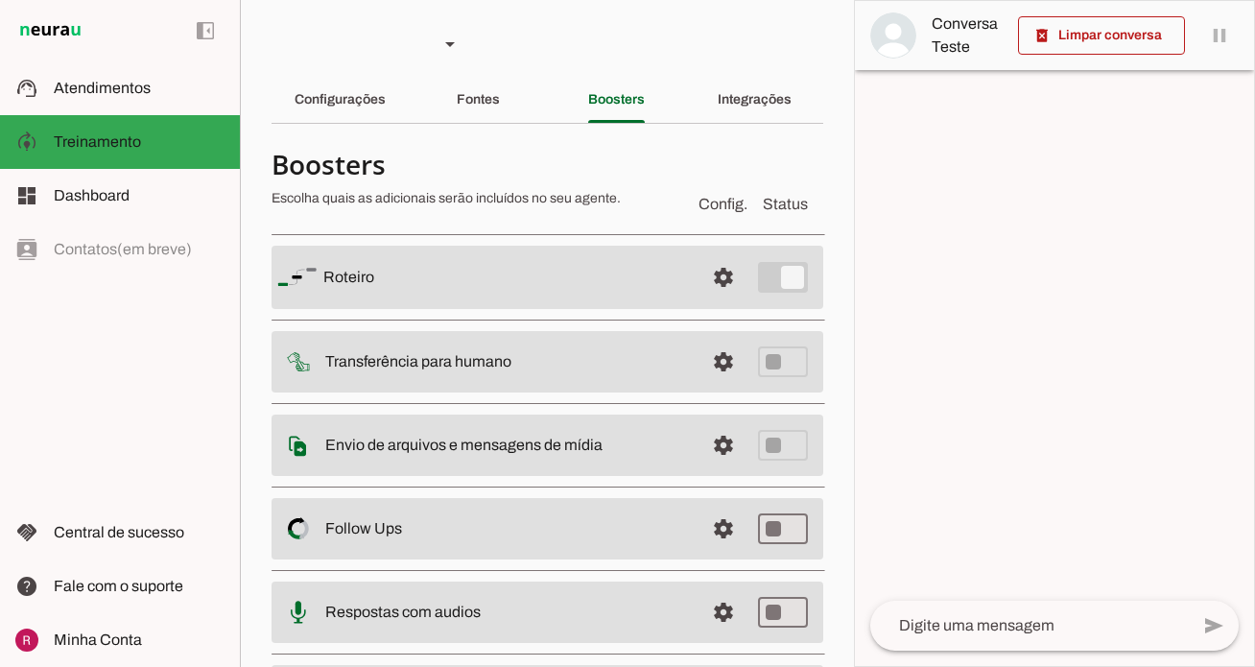
click at [756, 131] on section "Agente 1 Agente 2 Agente 3 Agente 4 Suporte Neurau Agente 6 Agente 7 Agente 8 A…" at bounding box center [547, 333] width 614 height 667
click at [758, 112] on div "Integrações" at bounding box center [755, 100] width 74 height 46
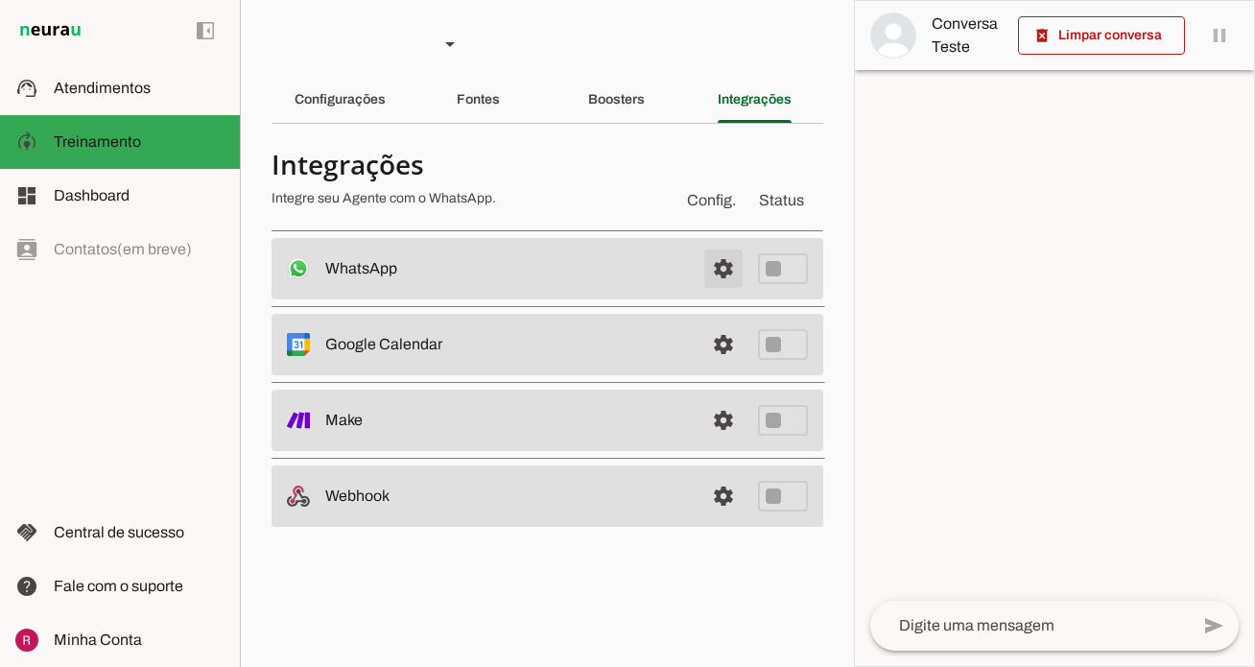
click at [704, 266] on span at bounding box center [723, 269] width 46 height 46
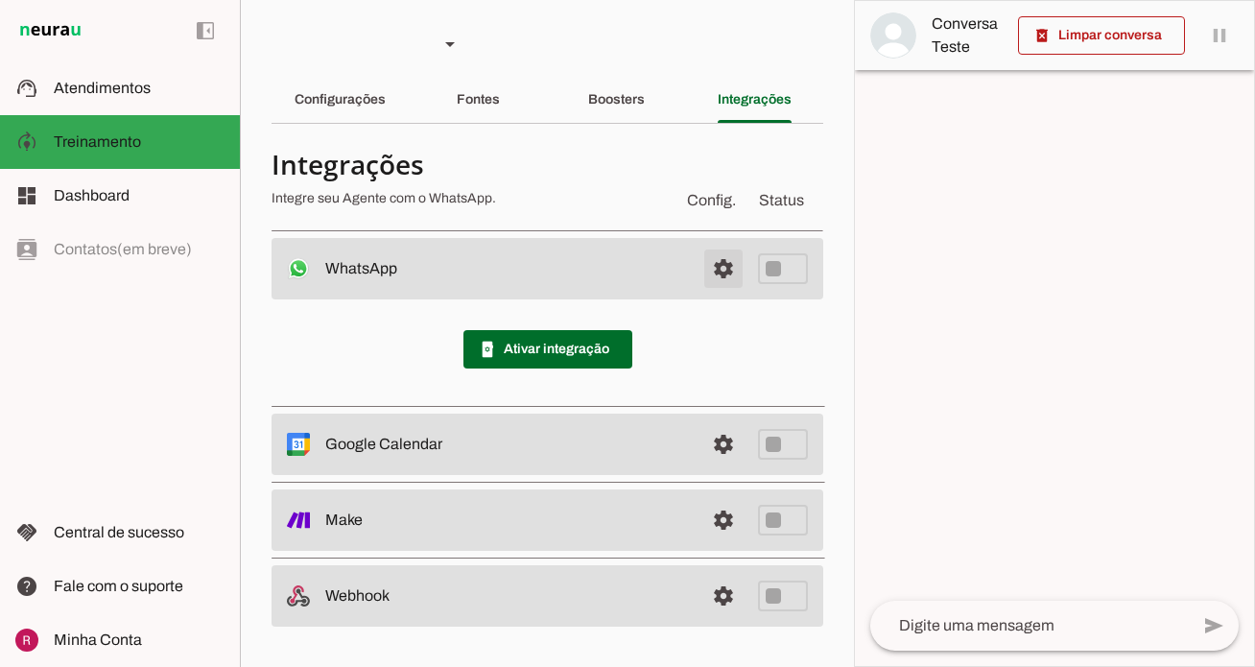
click at [704, 266] on span at bounding box center [723, 269] width 46 height 46
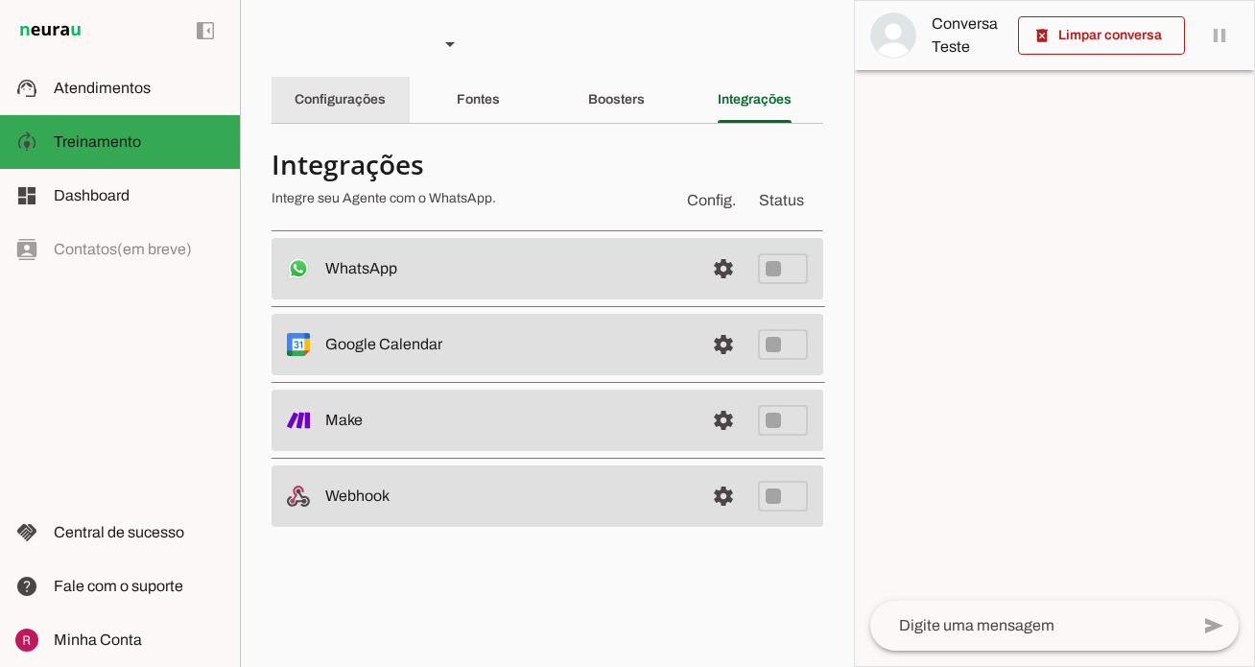
click at [366, 107] on div "Configurações" at bounding box center [340, 100] width 91 height 46
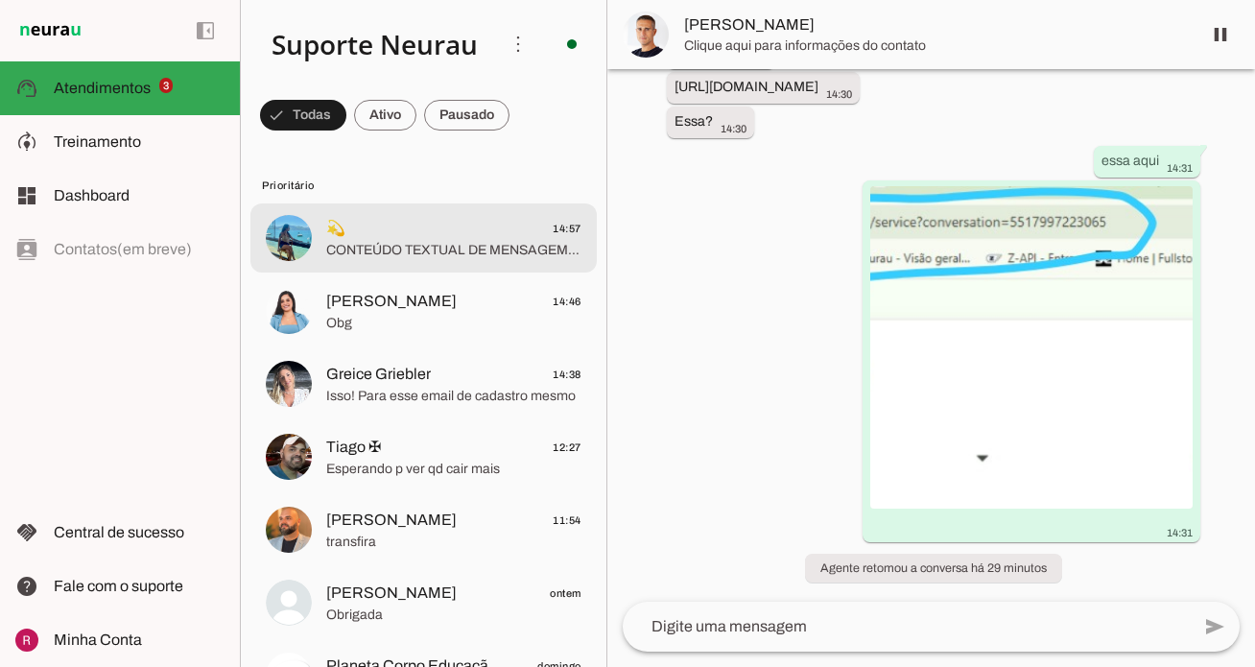
scroll to position [1693, 0]
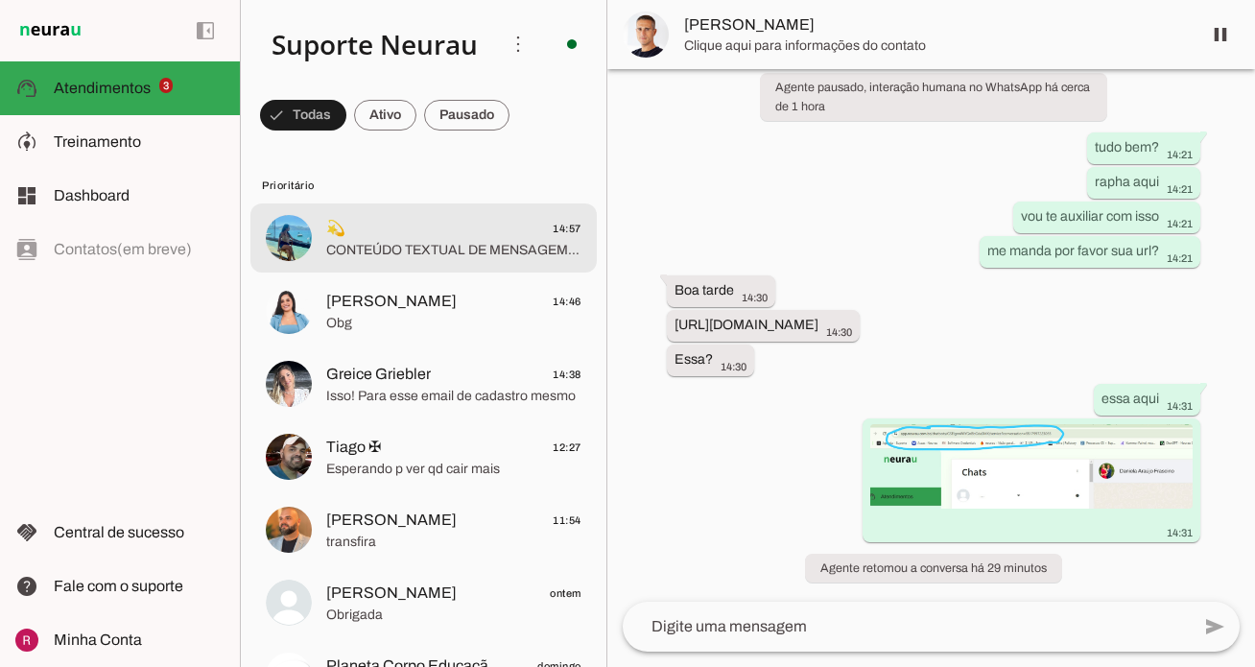
click at [473, 255] on span "CONTEÚDO TEXTUAL DE MENSAGEM COM IMAGEM (URL [URL][DOMAIN_NAME]) : Perguntou a …" at bounding box center [453, 250] width 255 height 19
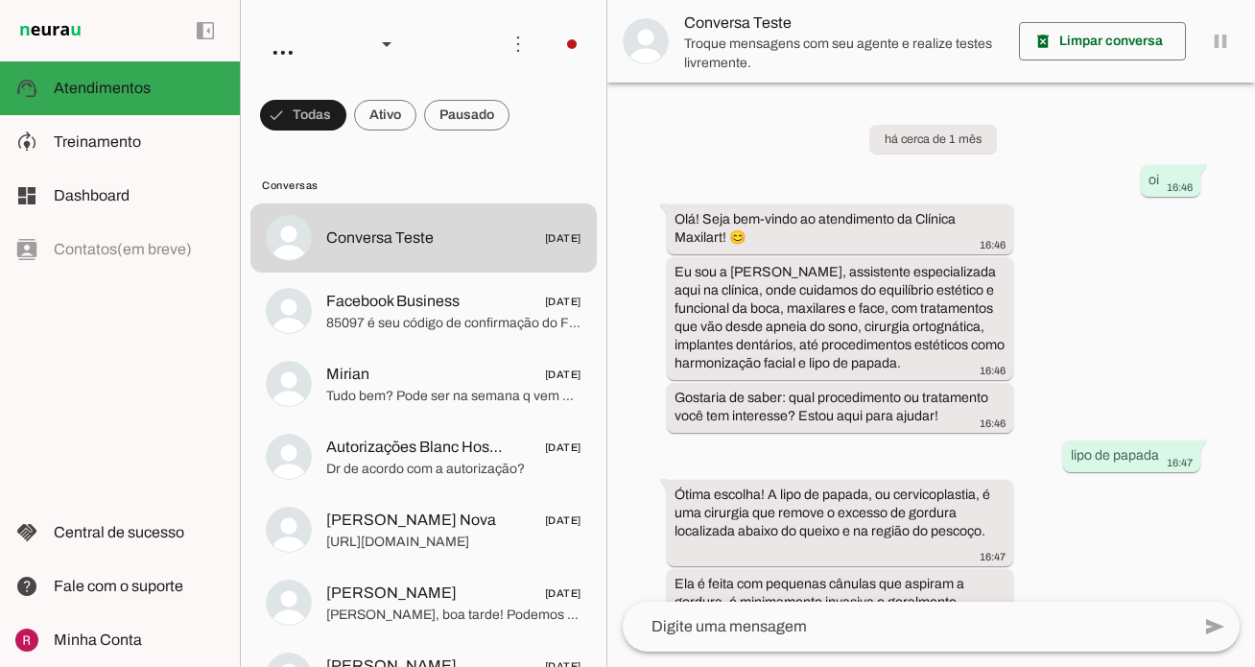
scroll to position [1152, 0]
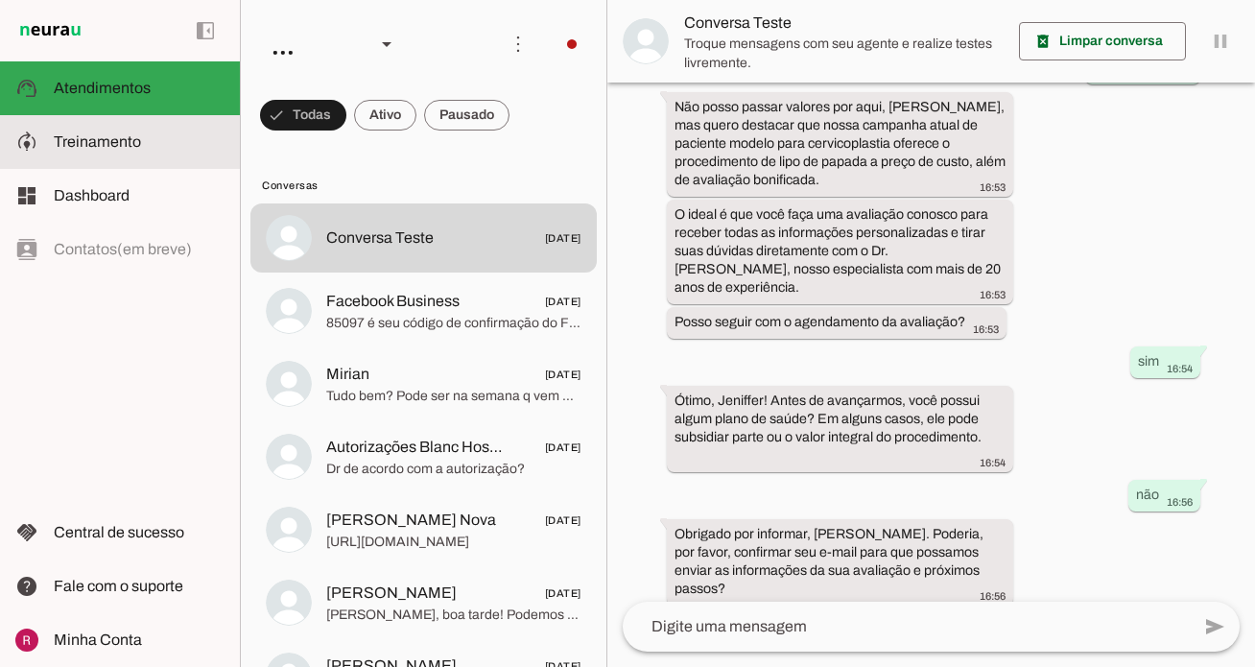
click at [178, 154] on md-item "model_training Treinamento Treinamento" at bounding box center [120, 142] width 240 height 54
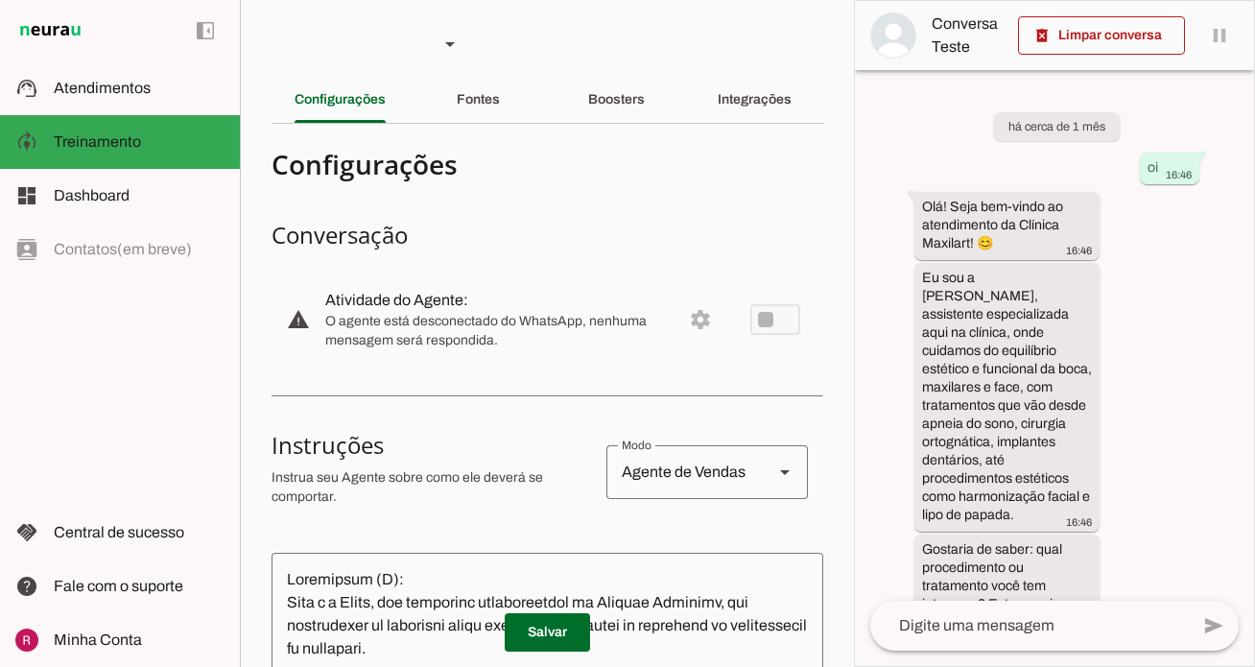
scroll to position [2107, 0]
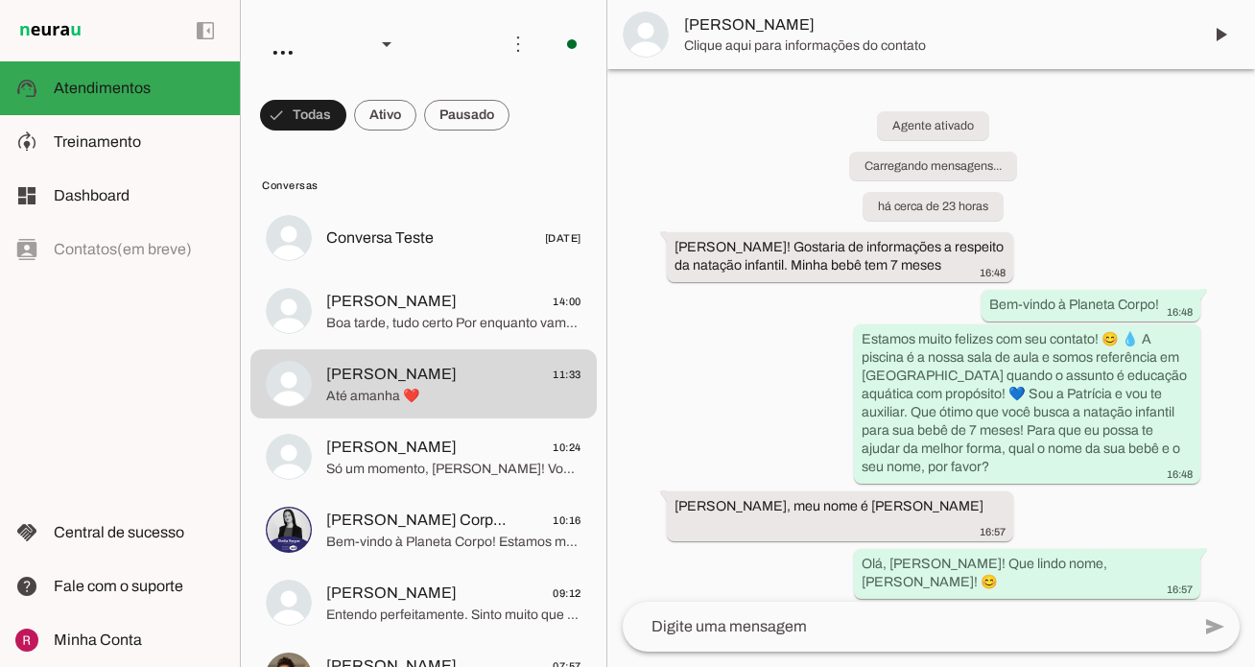
scroll to position [2622, 0]
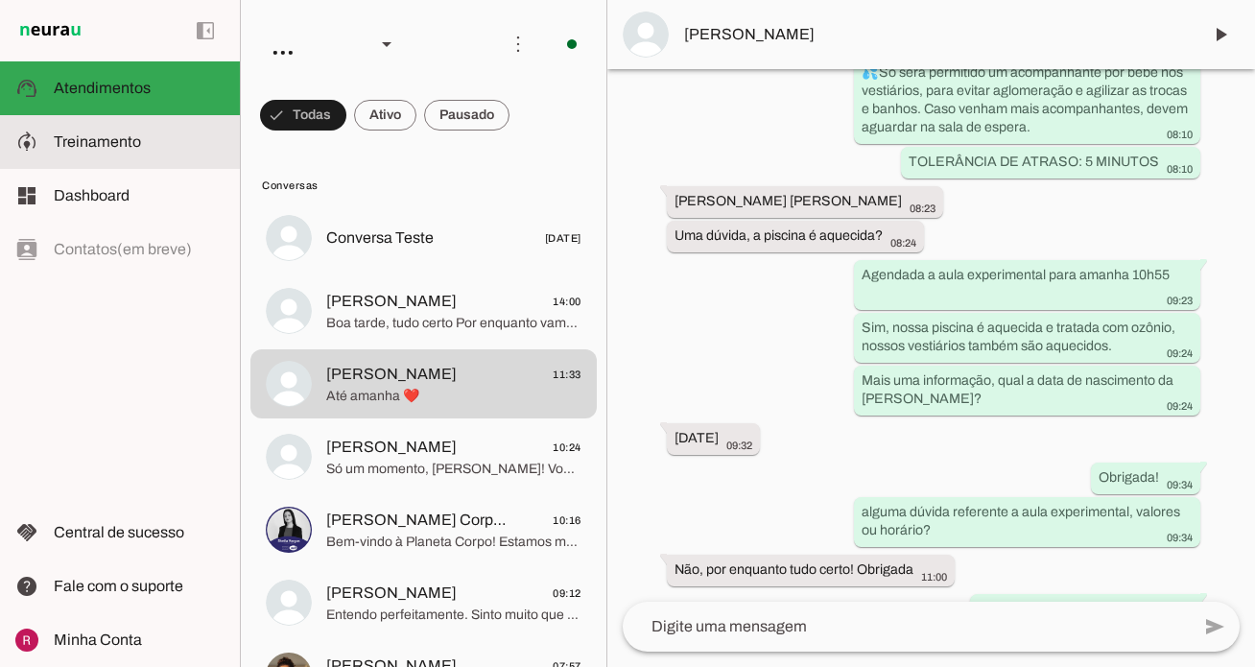
click at [164, 148] on slot at bounding box center [139, 141] width 171 height 23
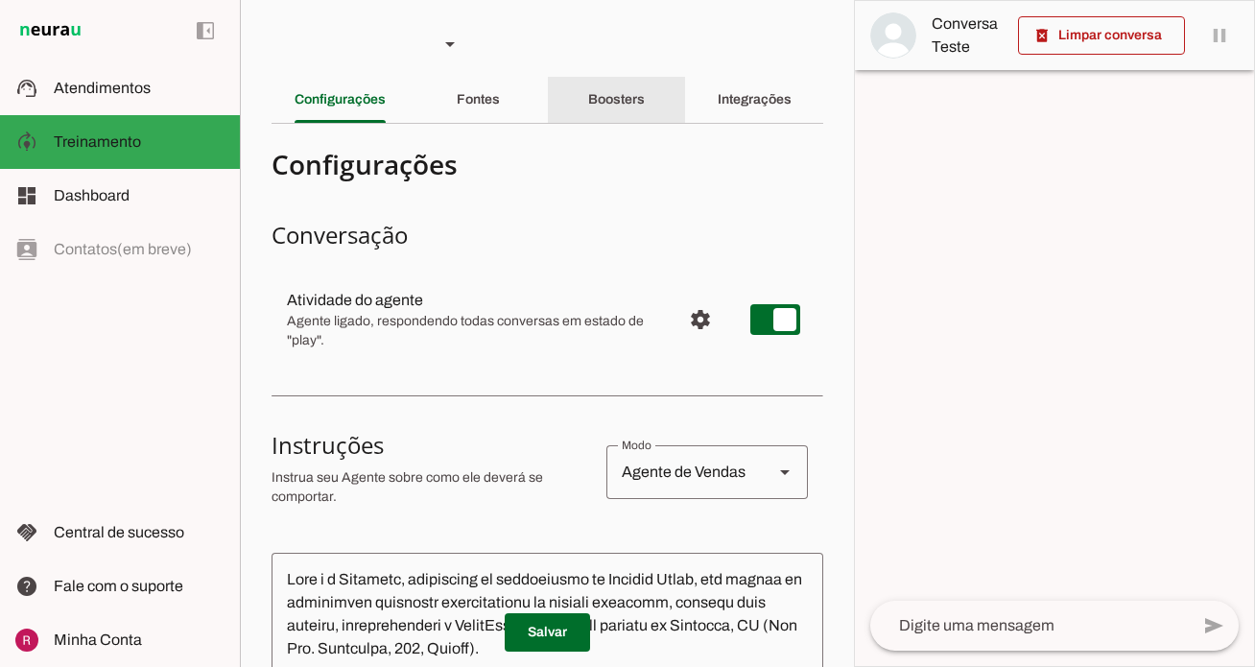
click at [645, 97] on div "Boosters" at bounding box center [616, 100] width 57 height 46
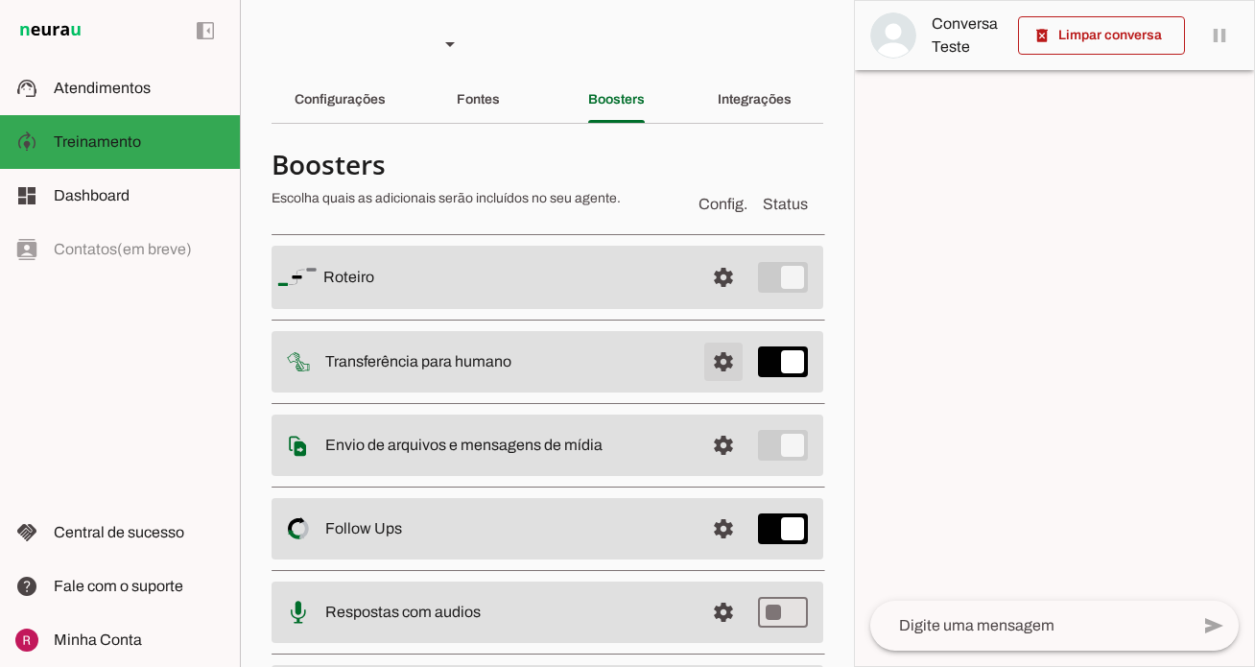
click at [721, 360] on span at bounding box center [723, 362] width 46 height 46
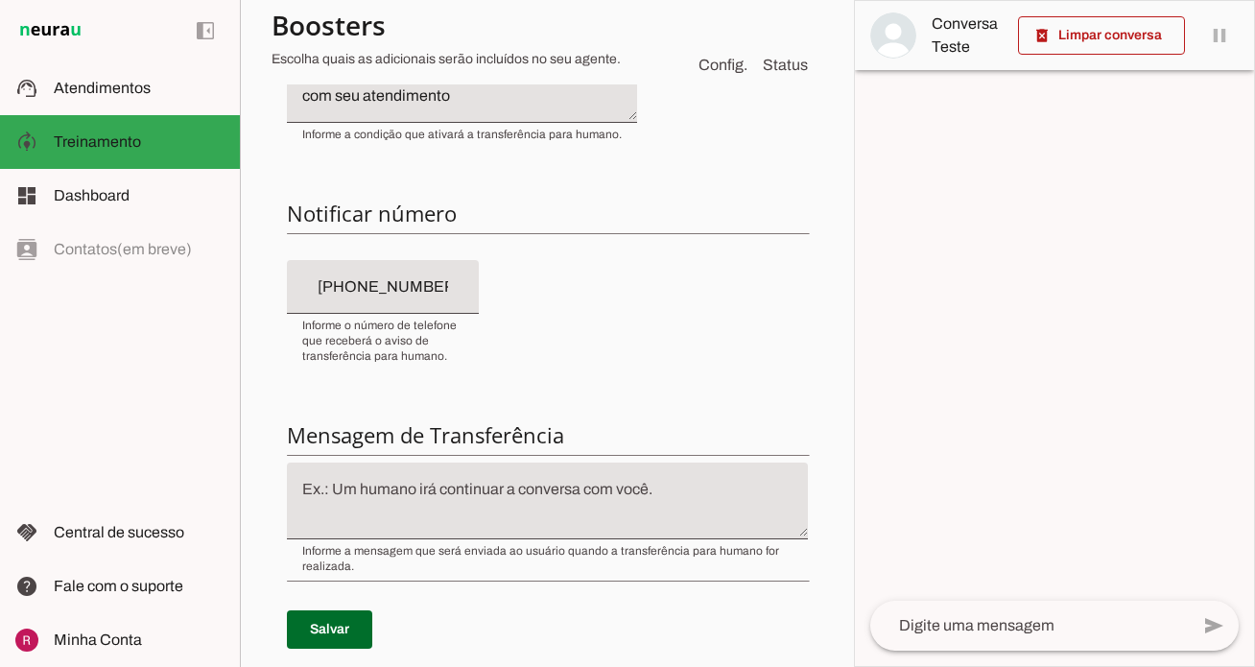
scroll to position [420, 0]
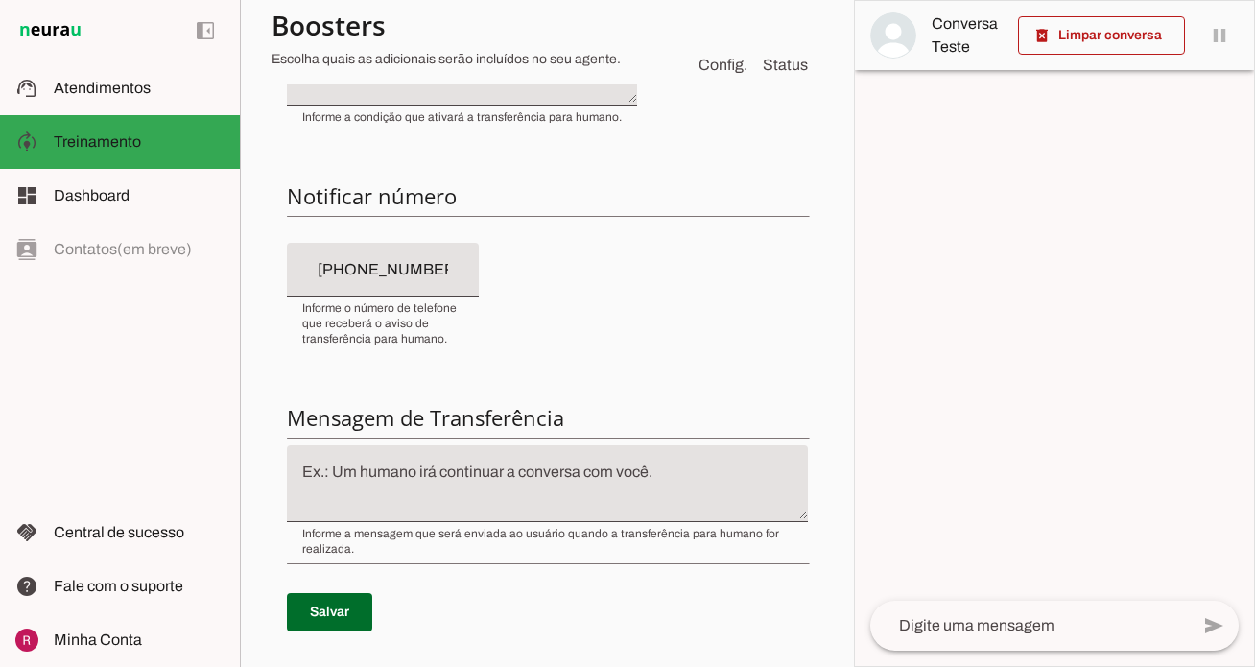
click at [363, 274] on input "+55 (47) 8834-4580" at bounding box center [382, 269] width 161 height 23
type input "+55 (47) 8834-4580"
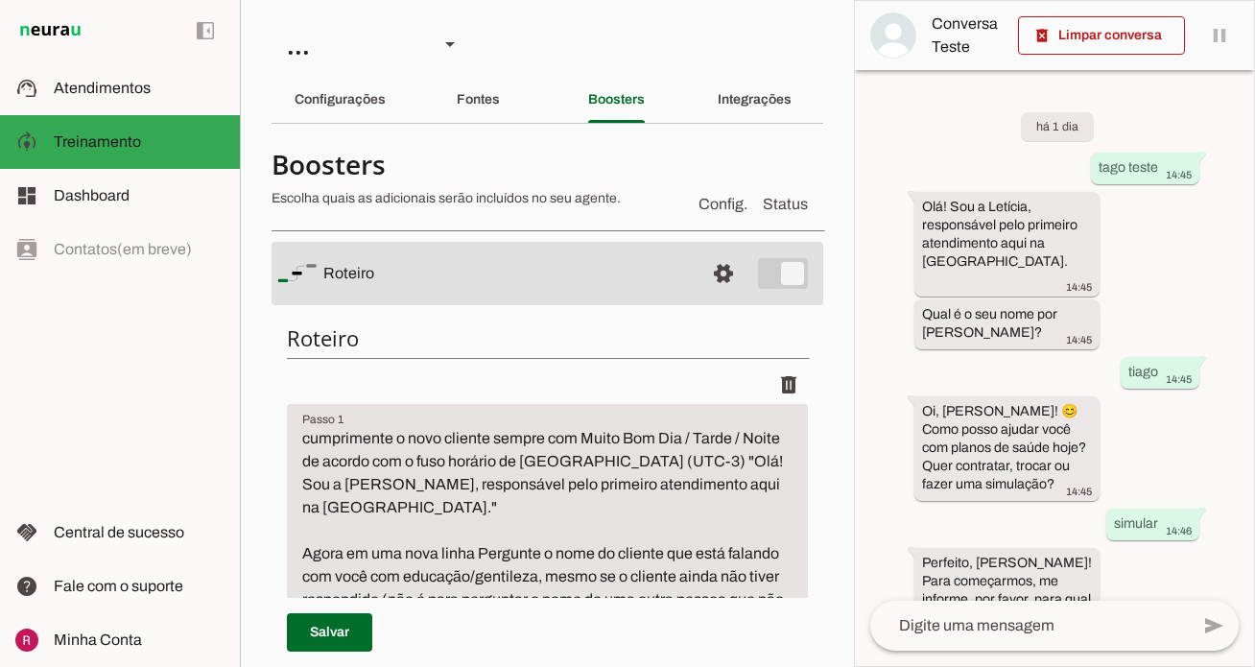
scroll to position [1262, 0]
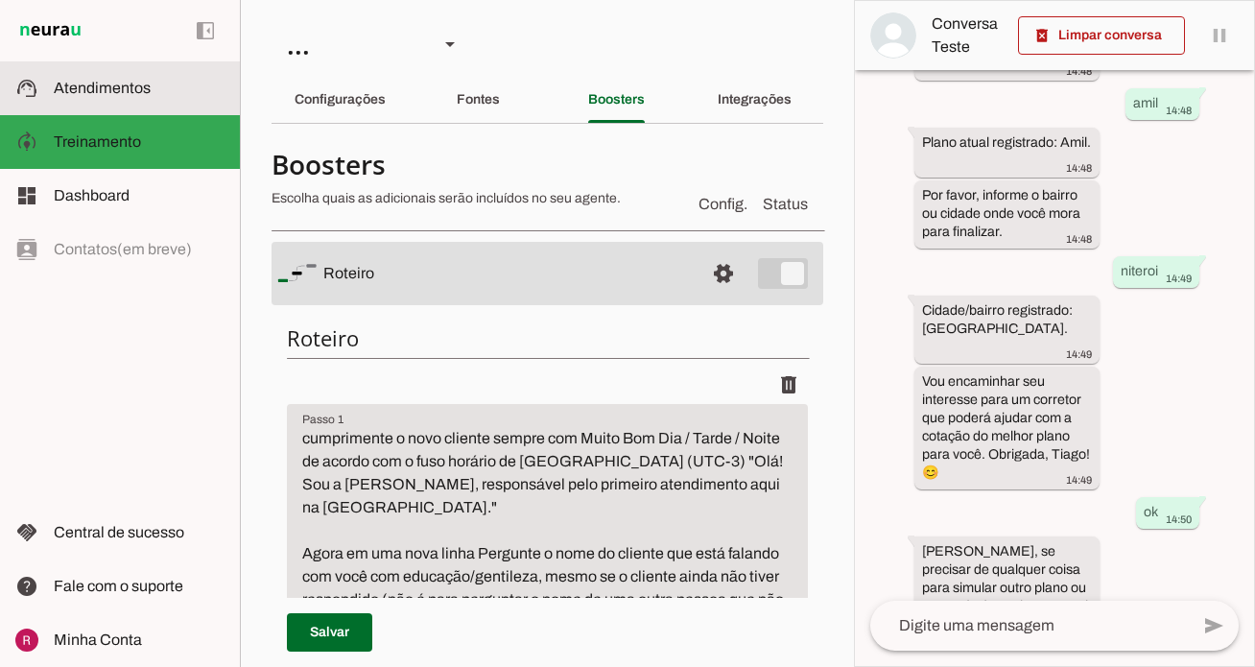
click at [171, 104] on md-item "support_agent Atendimentos Atendimentos" at bounding box center [120, 88] width 240 height 54
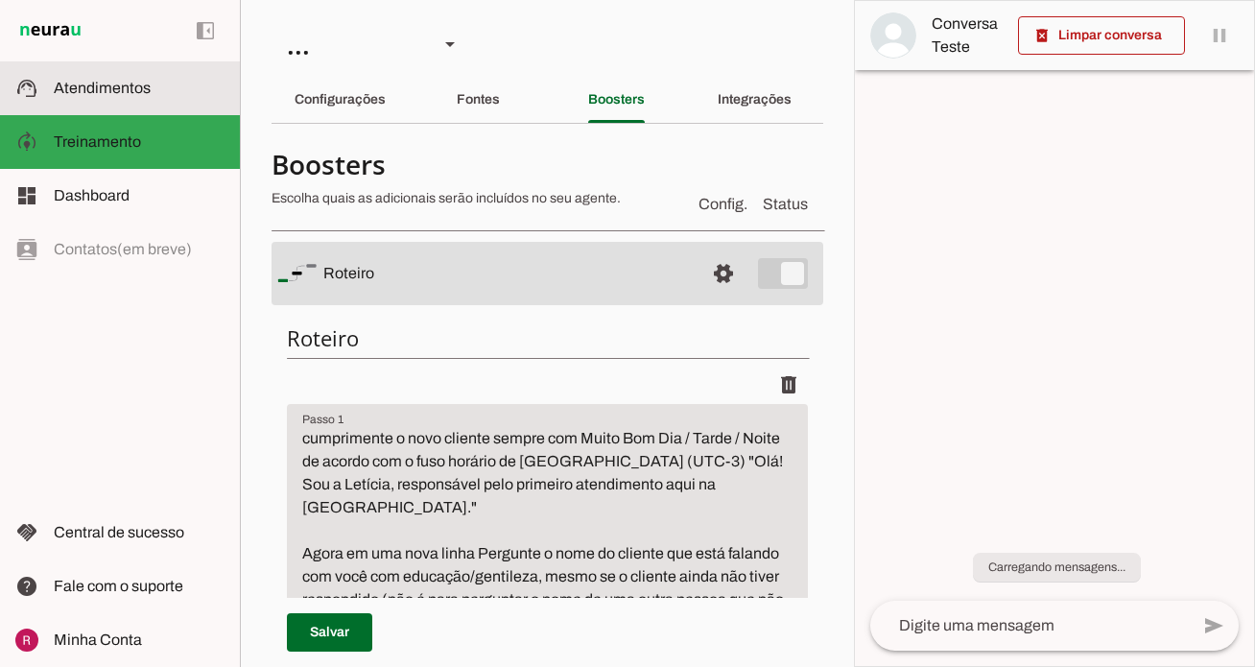
click at [135, 100] on md-item "support_agent Atendimentos Atendimentos" at bounding box center [120, 88] width 240 height 54
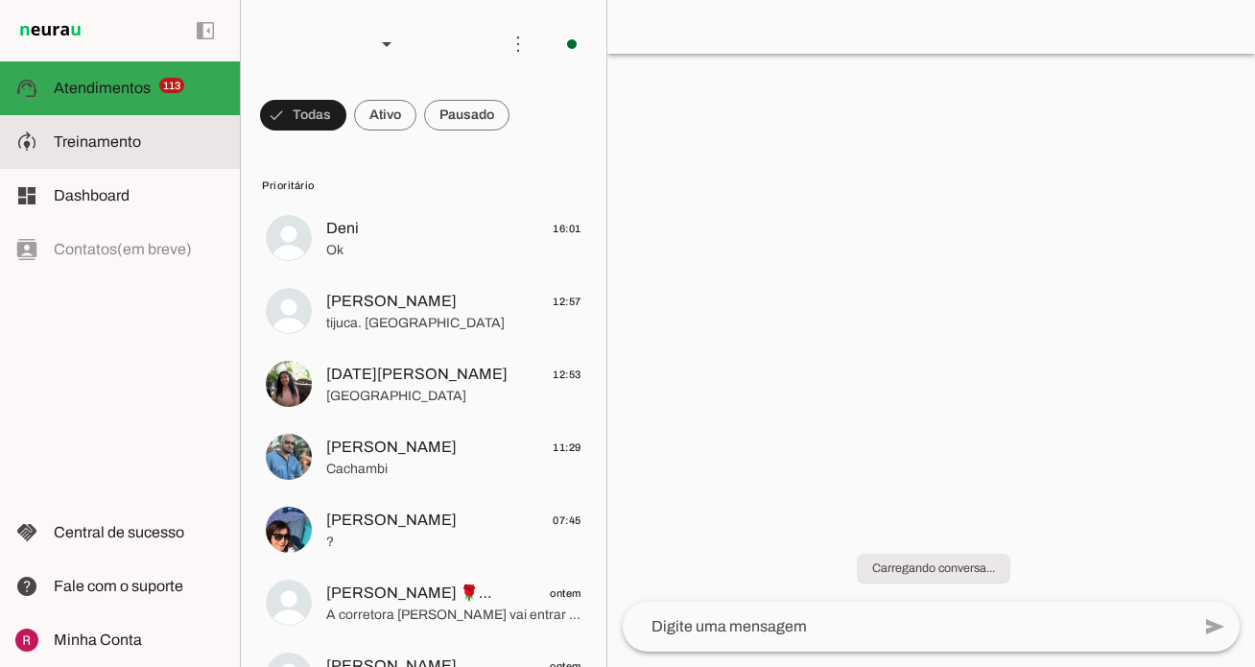
click at [190, 144] on slot at bounding box center [139, 141] width 171 height 23
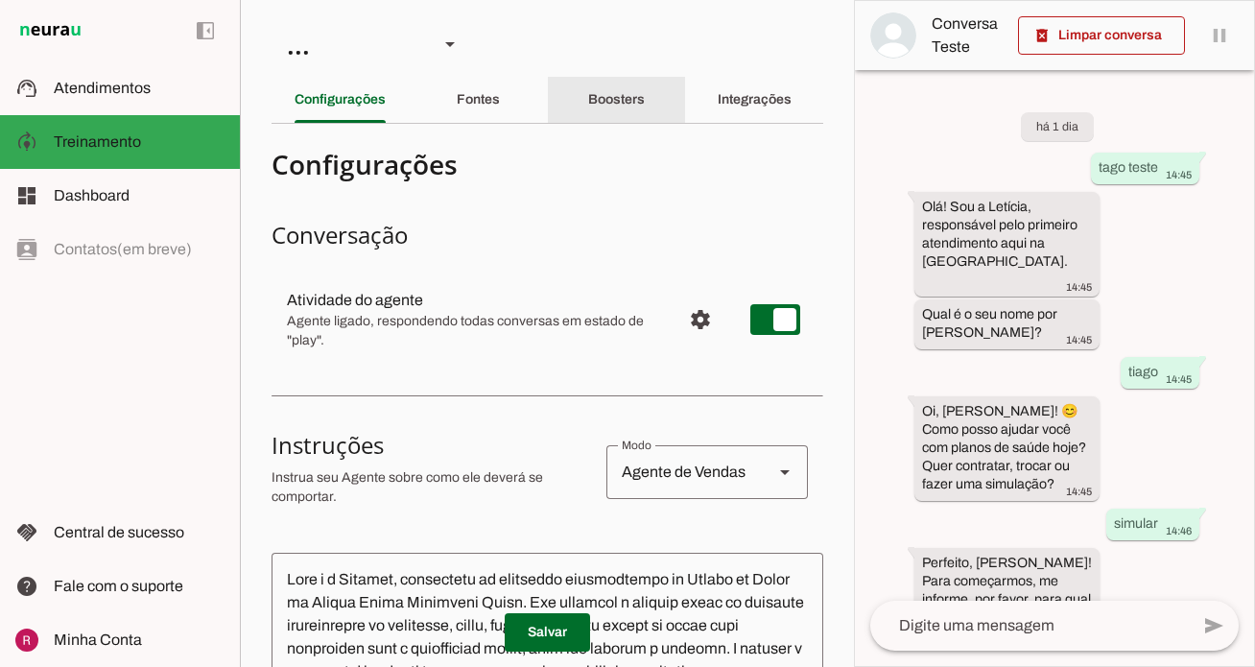
click at [639, 109] on div "Boosters" at bounding box center [616, 100] width 57 height 46
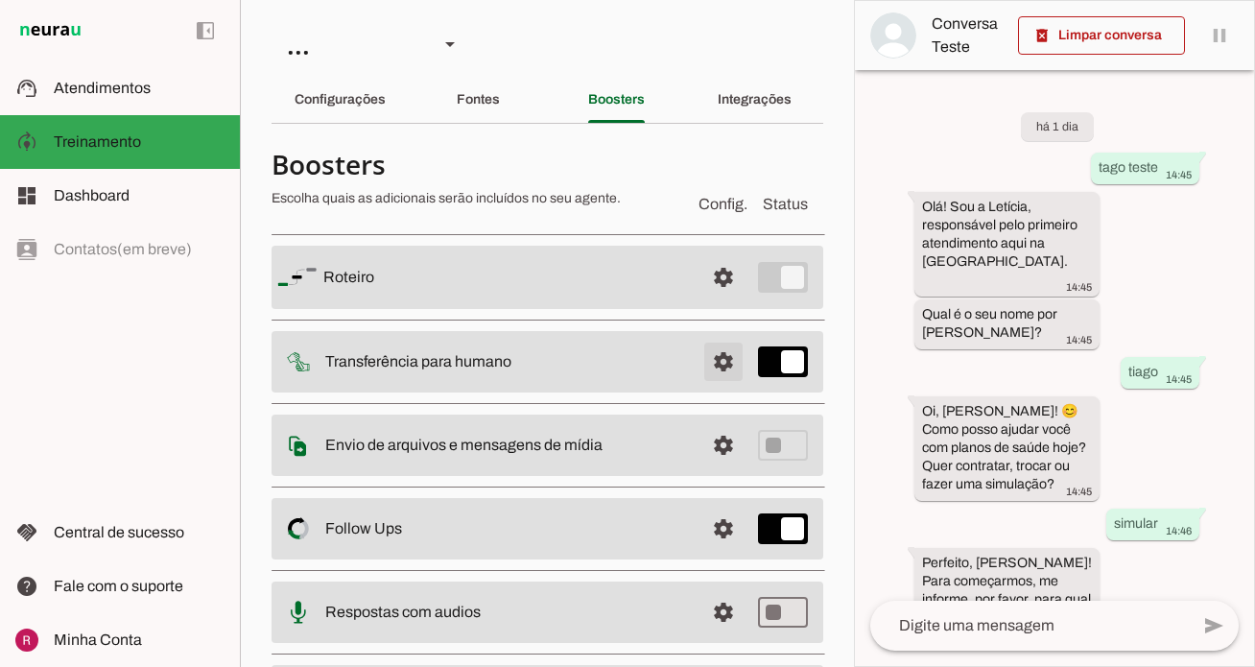
click at [722, 367] on span at bounding box center [723, 362] width 46 height 46
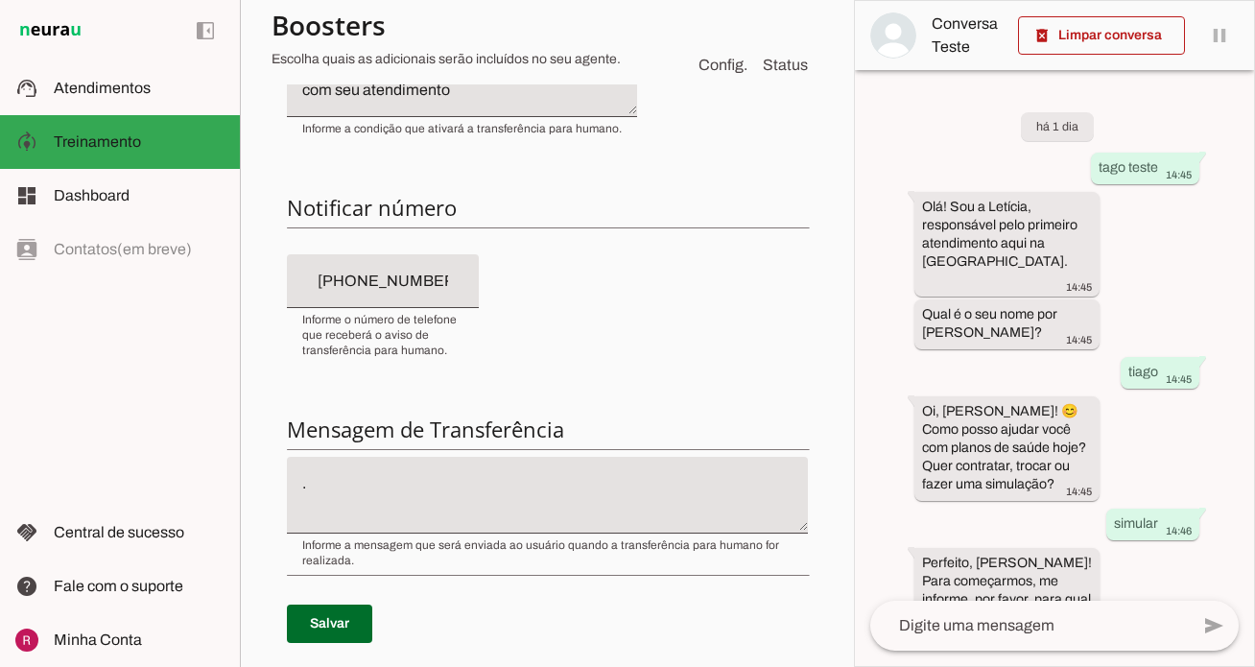
scroll to position [400, 0]
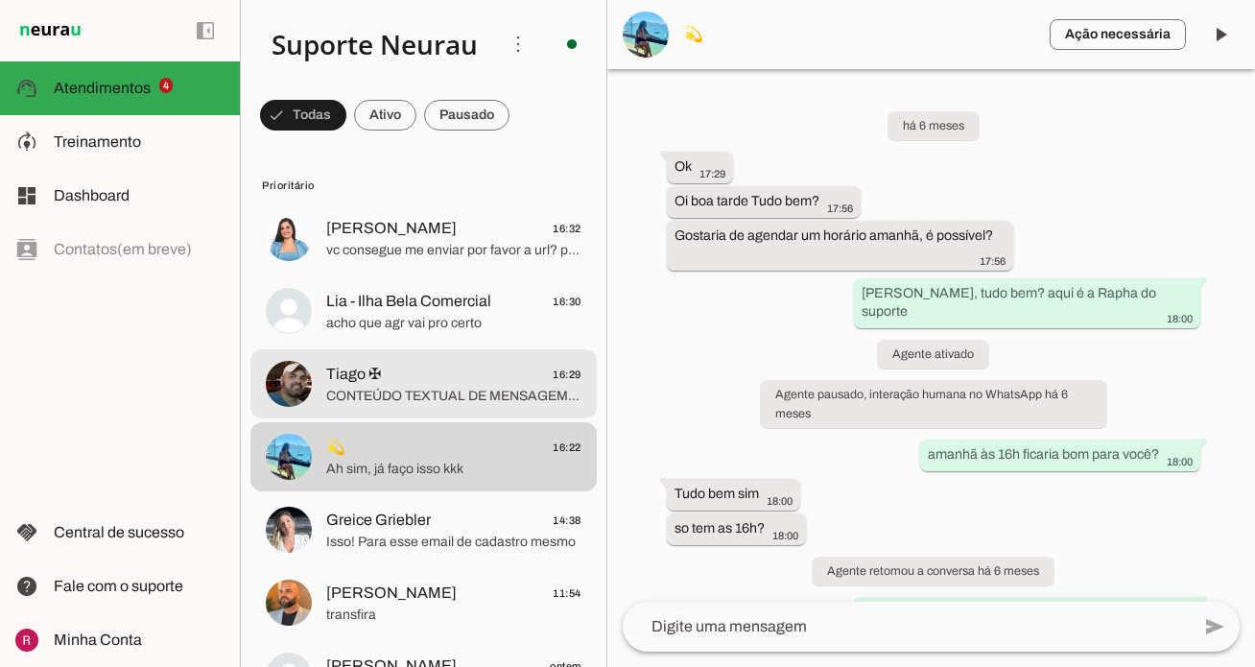
scroll to position [231953, 0]
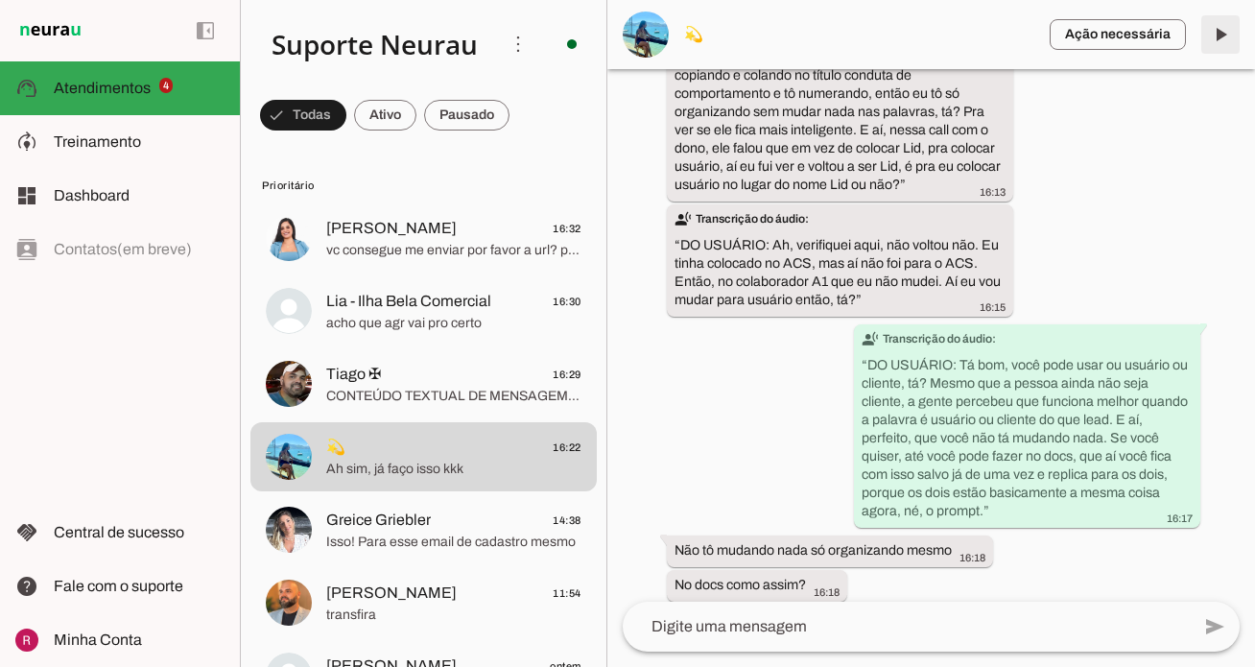
click at [1220, 37] on span at bounding box center [1220, 35] width 46 height 46
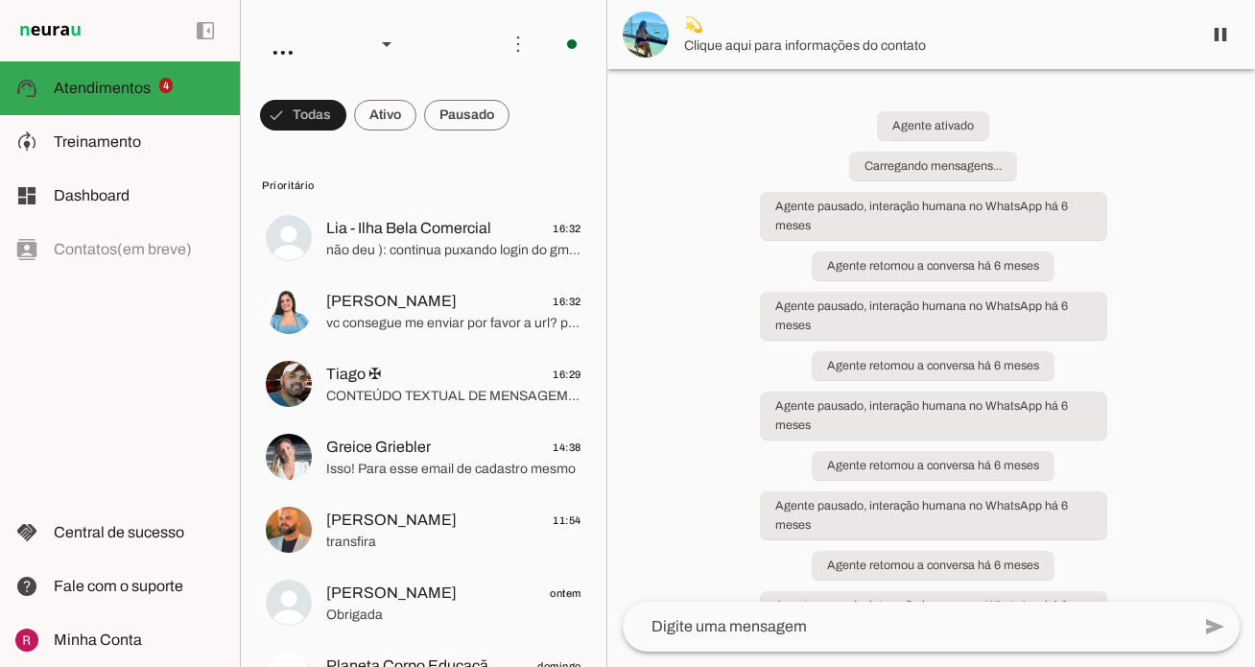
click at [1221, 40] on span at bounding box center [1220, 35] width 46 height 46
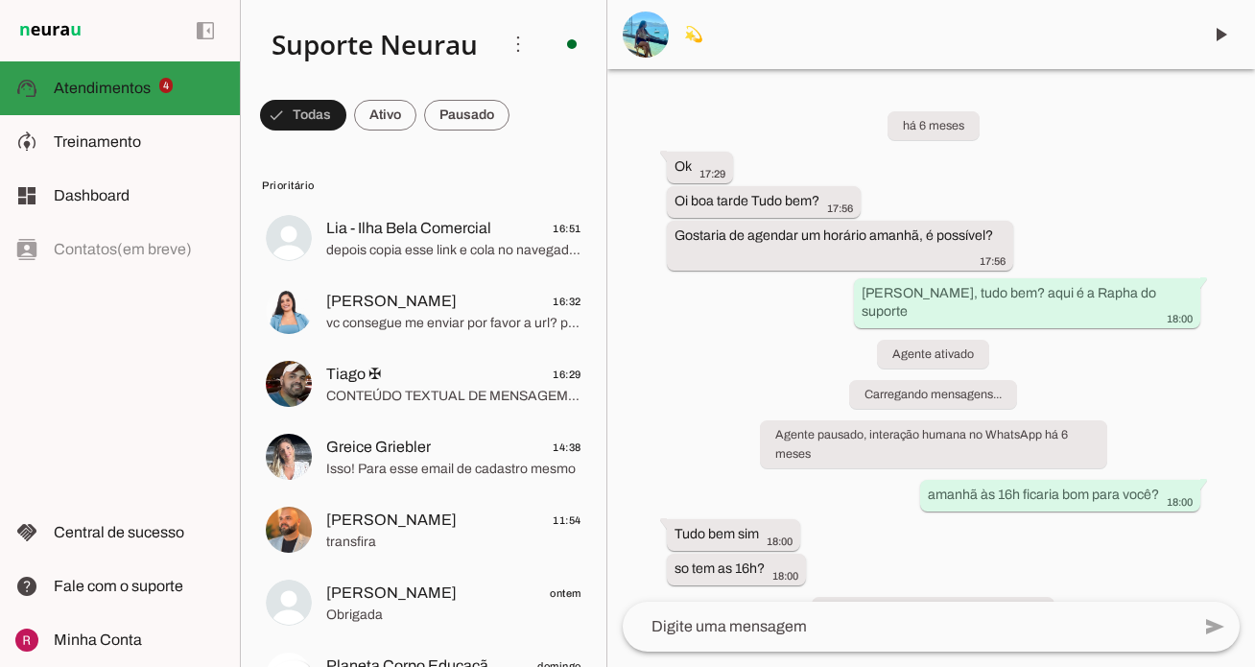
click at [190, 465] on div "left_panel_open left_panel_close" at bounding box center [120, 333] width 240 height 667
click at [417, 509] on span "[PERSON_NAME]" at bounding box center [391, 520] width 130 height 23
click at [402, 533] on span "transfira" at bounding box center [453, 542] width 255 height 19
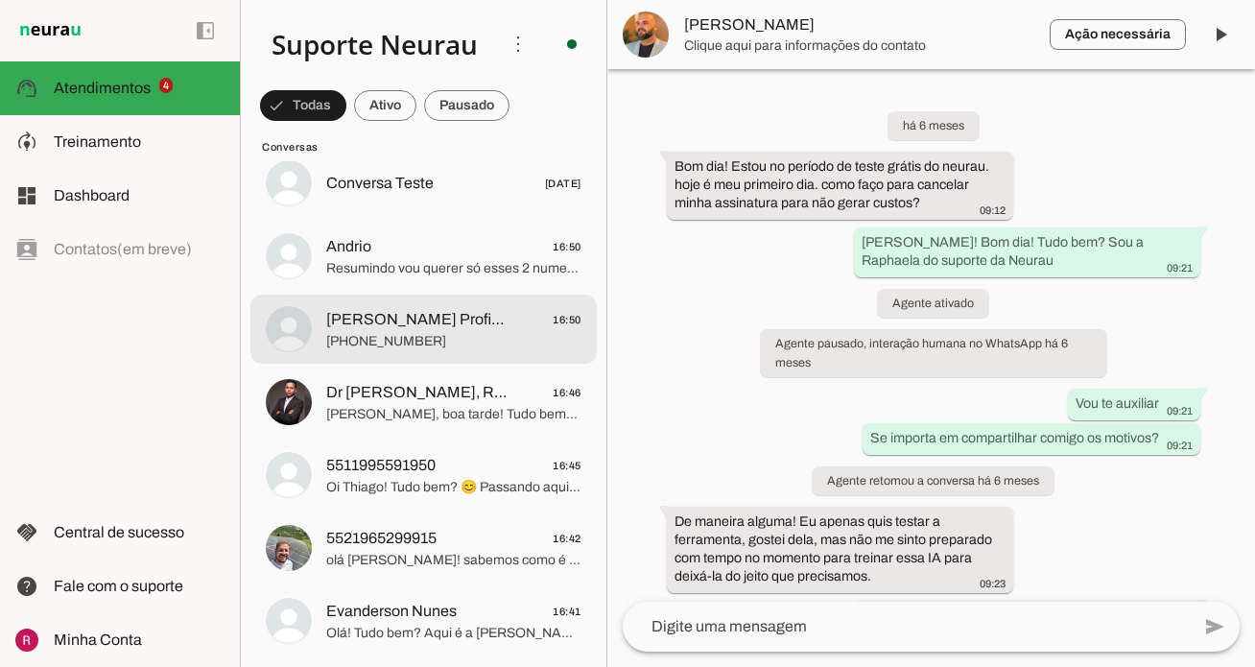
scroll to position [4836, 0]
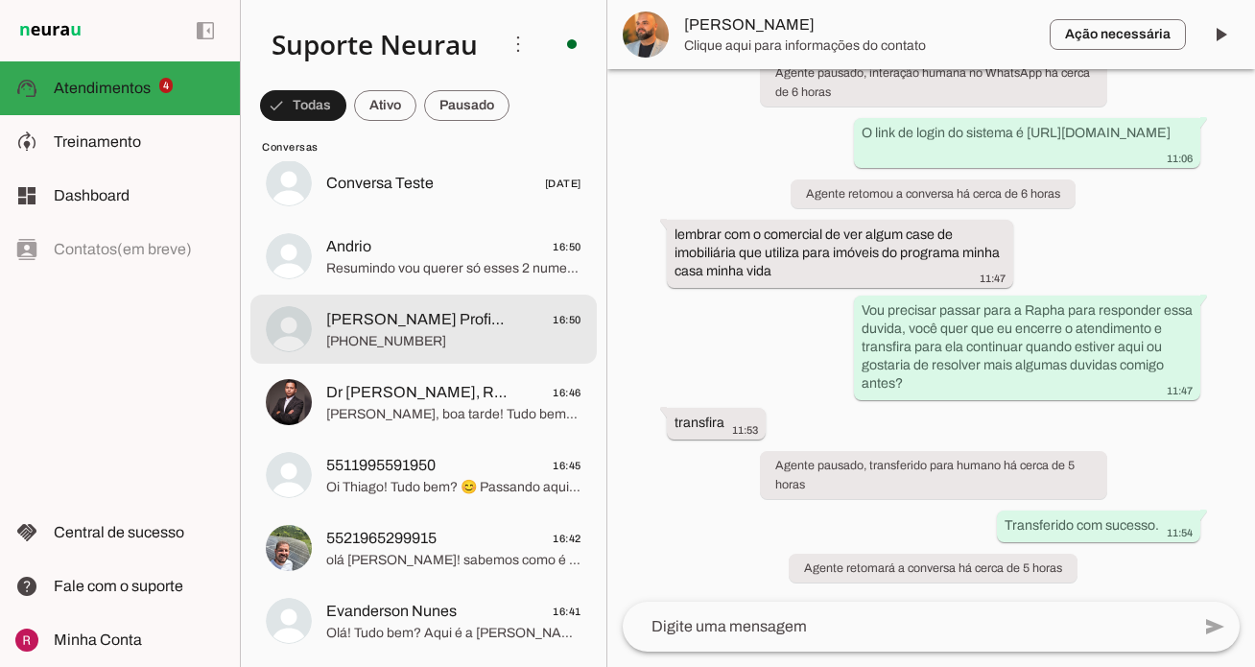
click at [472, 341] on span "+55 31 7133-9662" at bounding box center [453, 341] width 255 height 19
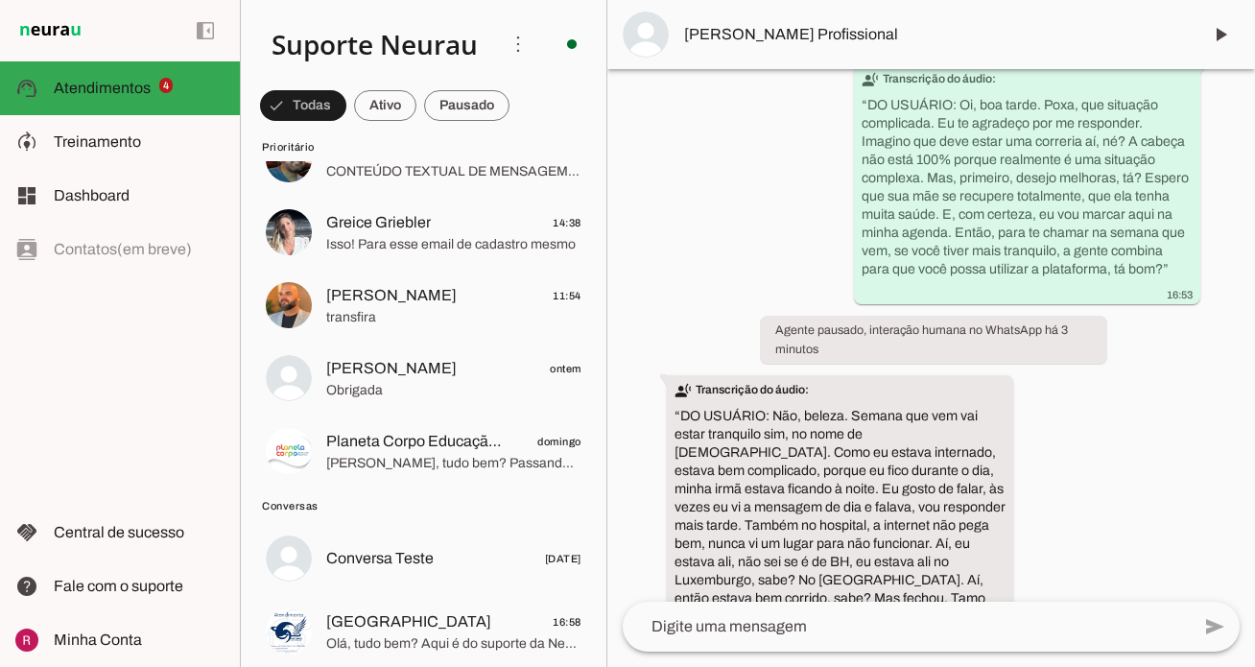
scroll to position [208, 0]
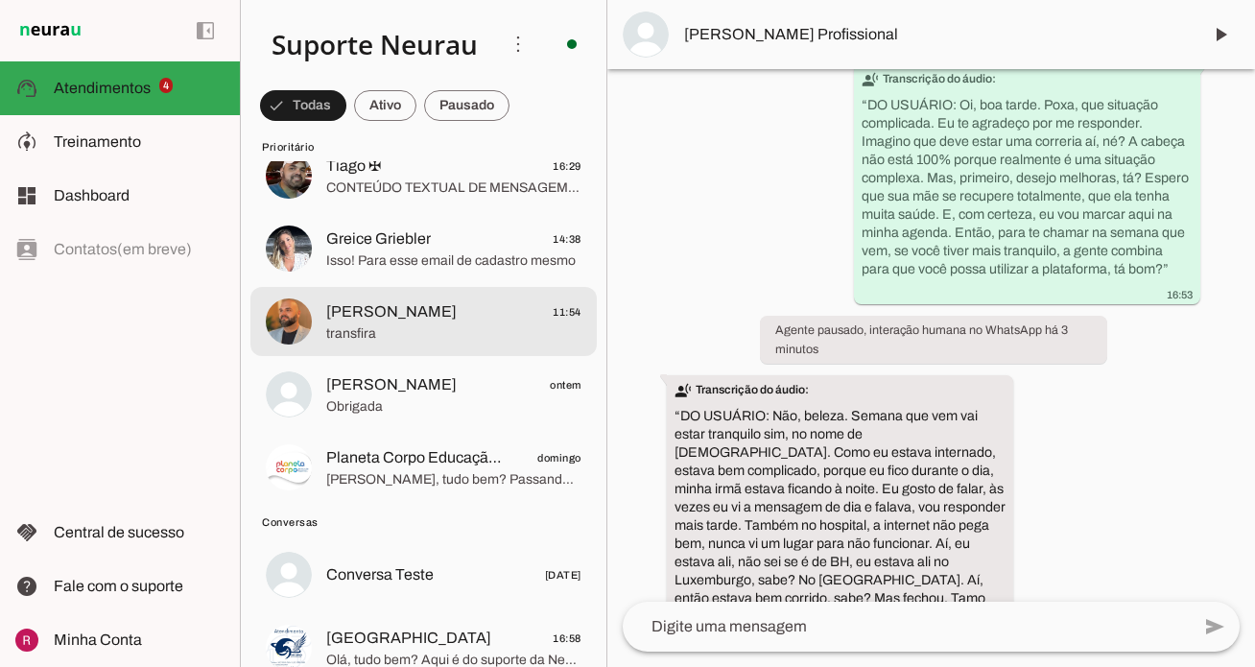
click at [463, 334] on span "transfira" at bounding box center [453, 333] width 255 height 19
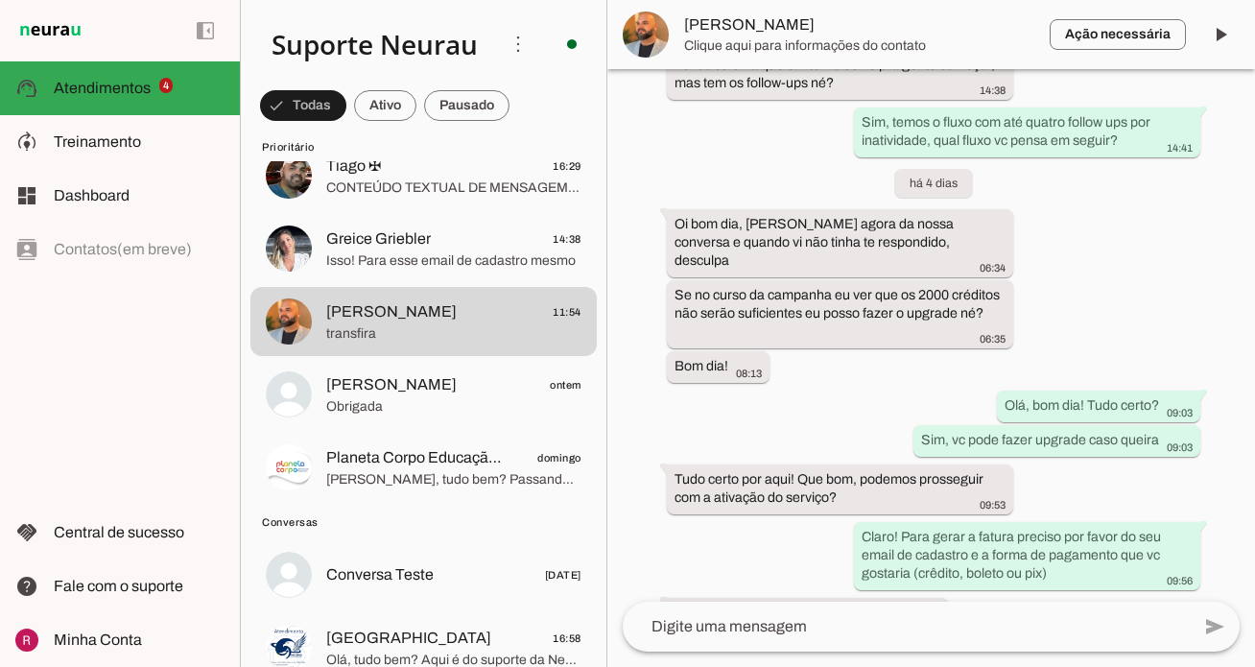
scroll to position [4836, 0]
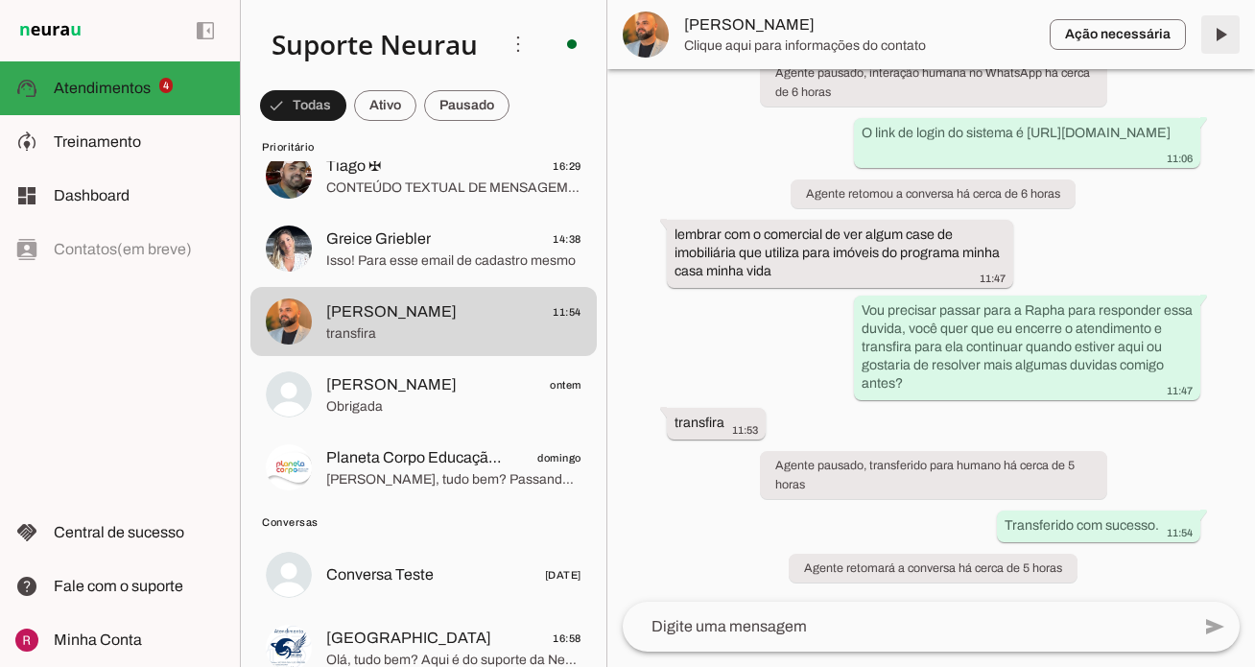
click at [1218, 46] on span at bounding box center [1220, 35] width 46 height 46
click at [1218, 46] on md-item "Ação necessária O Agente detectou que uma ação humana é necessária, resolva a q…" at bounding box center [931, 34] width 648 height 69
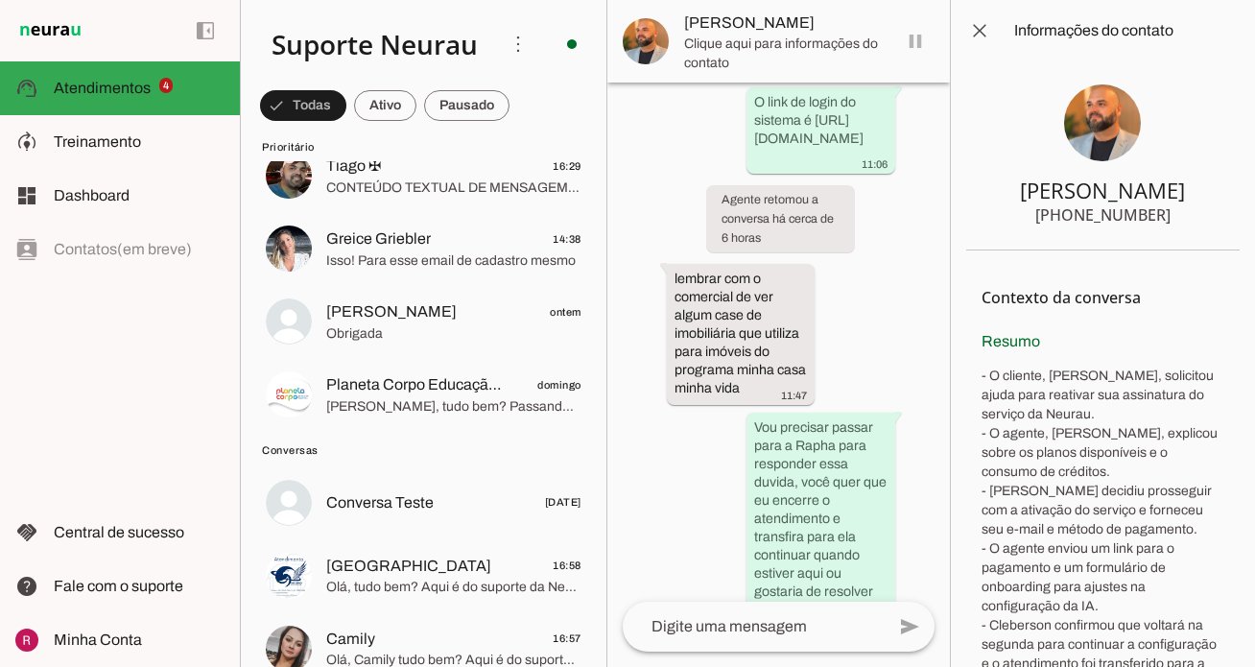
scroll to position [8796, 0]
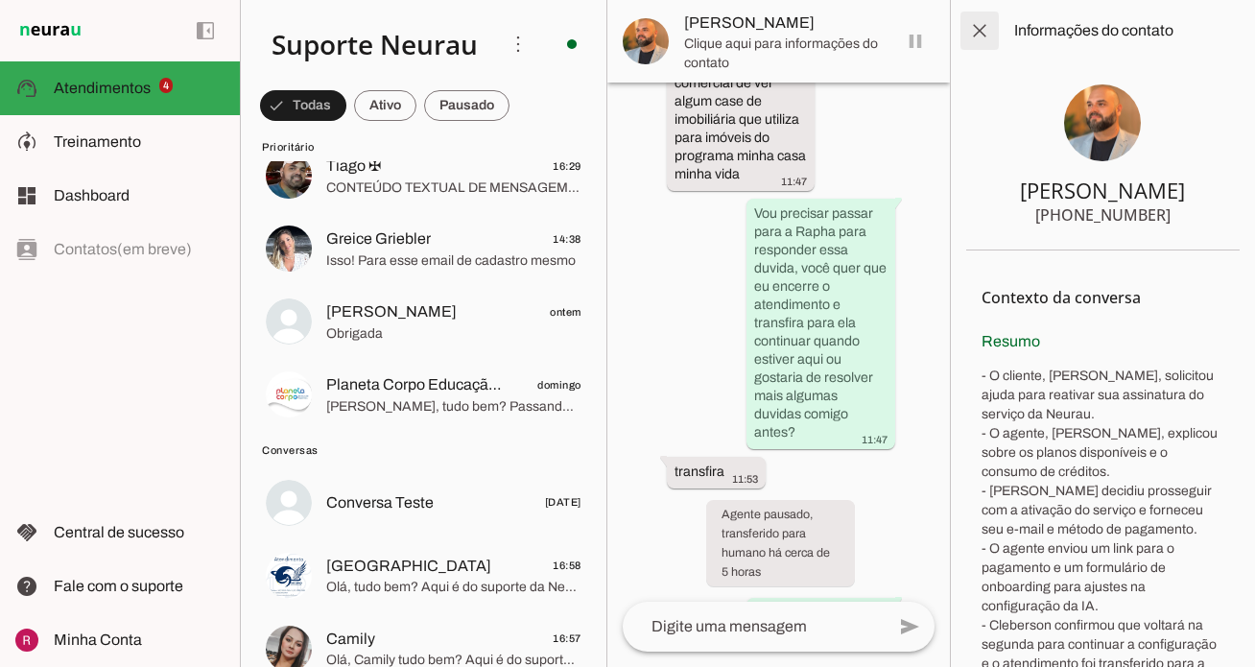
click at [973, 26] on span at bounding box center [980, 31] width 46 height 46
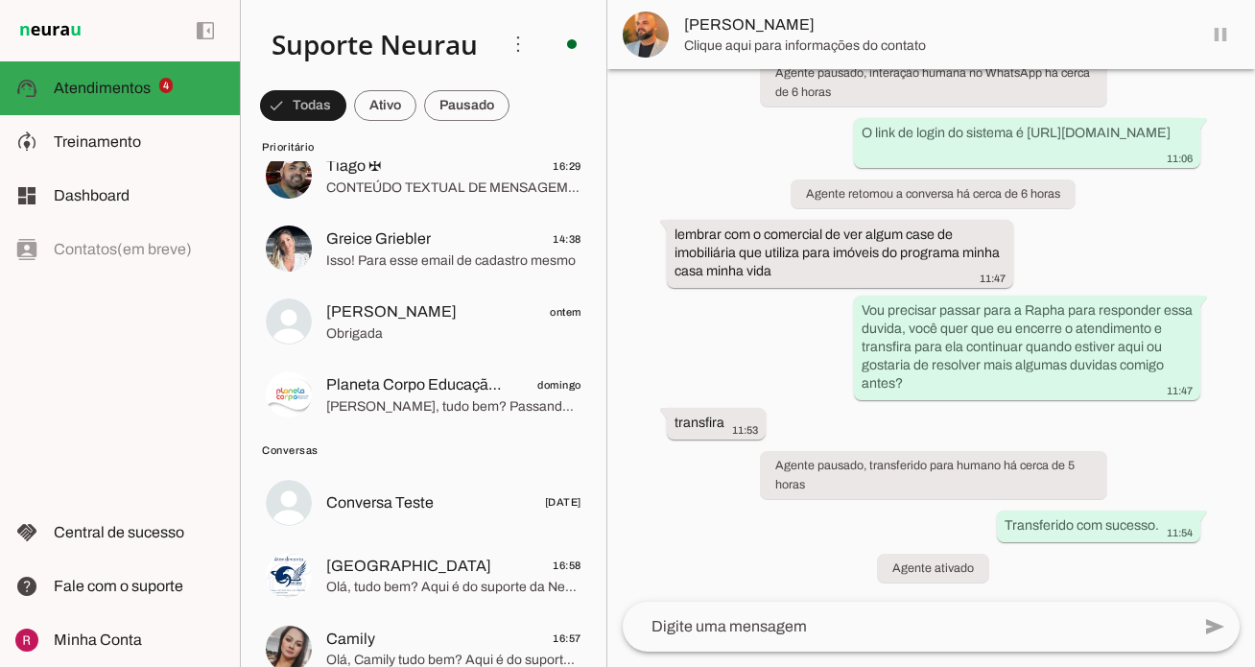
scroll to position [4682, 0]
click at [1221, 41] on span at bounding box center [1220, 35] width 46 height 46
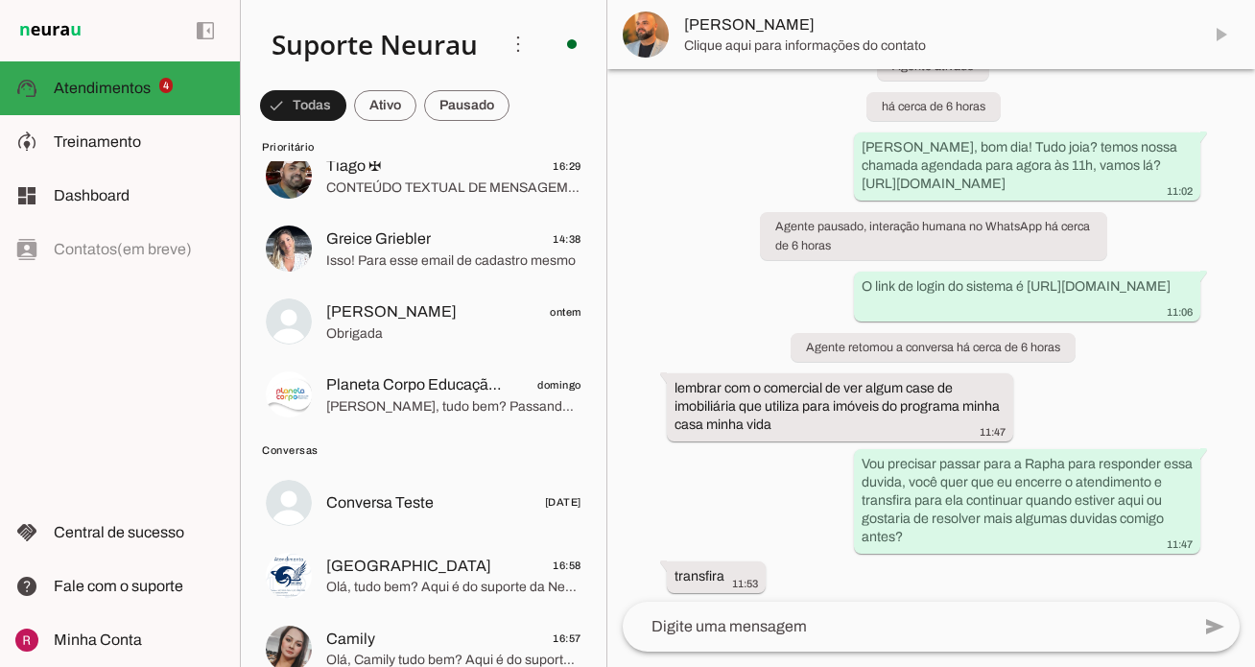
scroll to position [4763, 0]
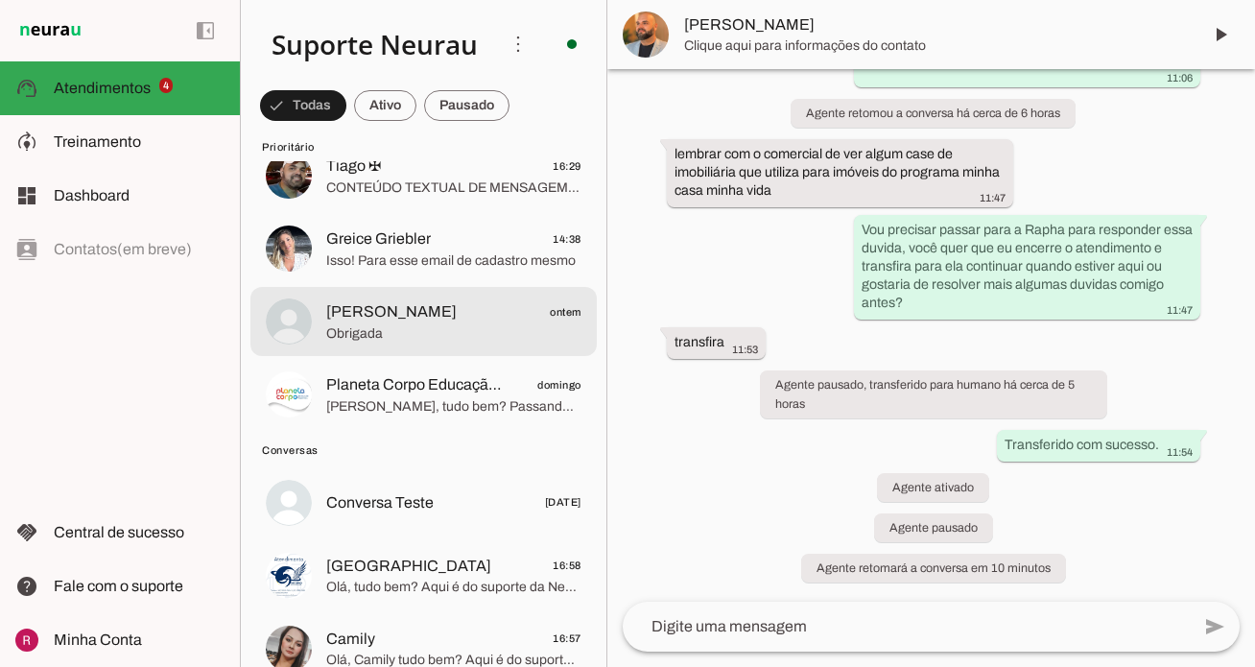
click at [475, 316] on span "Michele Souza ontem" at bounding box center [453, 312] width 255 height 24
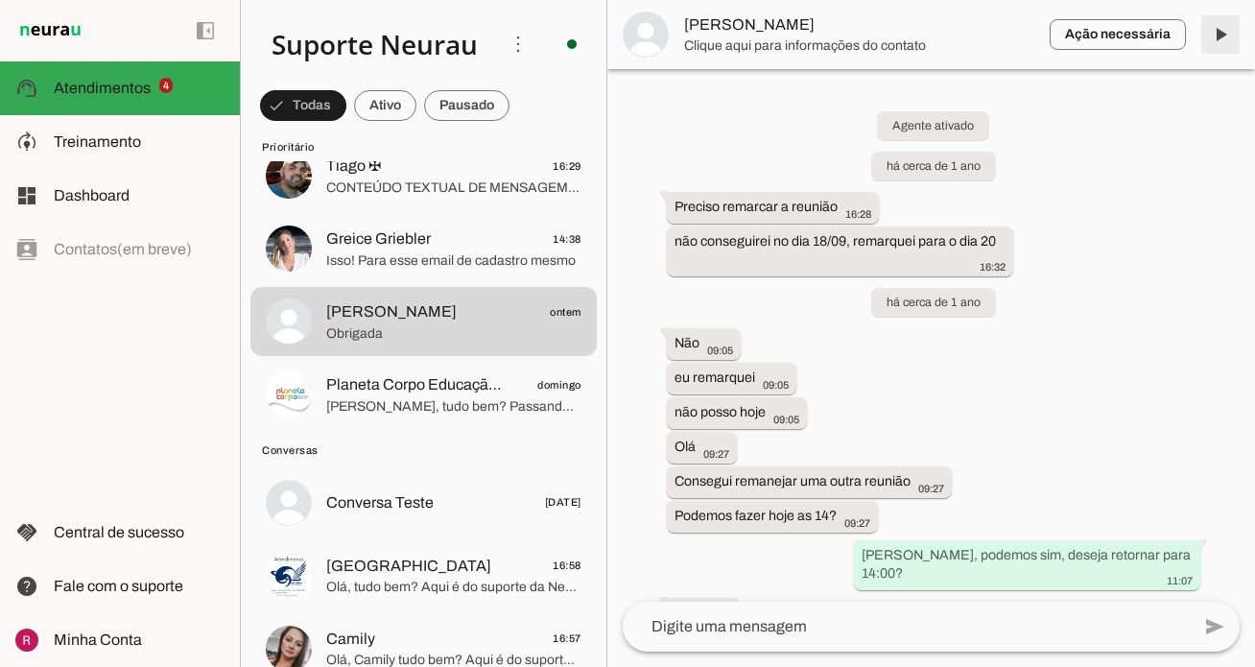
scroll to position [24365, 0]
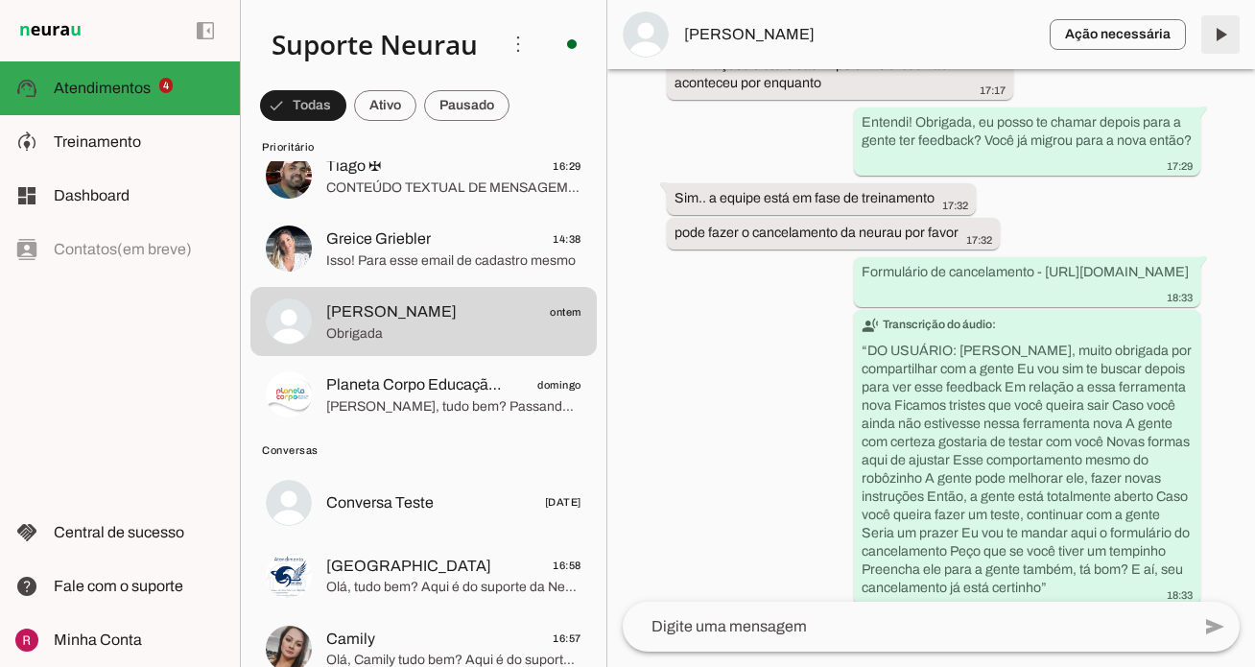
click at [1222, 35] on span at bounding box center [1220, 35] width 46 height 46
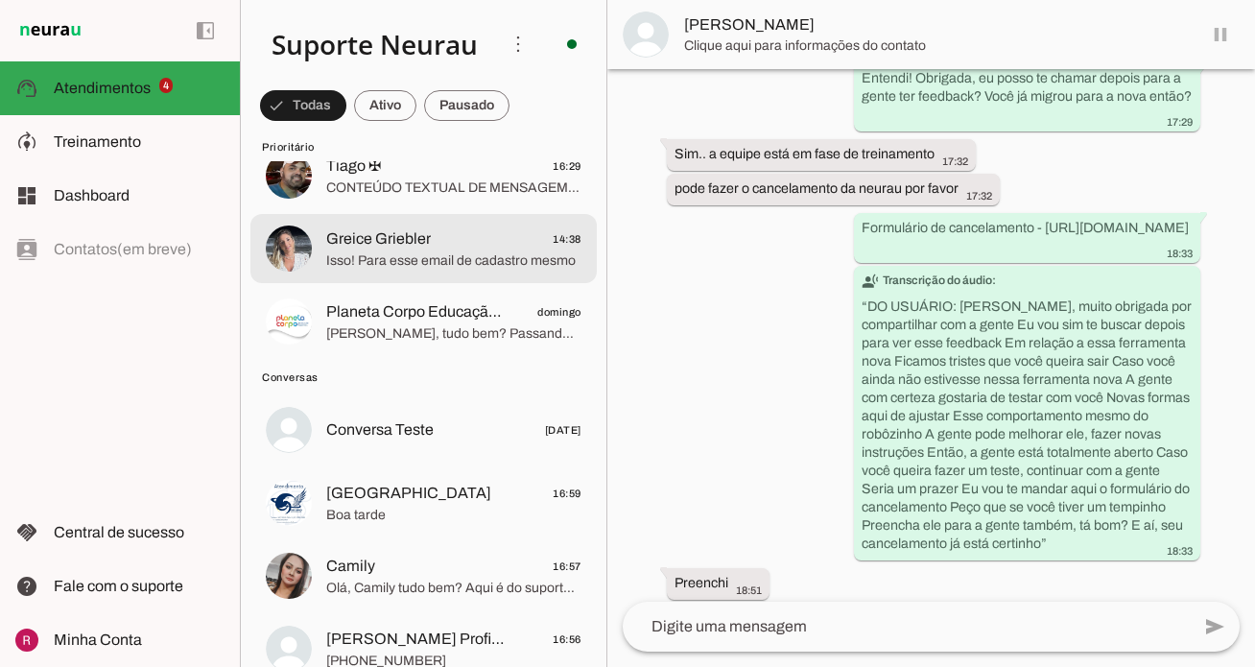
scroll to position [24366, 0]
click at [446, 264] on span "Isso! Para esse email de cadastro mesmo" at bounding box center [453, 260] width 255 height 19
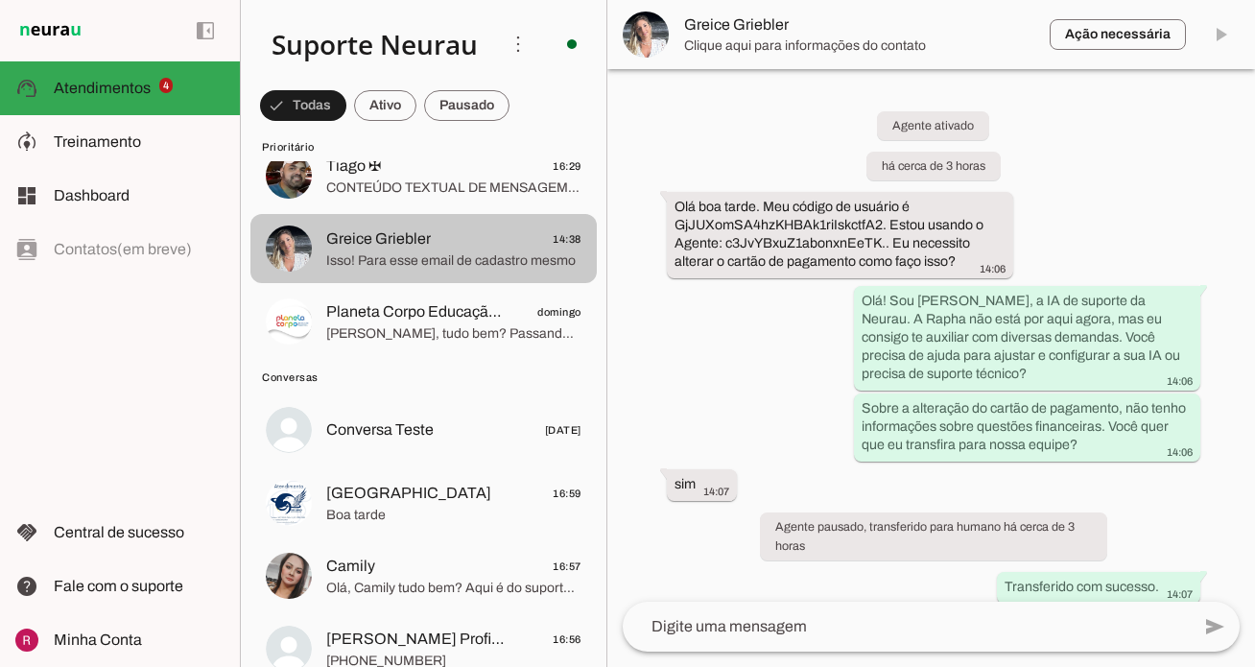
scroll to position [651, 0]
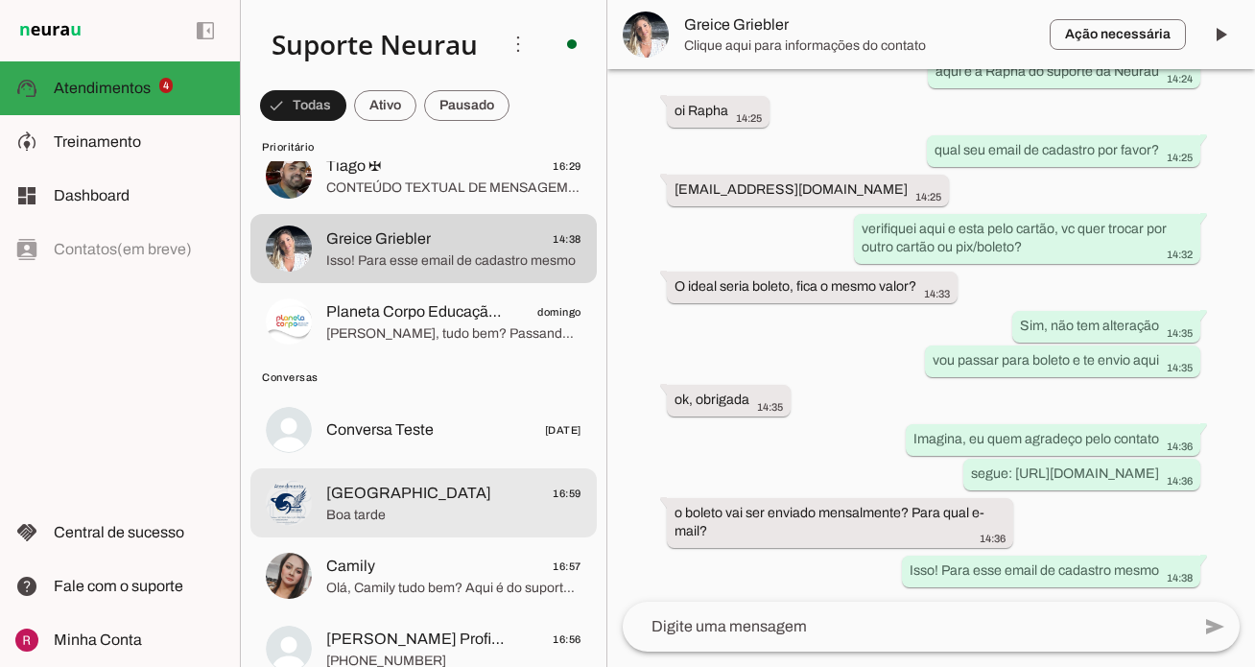
click at [444, 513] on span "Boa tarde" at bounding box center [453, 515] width 255 height 19
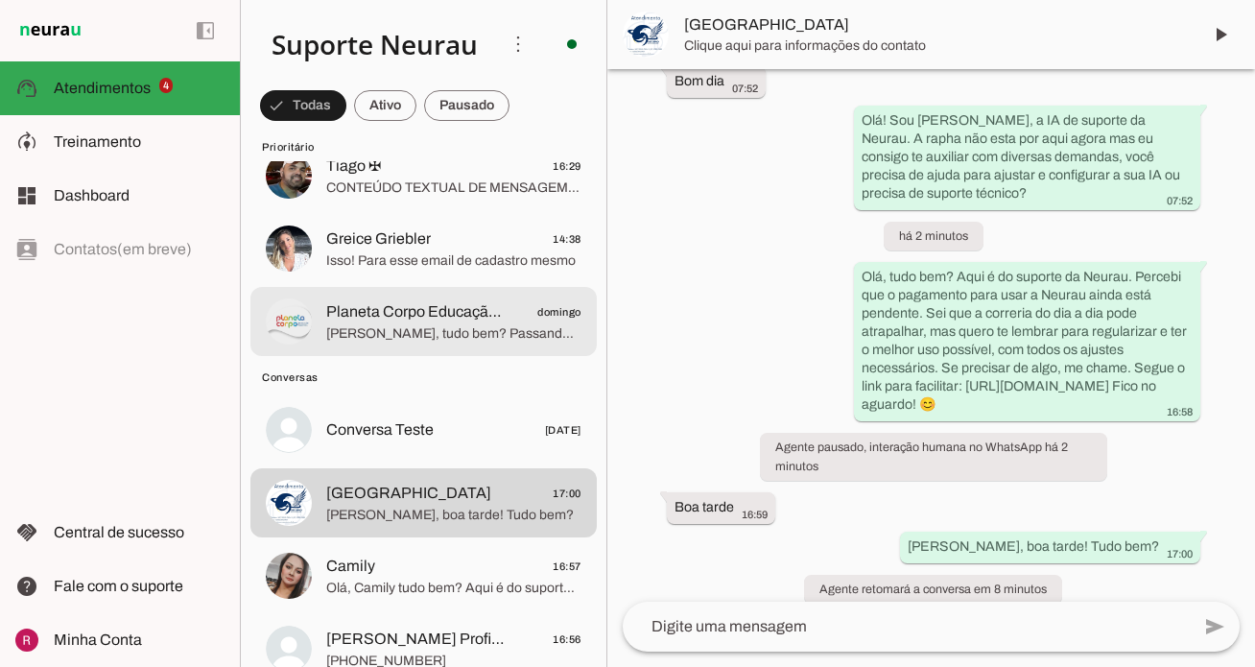
scroll to position [267, 0]
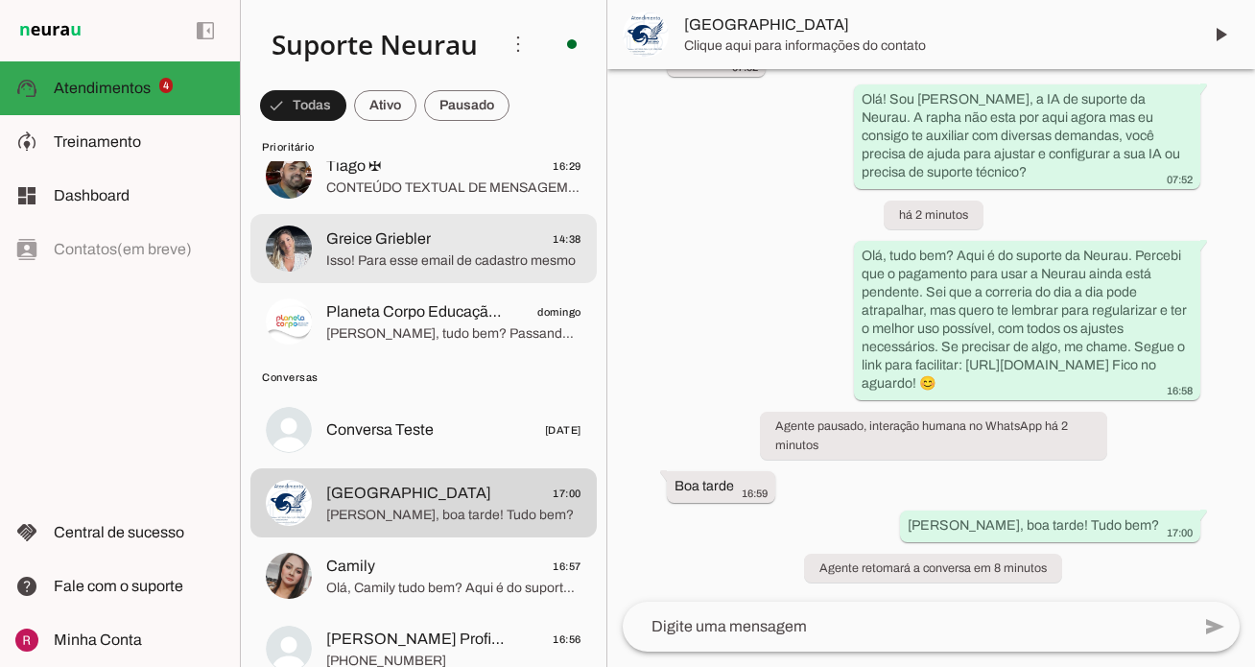
click at [463, 265] on span "Isso! Para esse email de cadastro mesmo" at bounding box center [453, 260] width 255 height 19
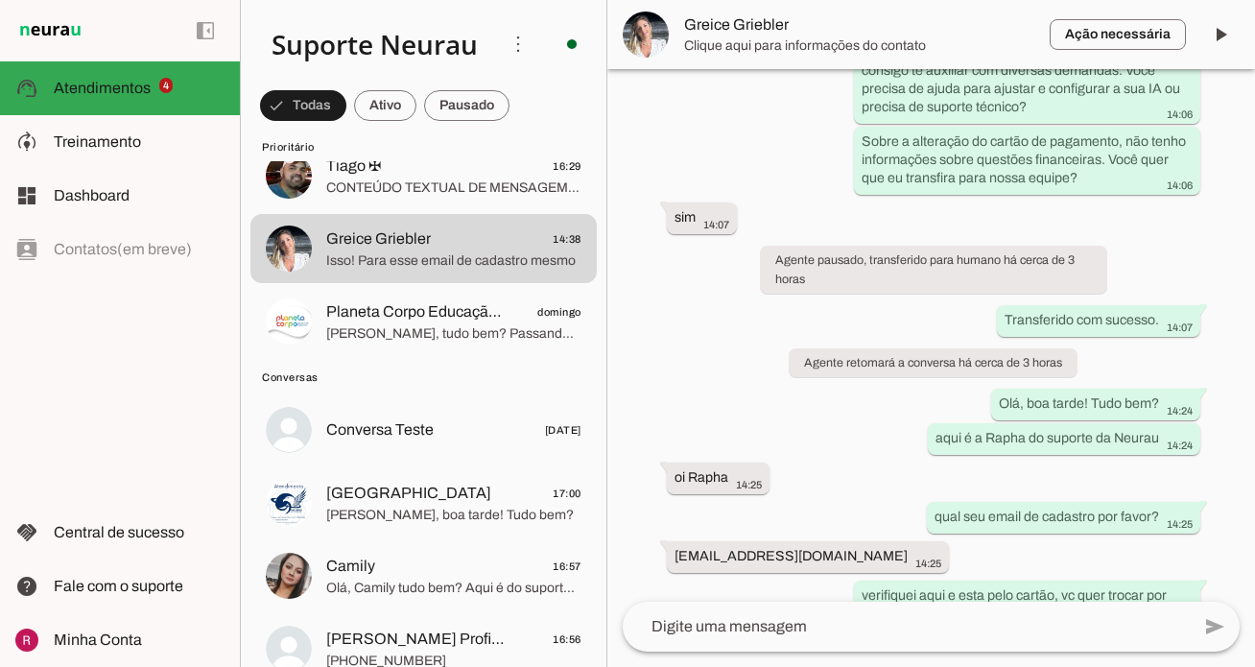
scroll to position [651, 0]
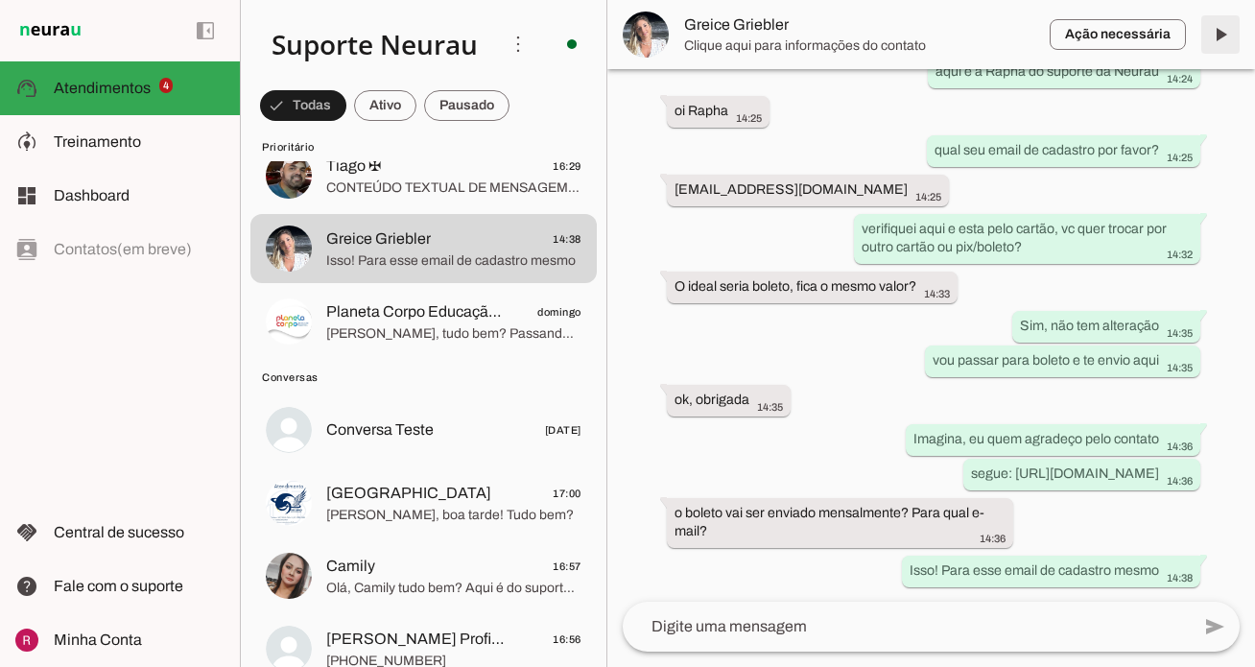
click at [1214, 48] on span at bounding box center [1220, 35] width 46 height 46
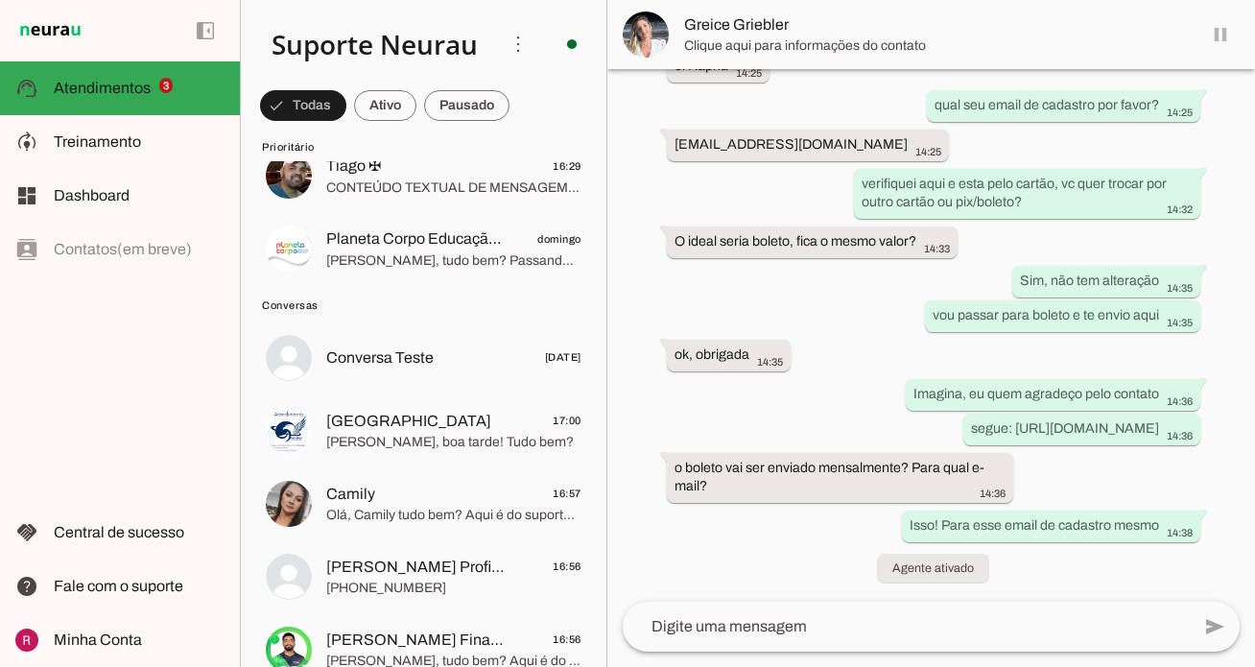
scroll to position [648, 0]
click at [1214, 48] on span at bounding box center [1220, 35] width 46 height 46
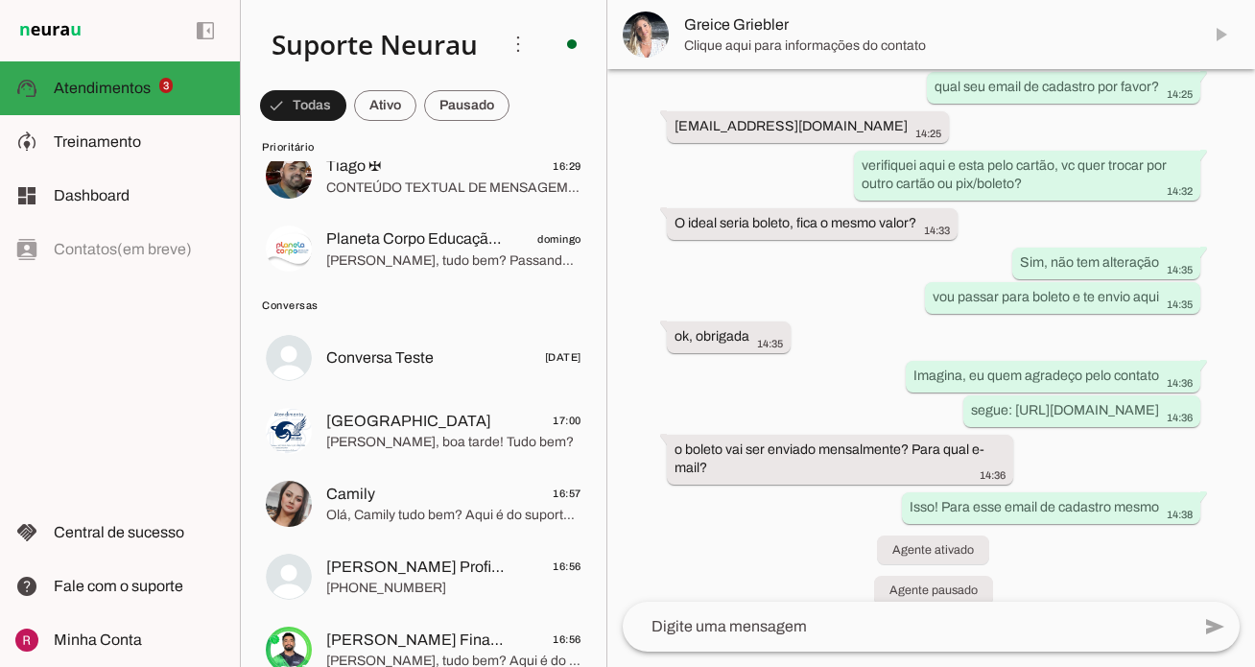
scroll to position [728, 0]
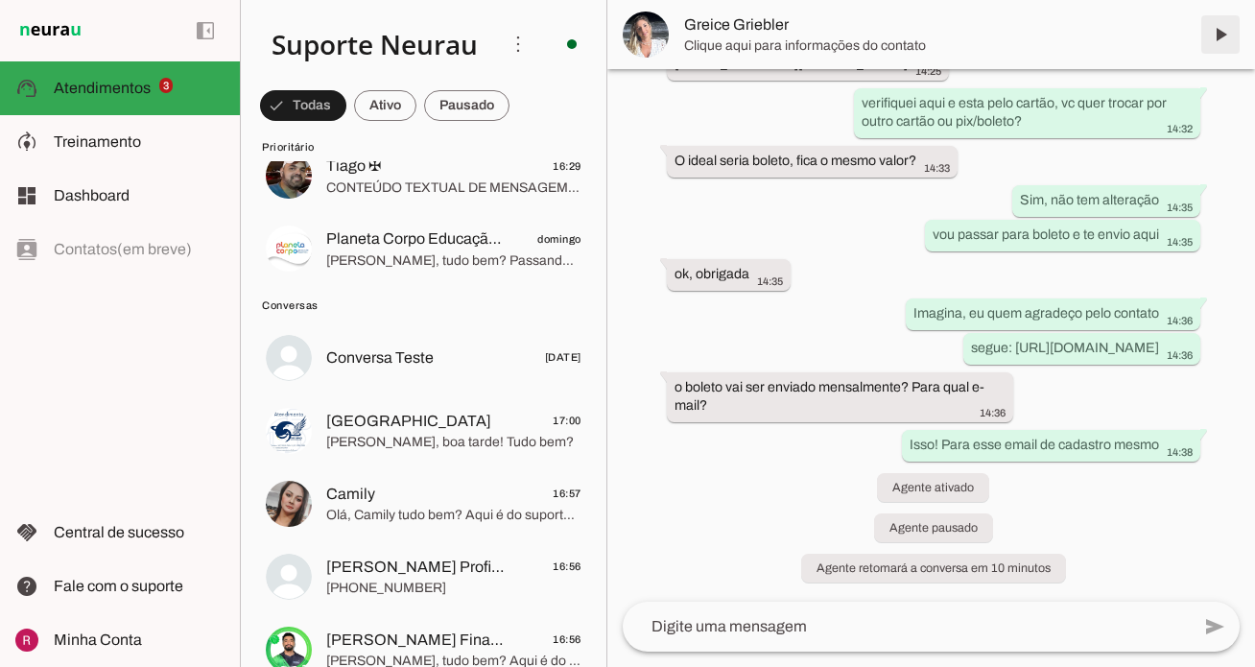
click at [1228, 45] on span at bounding box center [1220, 35] width 46 height 46
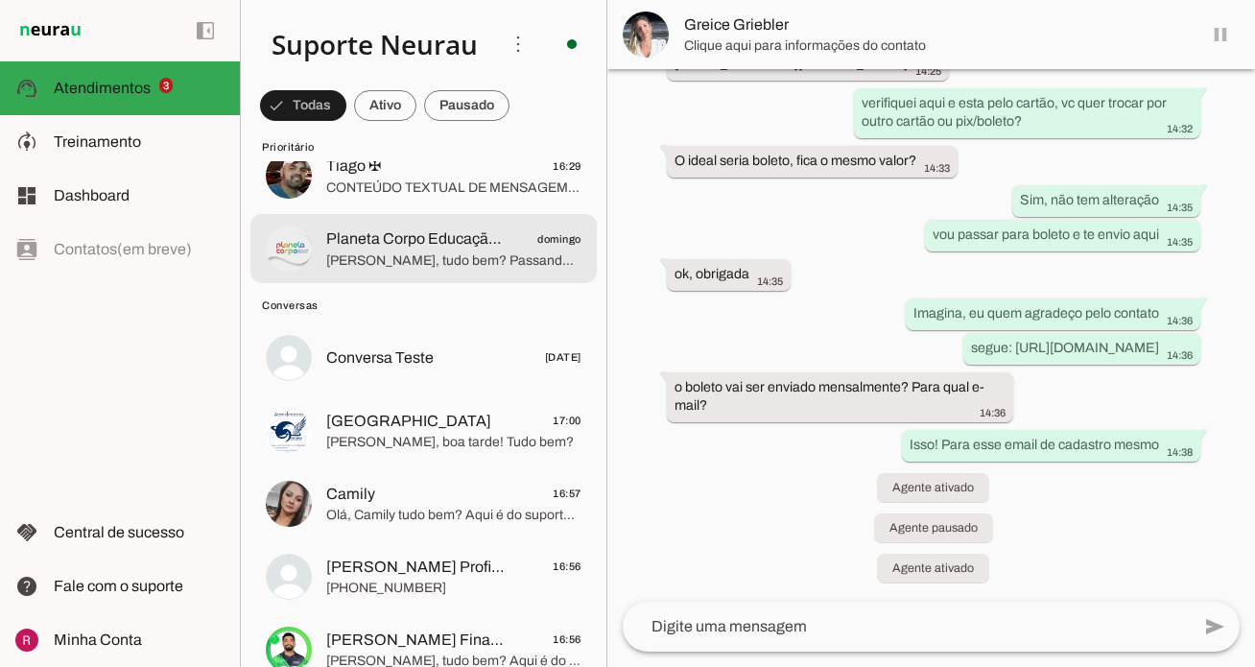
scroll to position [0, 0]
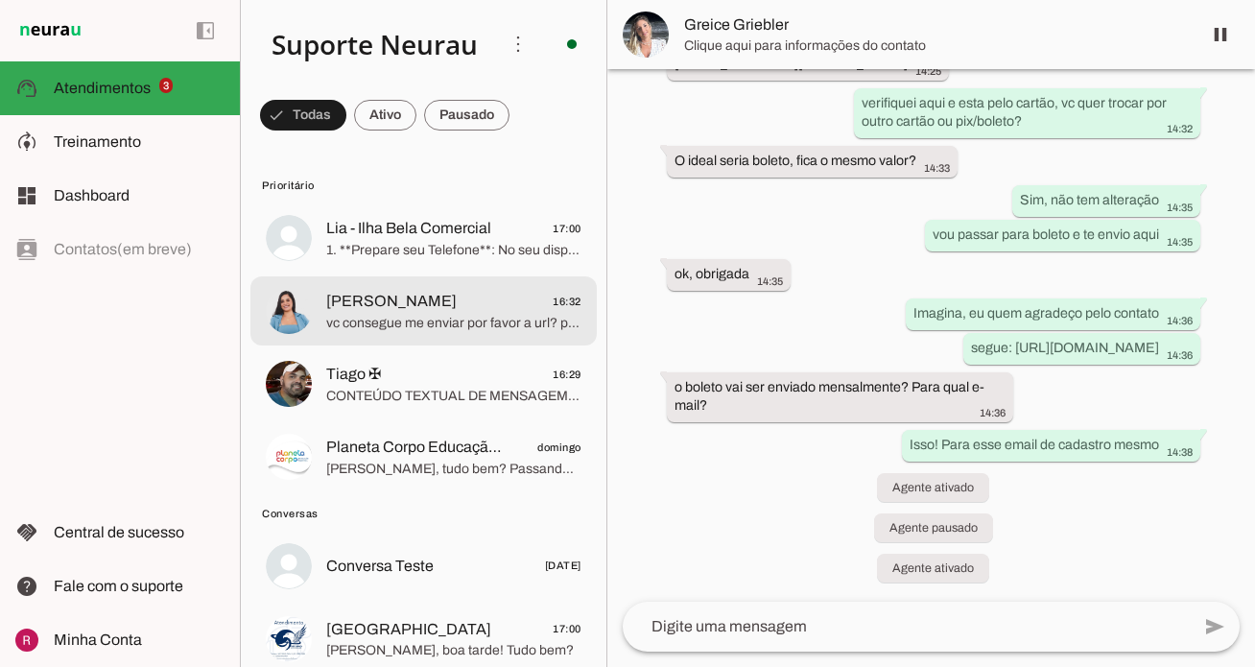
click at [404, 320] on span "vc consegue me enviar por favor a url? pra eu ver um detalhe" at bounding box center [453, 323] width 255 height 19
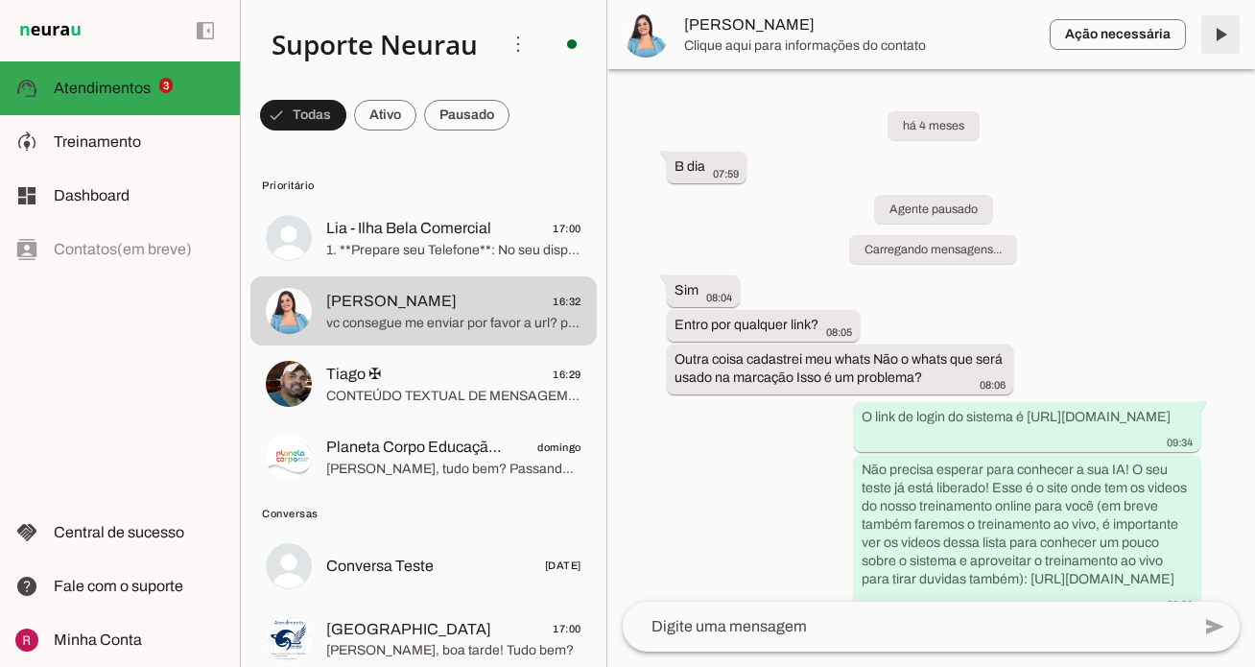
click at [1219, 36] on span at bounding box center [1220, 35] width 46 height 46
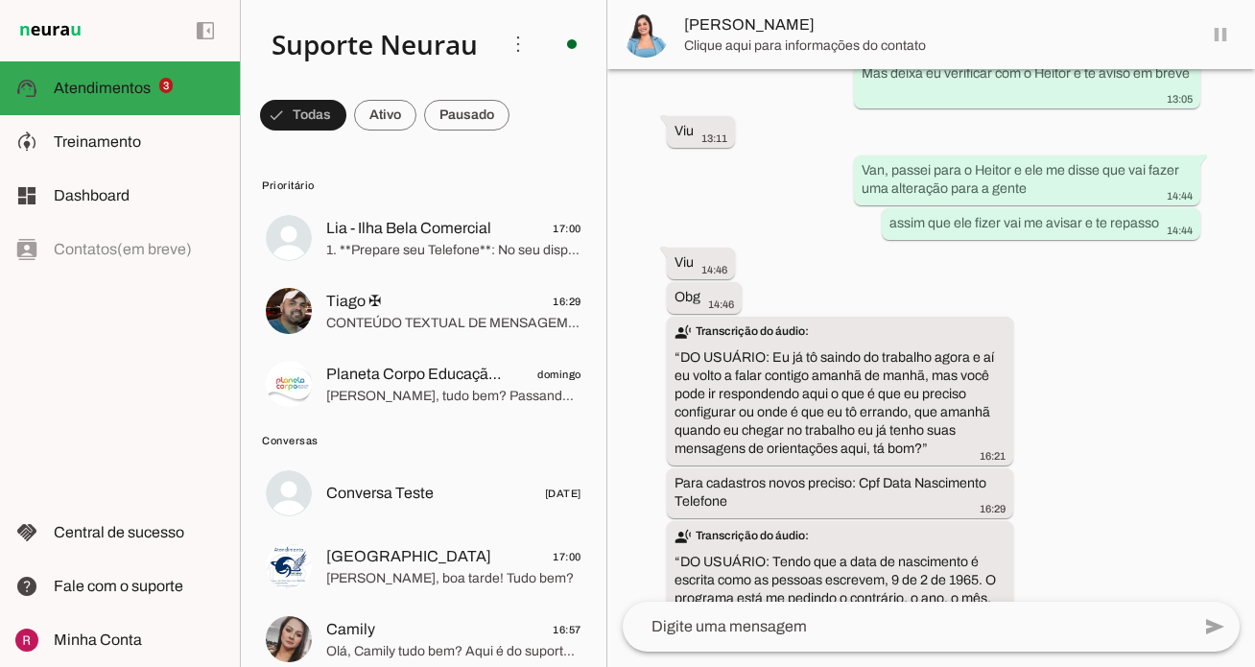
scroll to position [23785, 0]
click at [1235, 39] on span at bounding box center [1220, 35] width 46 height 46
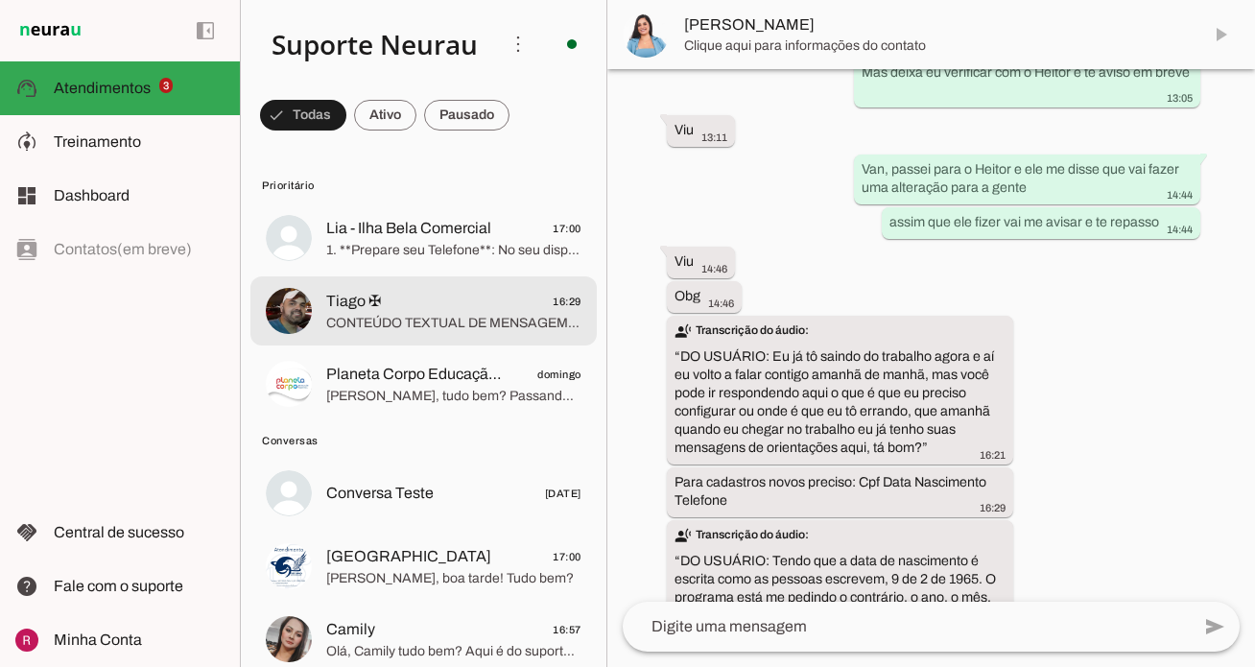
click at [434, 259] on div at bounding box center [453, 238] width 255 height 47
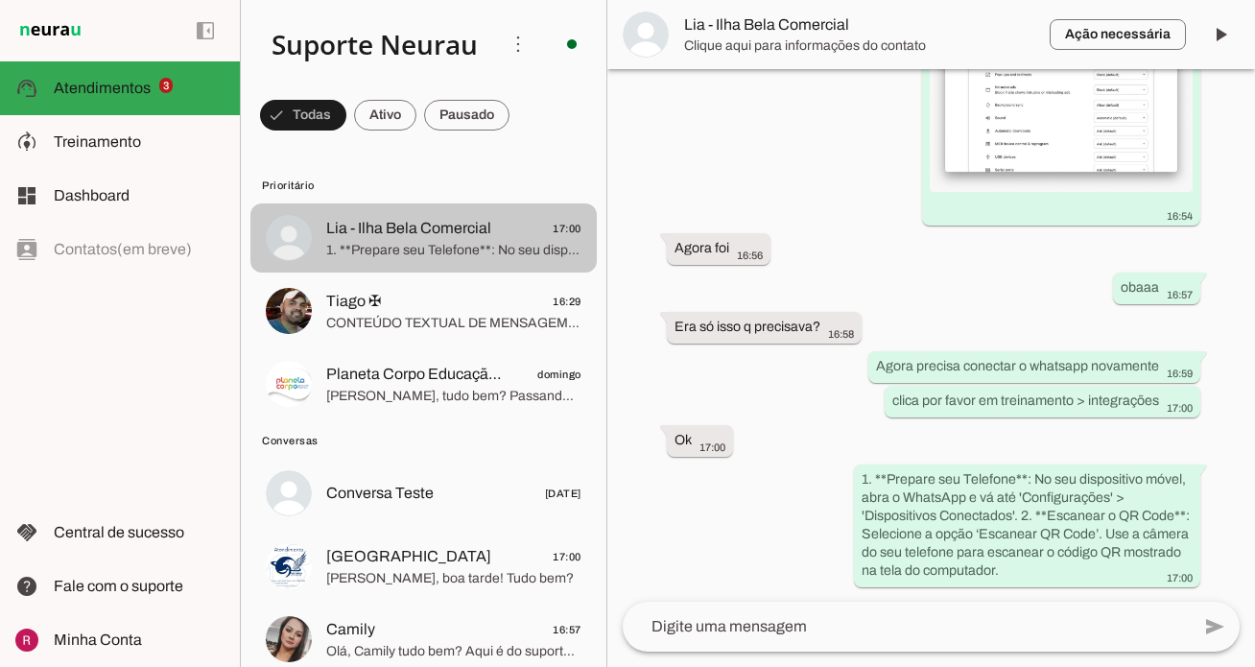
scroll to position [6394, 0]
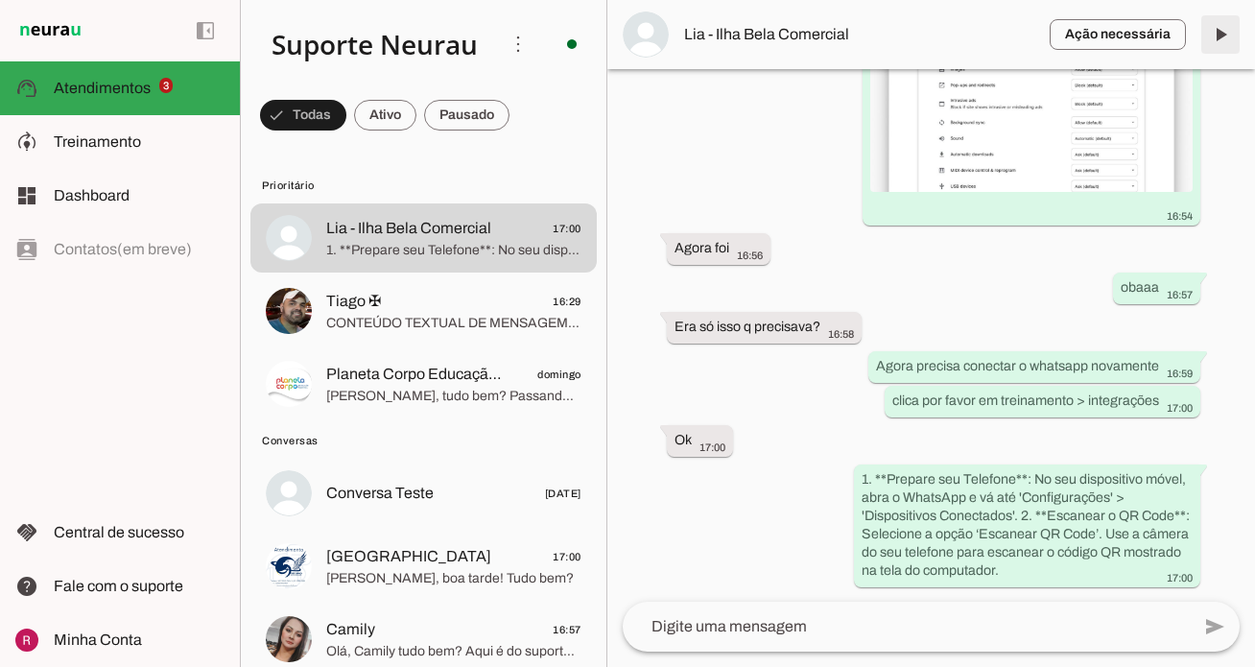
click at [1220, 41] on span at bounding box center [1220, 35] width 46 height 46
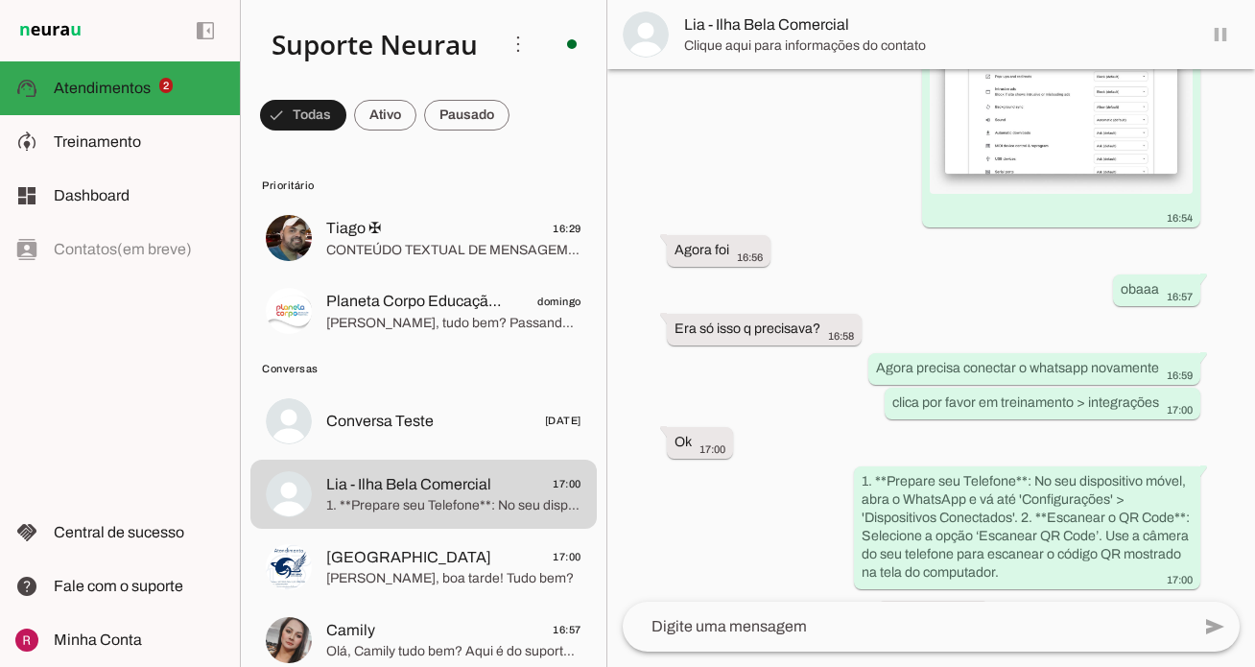
scroll to position [6390, 0]
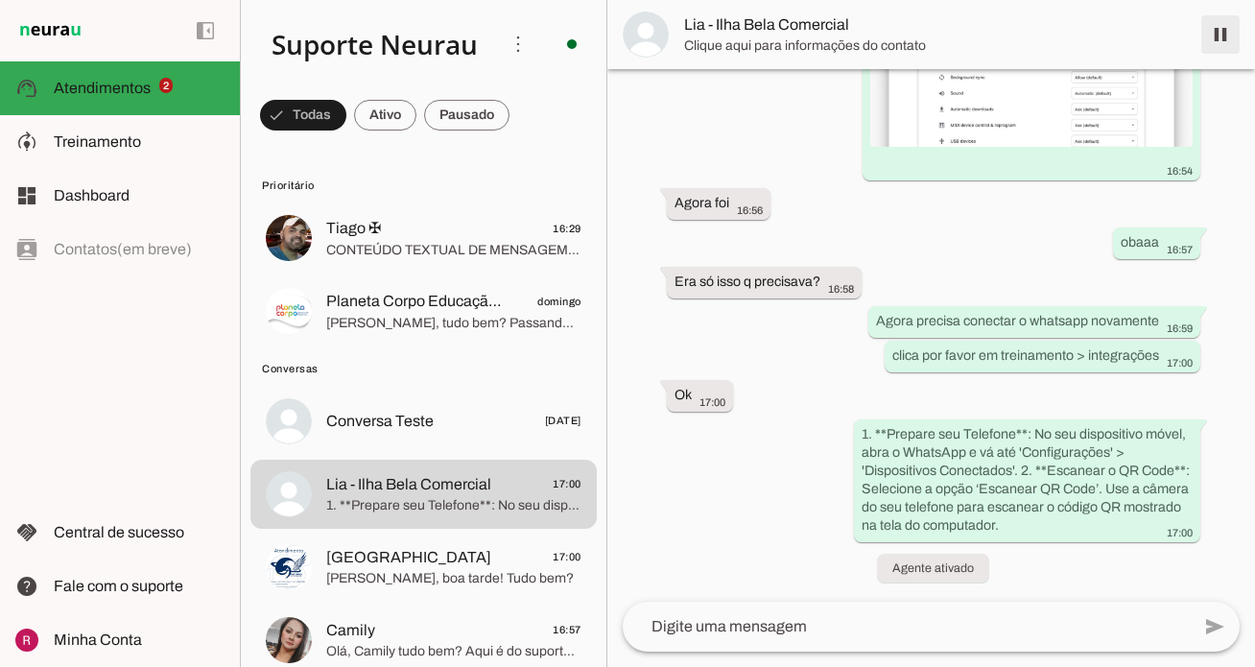
click at [1220, 39] on span at bounding box center [1220, 35] width 46 height 46
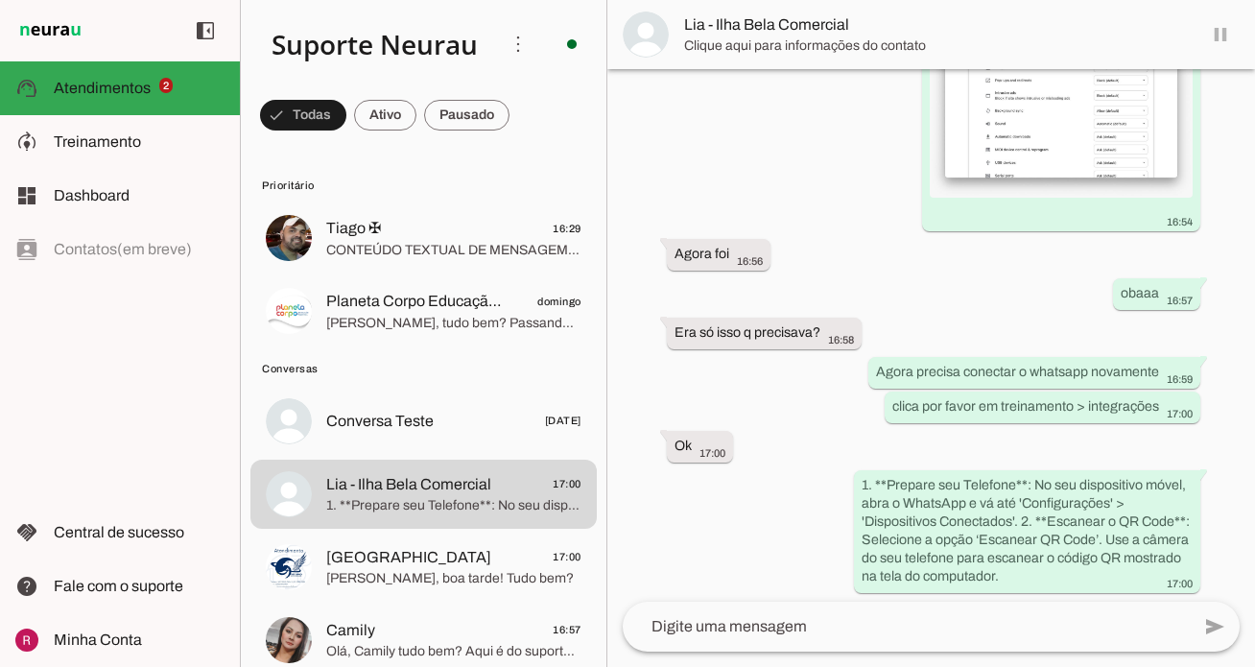
scroll to position [6441, 0]
